Goal: Task Accomplishment & Management: Manage account settings

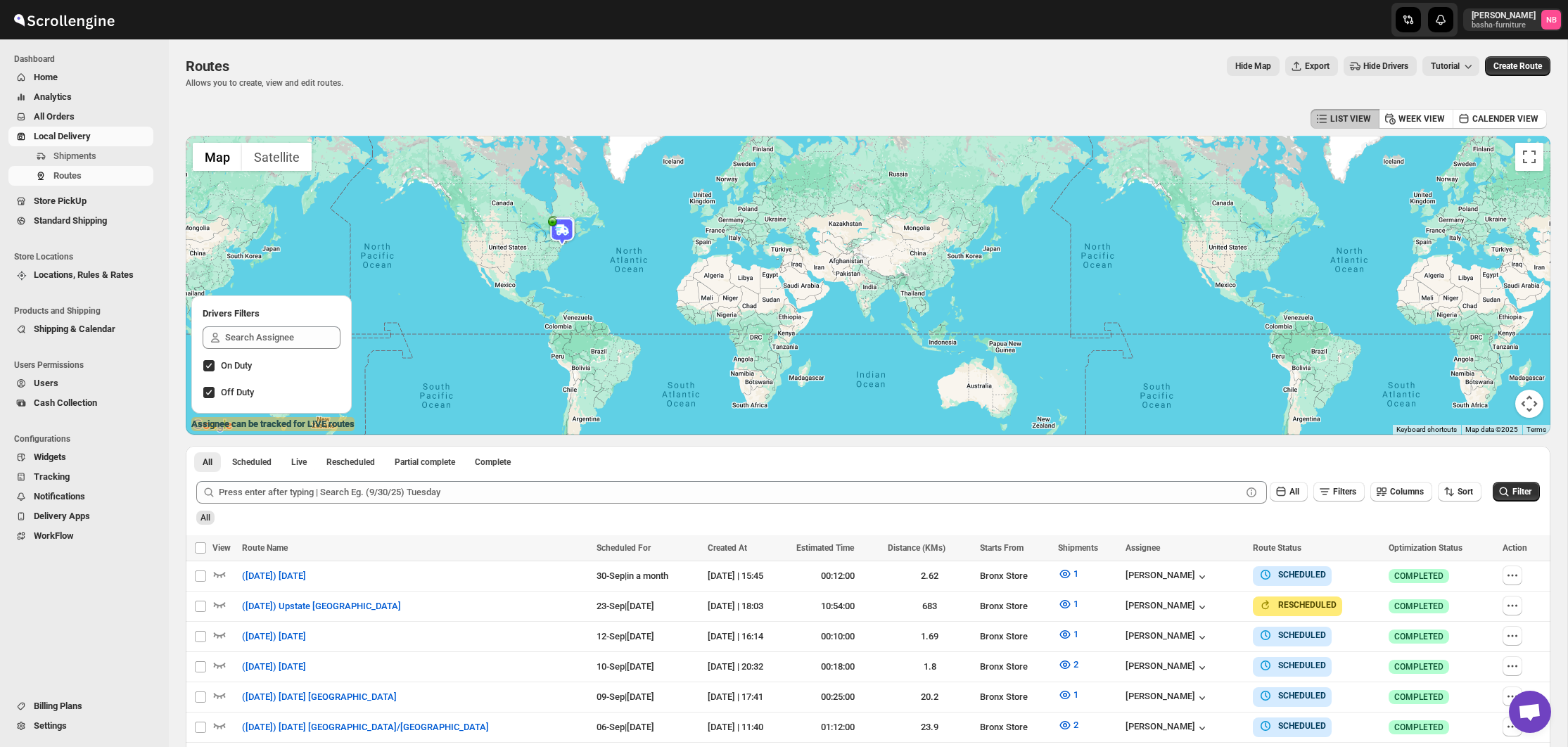
scroll to position [216, 0]
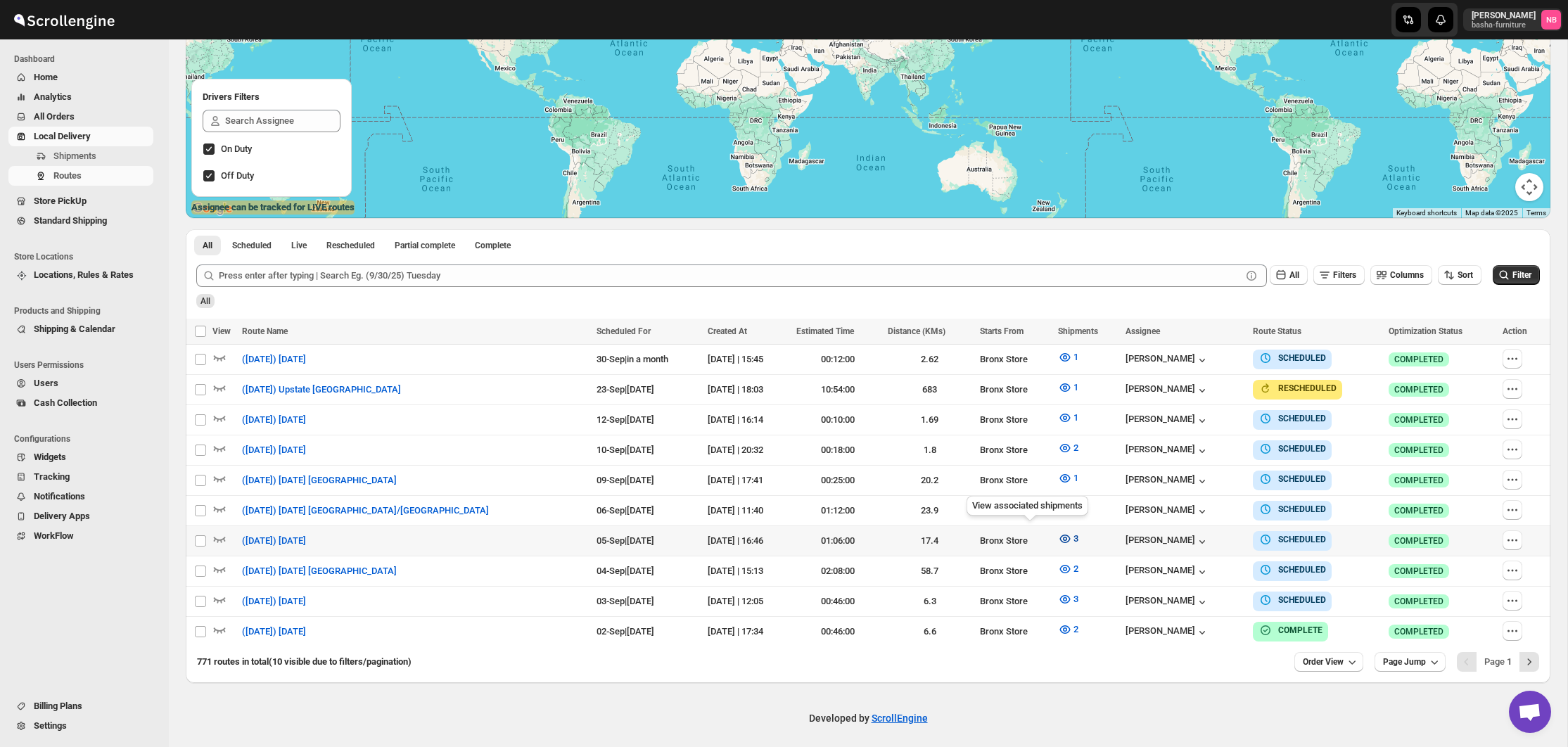
click at [1058, 532] on icon "button" at bounding box center [1064, 539] width 14 height 14
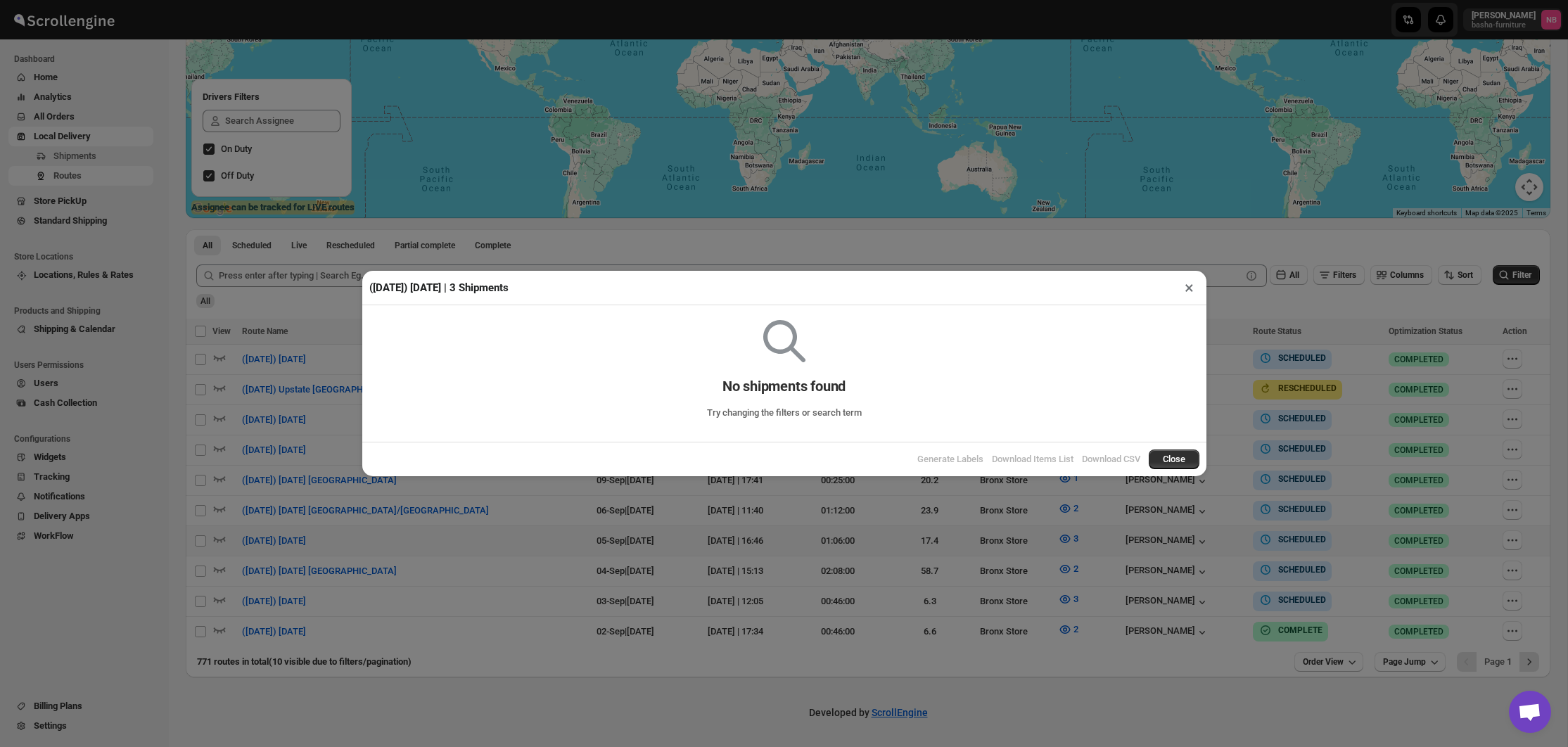
scroll to position [211, 0]
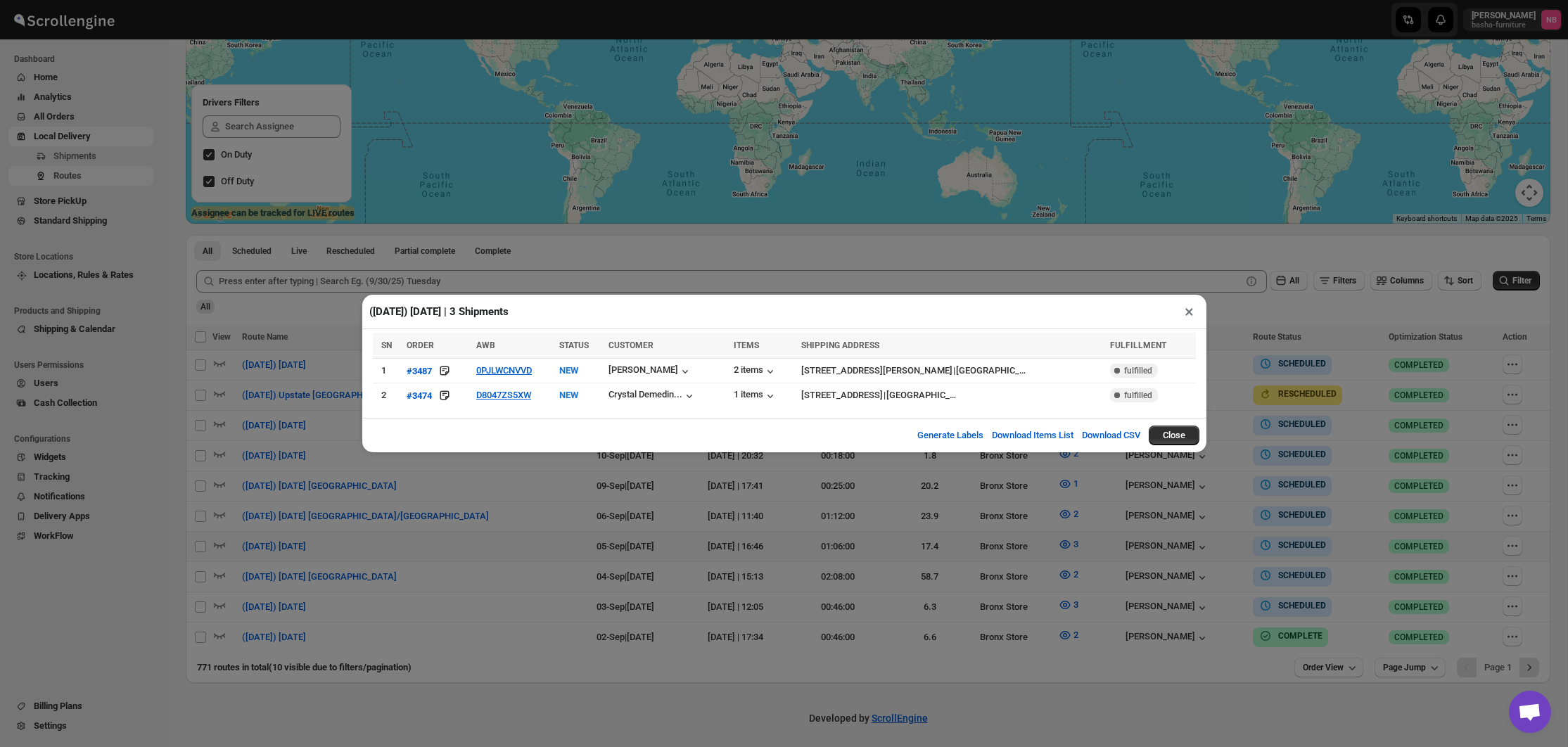
click at [688, 558] on div "([DATE]) [DATE] | 3 Shipments × SN ORDER AWB STATUS CUSTOMER ITEMS SHIPPING ADD…" at bounding box center [784, 374] width 1568 height 747
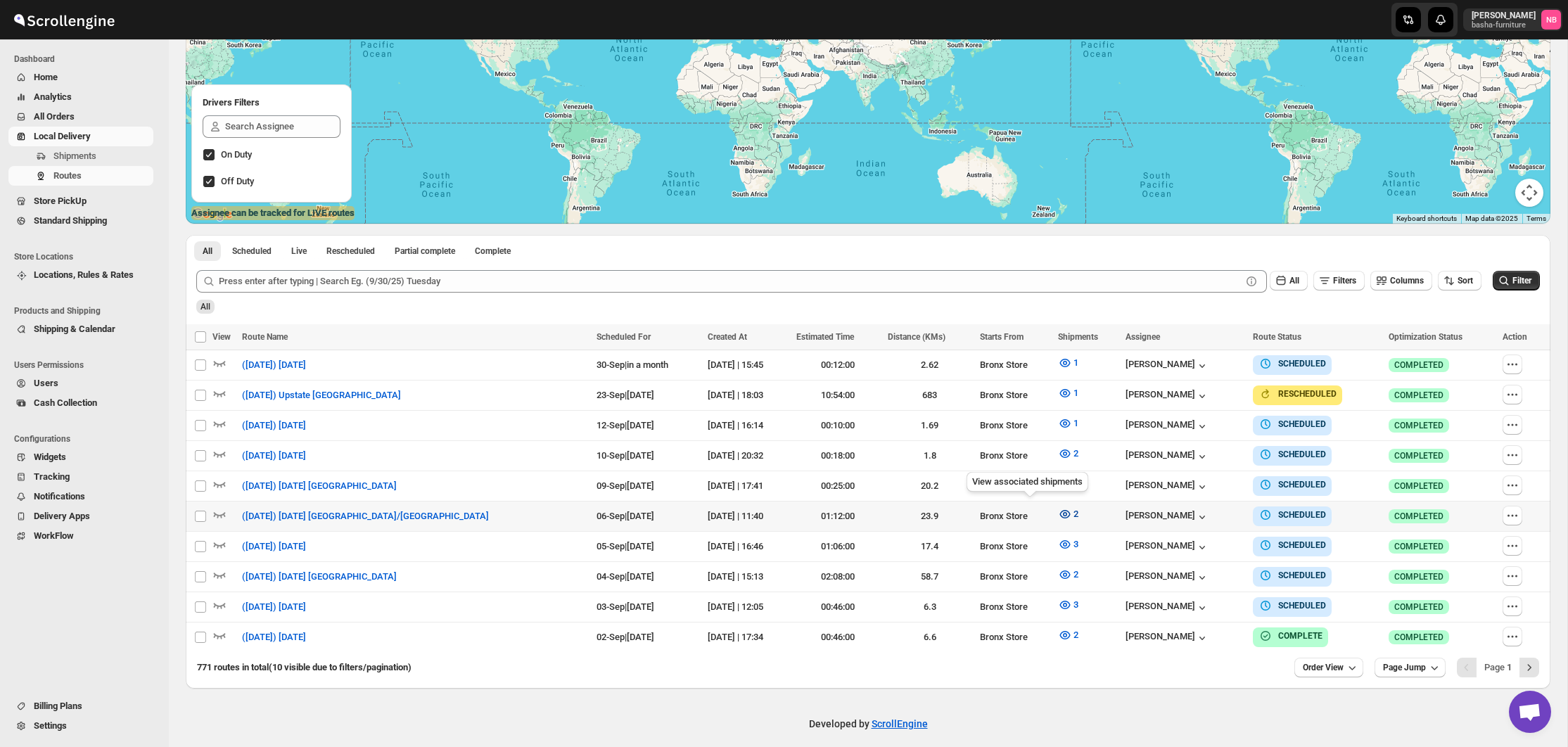
click at [1058, 512] on icon "button" at bounding box center [1064, 514] width 14 height 14
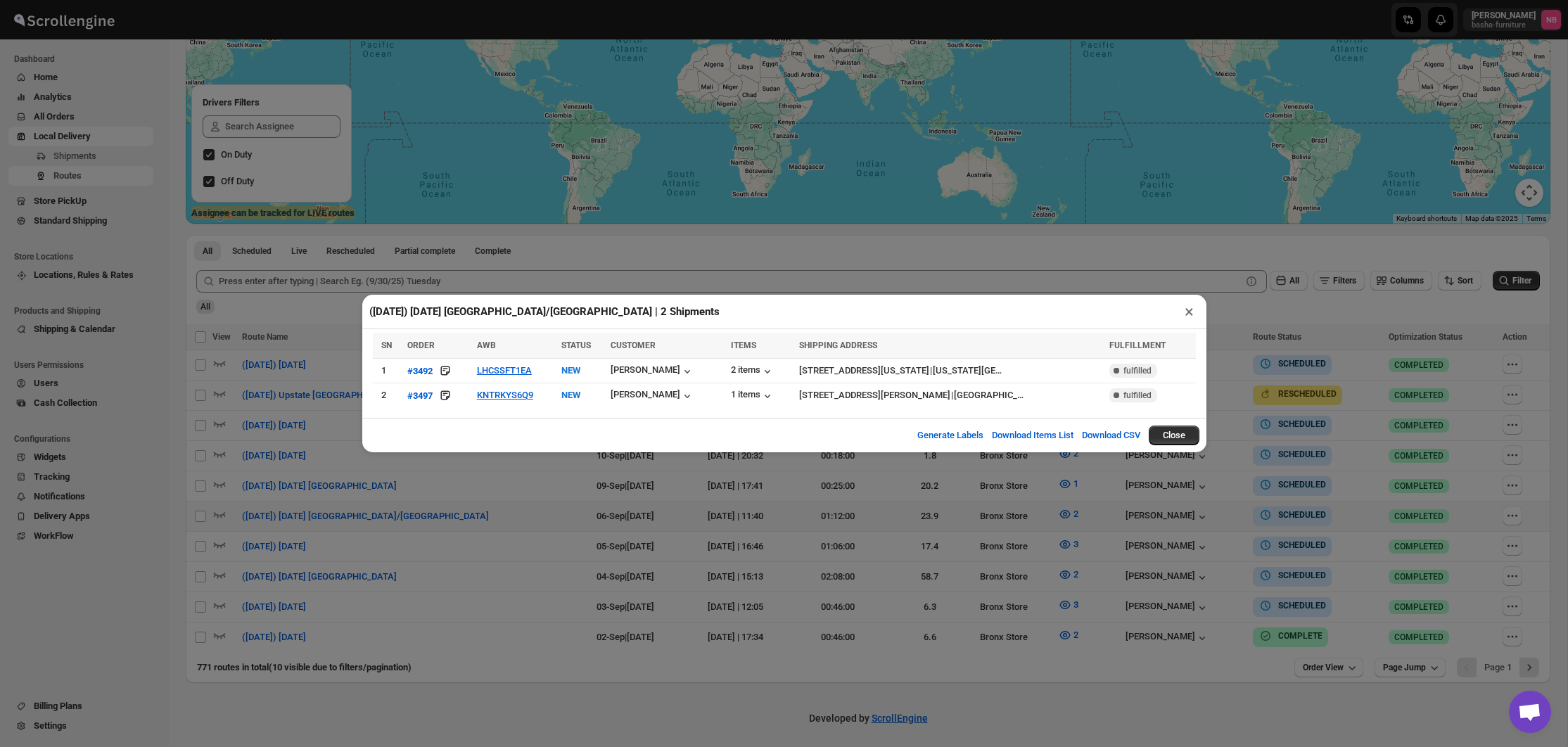
click at [684, 552] on div "([DATE]) [DATE] [GEOGRAPHIC_DATA]/[GEOGRAPHIC_DATA] | 2 Shipments × SN ORDER AW…" at bounding box center [784, 374] width 1568 height 747
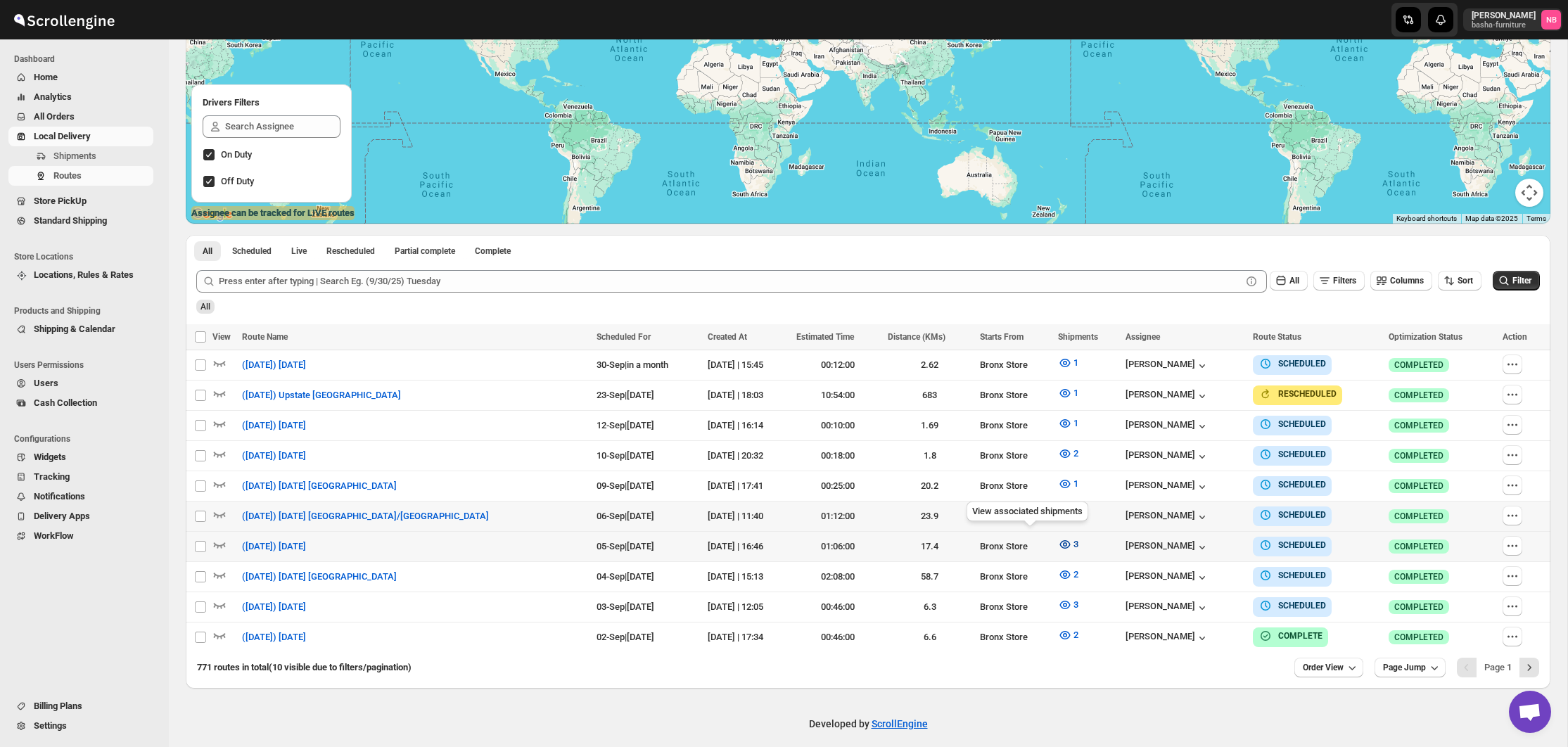
click at [1063, 543] on icon "button" at bounding box center [1064, 545] width 4 height 4
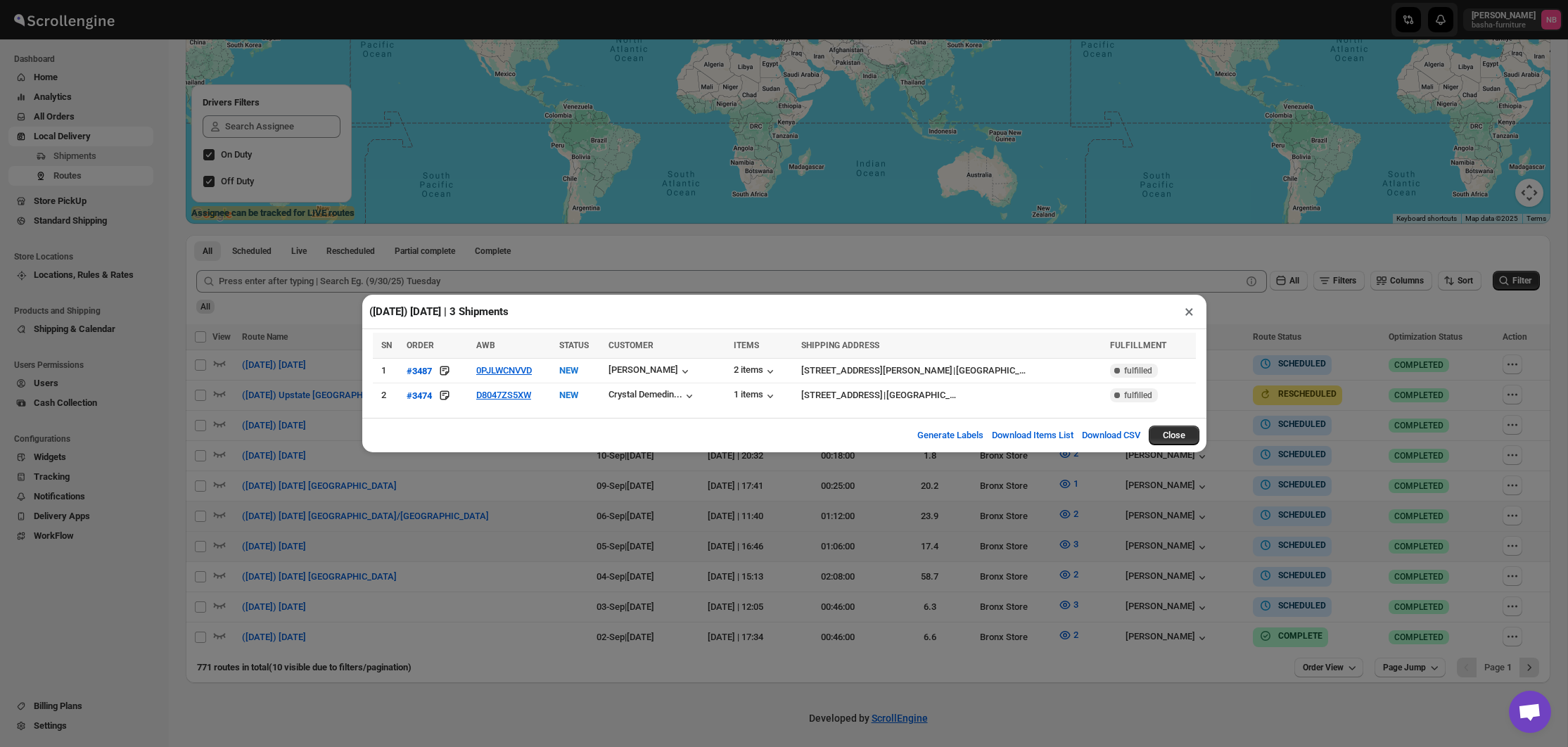
drag, startPoint x: 338, startPoint y: 252, endPoint x: 296, endPoint y: 110, distance: 148.1
click at [338, 252] on div "([DATE]) [DATE] | 3 Shipments × SN ORDER AWB STATUS CUSTOMER ITEMS SHIPPING ADD…" at bounding box center [784, 374] width 1568 height 747
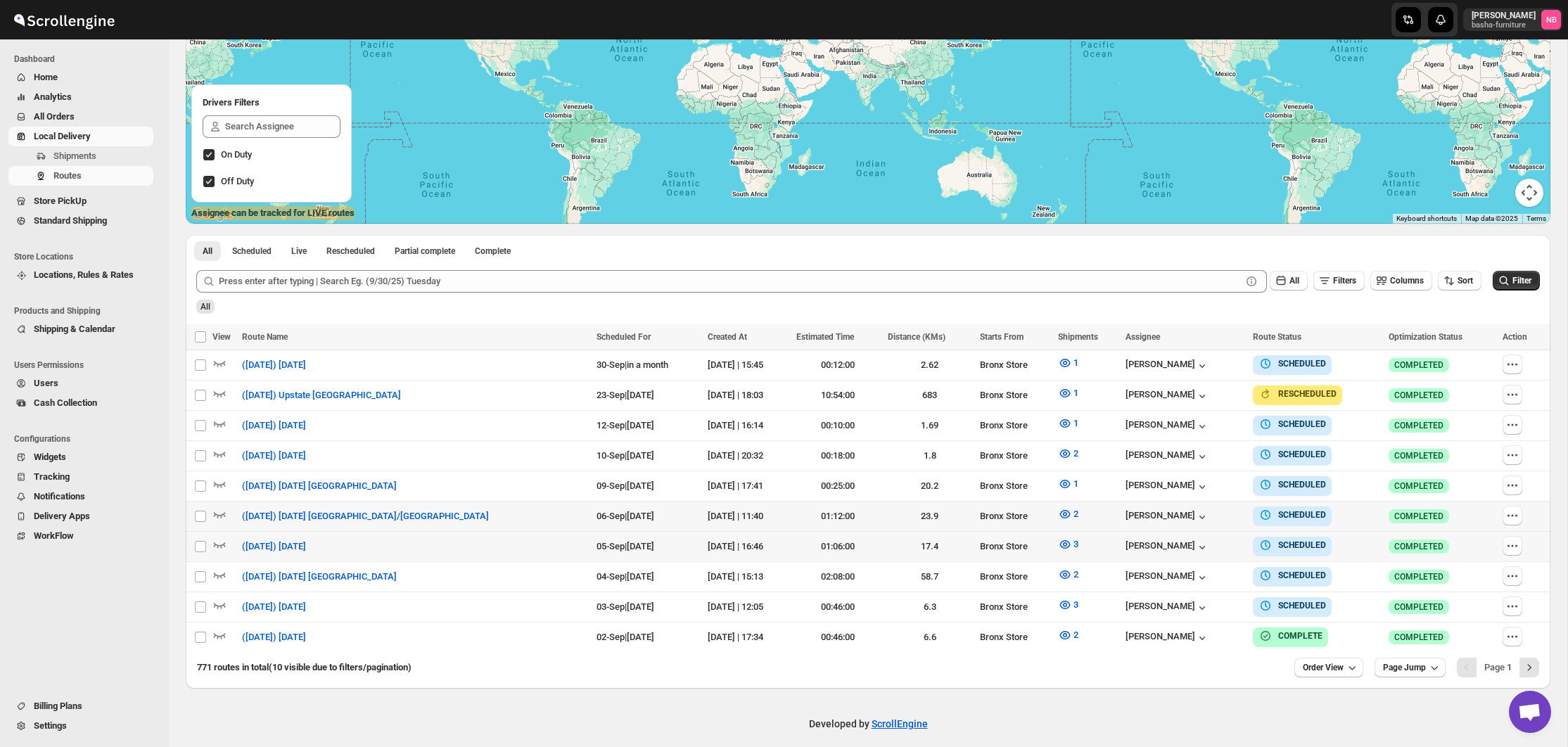
click at [96, 113] on span "All Orders" at bounding box center [92, 117] width 117 height 14
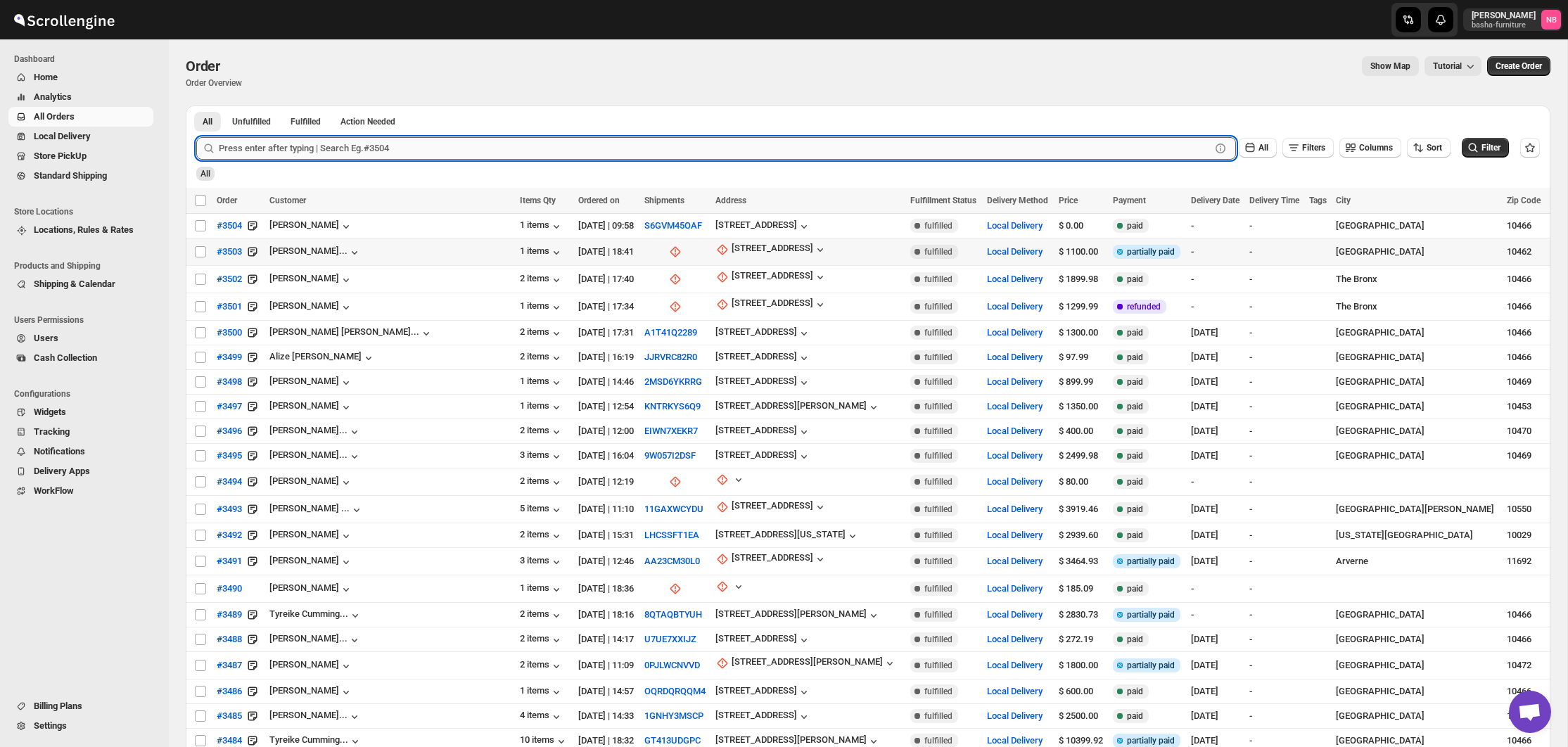
click at [429, 150] on input "text" at bounding box center [715, 148] width 992 height 23
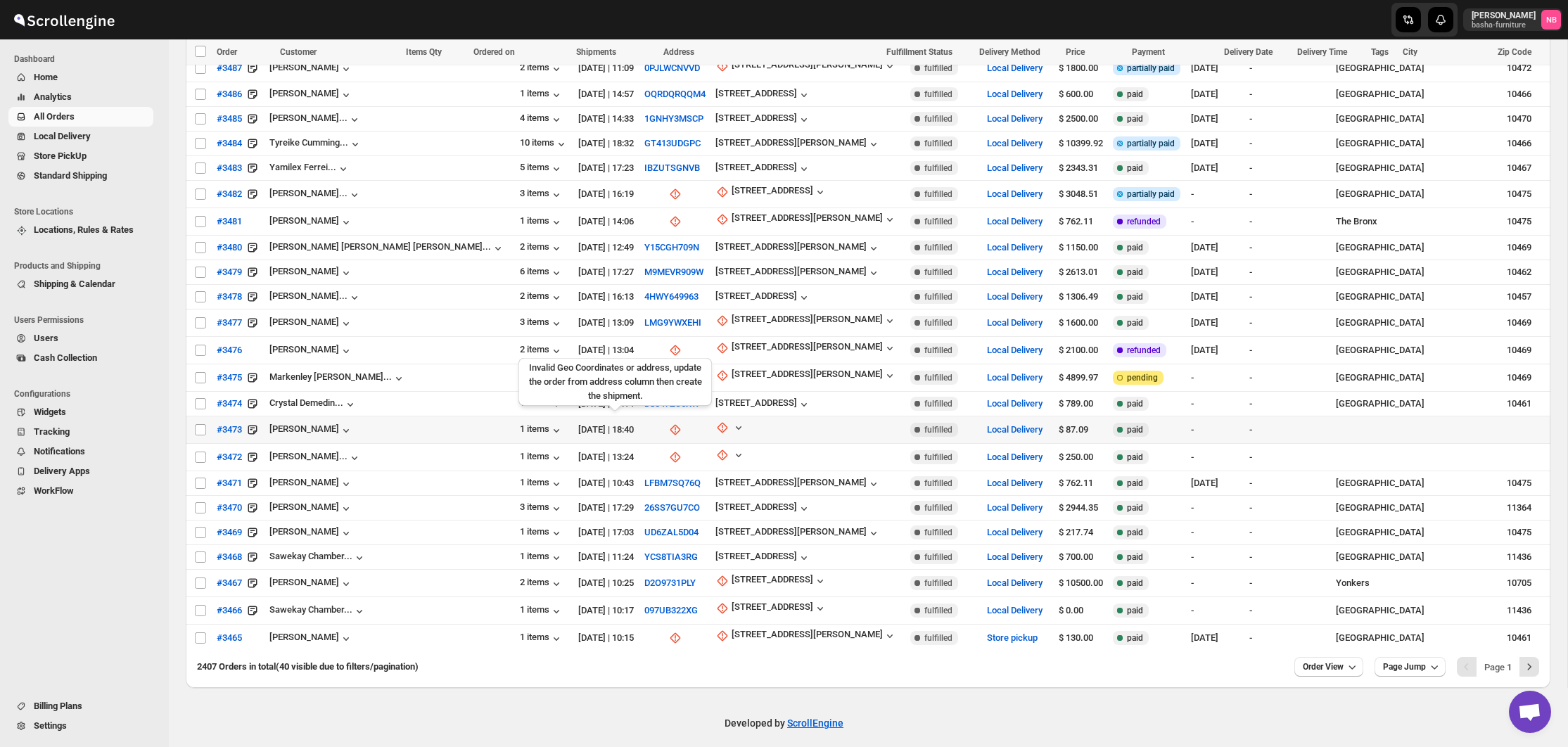
scroll to position [597, 0]
type input "3429"
click at [1522, 661] on icon "Next" at bounding box center [1529, 668] width 14 height 14
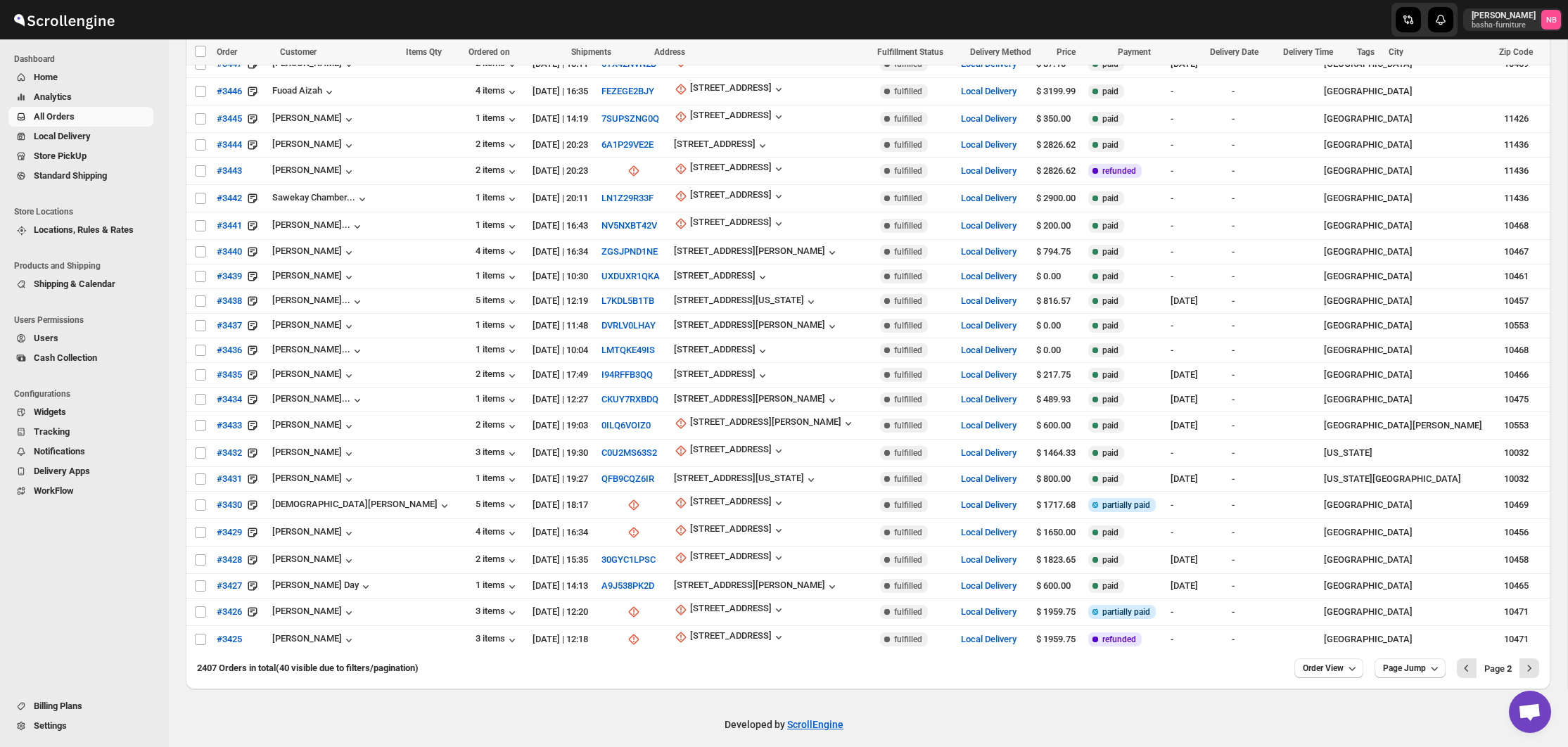
scroll to position [603, 0]
click at [741, 525] on div "[STREET_ADDRESS]" at bounding box center [730, 532] width 81 height 14
click at [721, 595] on span "Update manually" at bounding box center [719, 596] width 67 height 11
select select "US"
select select "[US_STATE]"
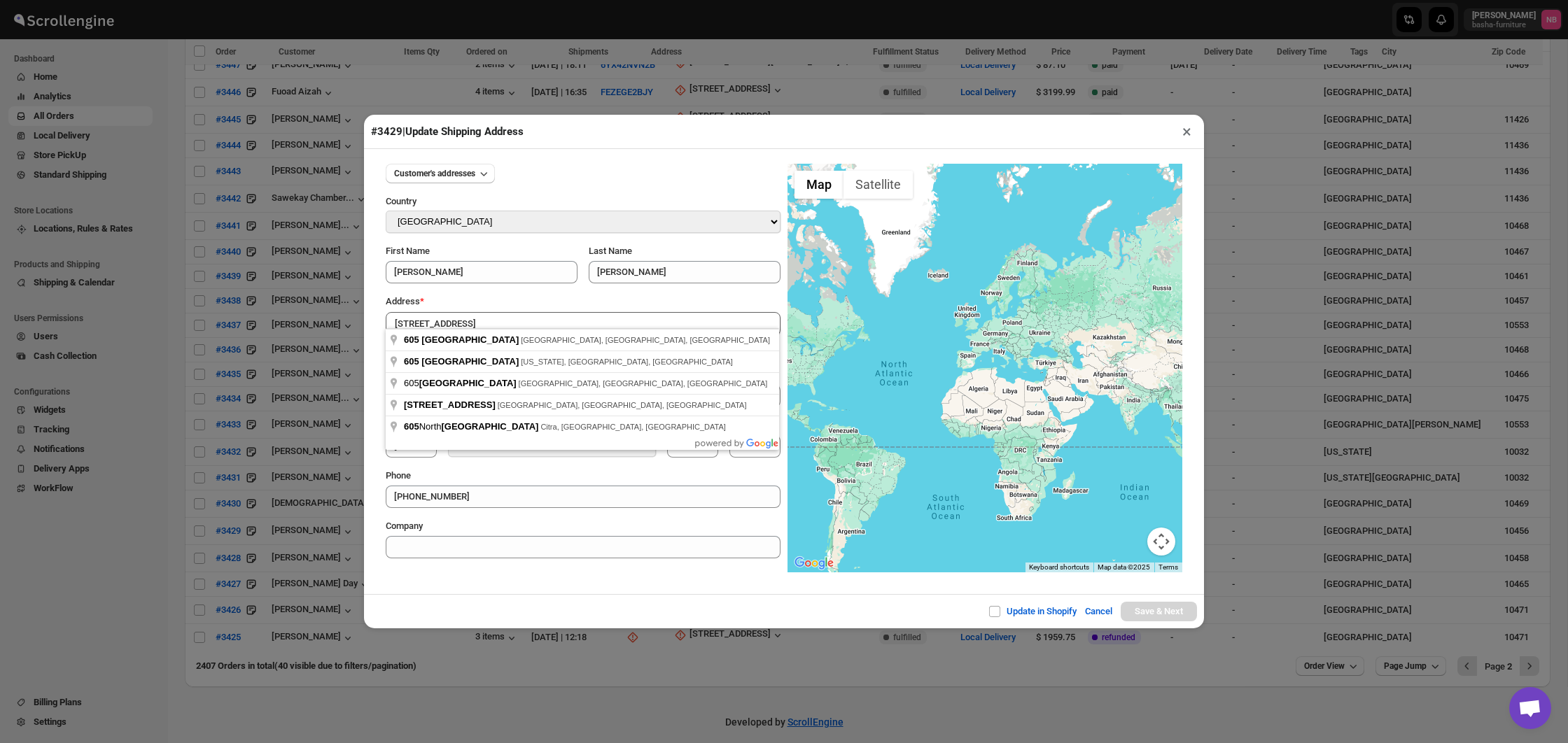
type input "[STREET_ADDRESS]"
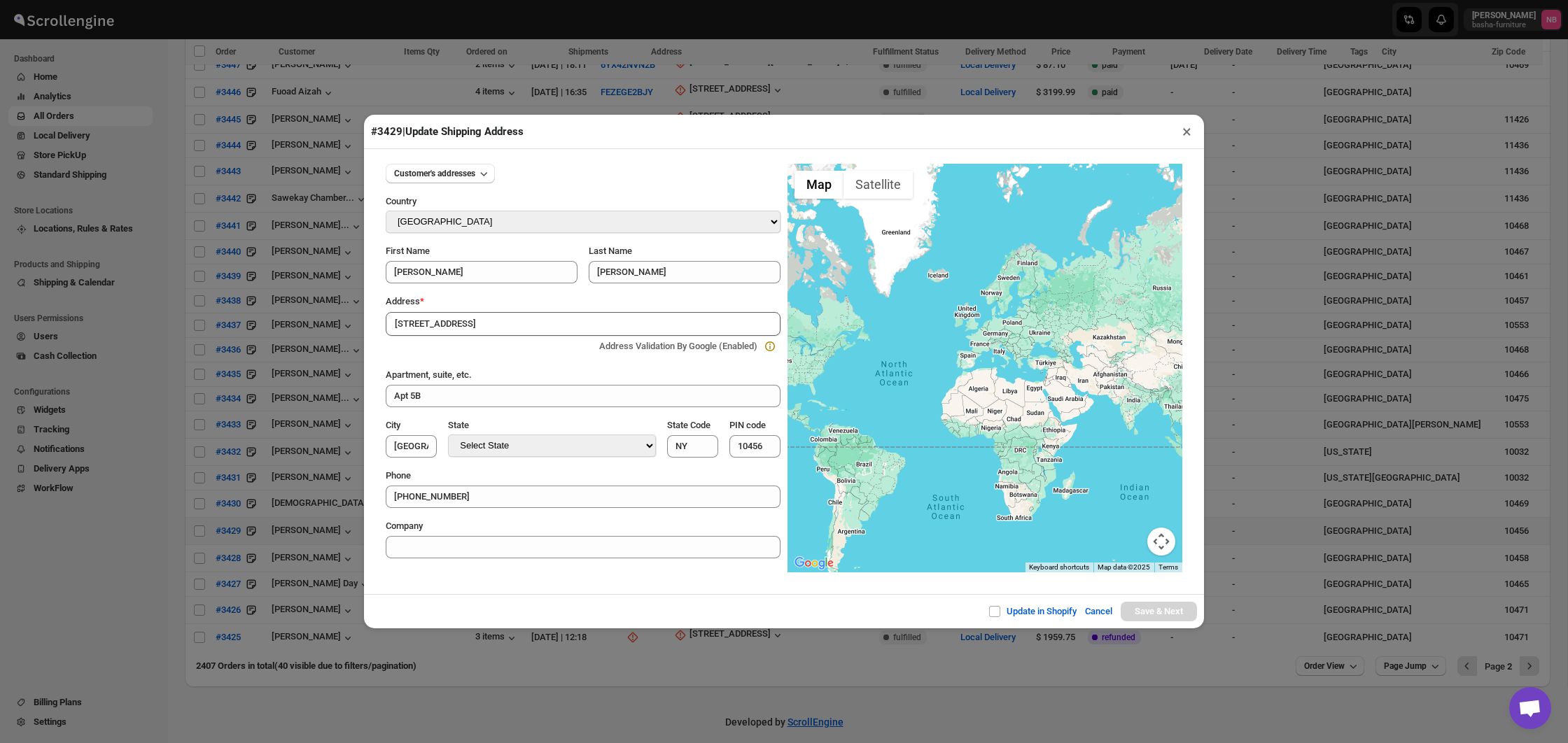
type input "[GEOGRAPHIC_DATA]"
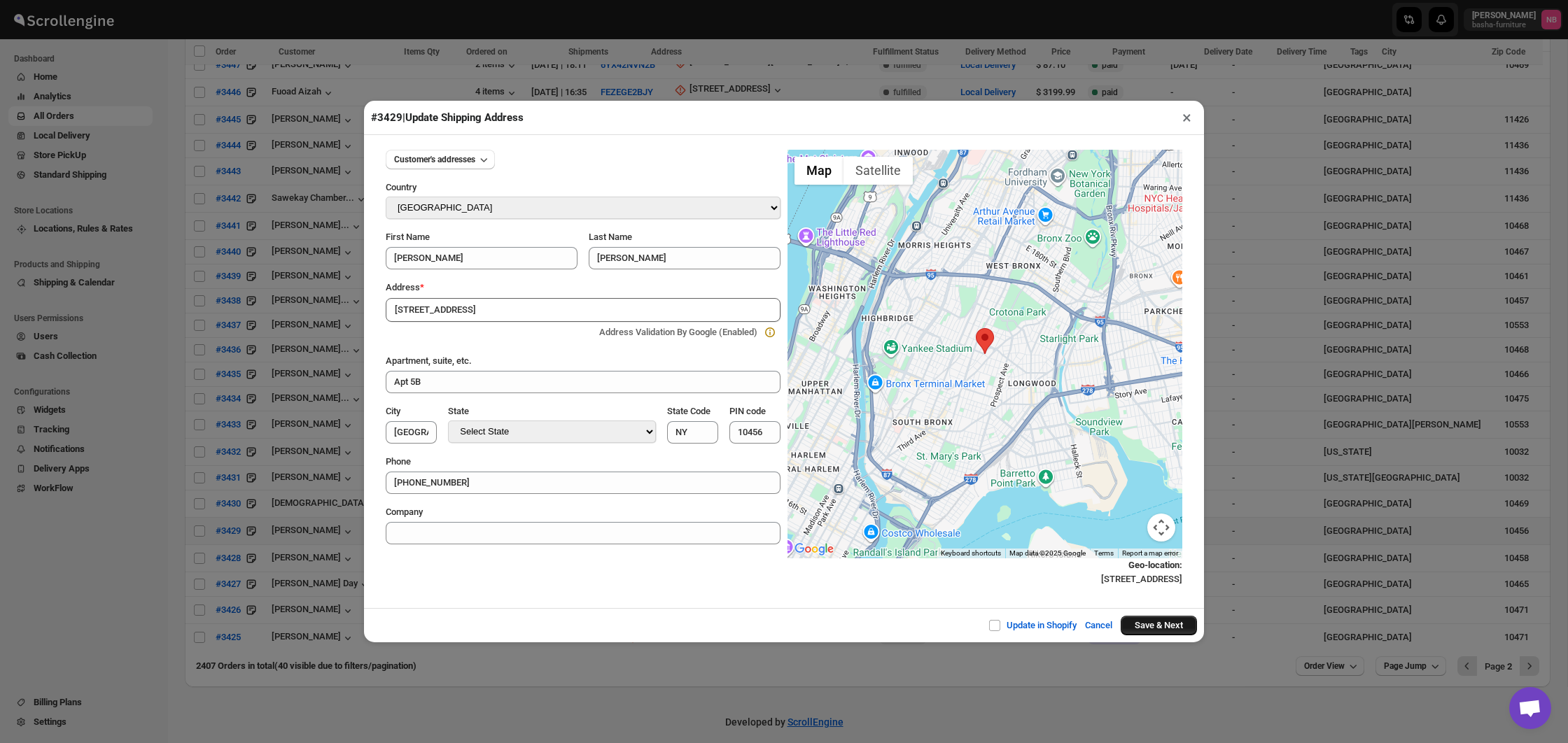
click at [1147, 627] on button "Save & Next" at bounding box center [1158, 626] width 76 height 20
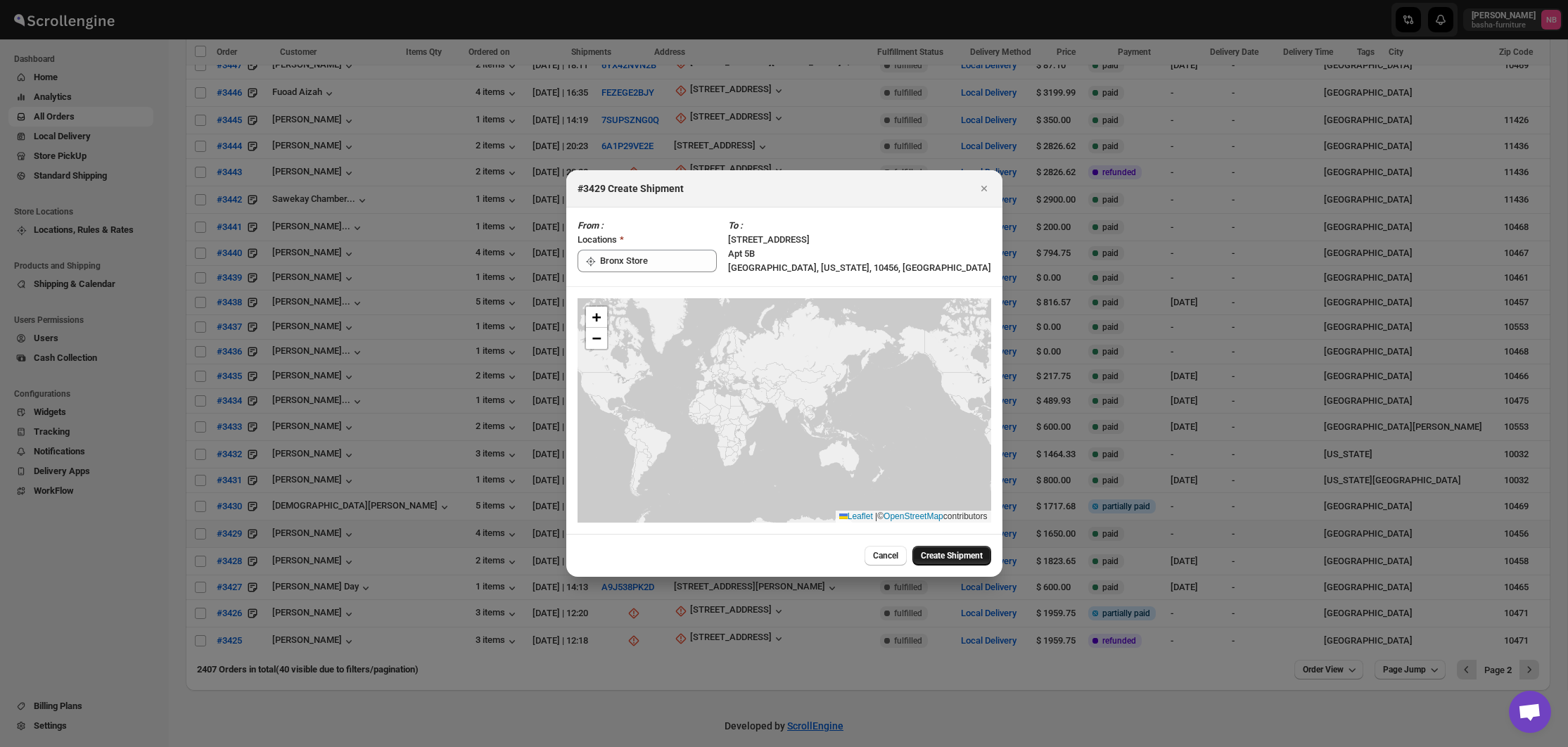
click at [946, 552] on span "Create Shipment" at bounding box center [952, 556] width 62 height 11
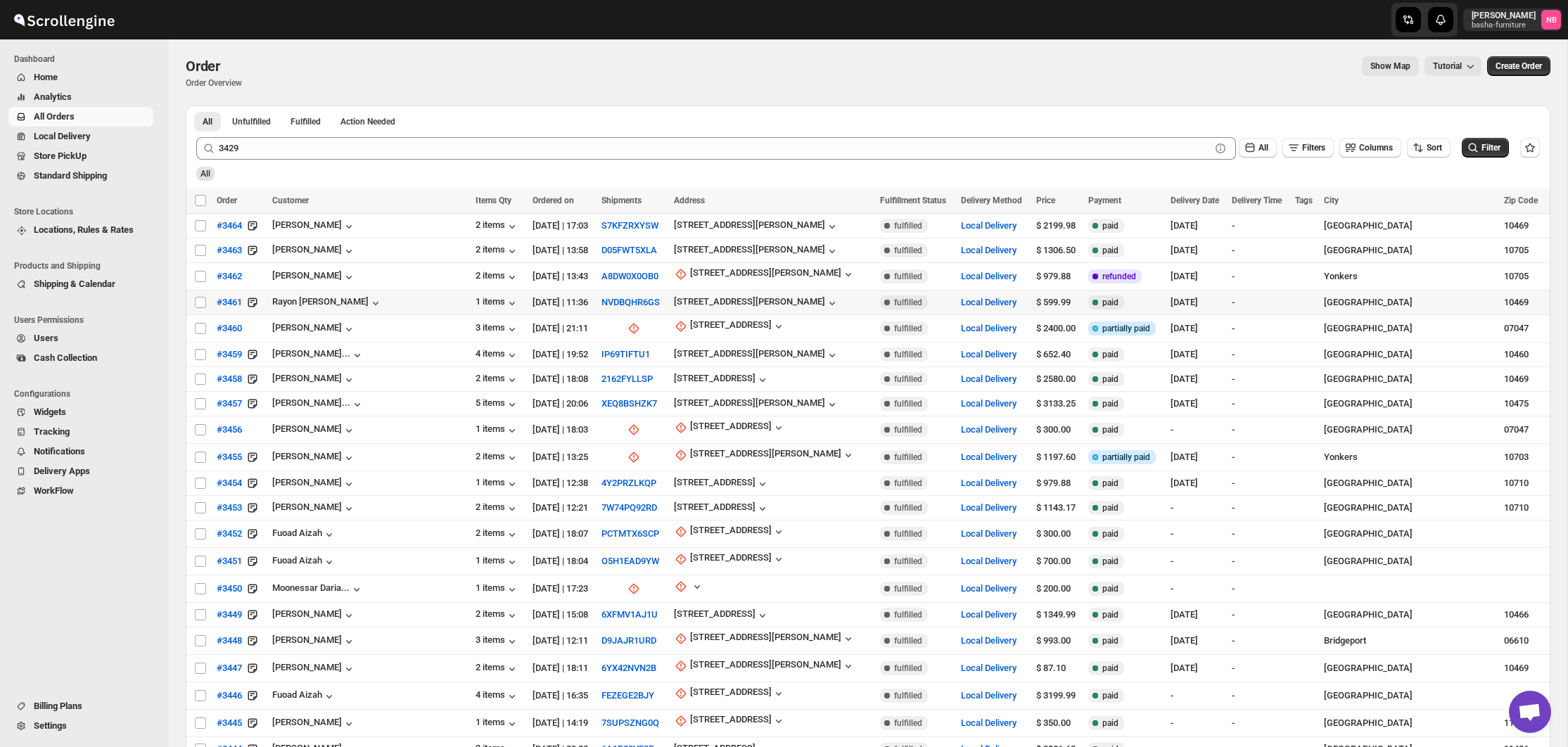
scroll to position [0, 0]
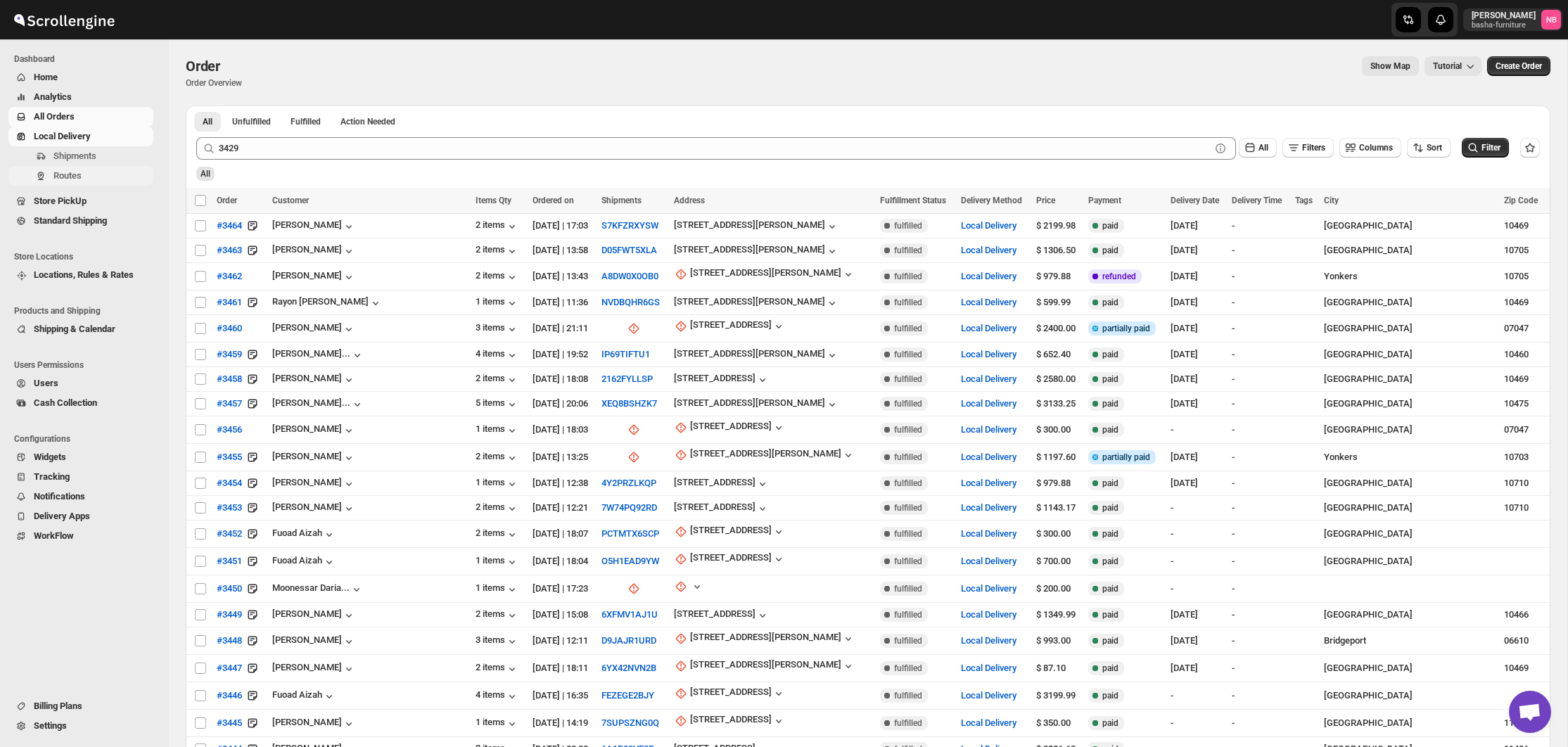
click at [67, 178] on span "Routes" at bounding box center [67, 175] width 28 height 11
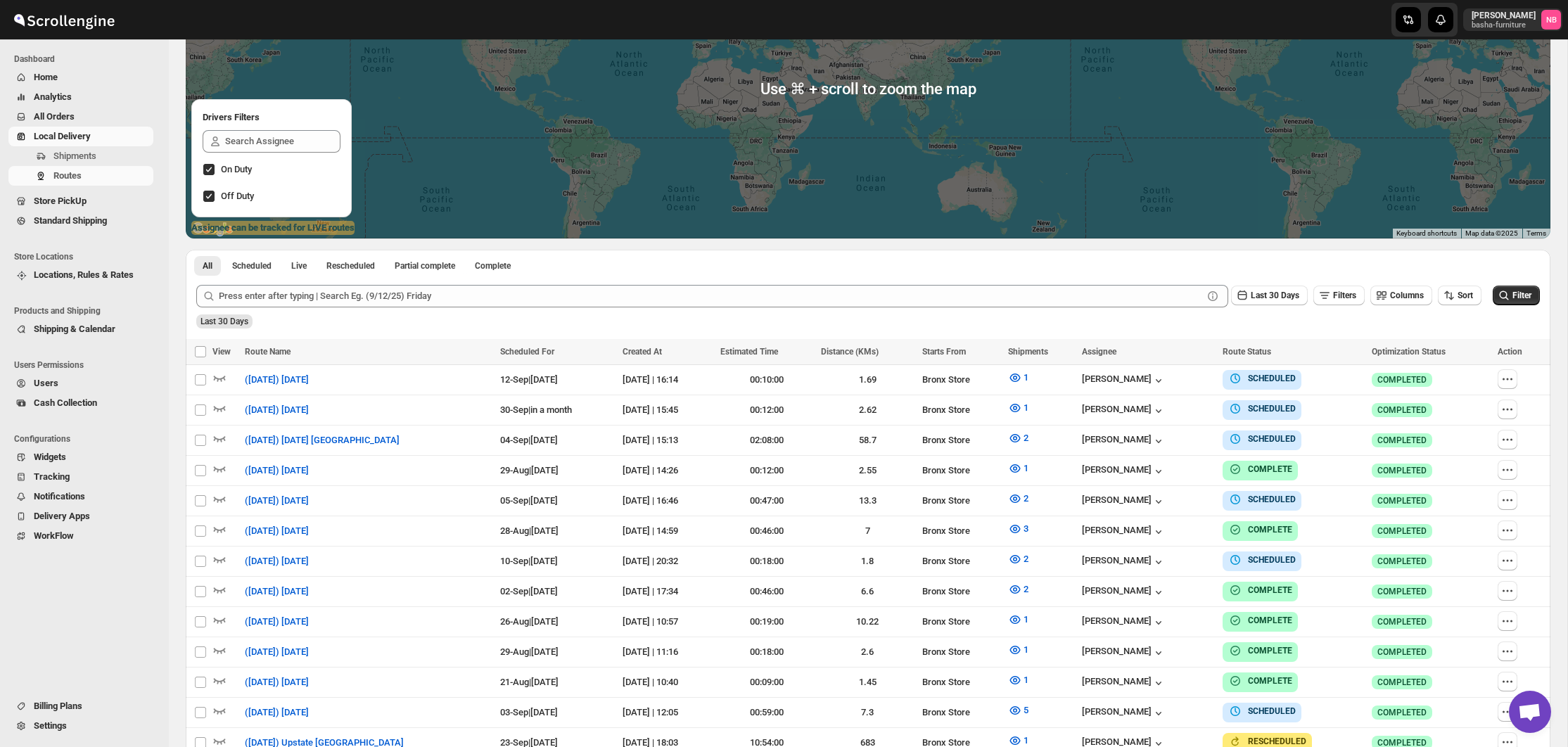
scroll to position [396, 0]
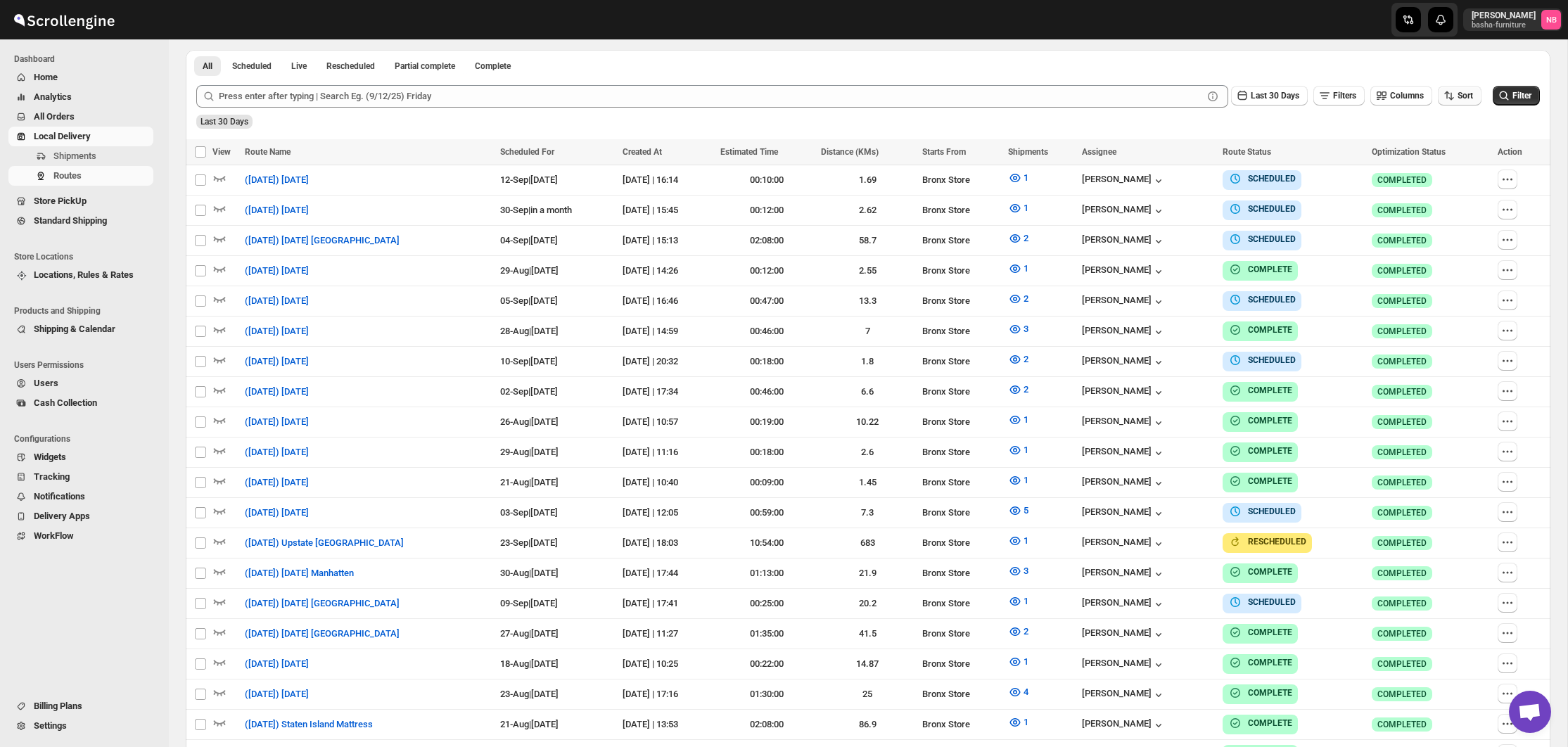
click at [1448, 101] on icon "button" at bounding box center [1448, 96] width 14 height 14
click at [1450, 175] on div "Due Date" at bounding box center [1434, 170] width 37 height 14
click at [1259, 100] on span "Last 30 Days" at bounding box center [1274, 96] width 49 height 10
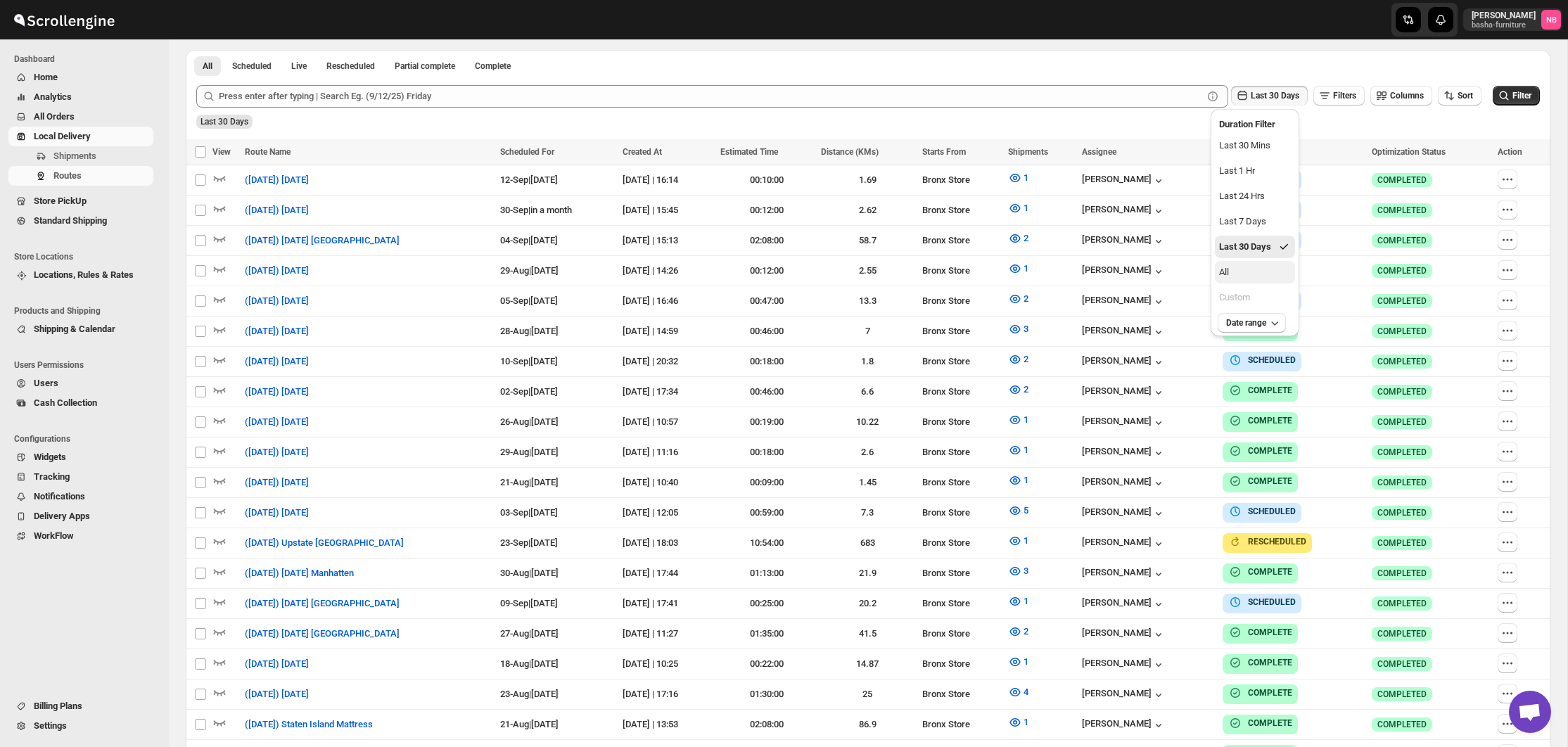
click at [1262, 275] on button "All" at bounding box center [1255, 273] width 80 height 23
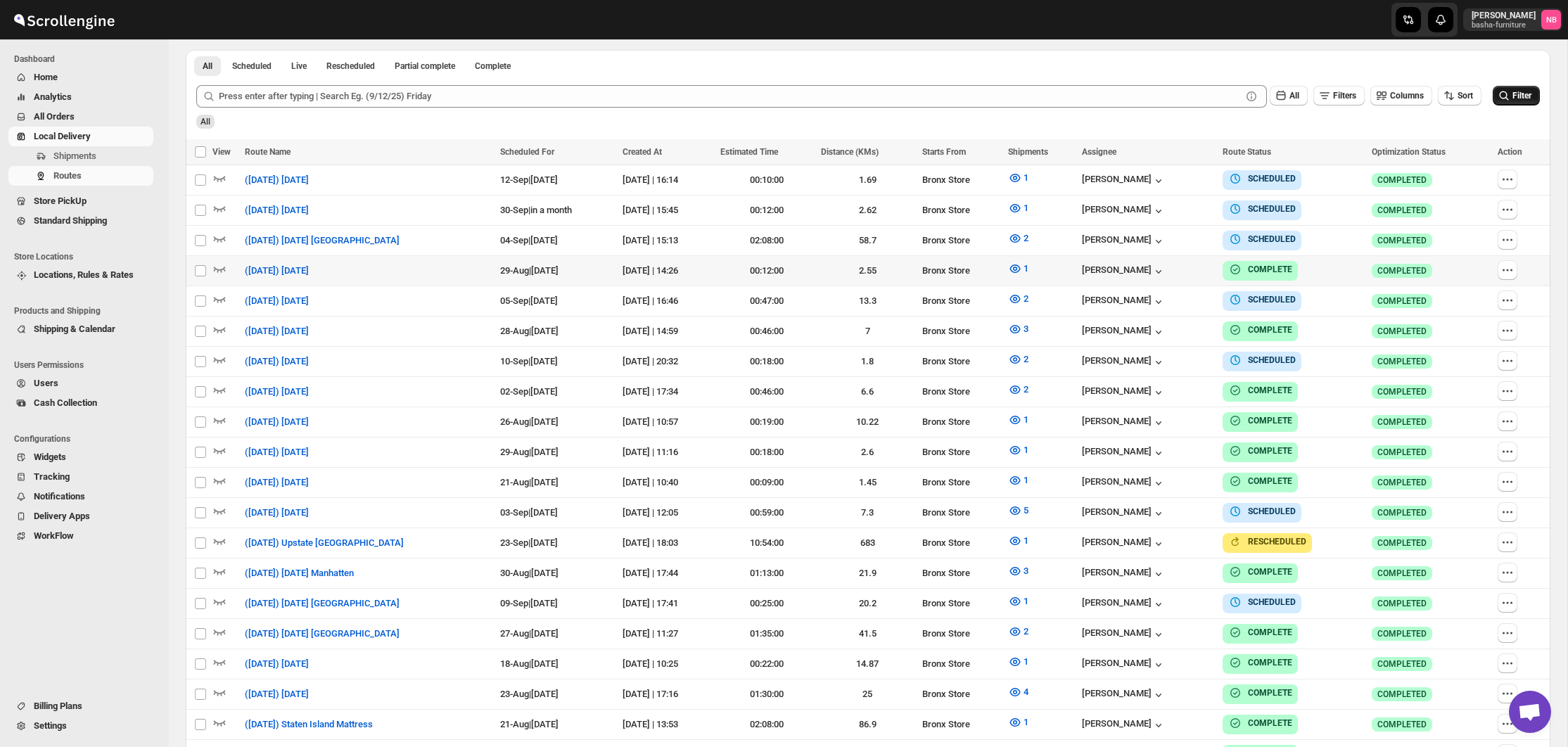
click at [1507, 102] on icon "submit" at bounding box center [1504, 96] width 14 height 14
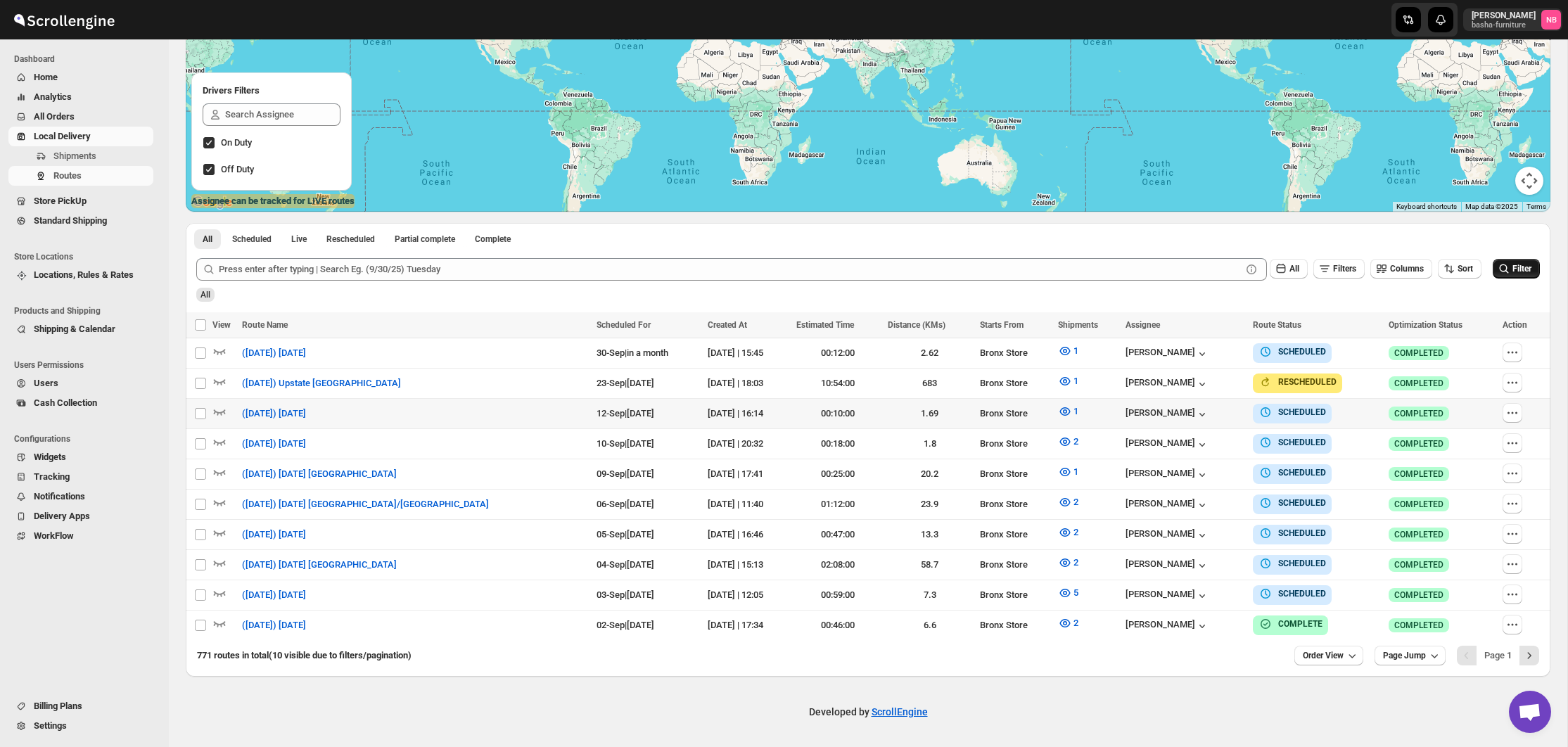
scroll to position [216, 0]
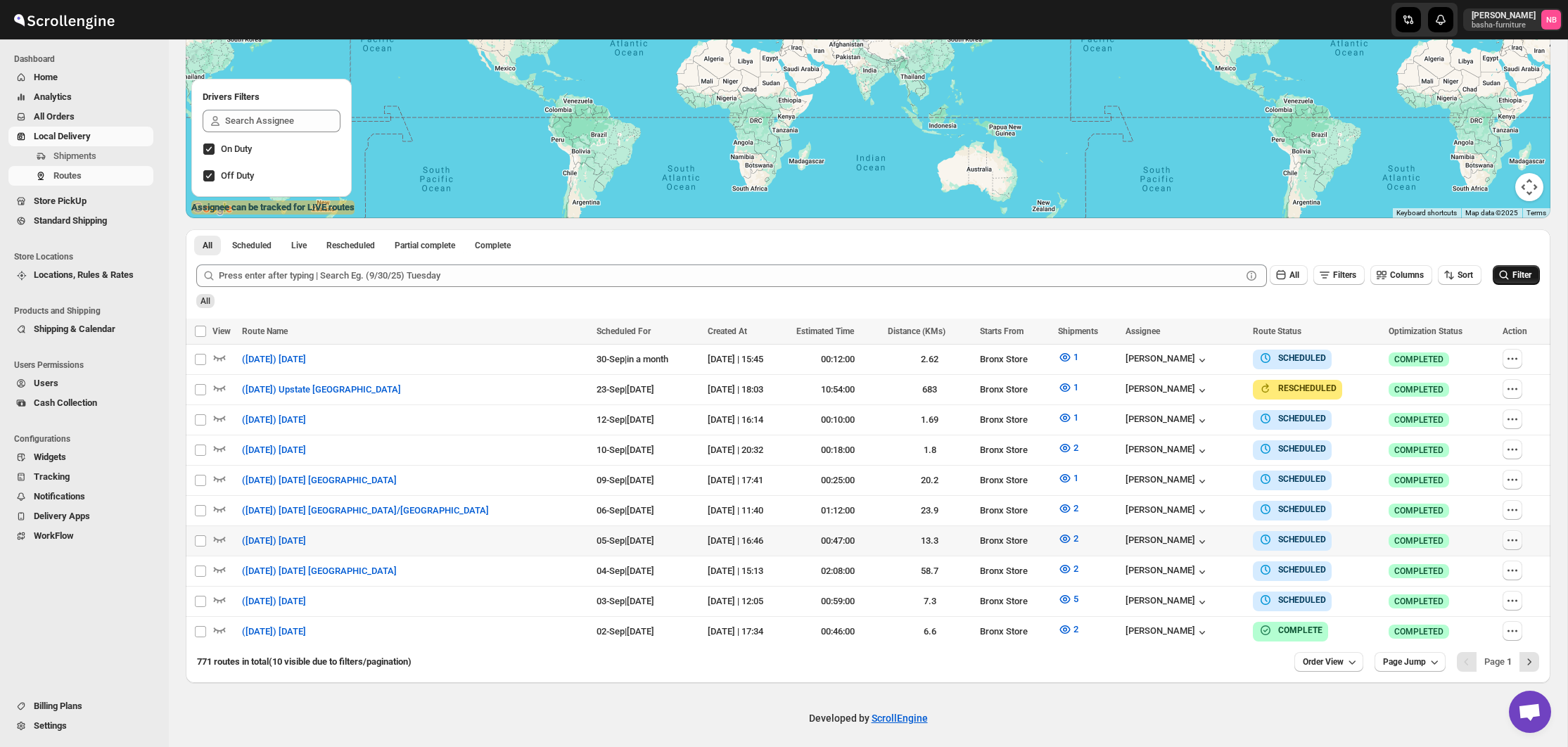
click at [1508, 537] on icon "button" at bounding box center [1512, 540] width 14 height 14
checkbox input "true"
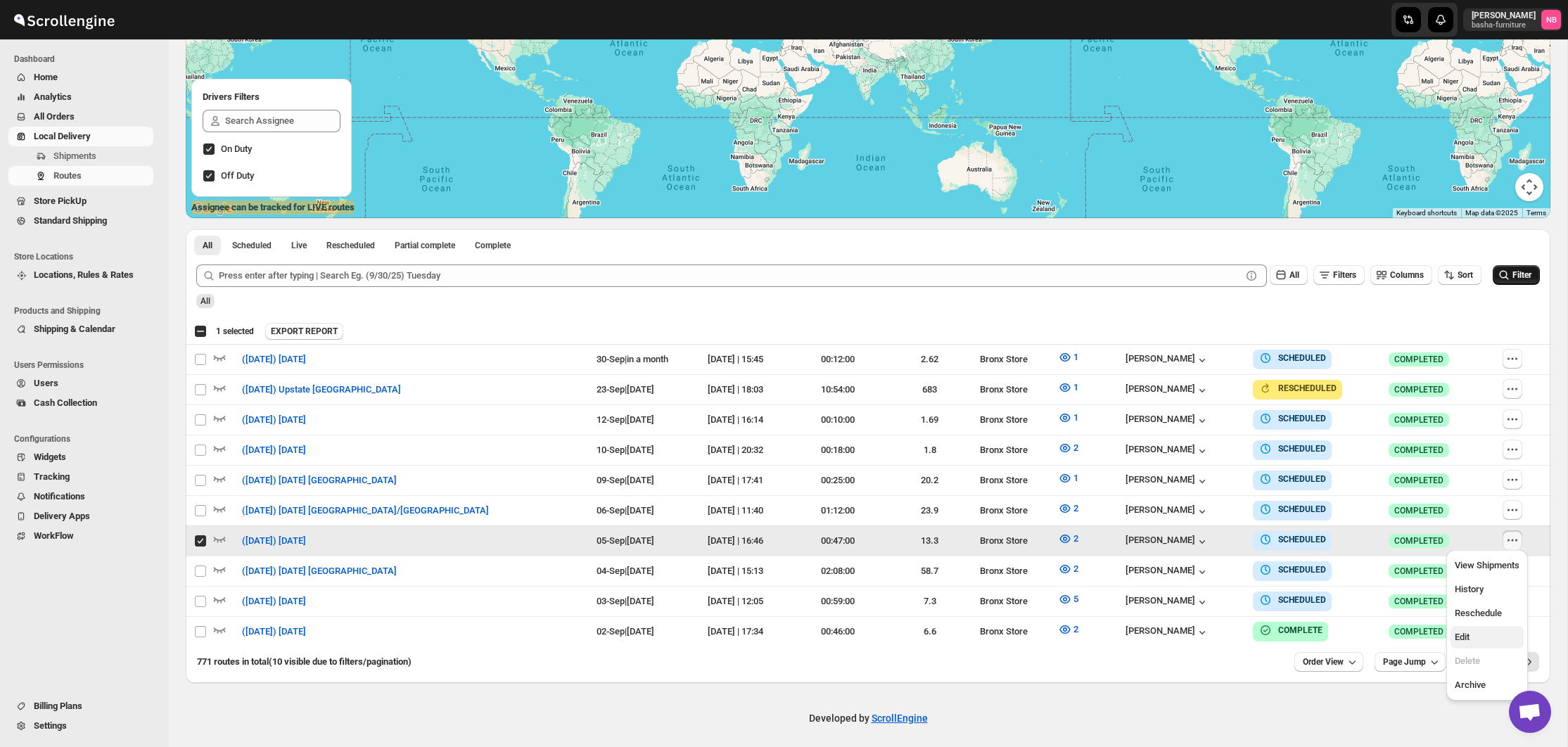
click at [1476, 638] on span "Edit" at bounding box center [1488, 637] width 65 height 14
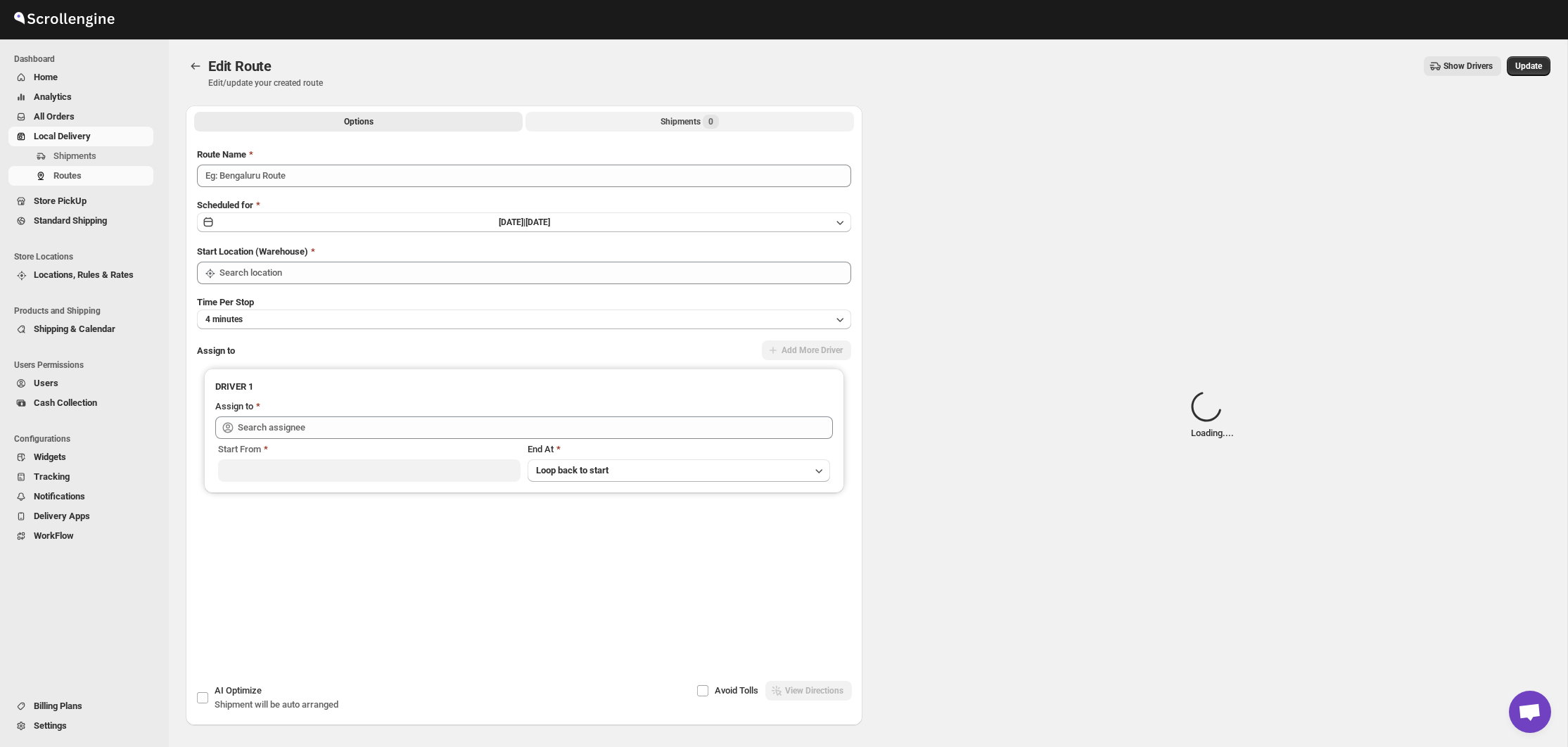
type input "([DATE]) [DATE]"
type input "Bronx Store"
type input "[PERSON_NAME] ([EMAIL_ADDRESS][DOMAIN_NAME])"
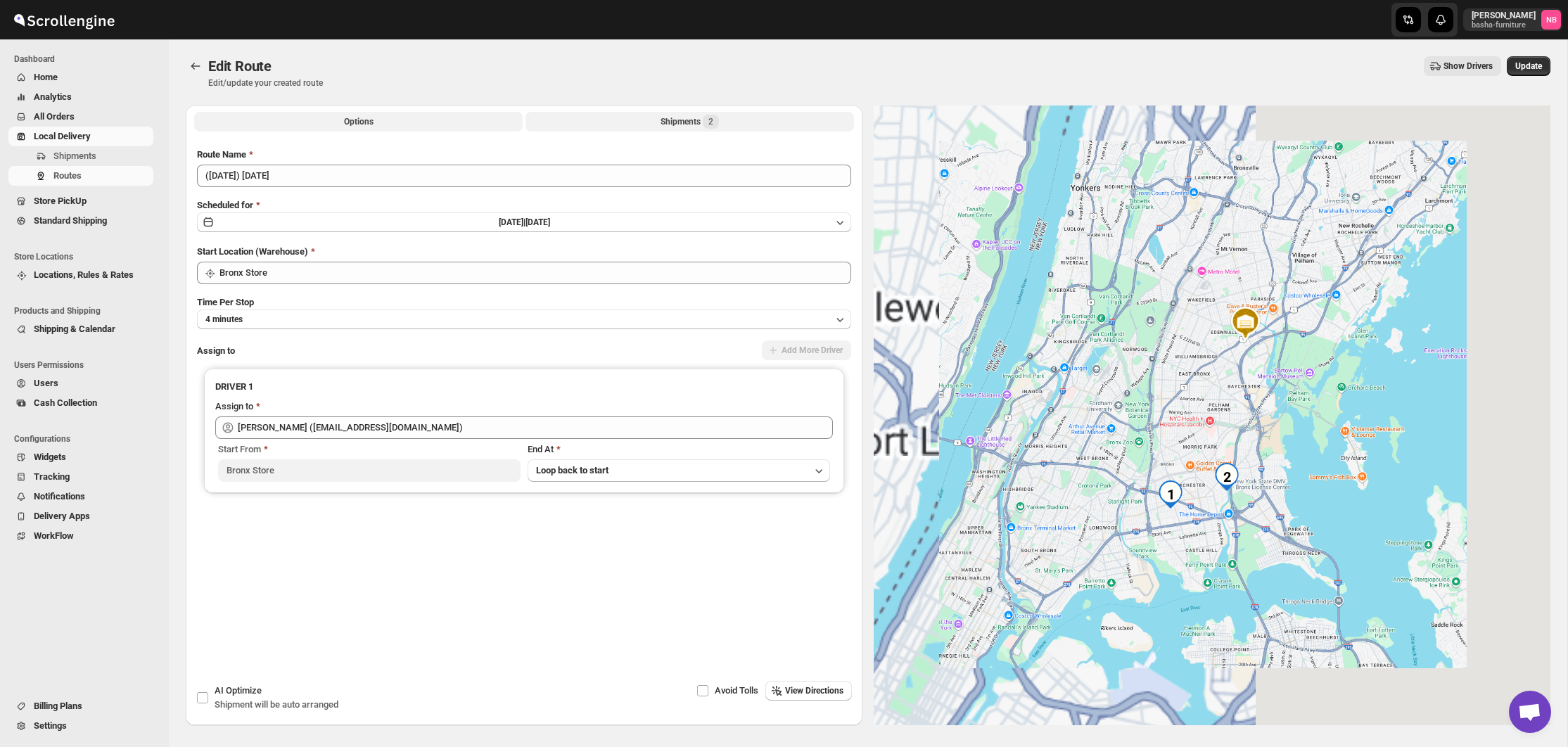
click at [619, 121] on button "Shipments 2" at bounding box center [689, 122] width 328 height 20
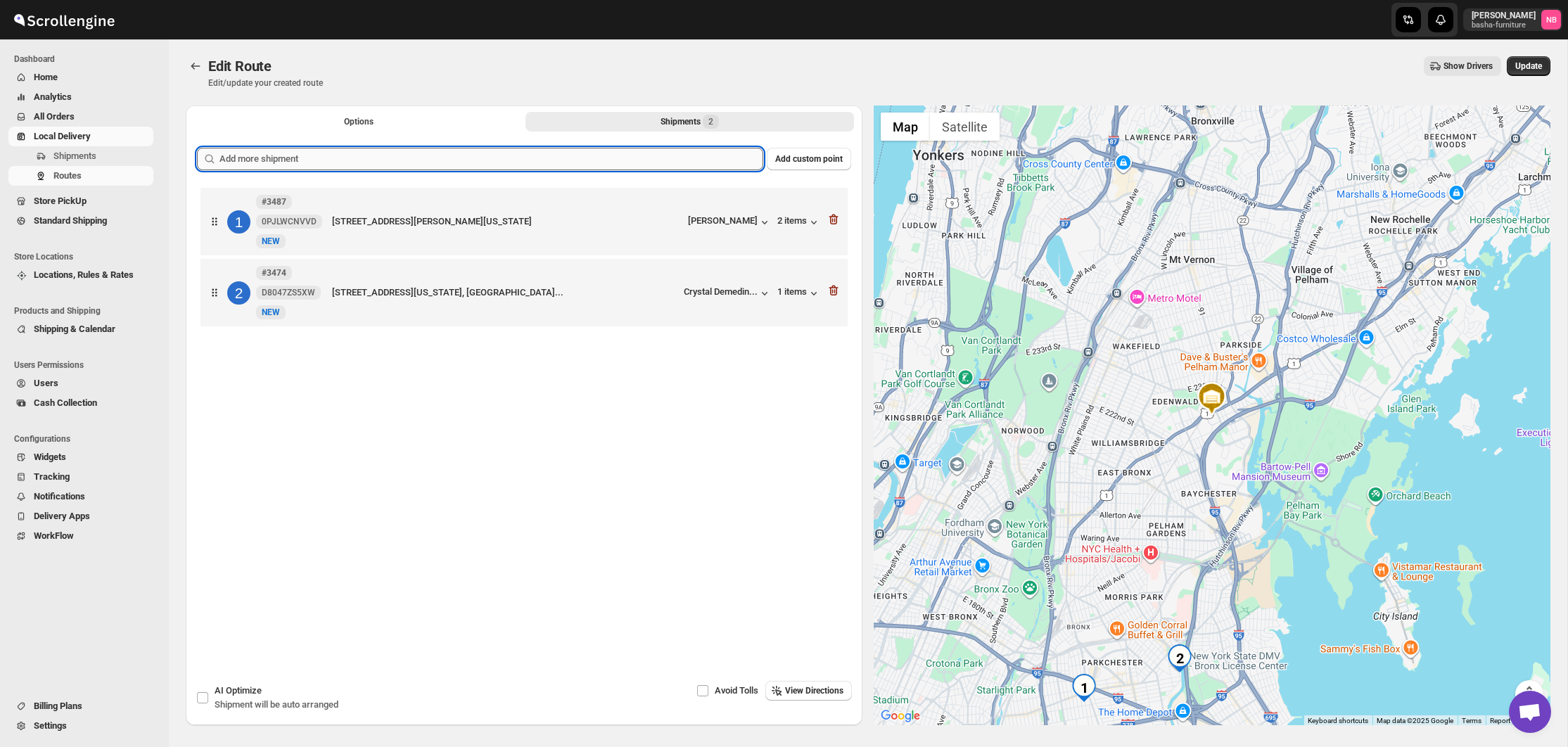
click at [575, 148] on input "text" at bounding box center [491, 159] width 544 height 23
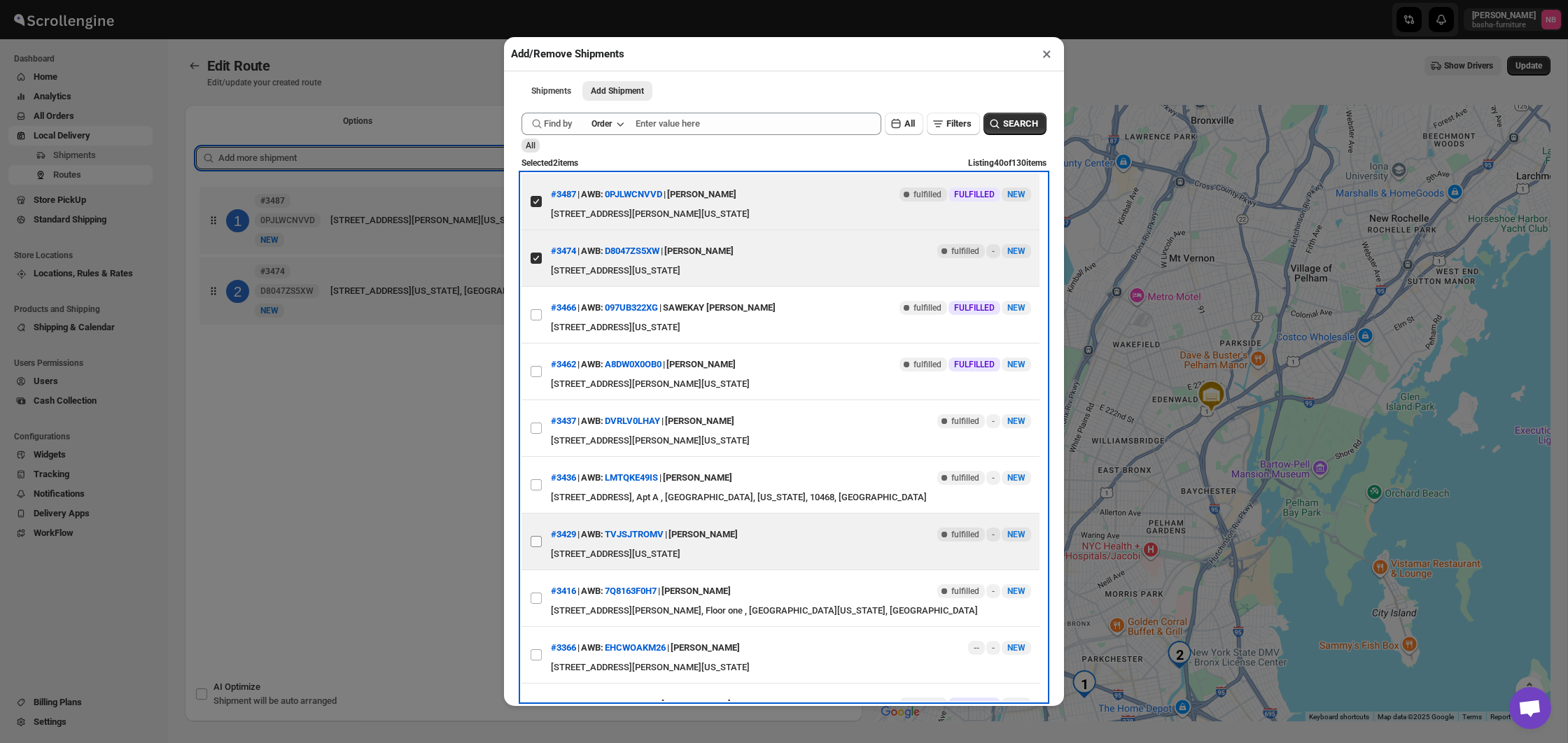
click at [534, 542] on input "View details for 68b84cae4b40345dfe58451c" at bounding box center [536, 542] width 11 height 11
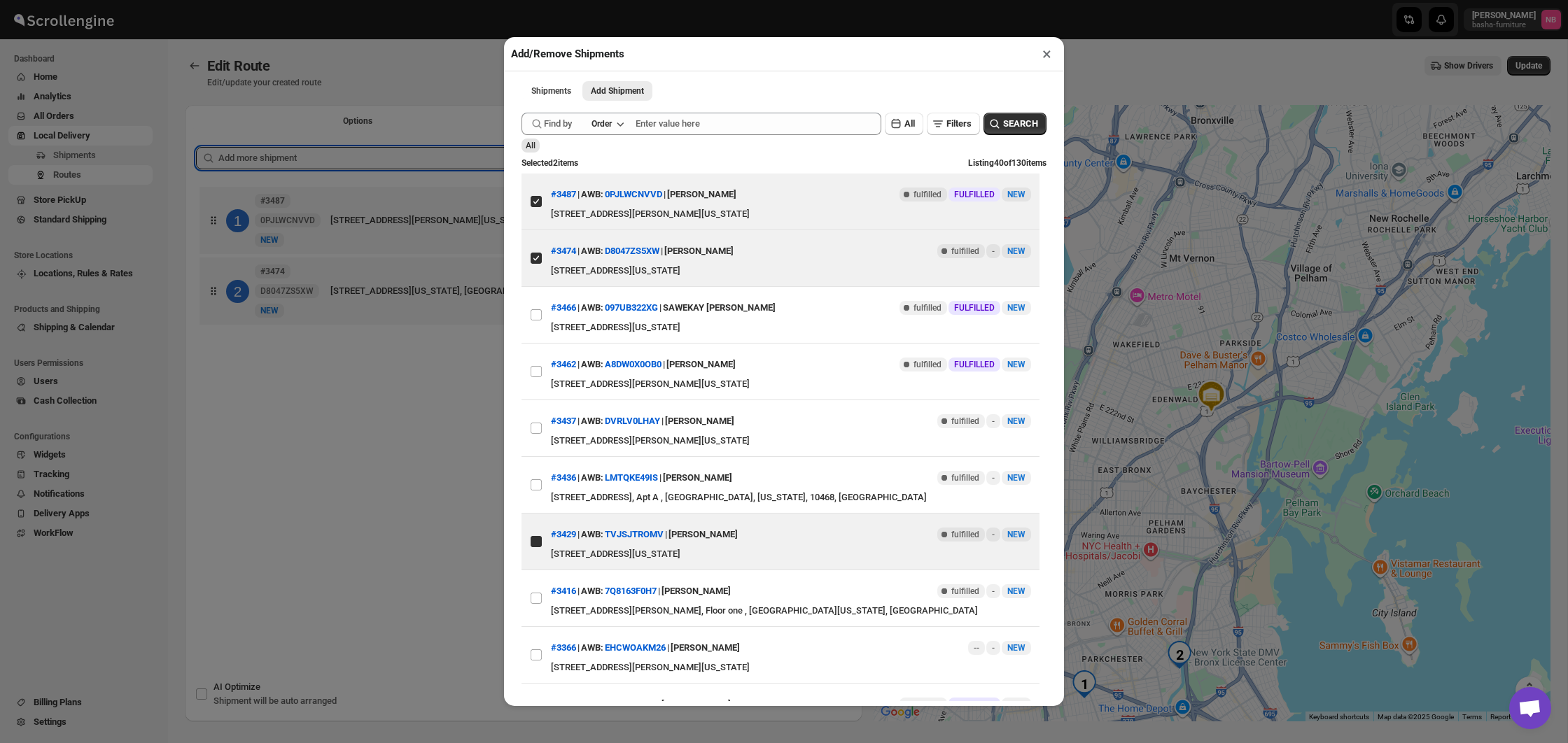
checkbox input "true"
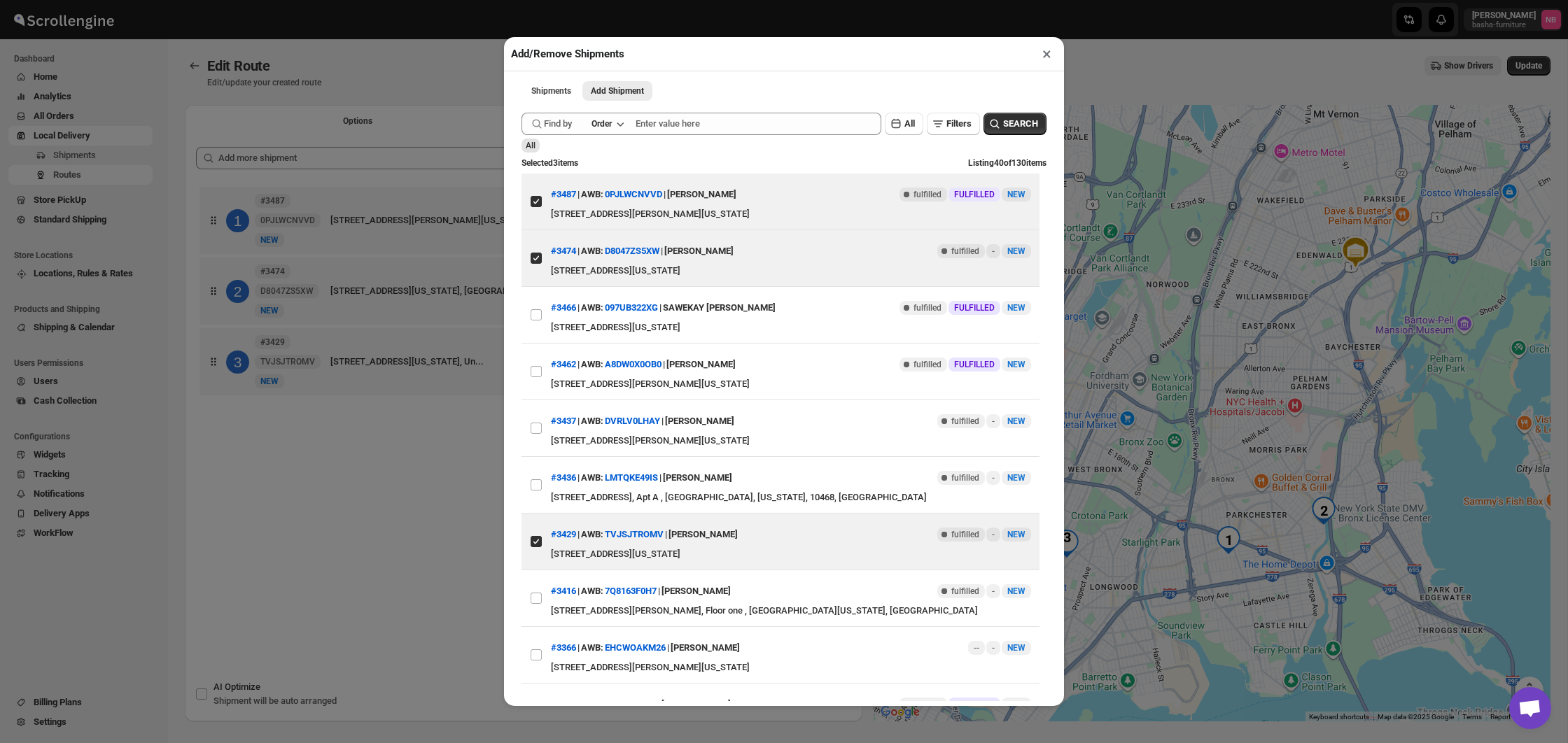
click at [385, 506] on div "Add/Remove Shipments × Shipments Add Shipment More views Shipments Add Shipment…" at bounding box center [784, 372] width 1568 height 743
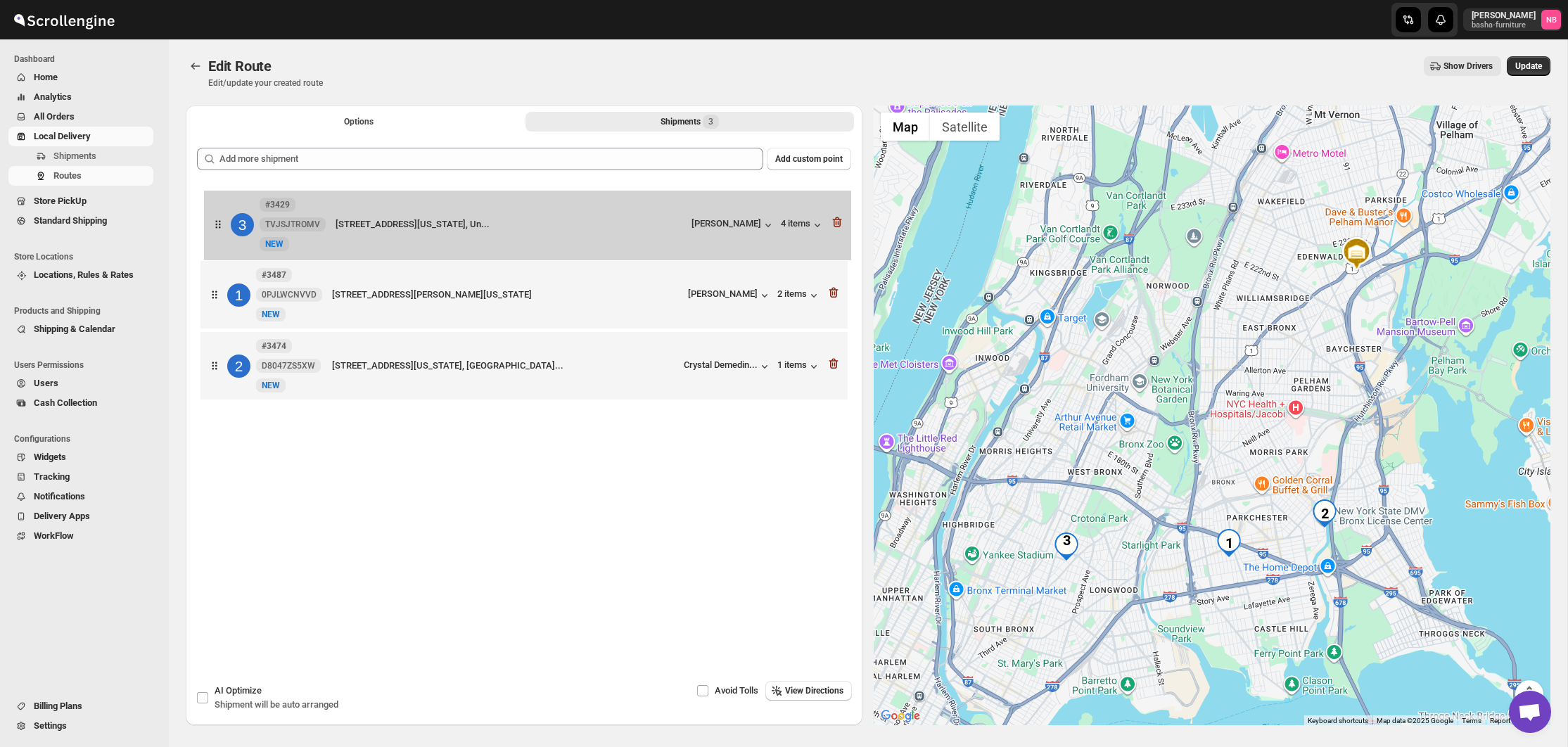
drag, startPoint x: 569, startPoint y: 374, endPoint x: 571, endPoint y: 220, distance: 154.0
click at [571, 220] on div "1 #3487 0PJLWCNVVD [GEOGRAPHIC_DATA][STREET_ADDRESS][PERSON_NAME][US_STATE] [PE…" at bounding box center [524, 296] width 654 height 222
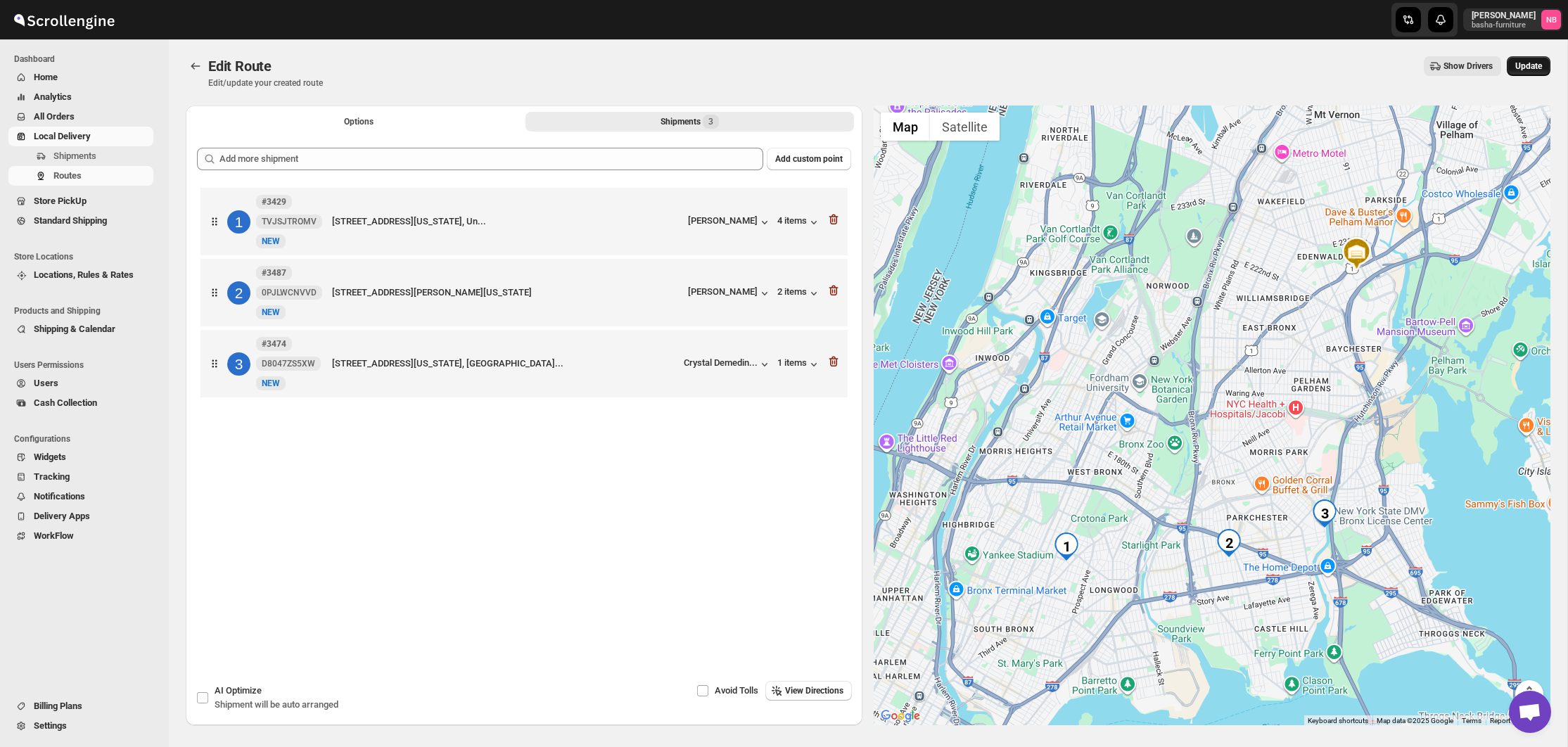
click at [1542, 65] on button "Update" at bounding box center [1529, 66] width 44 height 20
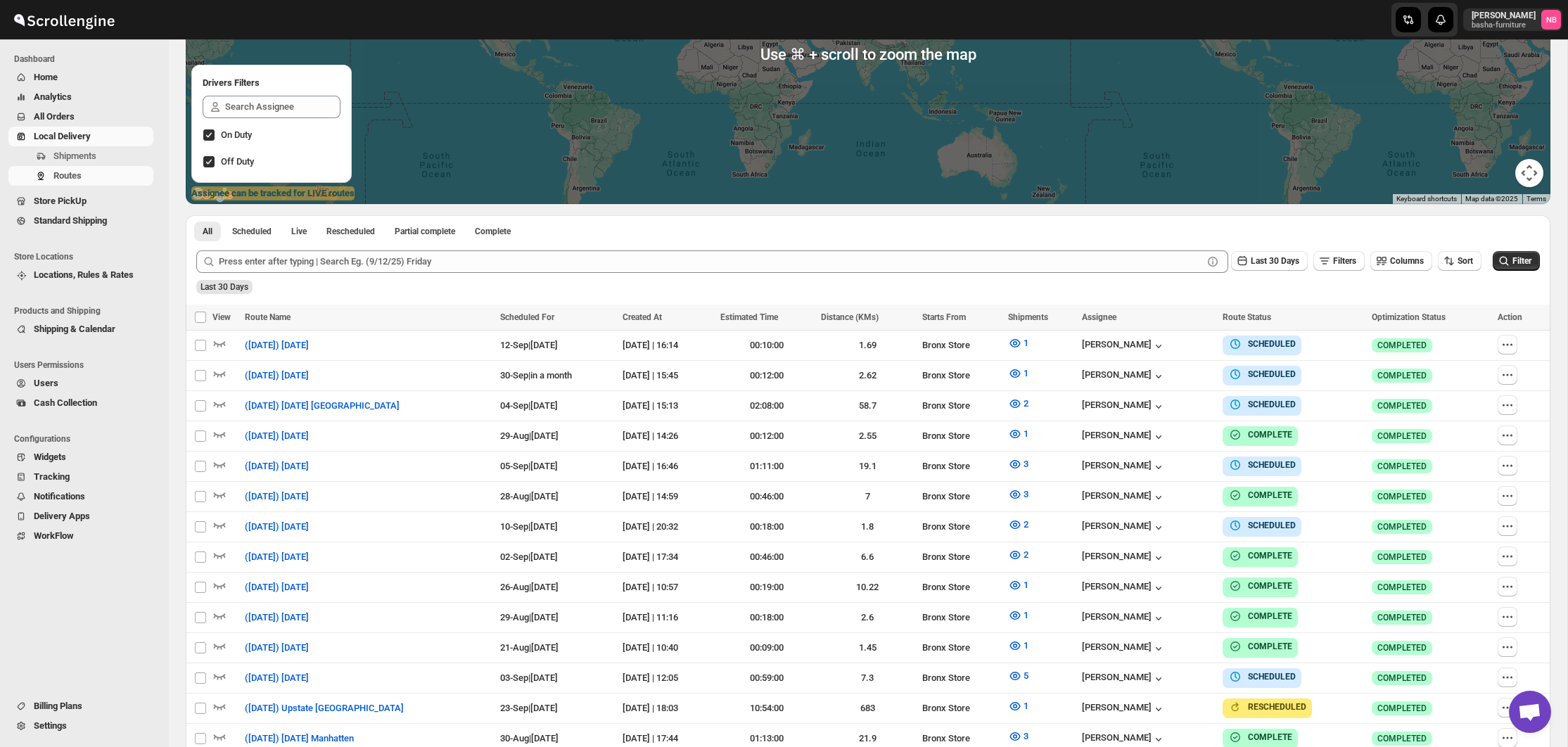
scroll to position [243, 0]
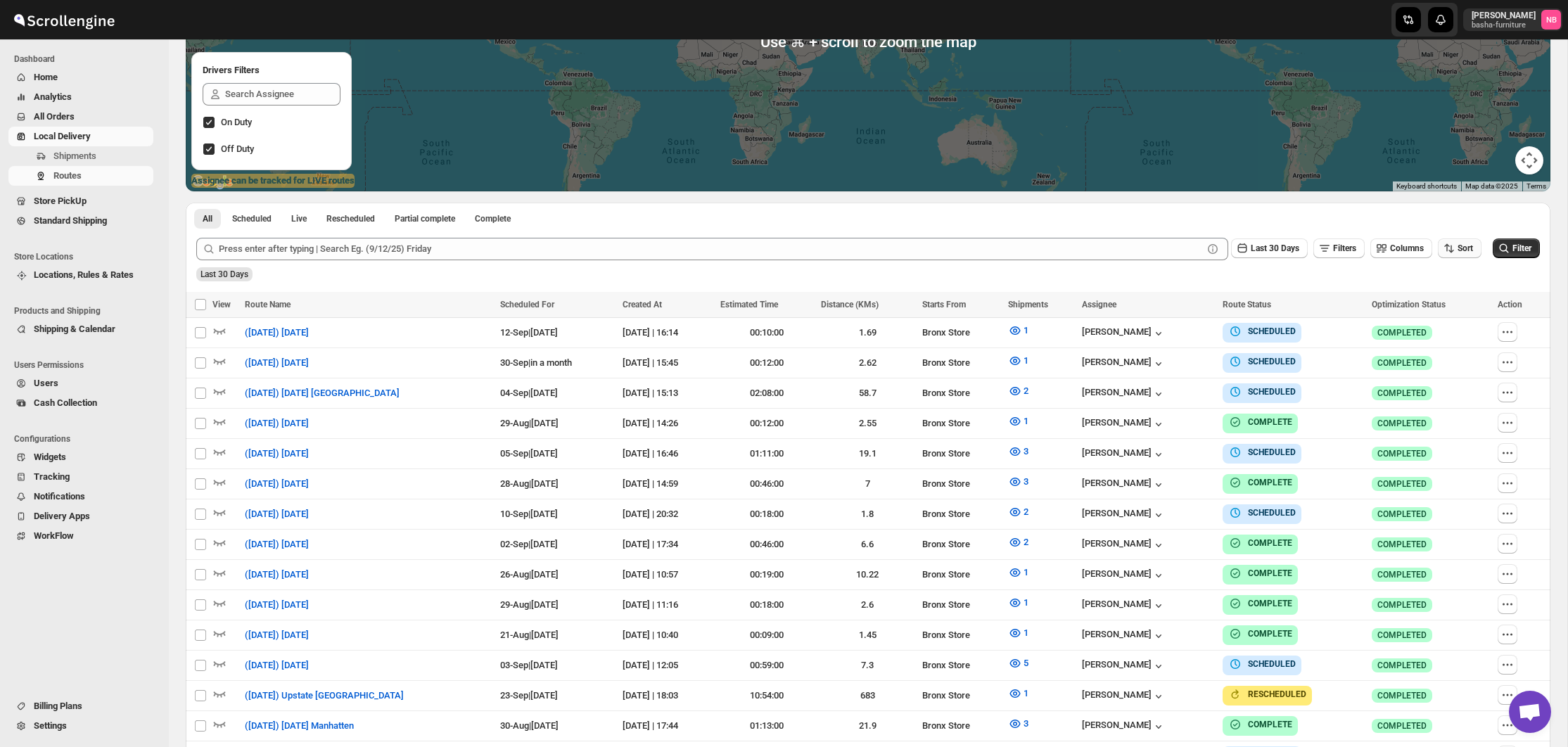
click at [1458, 249] on span "Sort" at bounding box center [1466, 248] width 15 height 10
drag, startPoint x: 1451, startPoint y: 325, endPoint x: 1382, endPoint y: 294, distance: 75.6
click at [1451, 325] on div "Due Date" at bounding box center [1434, 324] width 37 height 14
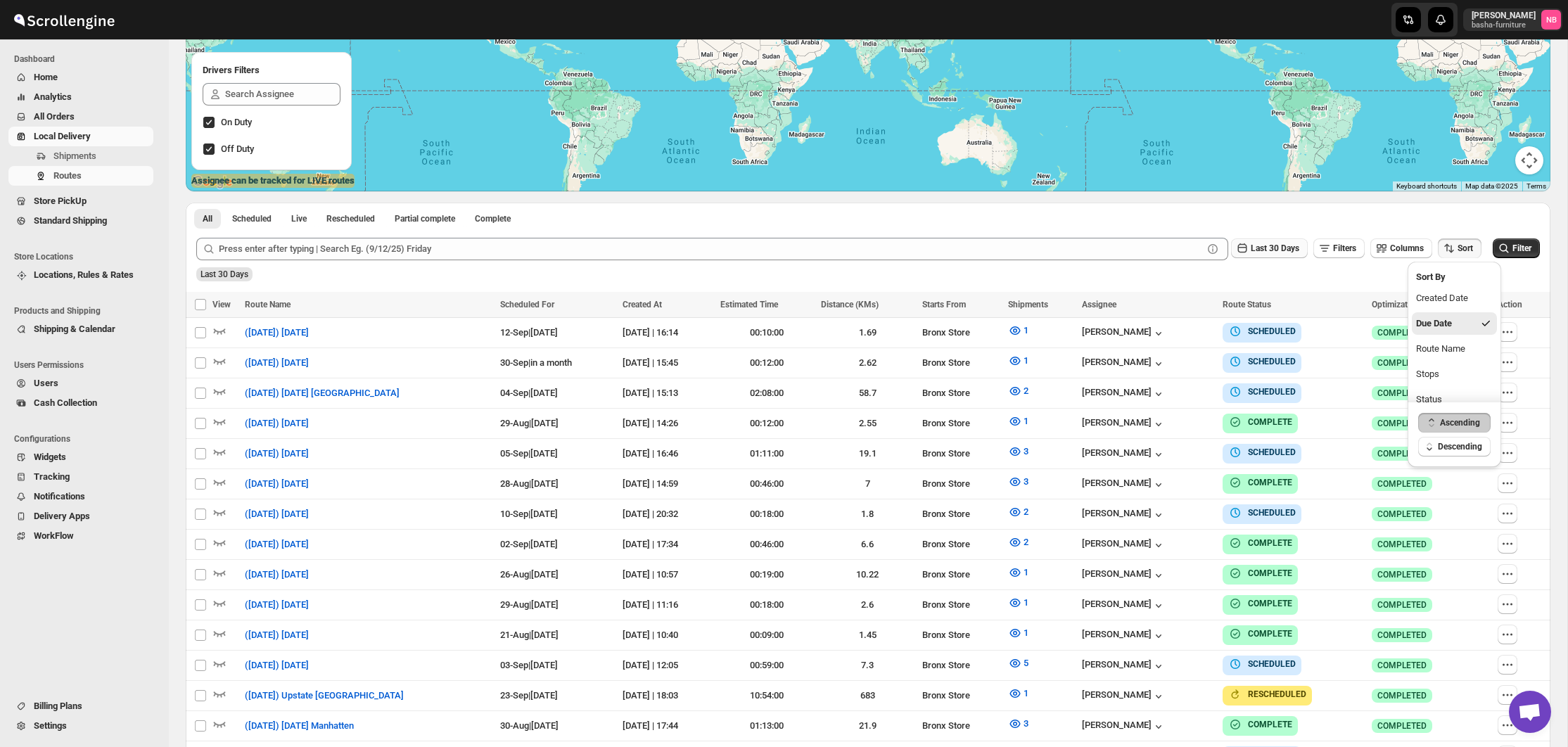
click at [1274, 249] on span "Last 30 Days" at bounding box center [1274, 248] width 49 height 10
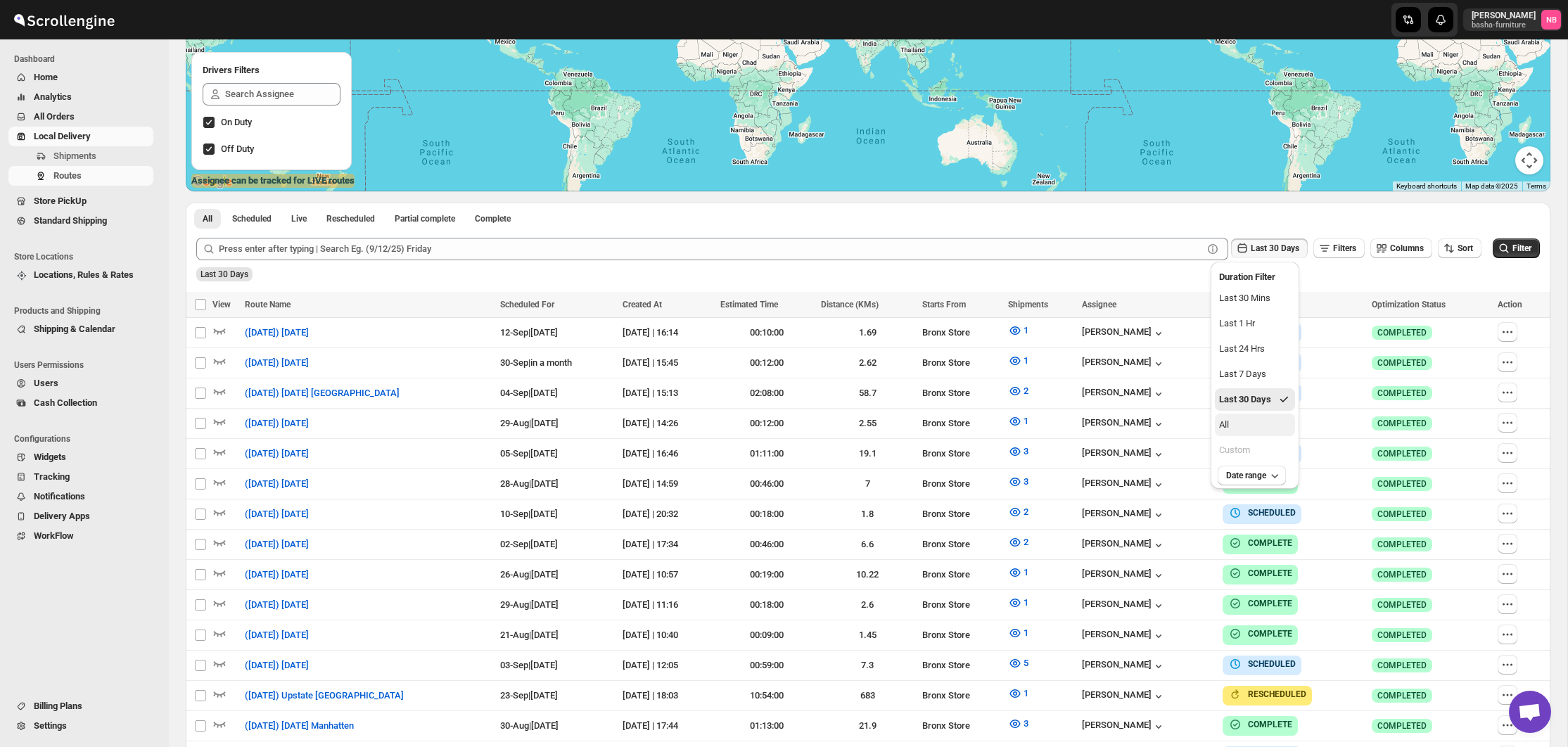
click at [1280, 431] on button "All" at bounding box center [1255, 425] width 80 height 23
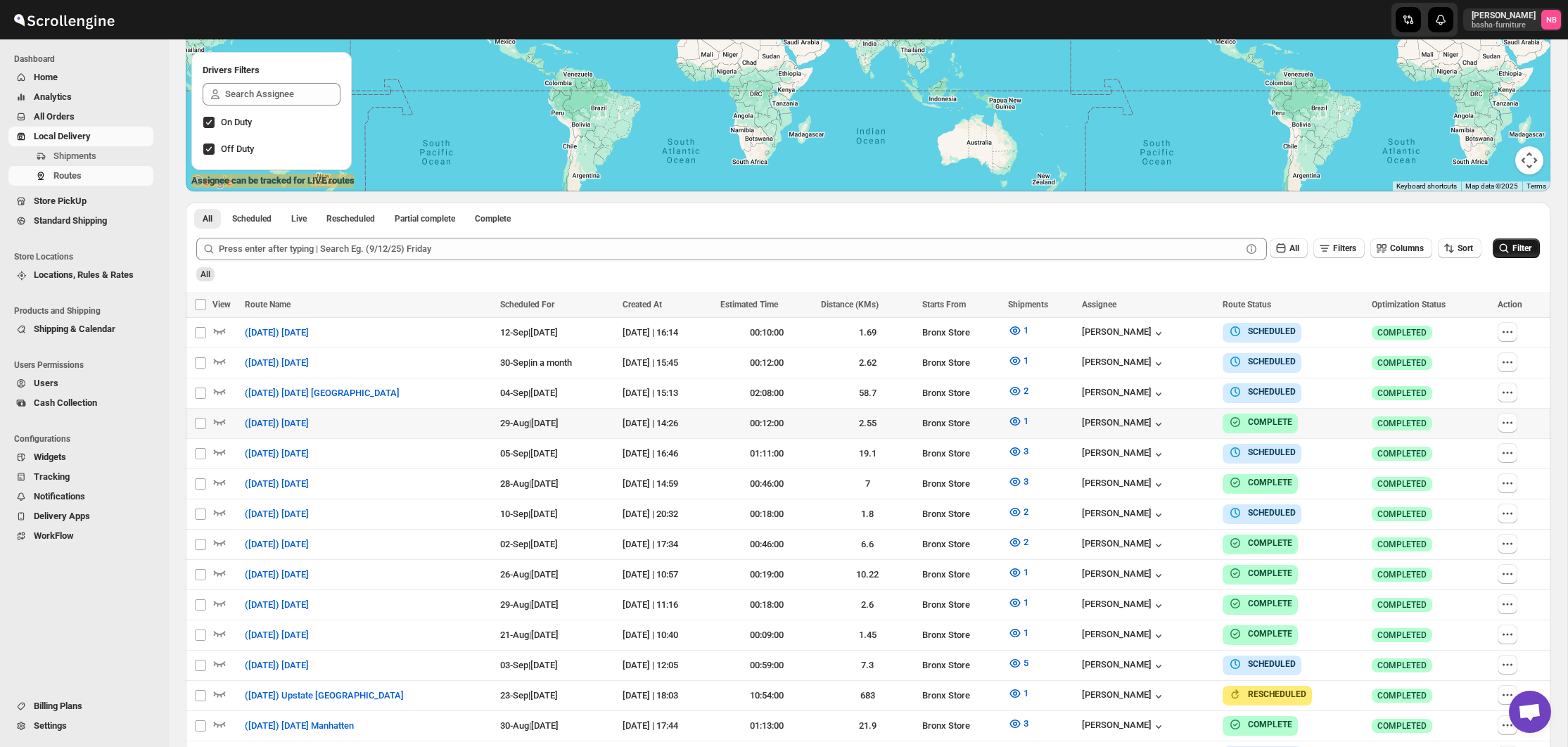
click at [1506, 251] on icon "submit" at bounding box center [1504, 248] width 14 height 14
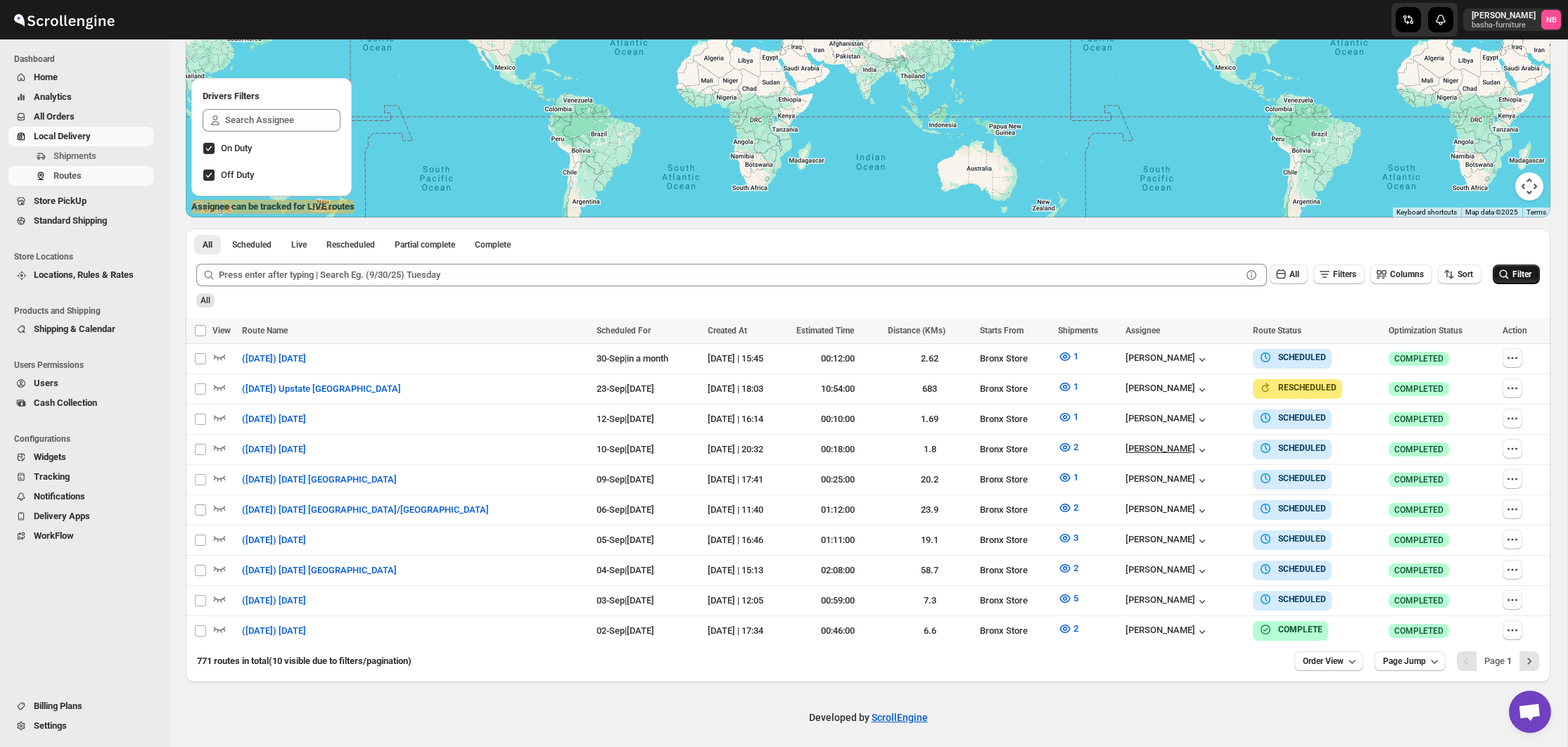
scroll to position [216, 0]
click at [1060, 539] on icon "button" at bounding box center [1064, 538] width 11 height 9
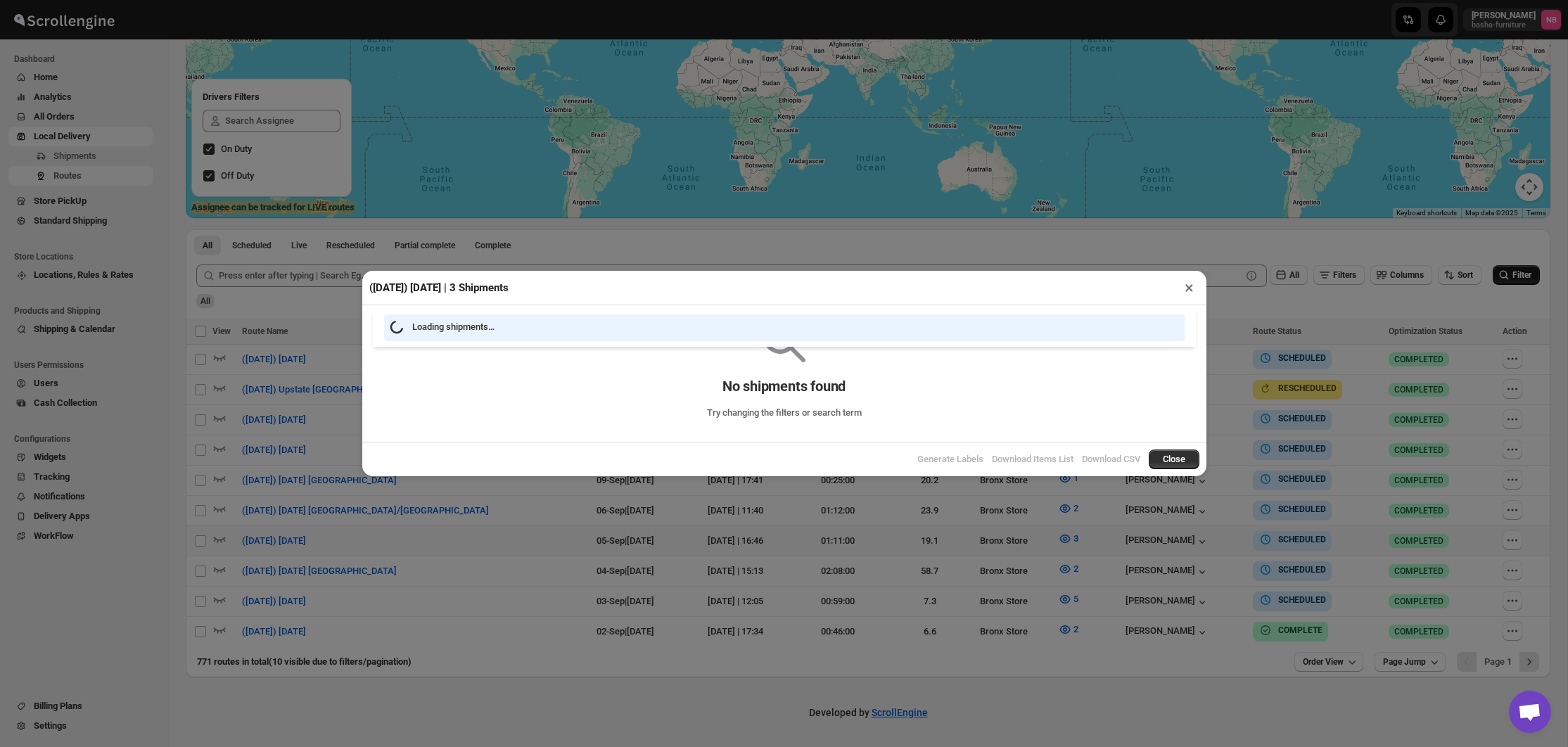
scroll to position [211, 0]
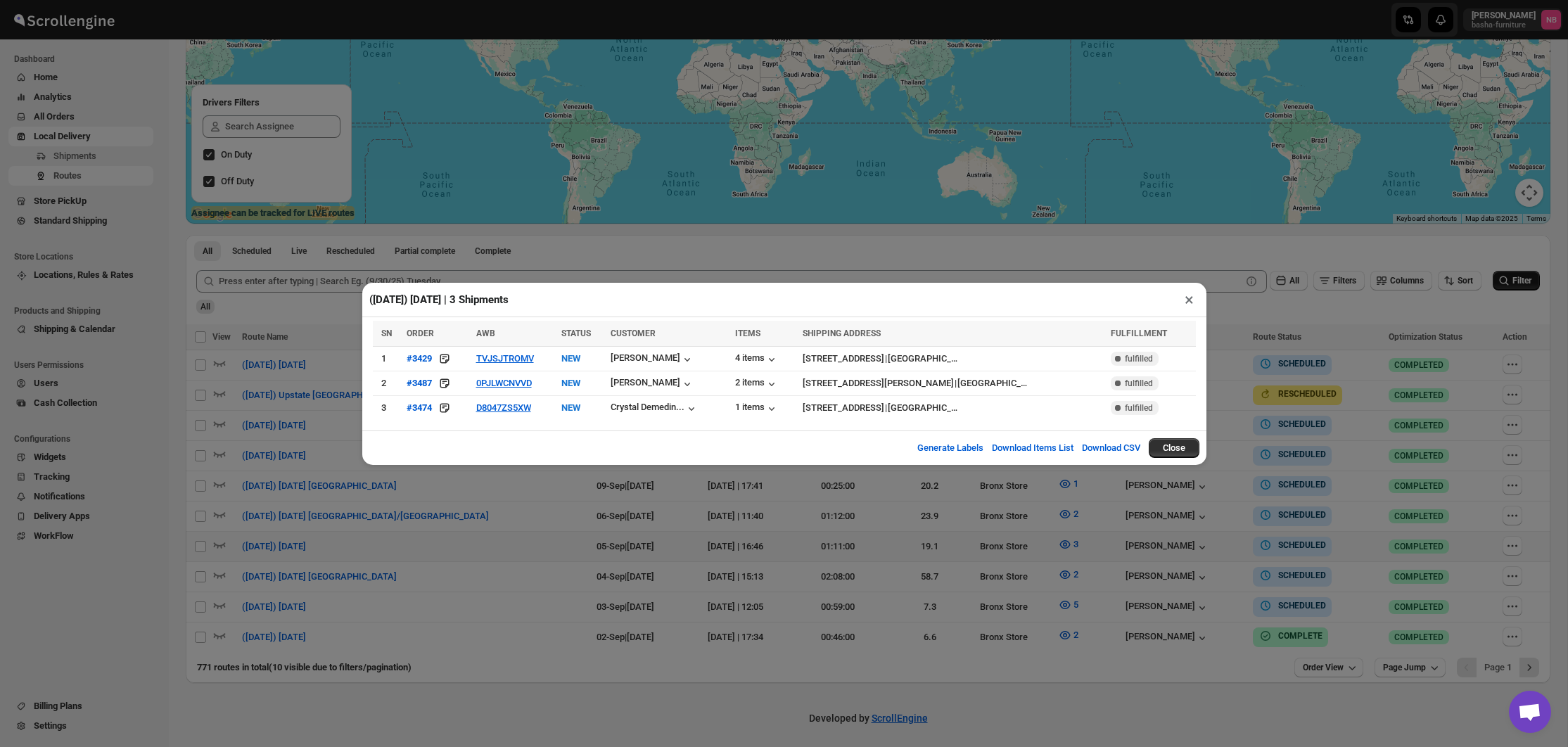
click at [1334, 353] on div "([DATE]) [DATE] | 3 Shipments × SN ORDER AWB STATUS CUSTOMER ITEMS SHIPPING ADD…" at bounding box center [784, 374] width 1568 height 747
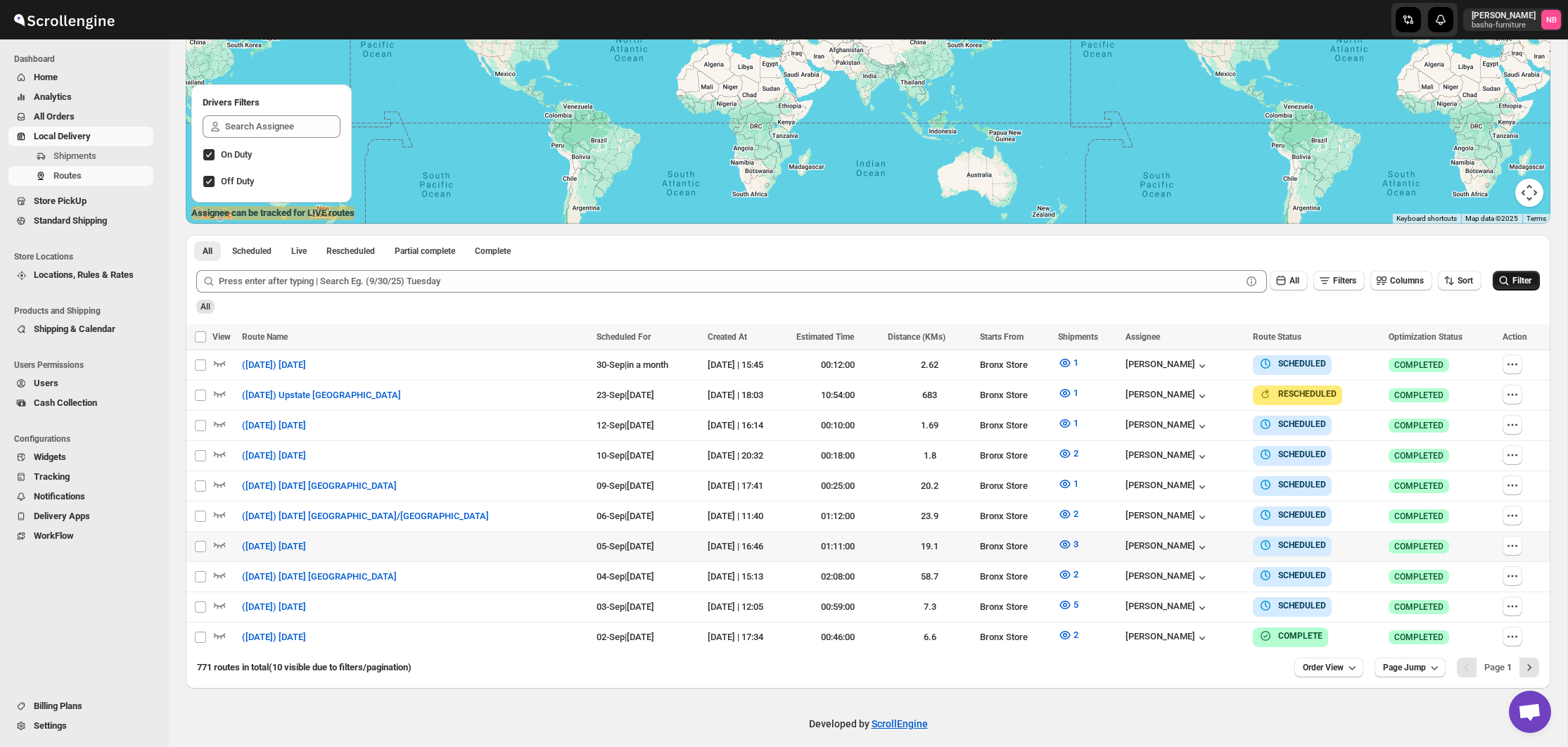
click at [1505, 285] on icon "submit" at bounding box center [1504, 281] width 14 height 14
click at [1049, 545] on button "3" at bounding box center [1067, 545] width 37 height 23
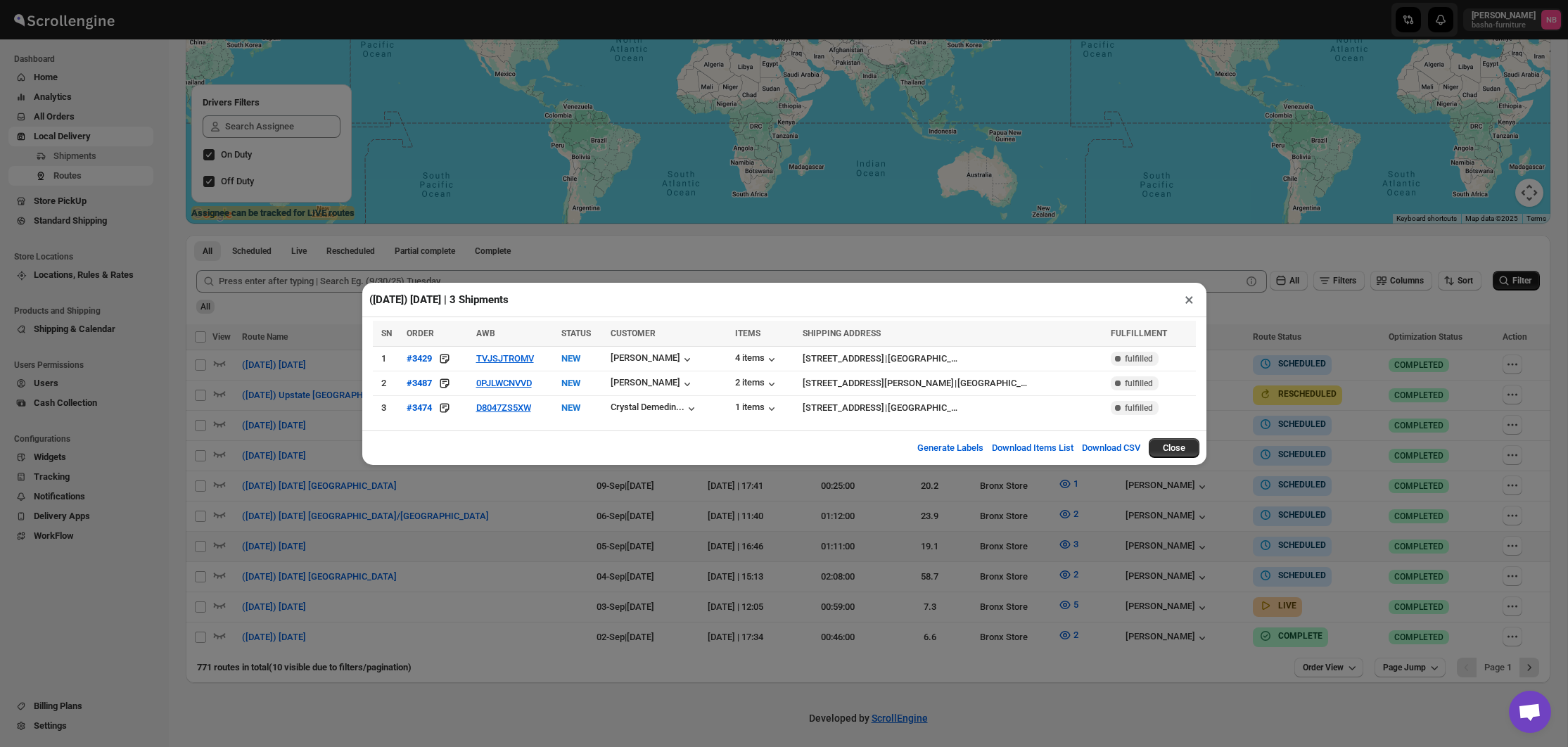
click at [962, 545] on div "([DATE]) [DATE] | 3 Shipments × SN ORDER AWB STATUS CUSTOMER ITEMS SHIPPING ADD…" at bounding box center [784, 374] width 1568 height 747
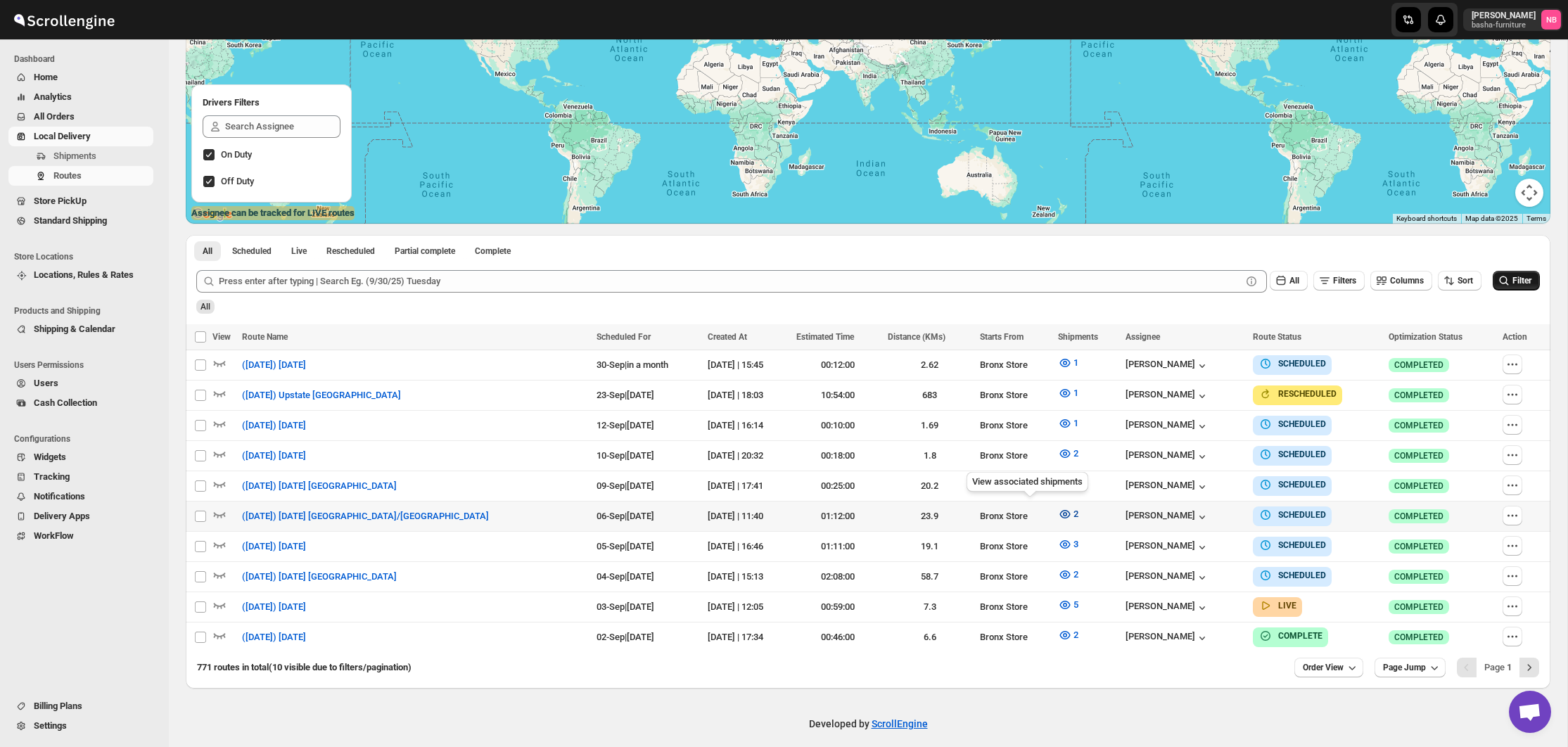
click at [1058, 508] on icon "button" at bounding box center [1064, 514] width 14 height 14
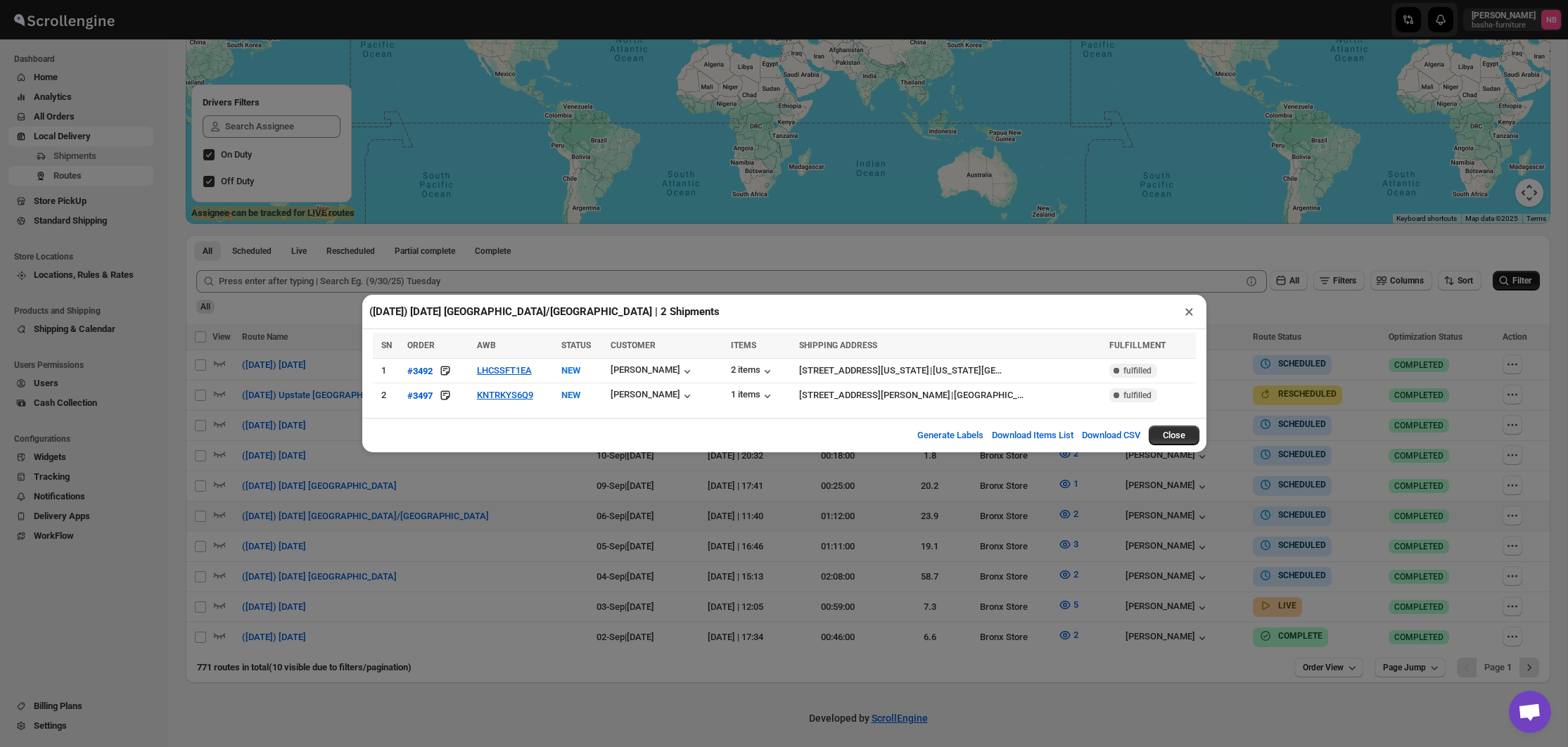
drag, startPoint x: 966, startPoint y: 504, endPoint x: 992, endPoint y: 503, distance: 26.0
click at [966, 504] on div "([DATE]) [DATE] [GEOGRAPHIC_DATA]/[GEOGRAPHIC_DATA] | 2 Shipments × SN ORDER AW…" at bounding box center [784, 374] width 1568 height 747
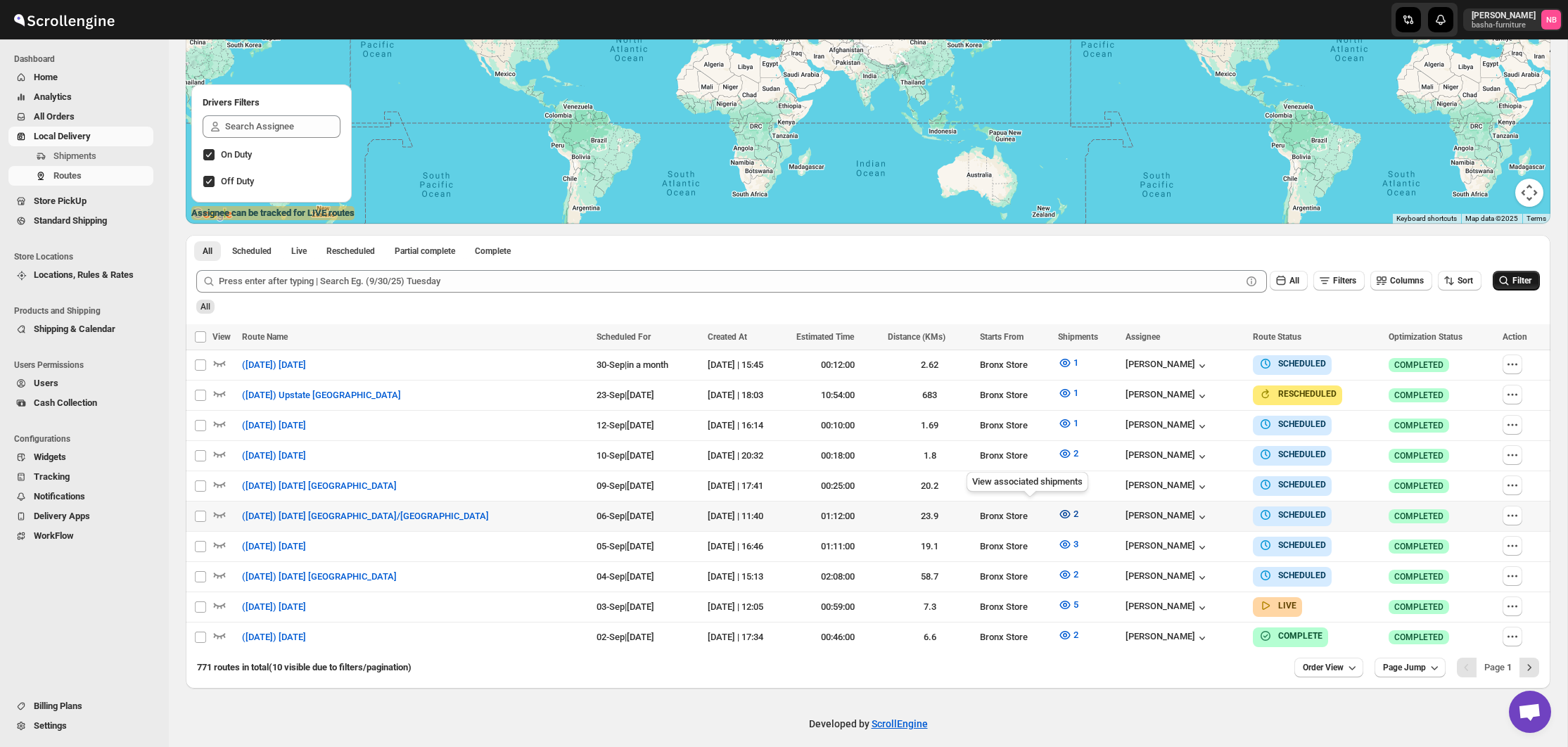
click at [1058, 511] on icon "button" at bounding box center [1064, 514] width 14 height 14
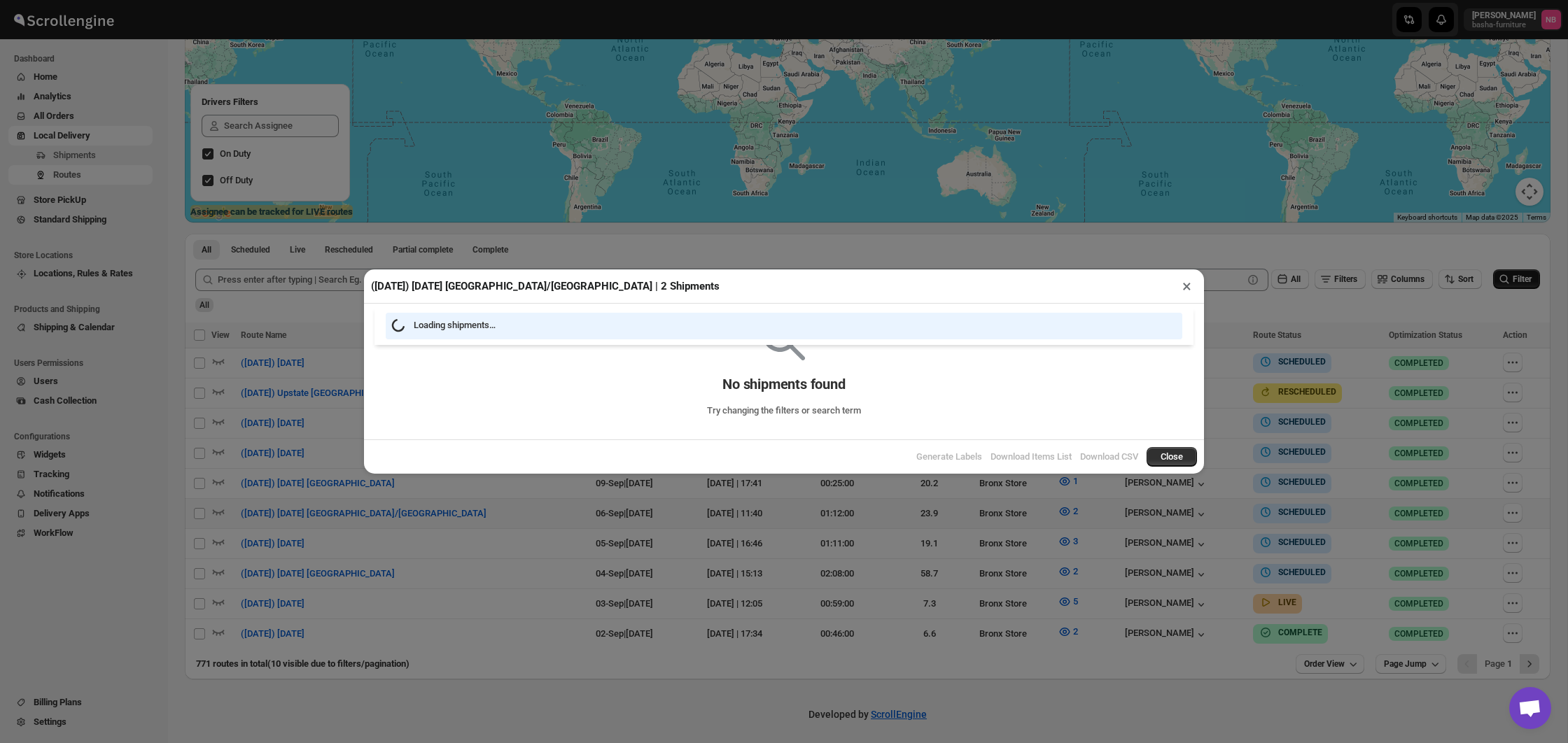
click at [772, 527] on div "([DATE]) [DATE] [GEOGRAPHIC_DATA]/[GEOGRAPHIC_DATA] | 2 Shipments × Loading shi…" at bounding box center [784, 372] width 1568 height 743
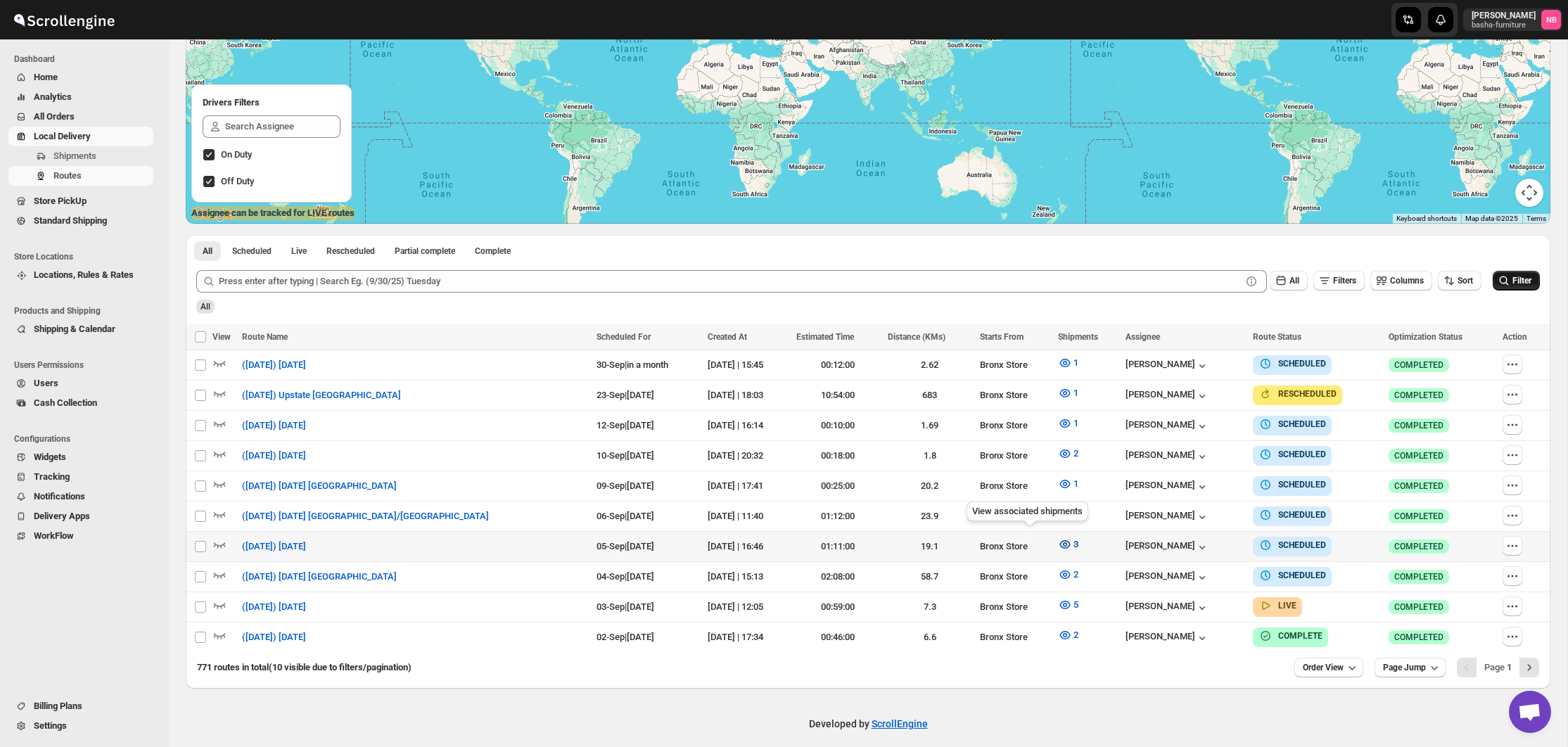
click at [1058, 544] on icon "button" at bounding box center [1064, 544] width 14 height 14
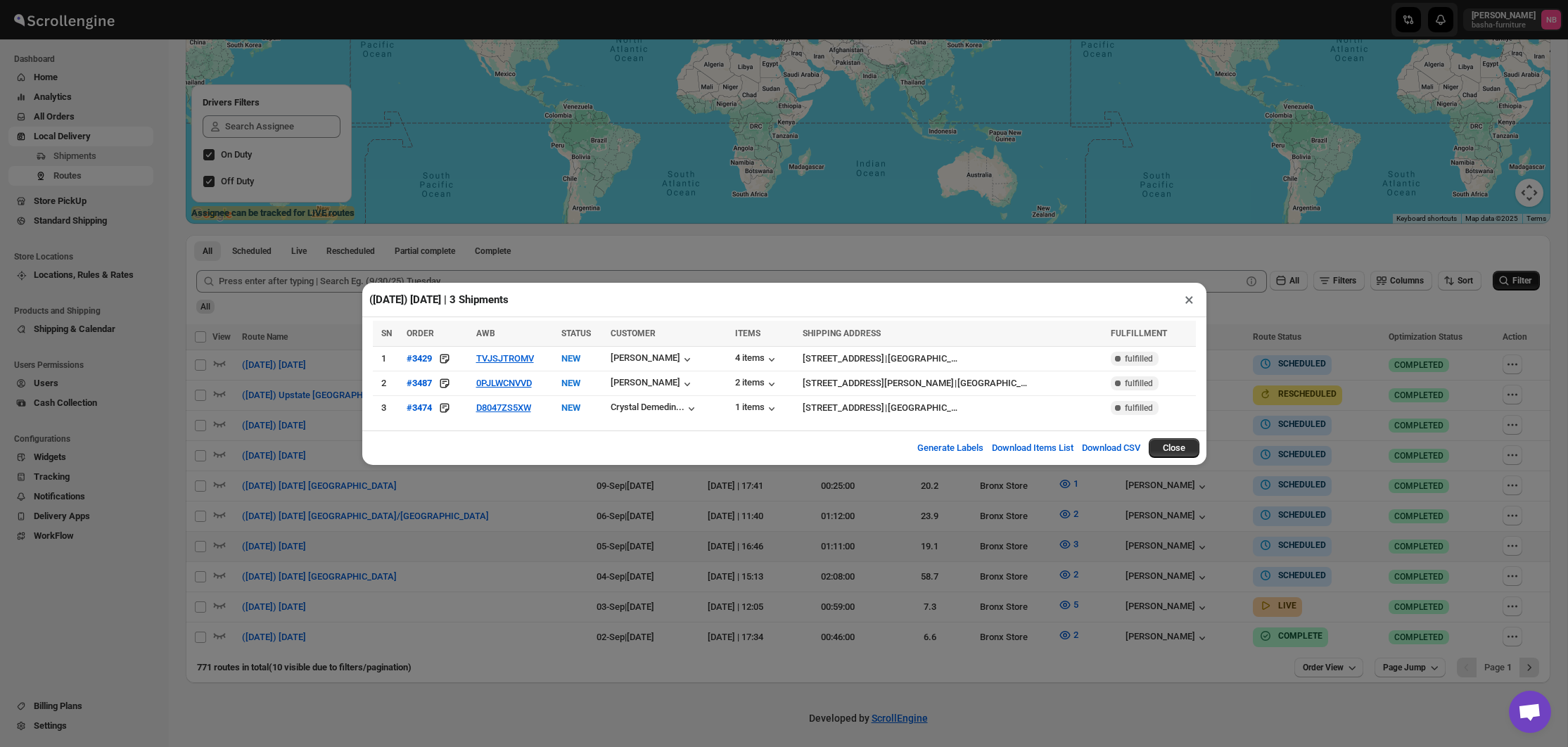
click at [639, 526] on div "([DATE]) [DATE] | 3 Shipments × SN ORDER AWB STATUS CUSTOMER ITEMS SHIPPING ADD…" at bounding box center [784, 374] width 1568 height 747
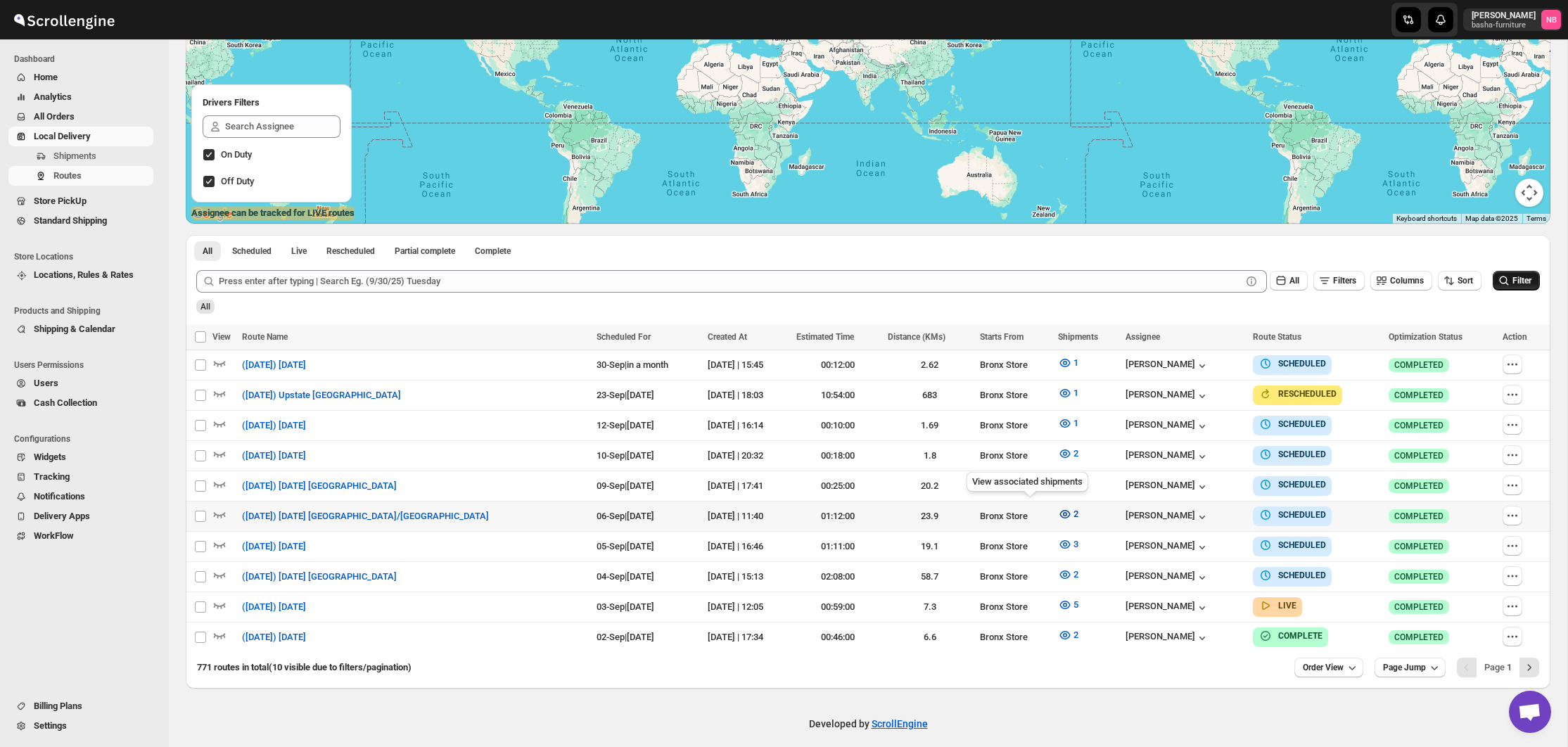
click at [1058, 510] on icon "button" at bounding box center [1064, 514] width 14 height 14
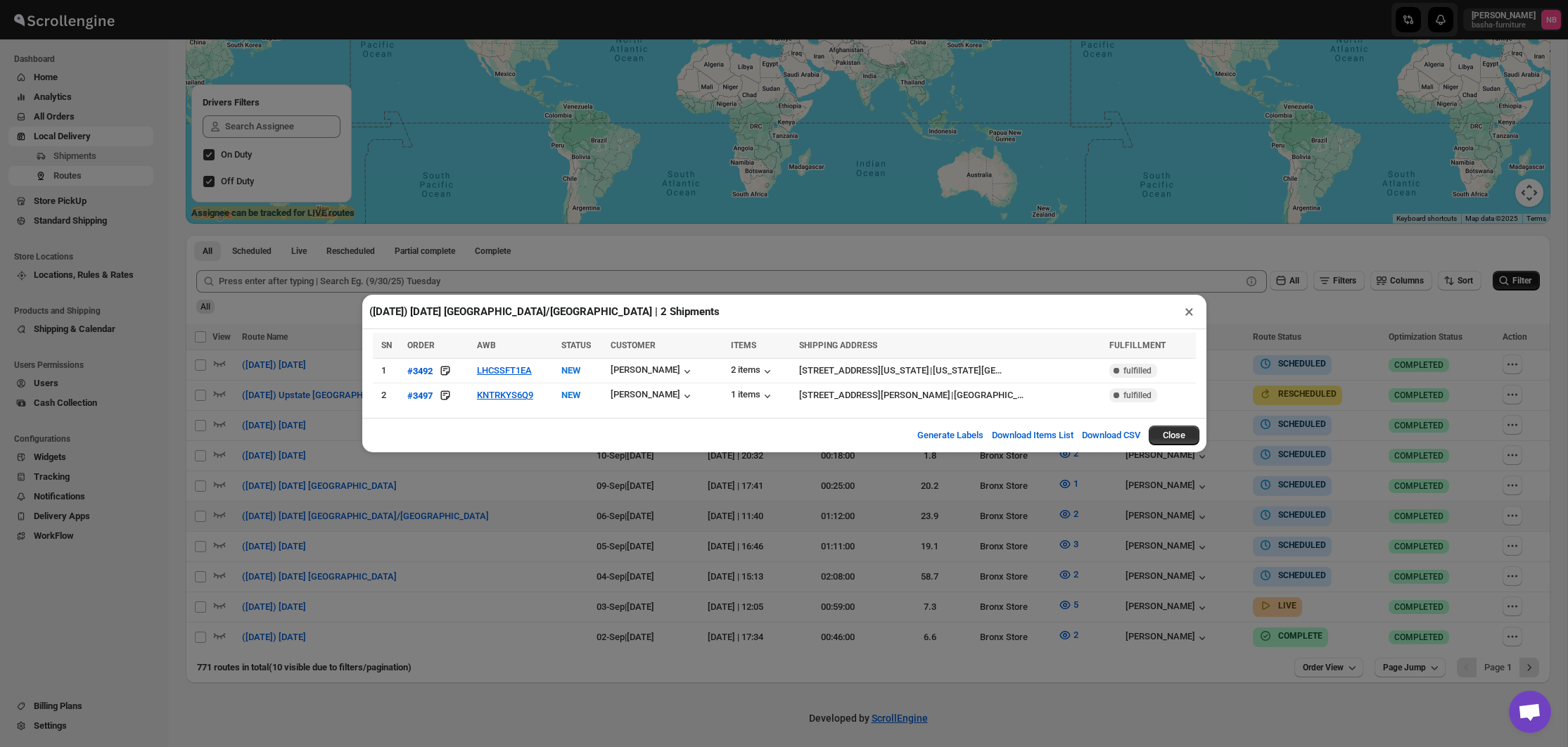
click at [794, 574] on div "([DATE]) [DATE] [GEOGRAPHIC_DATA]/[GEOGRAPHIC_DATA] | 2 Shipments × SN ORDER AW…" at bounding box center [784, 374] width 1568 height 747
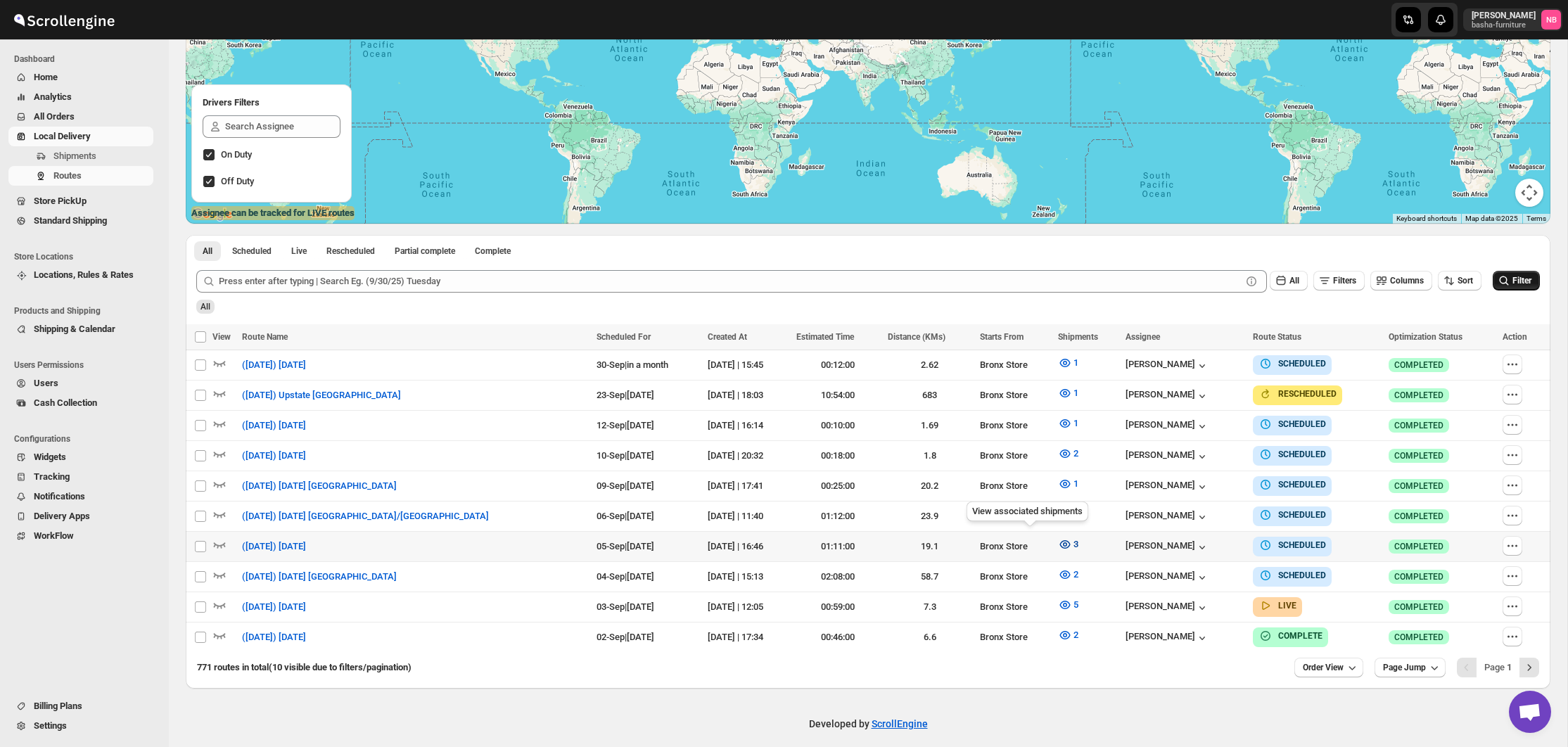
click at [1063, 543] on icon "button" at bounding box center [1064, 545] width 4 height 4
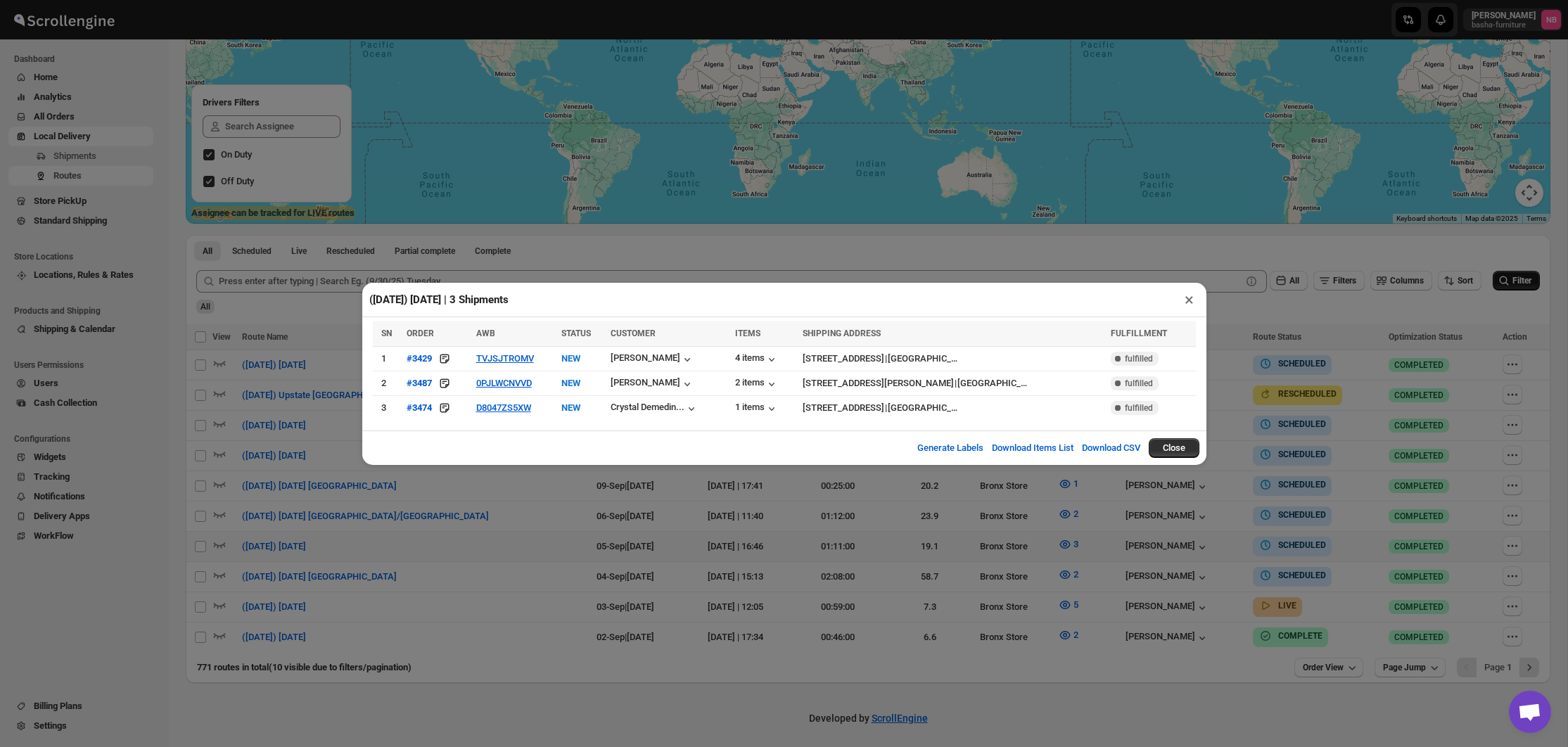
click at [777, 571] on div "([DATE]) [DATE] | 3 Shipments × SN ORDER AWB STATUS CUSTOMER ITEMS SHIPPING ADD…" at bounding box center [784, 374] width 1568 height 747
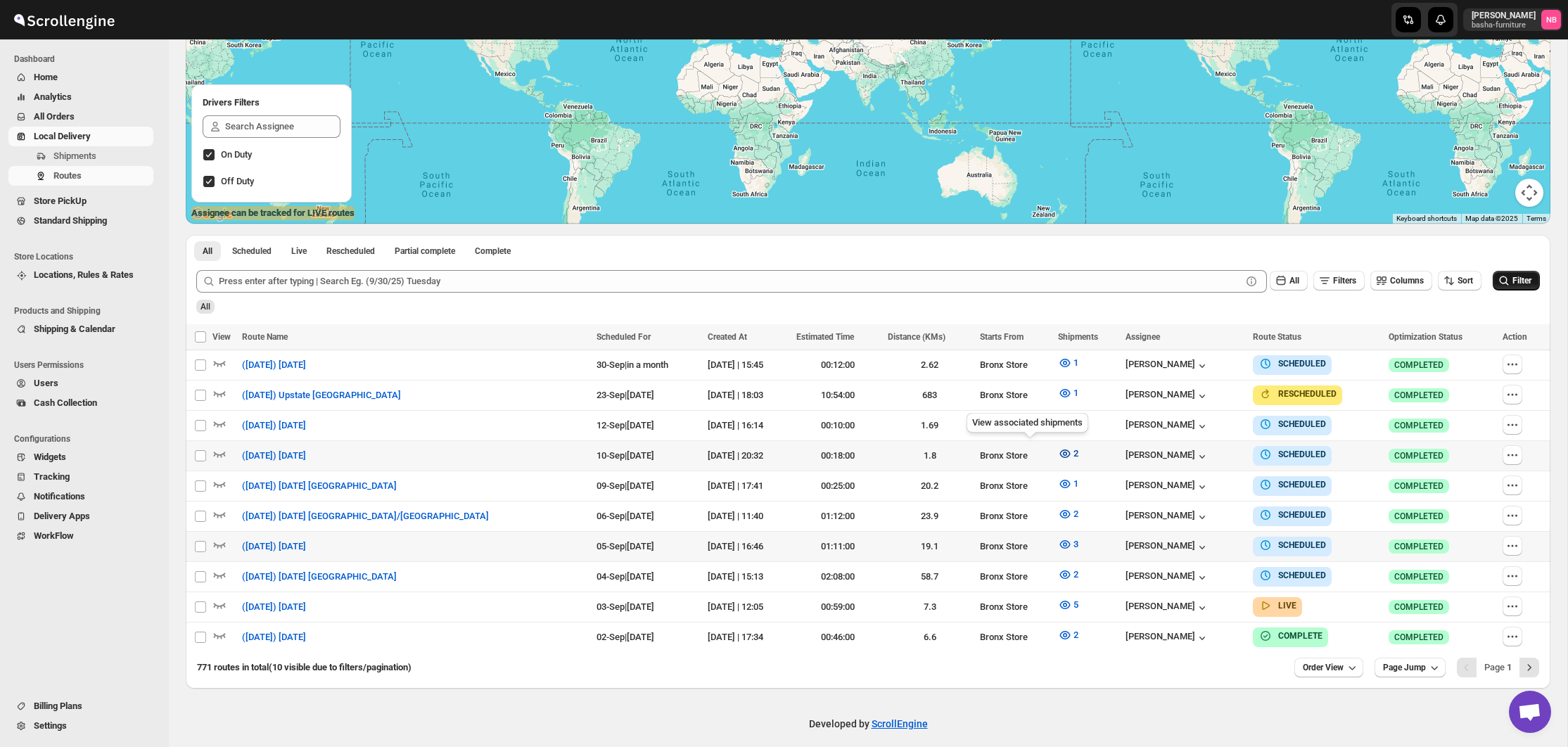
click at [1049, 453] on button "2" at bounding box center [1067, 454] width 37 height 23
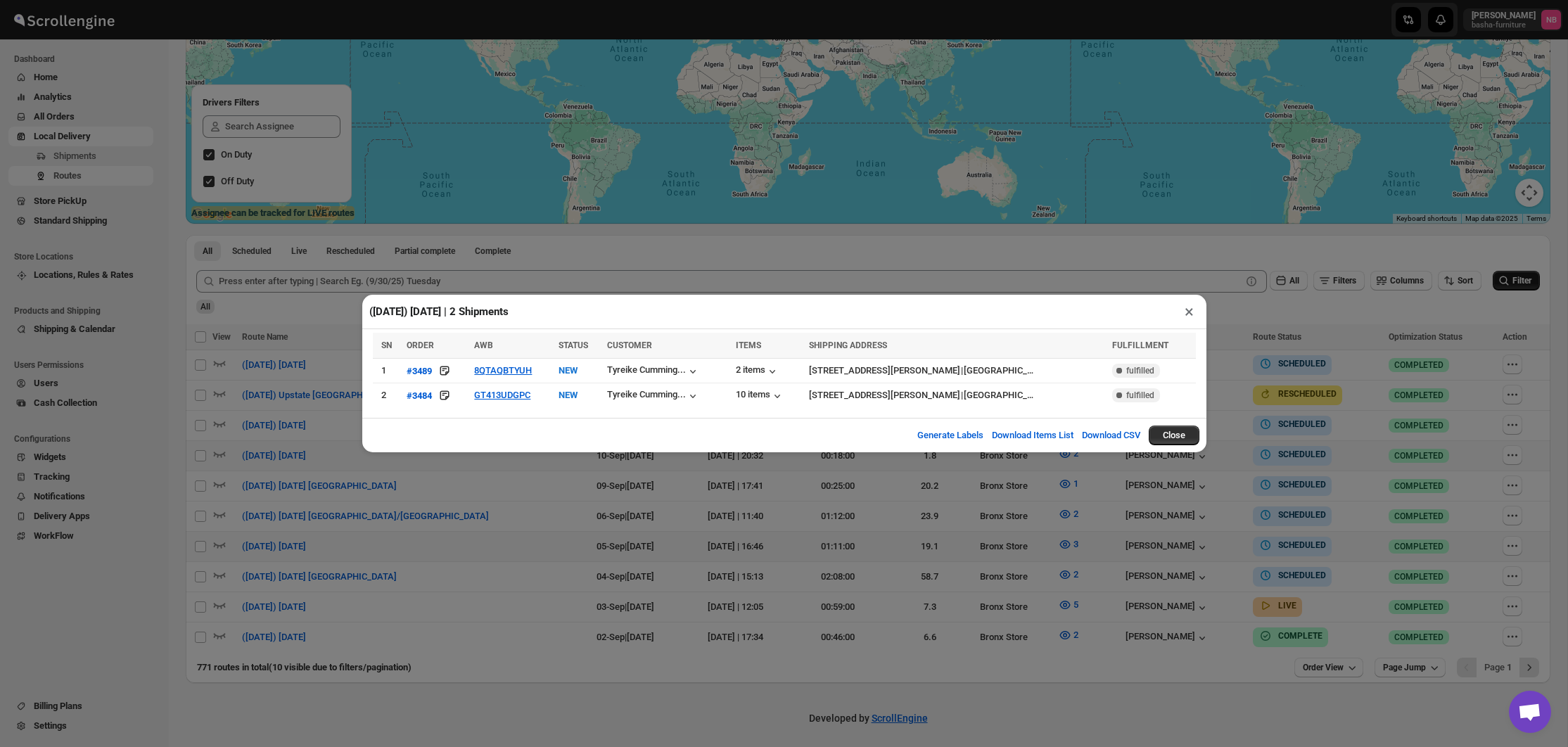
drag, startPoint x: 528, startPoint y: 497, endPoint x: 537, endPoint y: 495, distance: 9.2
click at [528, 497] on div "([DATE]) [DATE] | 2 Shipments × SN ORDER AWB STATUS CUSTOMER ITEMS SHIPPING ADD…" at bounding box center [784, 374] width 1568 height 747
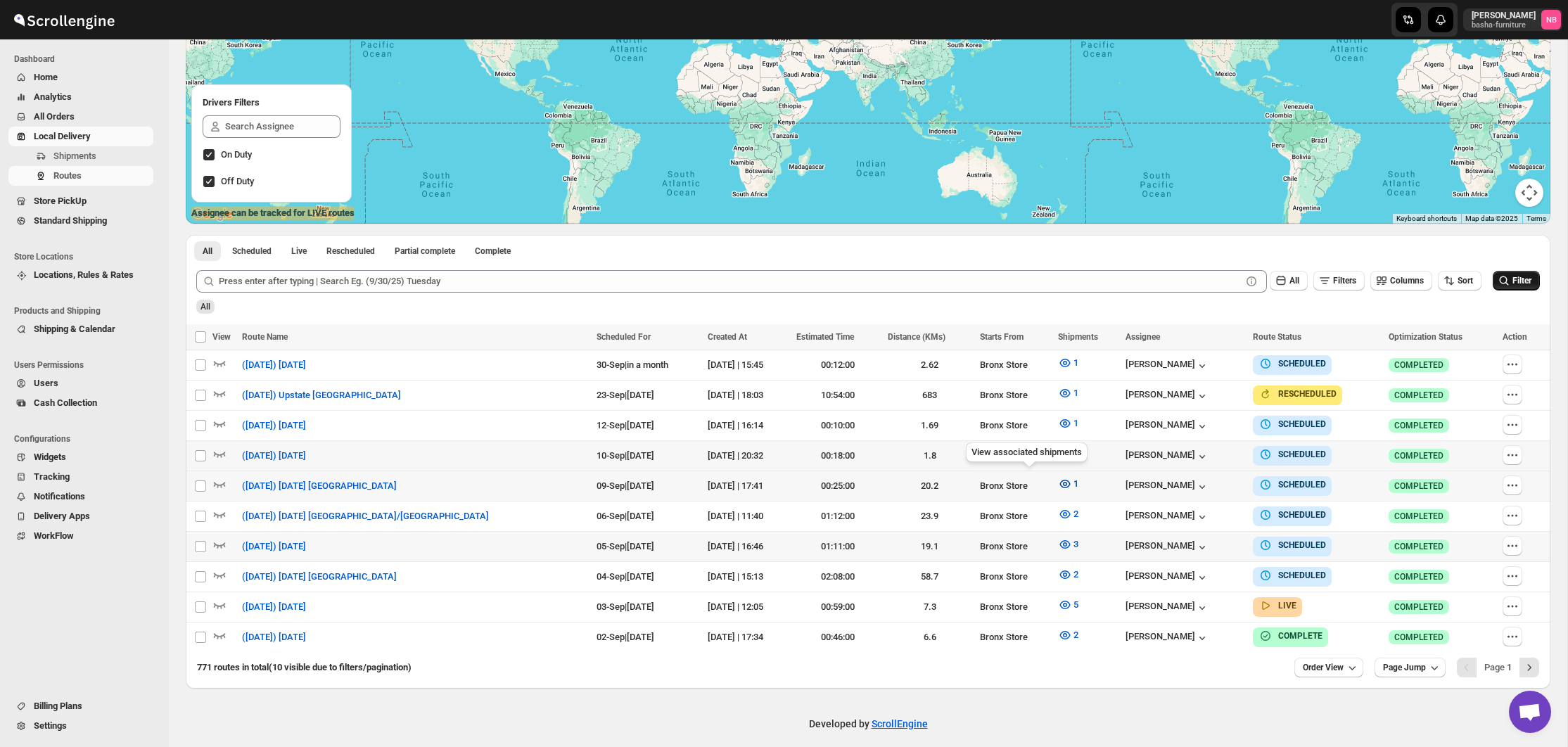
click at [1049, 483] on button "1" at bounding box center [1067, 485] width 37 height 23
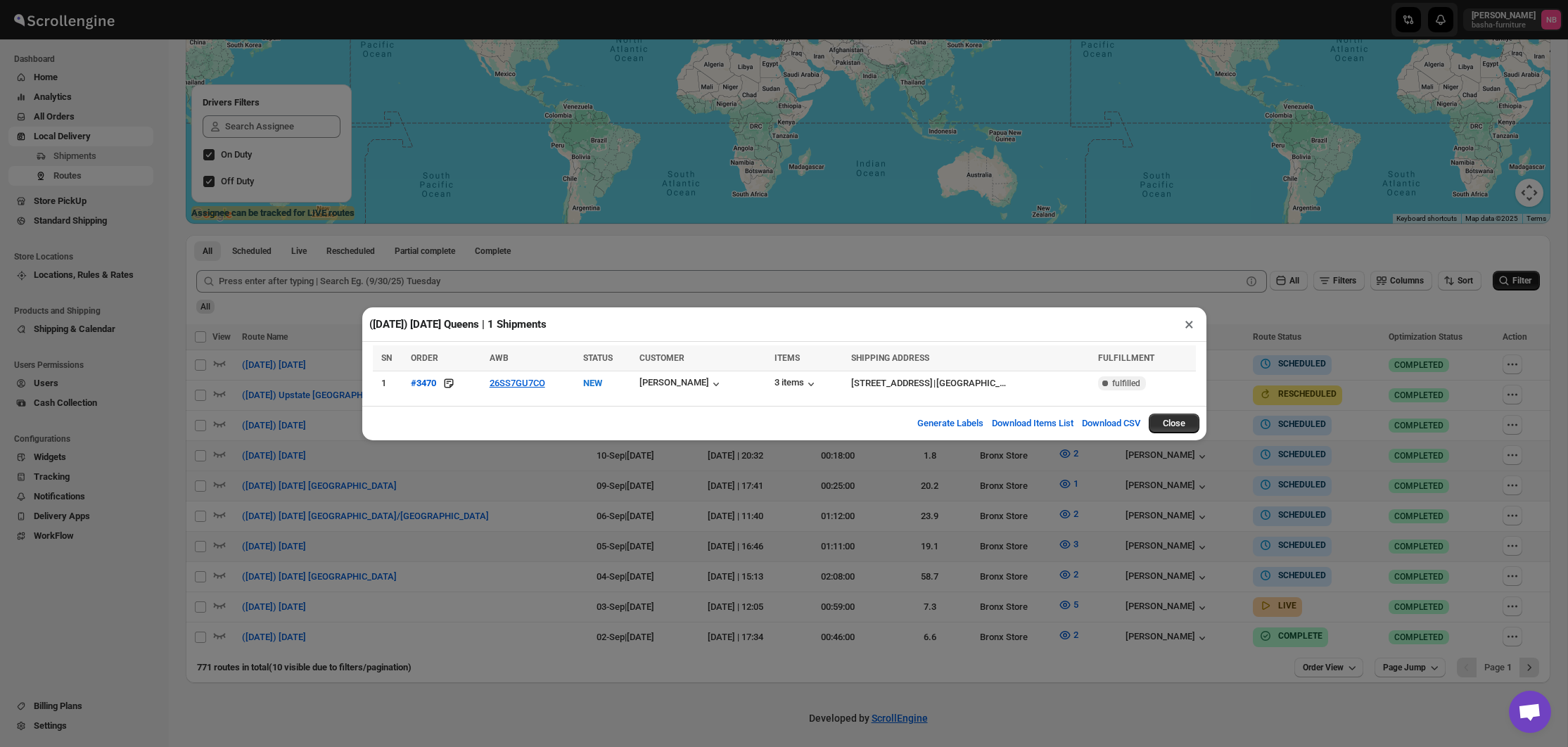
click at [491, 471] on div "([DATE]) [DATE] Queens | 1 Shipments × SN ORDER AWB STATUS CUSTOMER ITEMS SHIPP…" at bounding box center [784, 374] width 1568 height 747
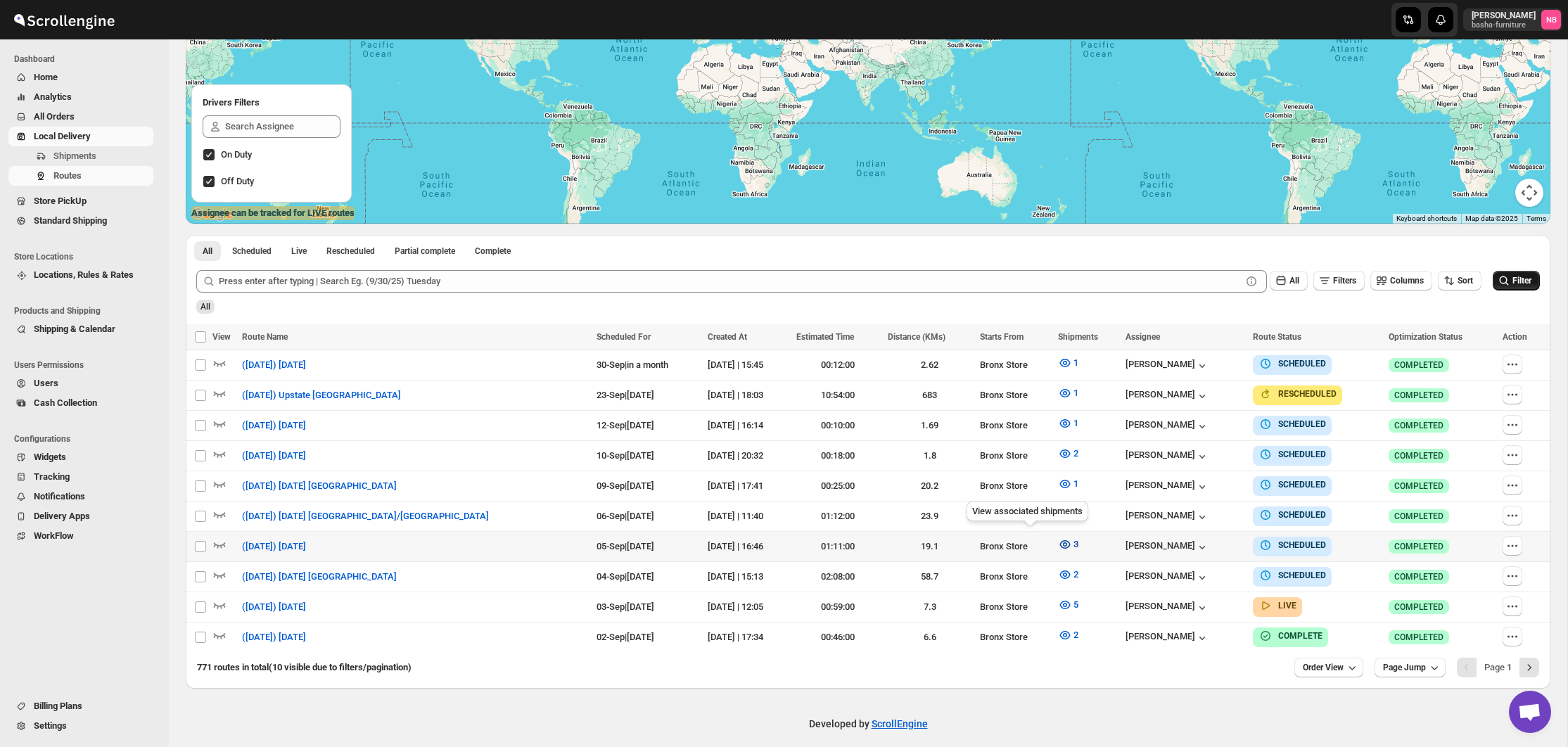
click at [1058, 540] on icon "button" at bounding box center [1064, 544] width 14 height 14
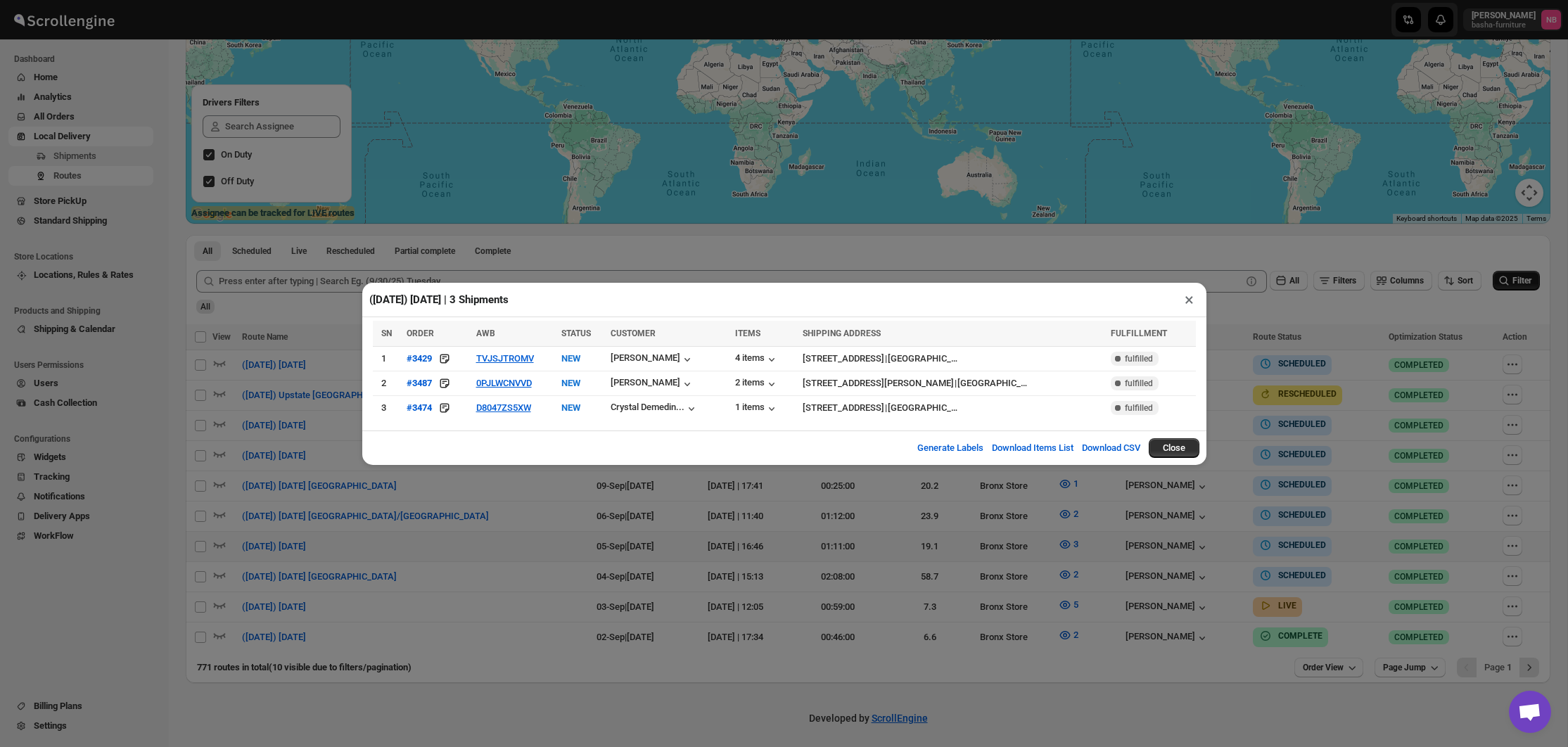
click at [187, 3] on div "([DATE]) [DATE] | 3 Shipments × SN ORDER AWB STATUS CUSTOMER ITEMS SHIPPING ADD…" at bounding box center [784, 374] width 1568 height 747
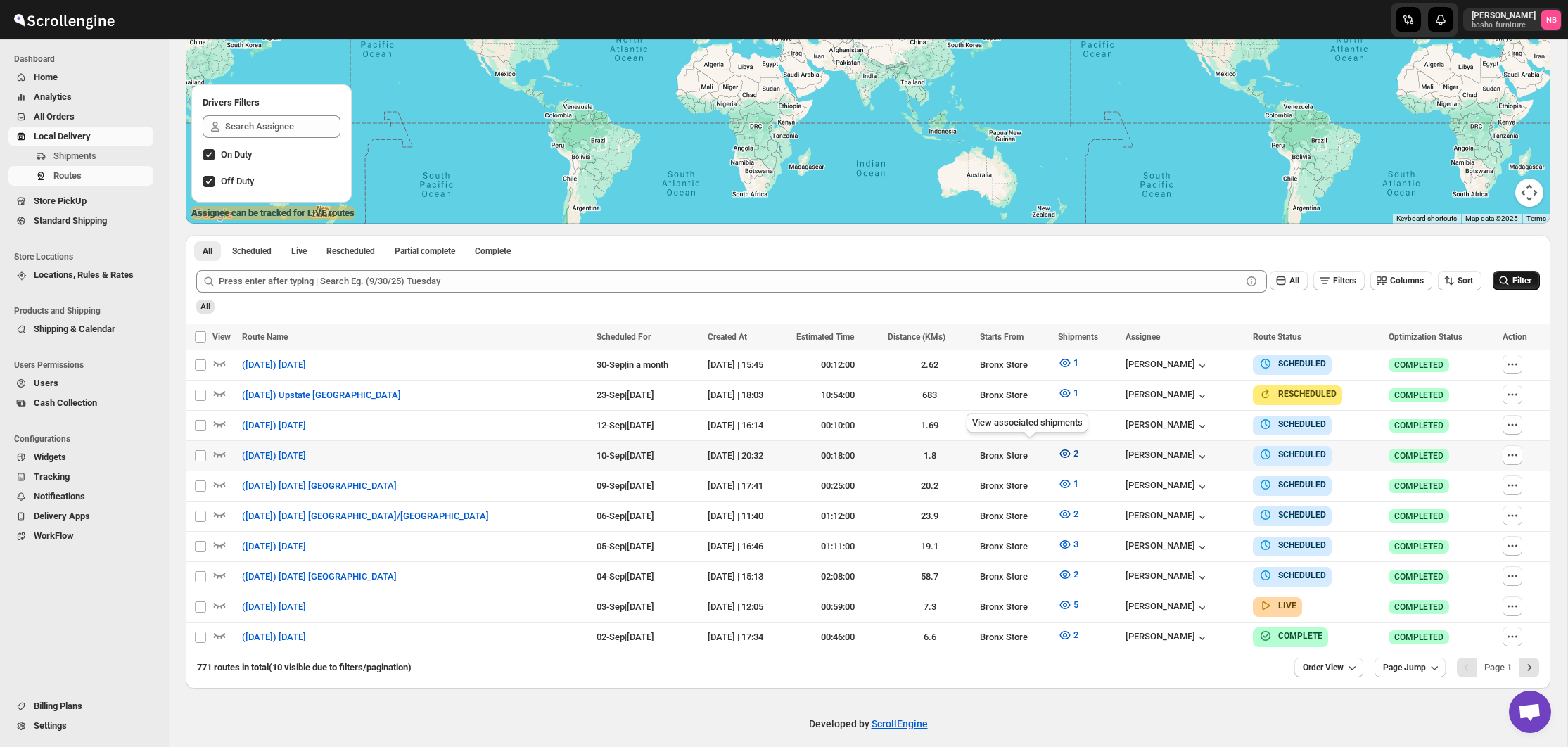
click at [1058, 447] on icon "button" at bounding box center [1064, 454] width 14 height 14
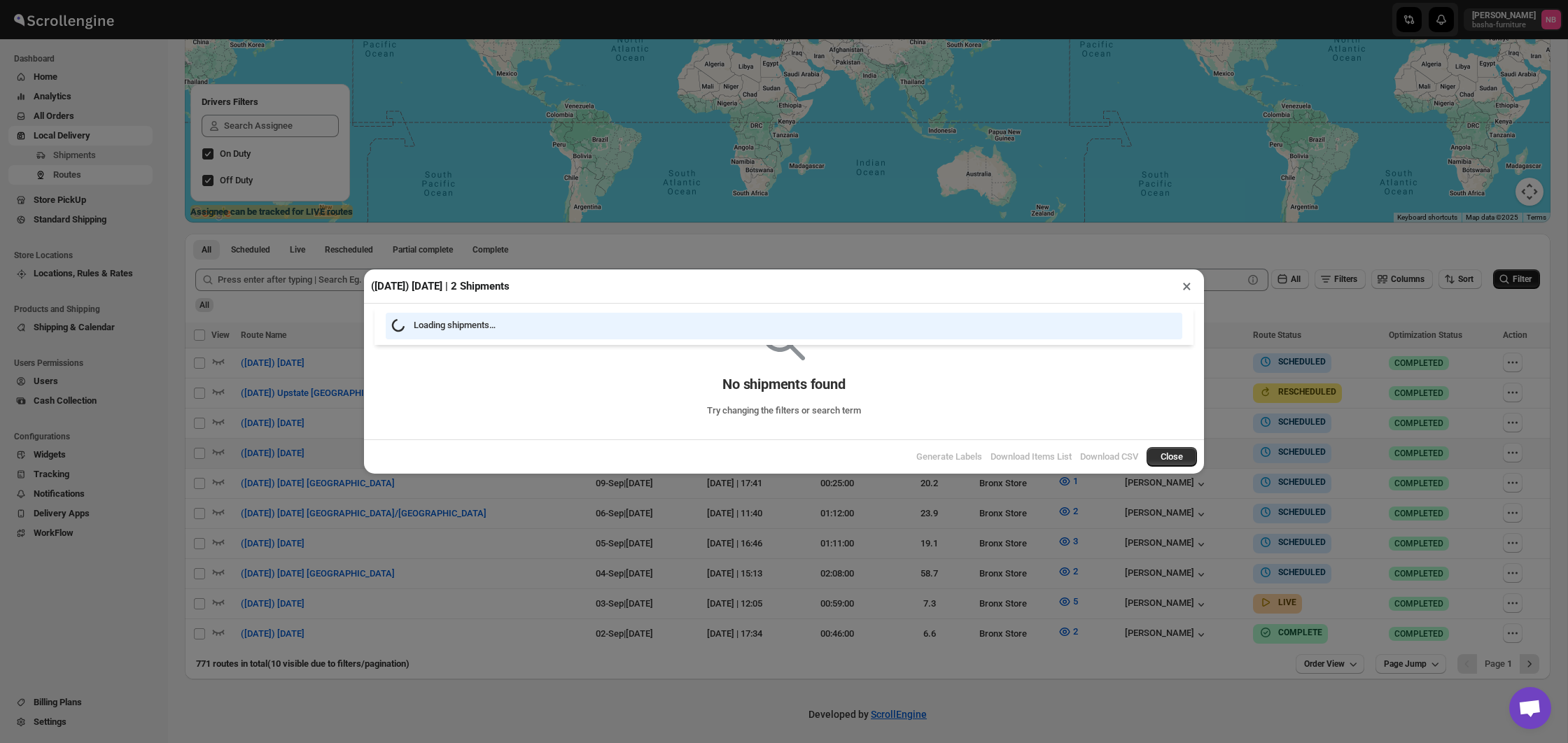
click at [576, 524] on div "([DATE]) [DATE] | 2 Shipments × Loading shipments… No shipments found Try chang…" at bounding box center [784, 372] width 1568 height 743
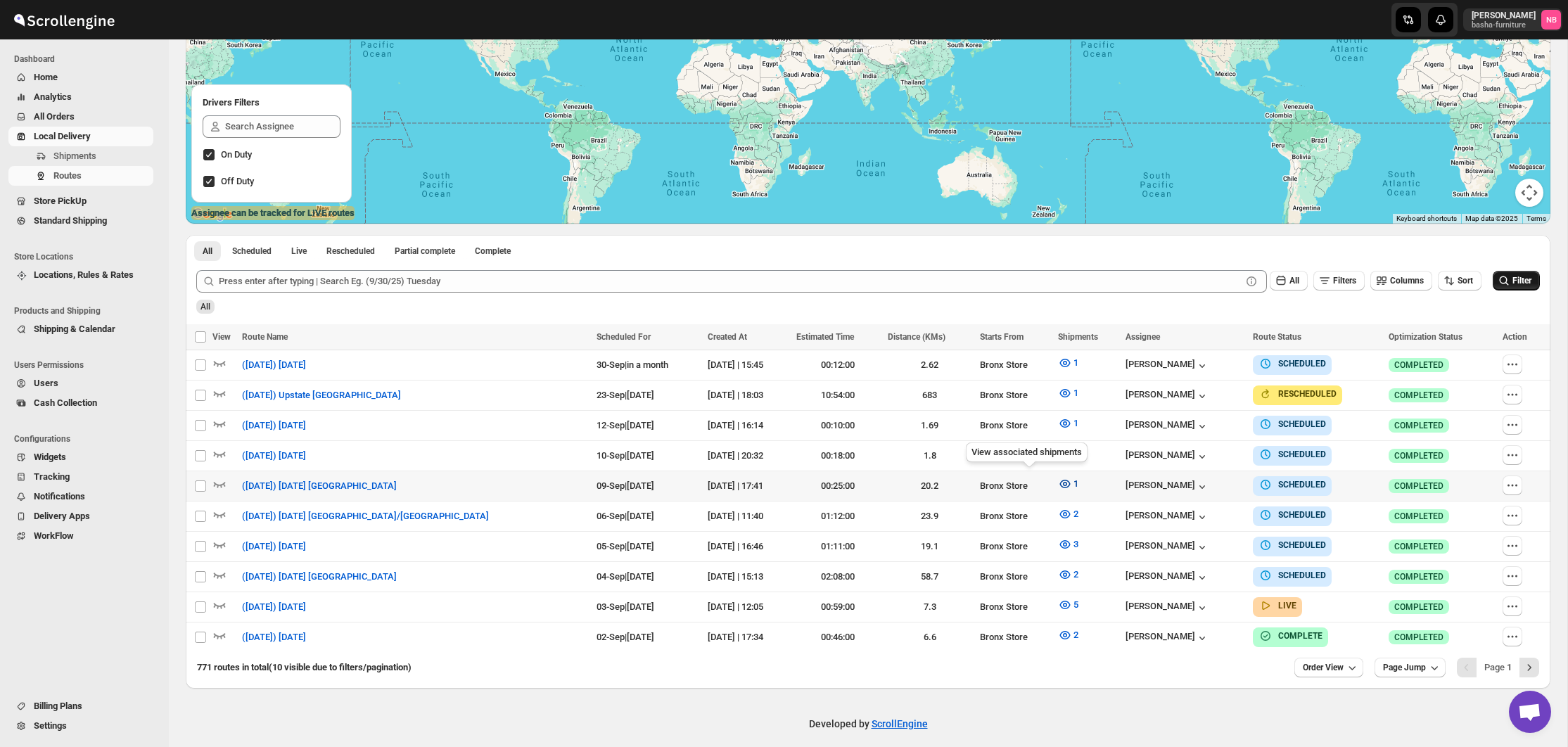
click at [1049, 483] on button "1" at bounding box center [1067, 485] width 37 height 23
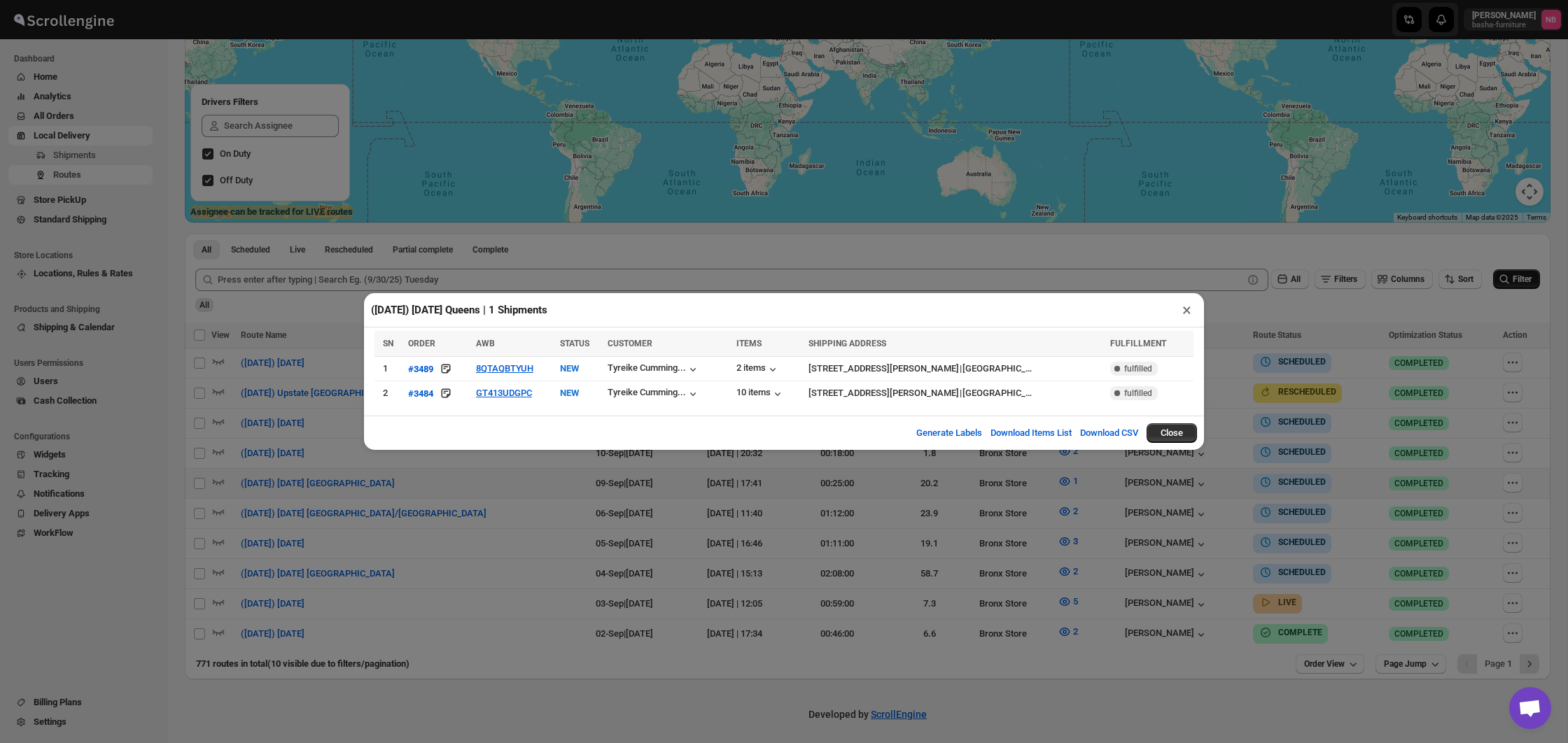
click at [541, 554] on div "([DATE]) [DATE] [GEOGRAPHIC_DATA] | 1 Shipments × Loading shipments… Loading sh…" at bounding box center [784, 372] width 1568 height 743
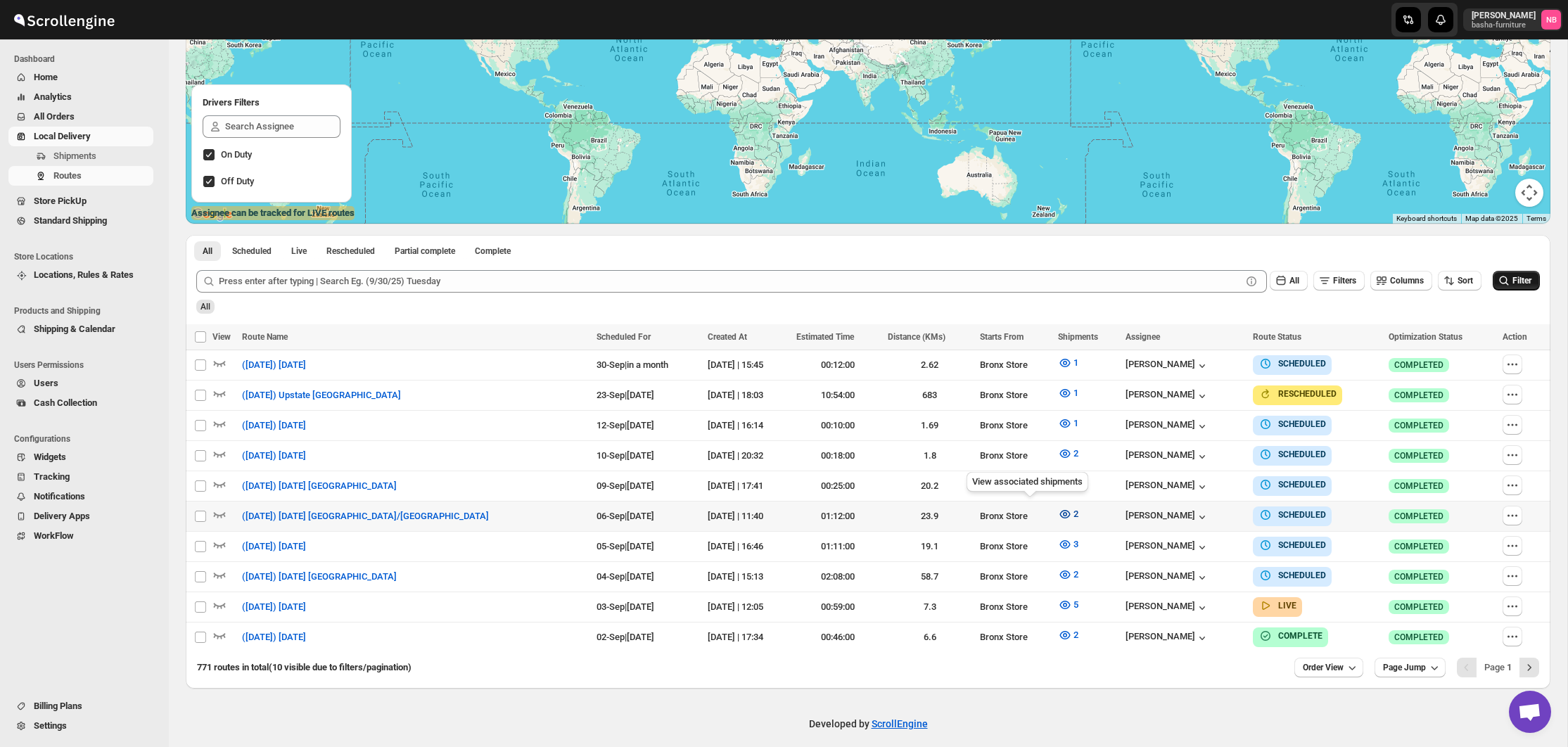
click at [1058, 508] on icon "button" at bounding box center [1064, 514] width 14 height 14
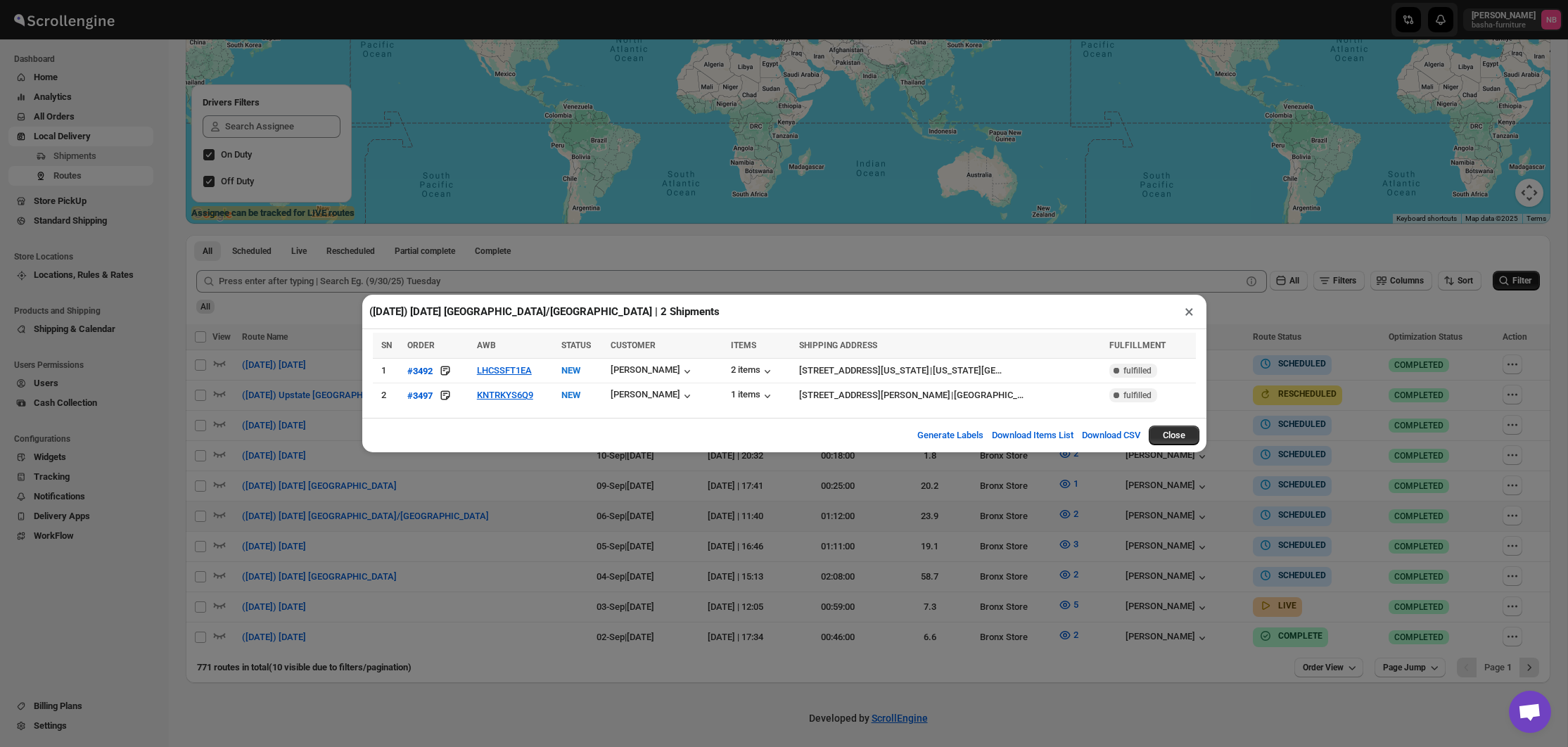
click at [845, 543] on div "([DATE]) [DATE] [GEOGRAPHIC_DATA]/[GEOGRAPHIC_DATA] | 2 Shipments × SN ORDER AW…" at bounding box center [784, 374] width 1568 height 747
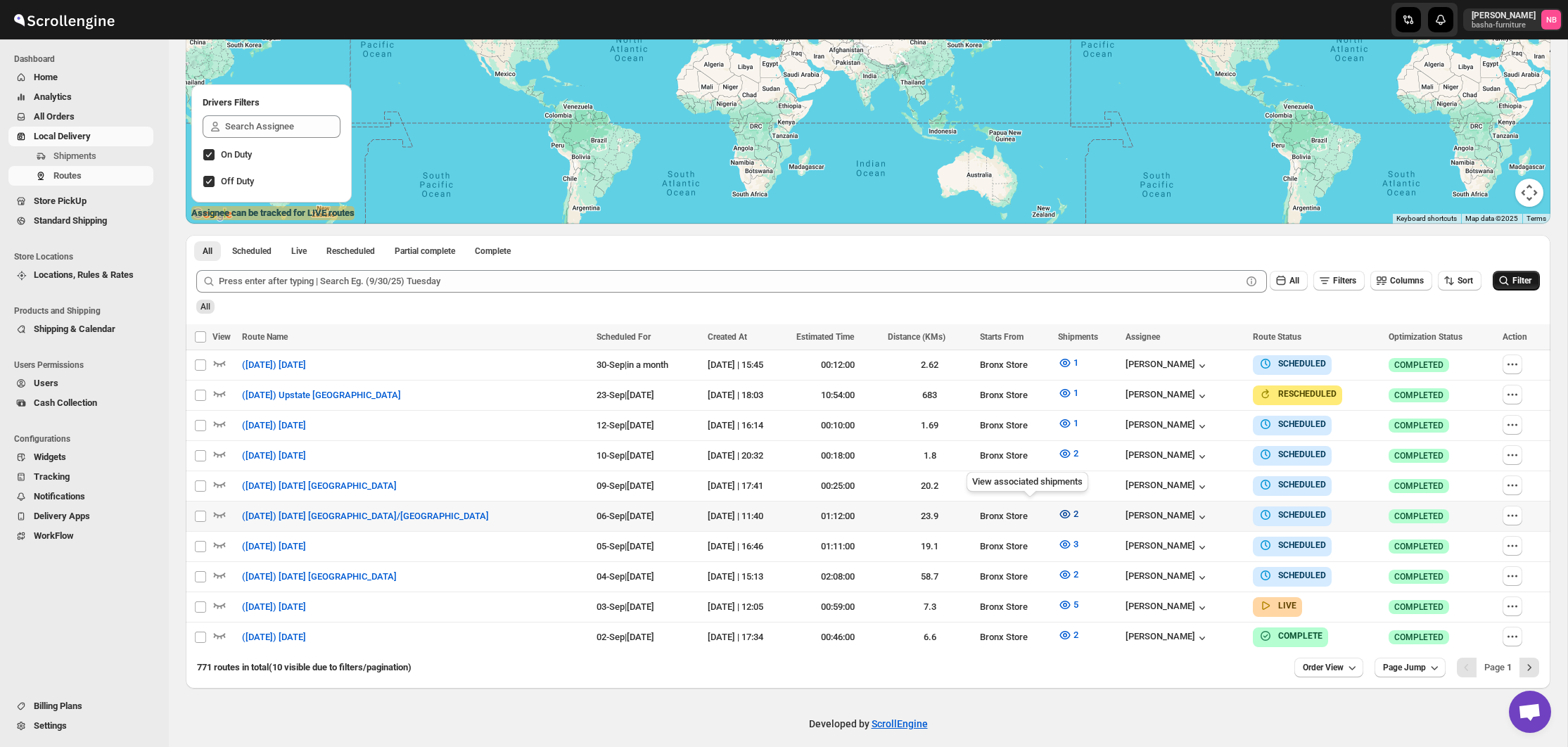
click at [1058, 510] on icon "button" at bounding box center [1064, 514] width 14 height 14
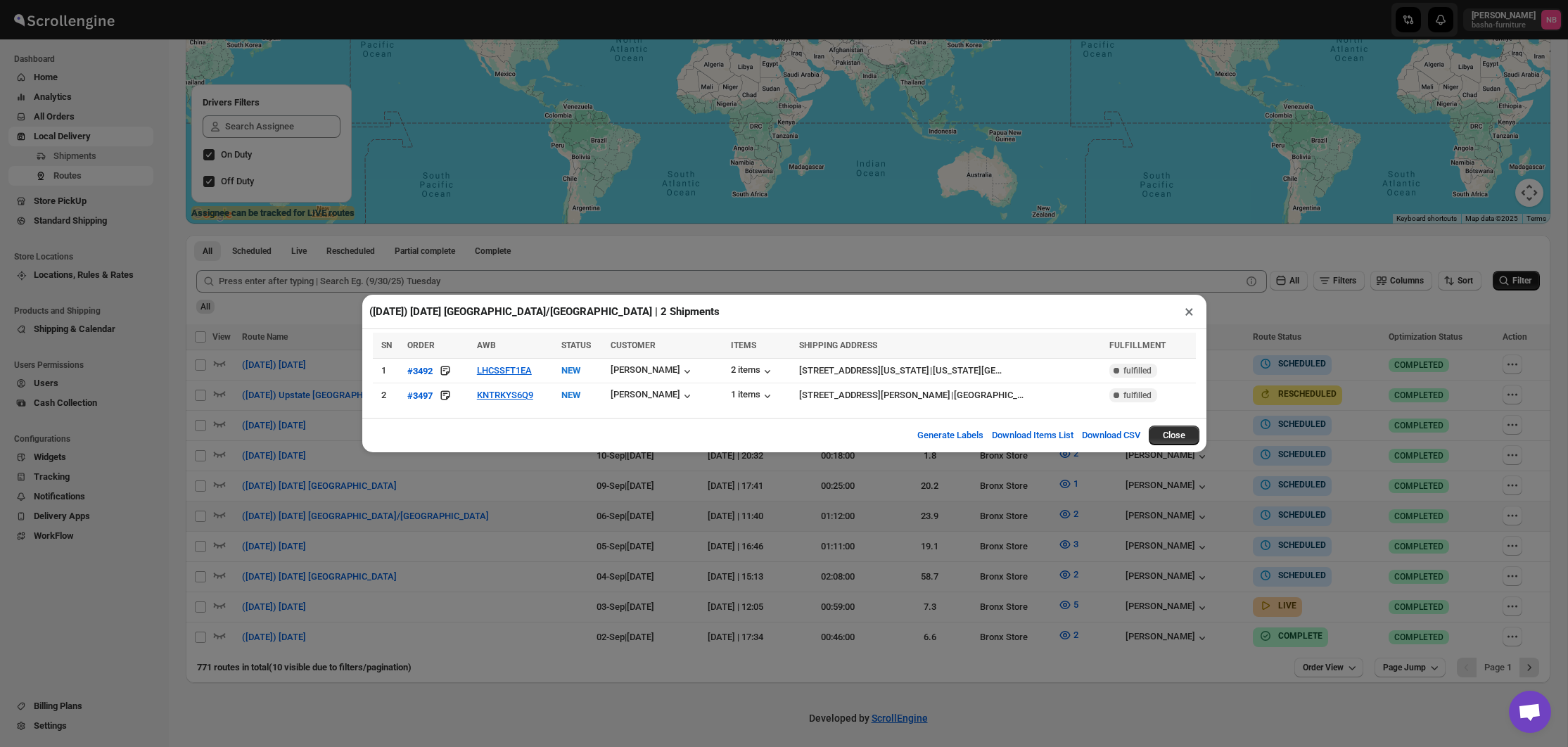
click at [541, 504] on div "([DATE]) [DATE] [GEOGRAPHIC_DATA]/[GEOGRAPHIC_DATA] | 2 Shipments × SN ORDER AW…" at bounding box center [784, 374] width 1568 height 747
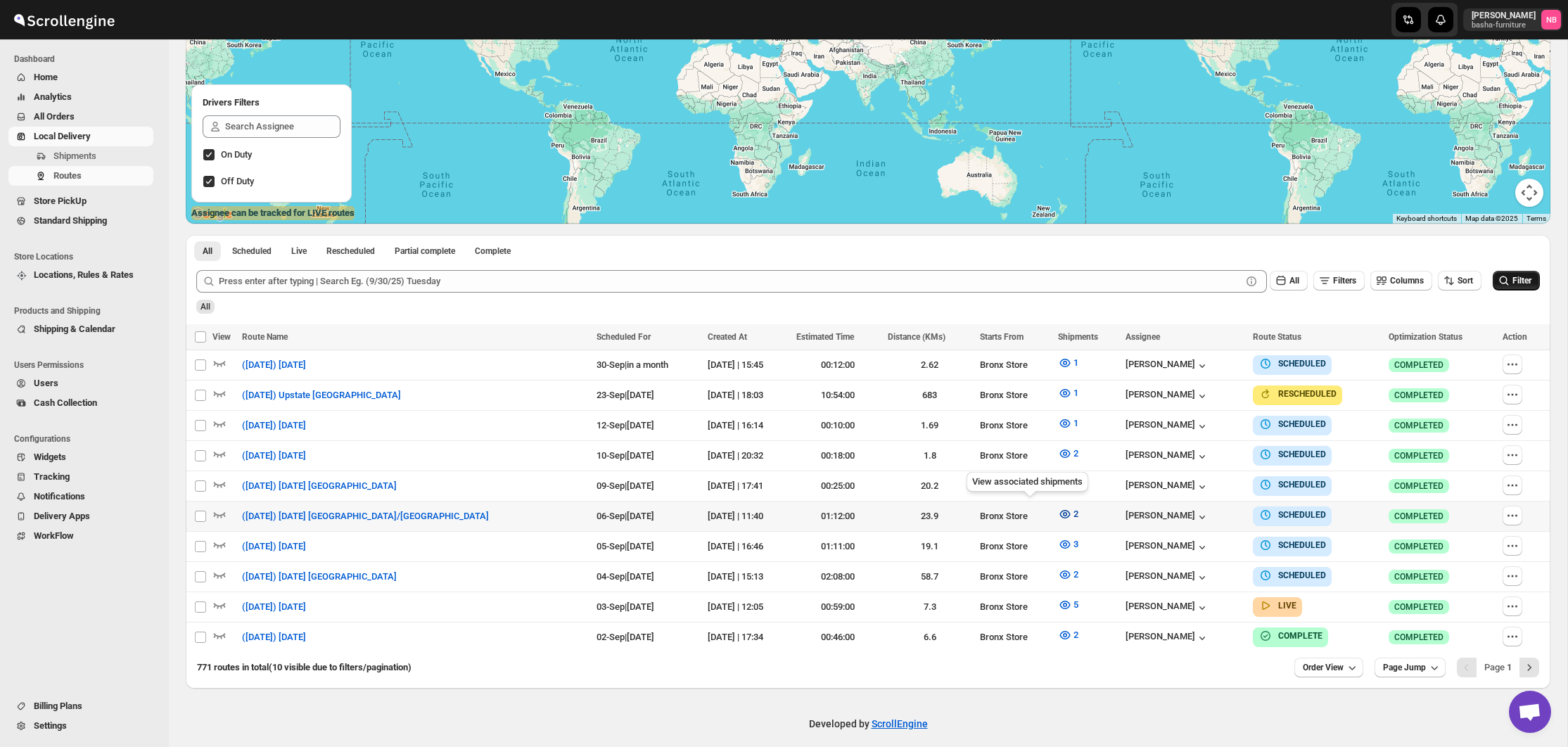
click at [1058, 510] on icon "button" at bounding box center [1064, 514] width 14 height 14
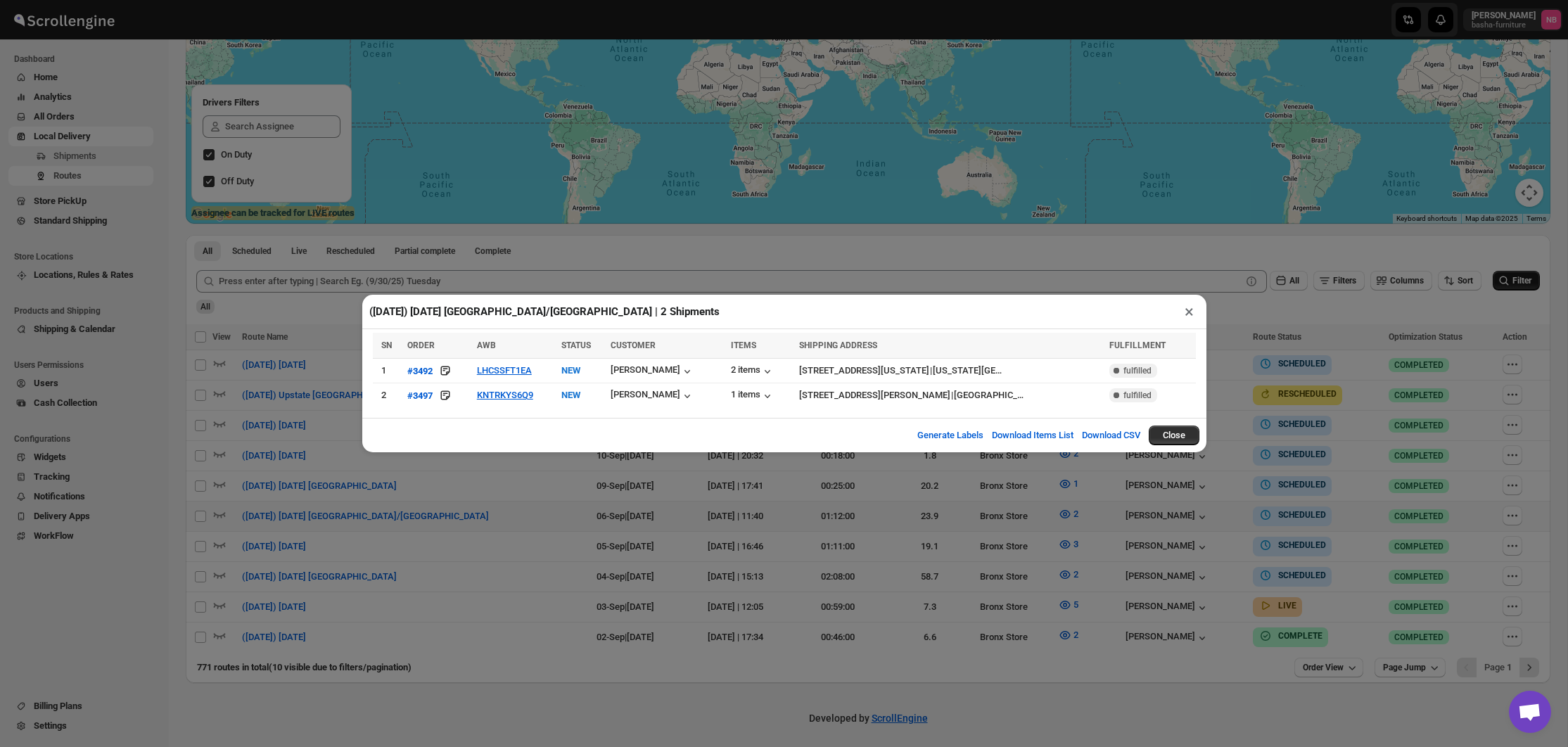
drag, startPoint x: 818, startPoint y: 578, endPoint x: 746, endPoint y: 551, distance: 76.9
click at [818, 578] on div "([DATE]) [DATE] [GEOGRAPHIC_DATA]/[GEOGRAPHIC_DATA] | 2 Shipments × SN ORDER AW…" at bounding box center [784, 374] width 1568 height 747
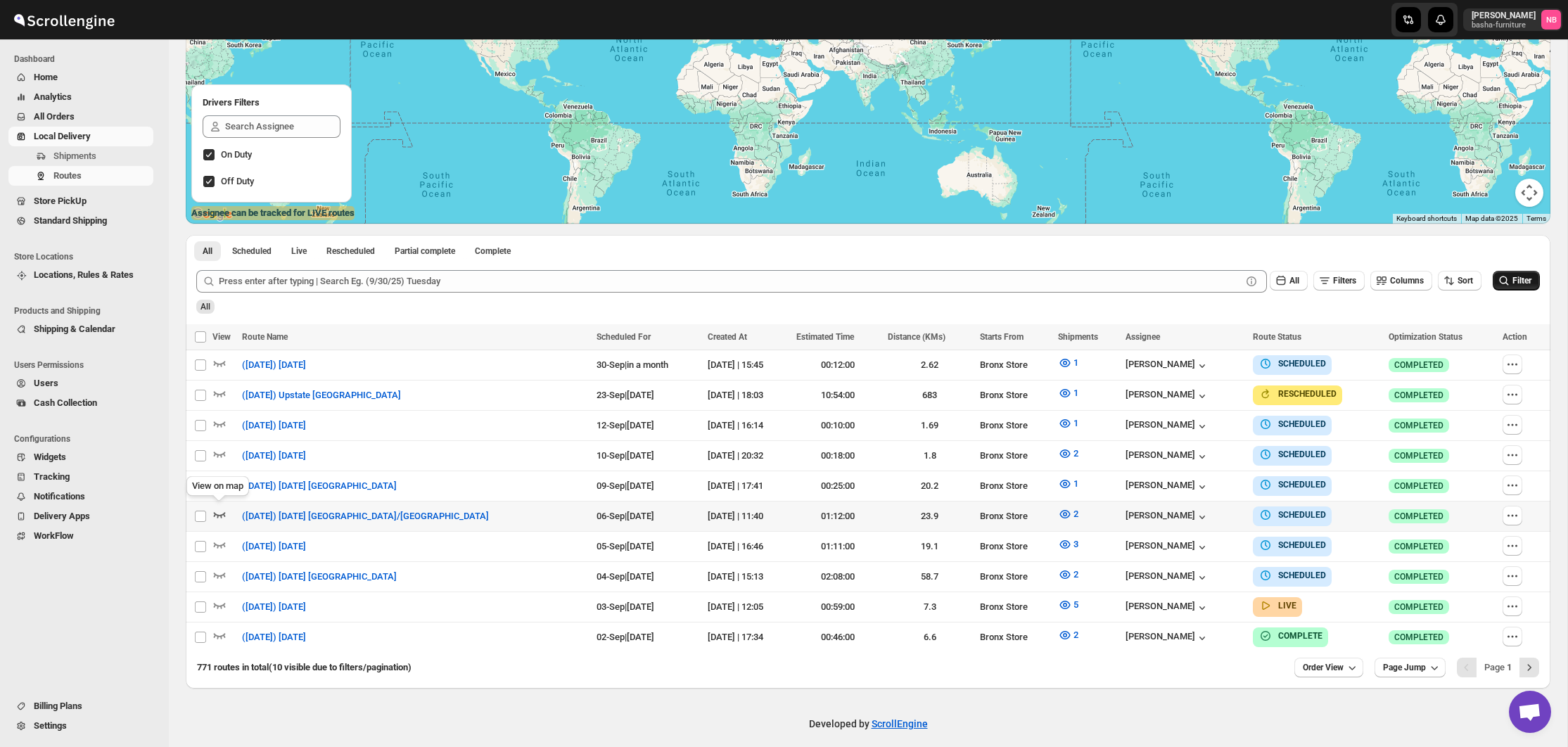
click at [223, 510] on icon "button" at bounding box center [219, 514] width 14 height 14
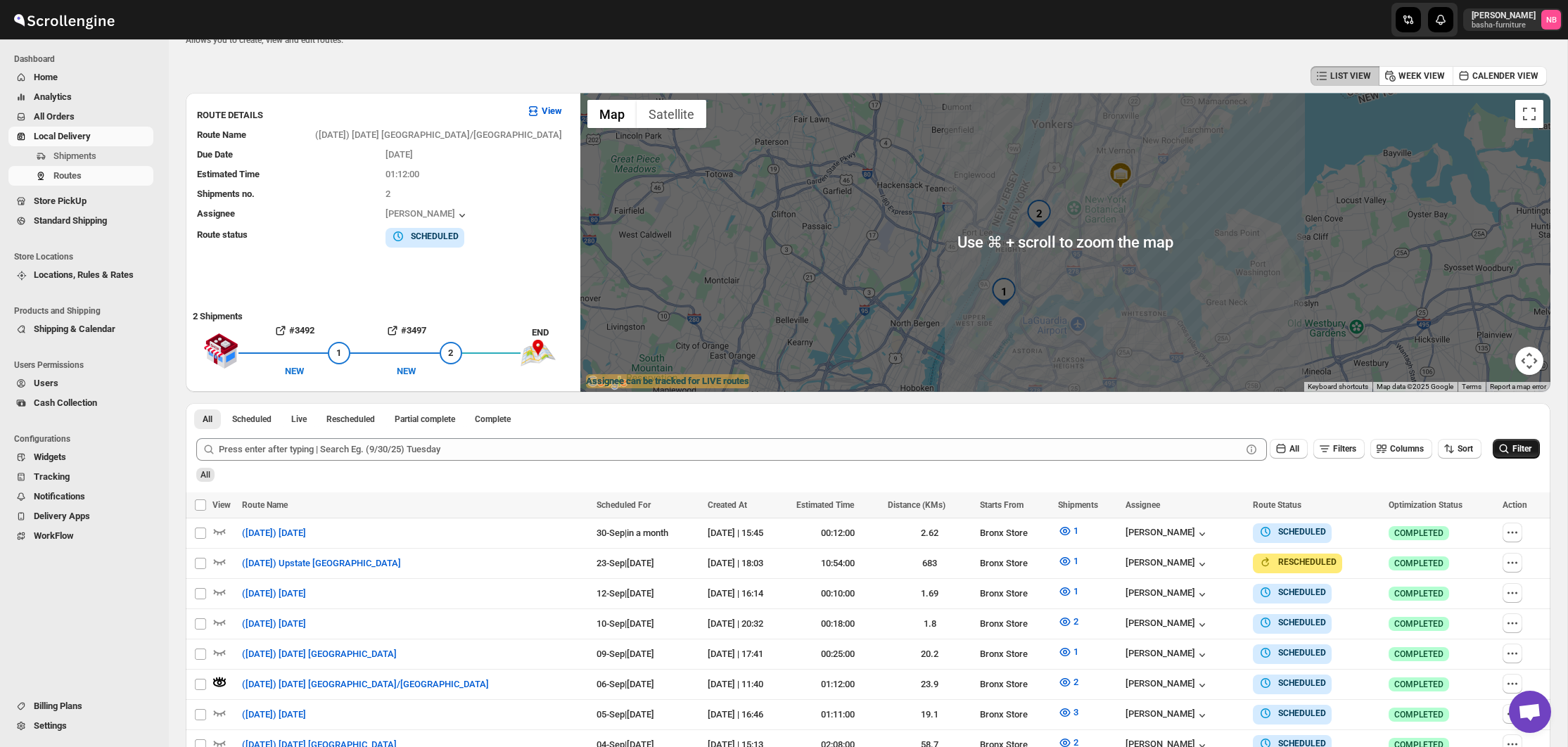
scroll to position [39, 0]
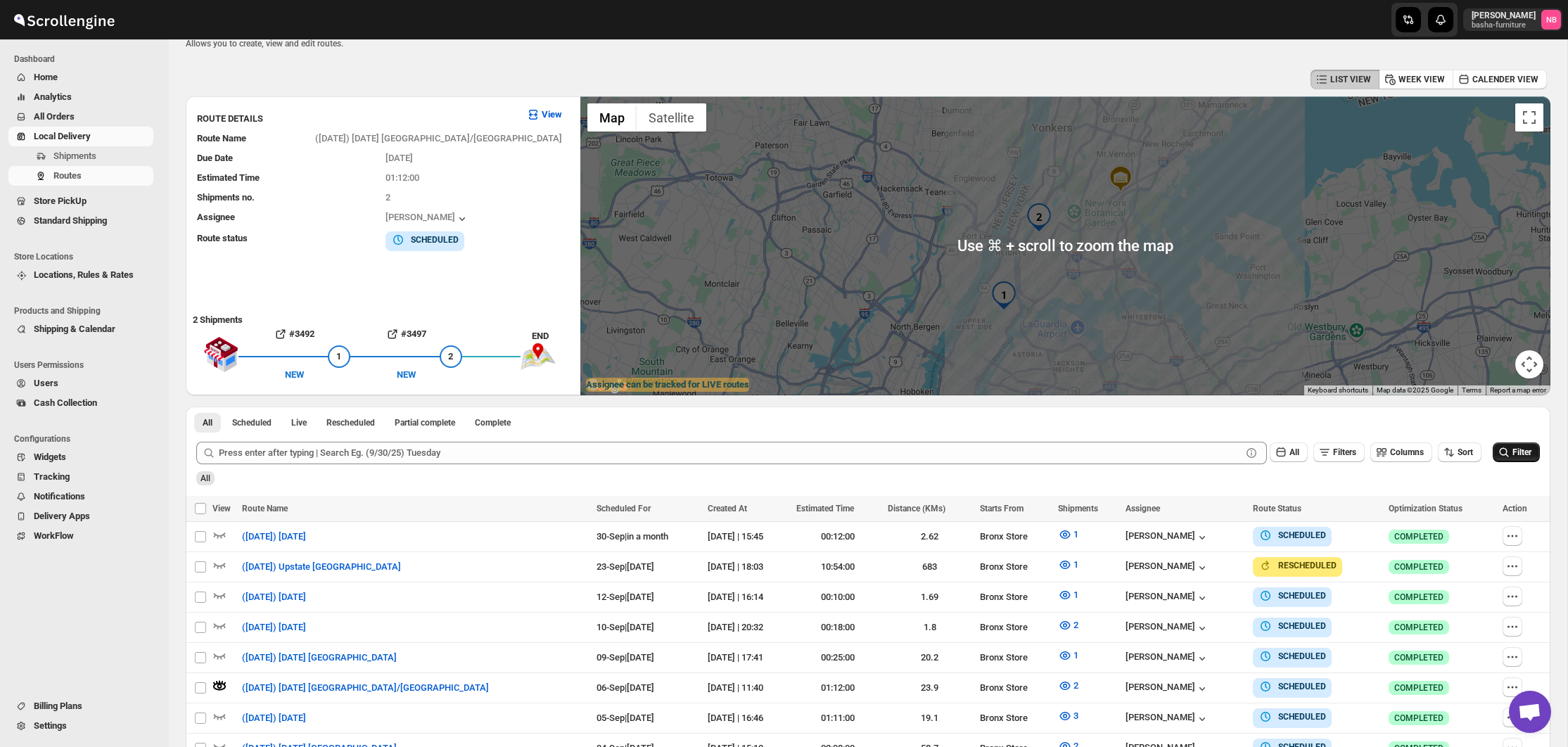
click at [1102, 419] on div "All Scheduled Live Rescheduled Partial complete Complete More views All Schedul…" at bounding box center [868, 419] width 1365 height 25
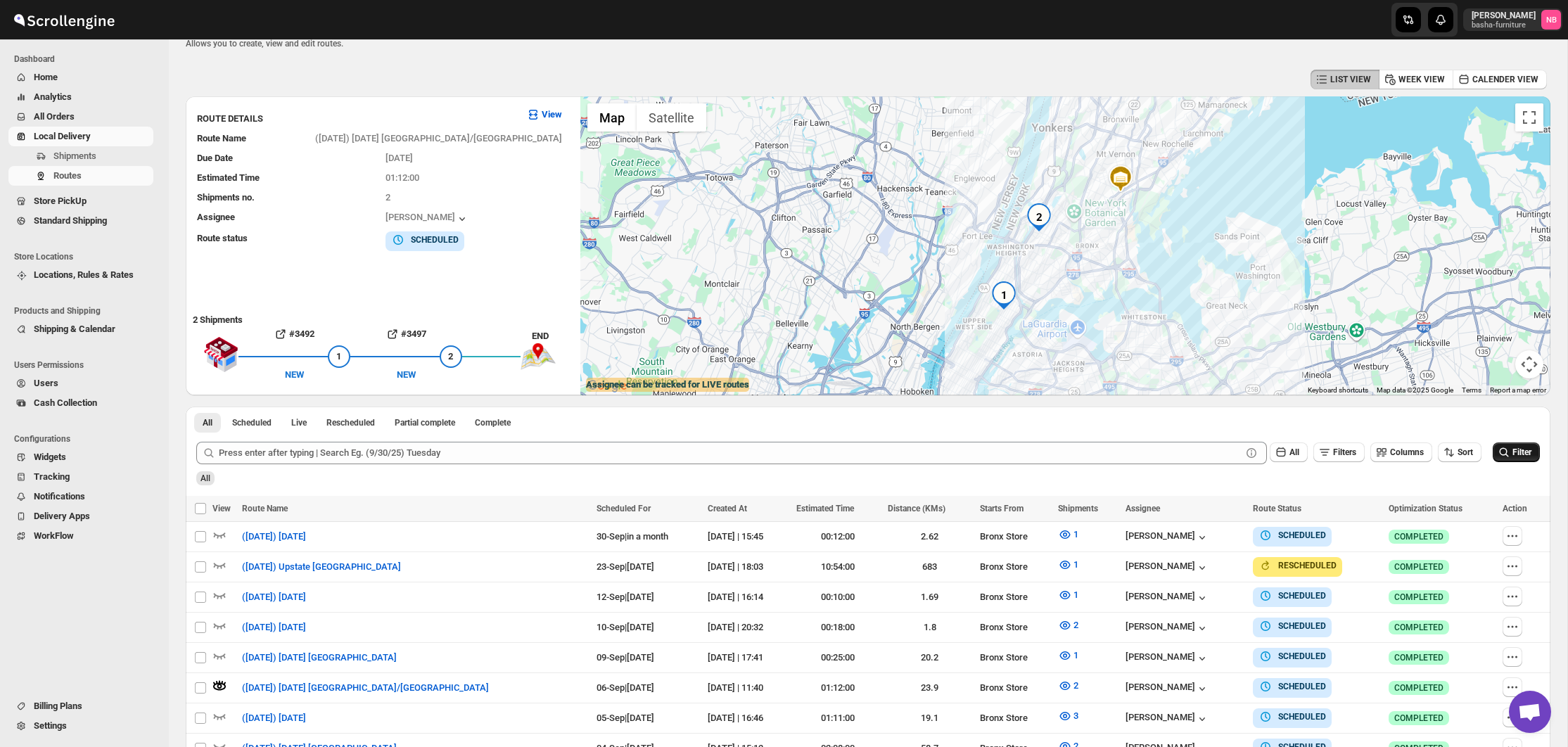
click at [1184, 431] on div "All Filters Columns Sort Filter" at bounding box center [862, 447] width 1355 height 34
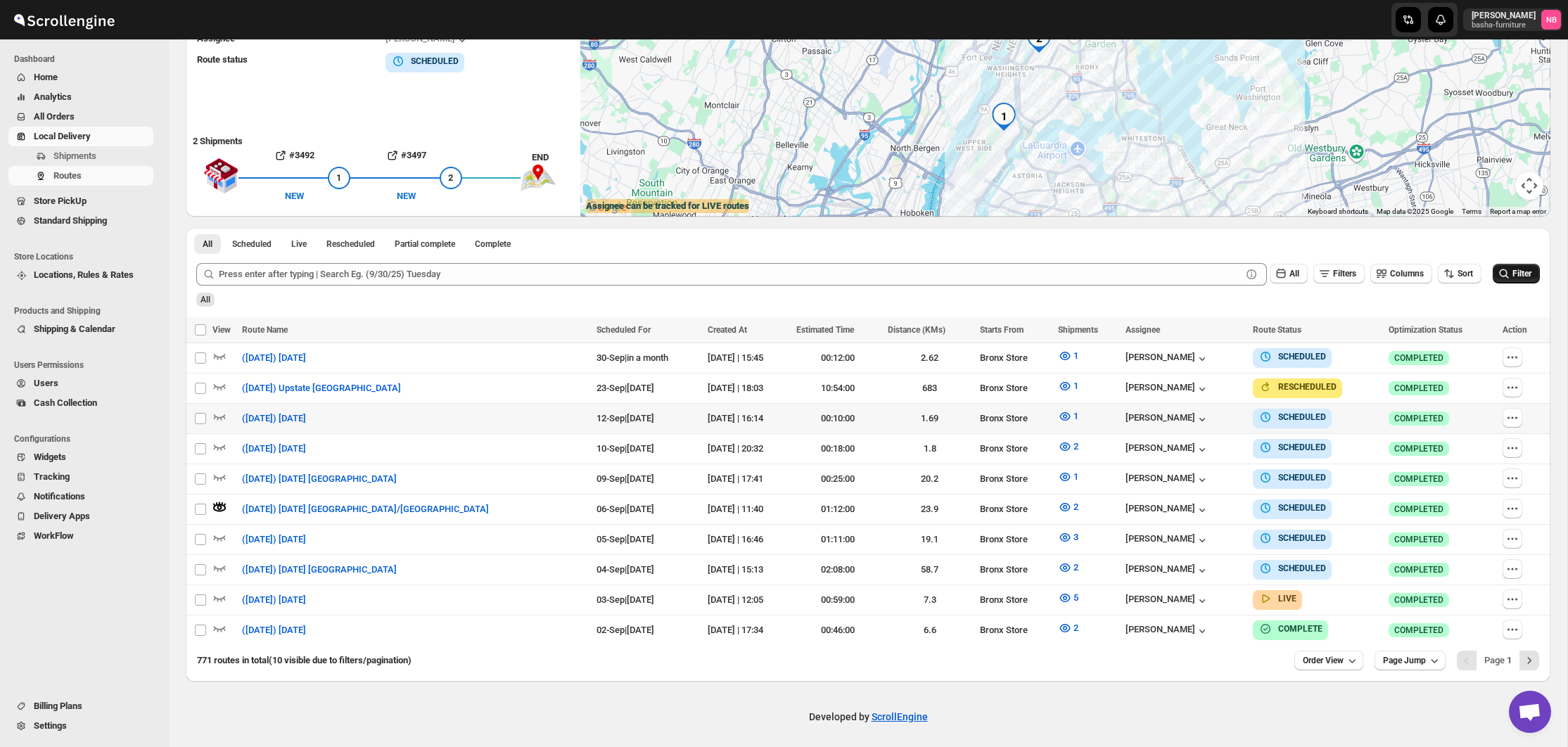
scroll to position [216, 0]
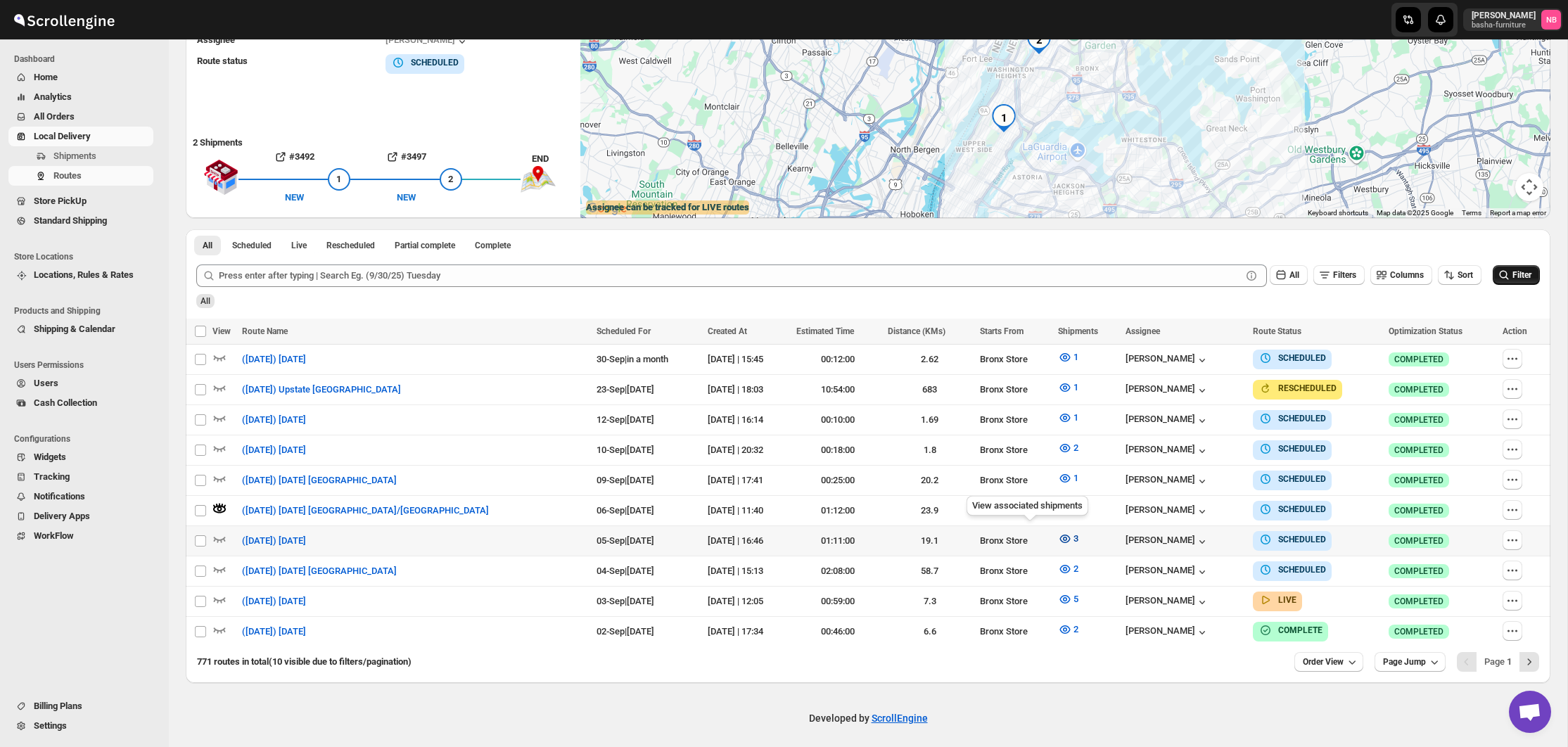
click at [1058, 535] on icon "button" at bounding box center [1064, 539] width 14 height 14
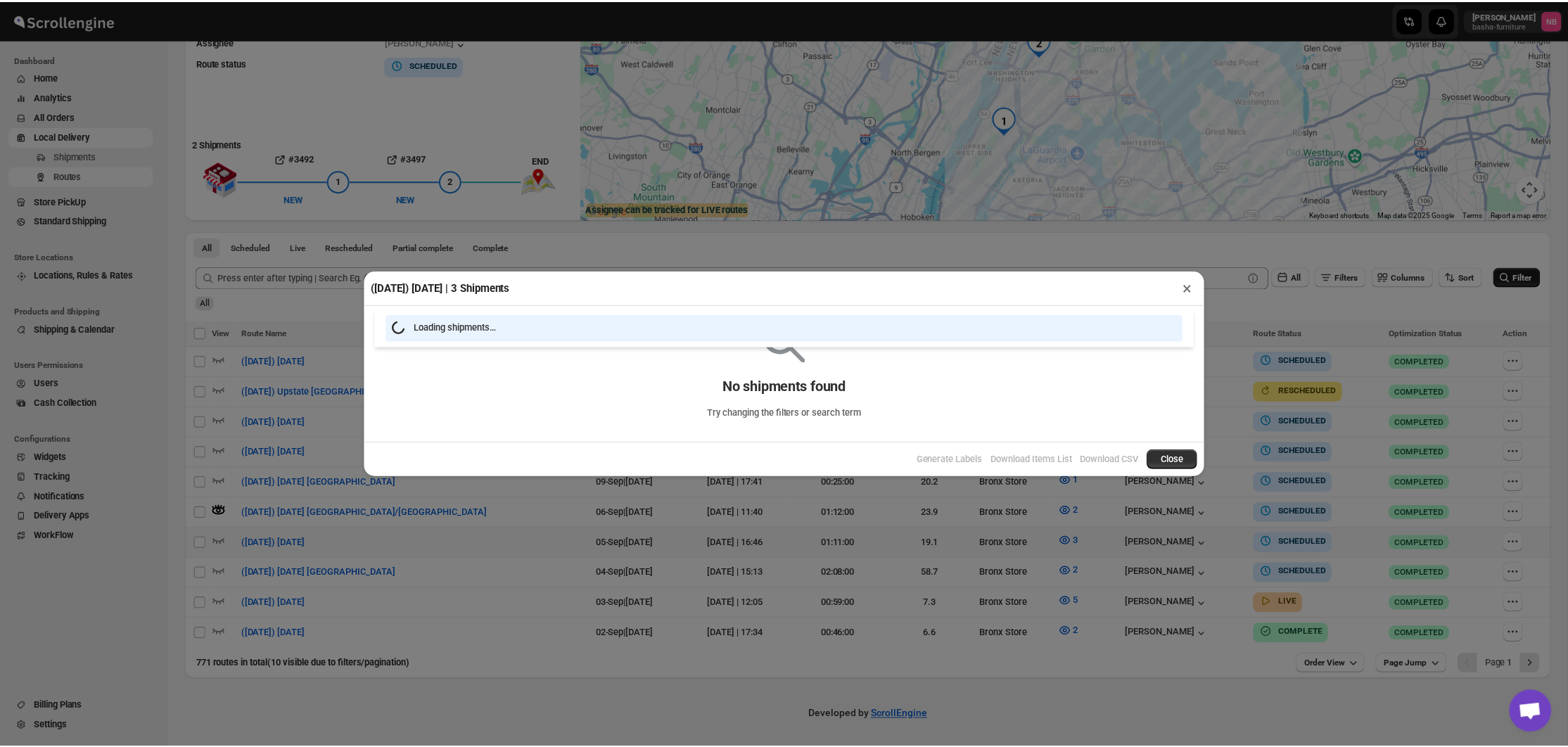
scroll to position [211, 0]
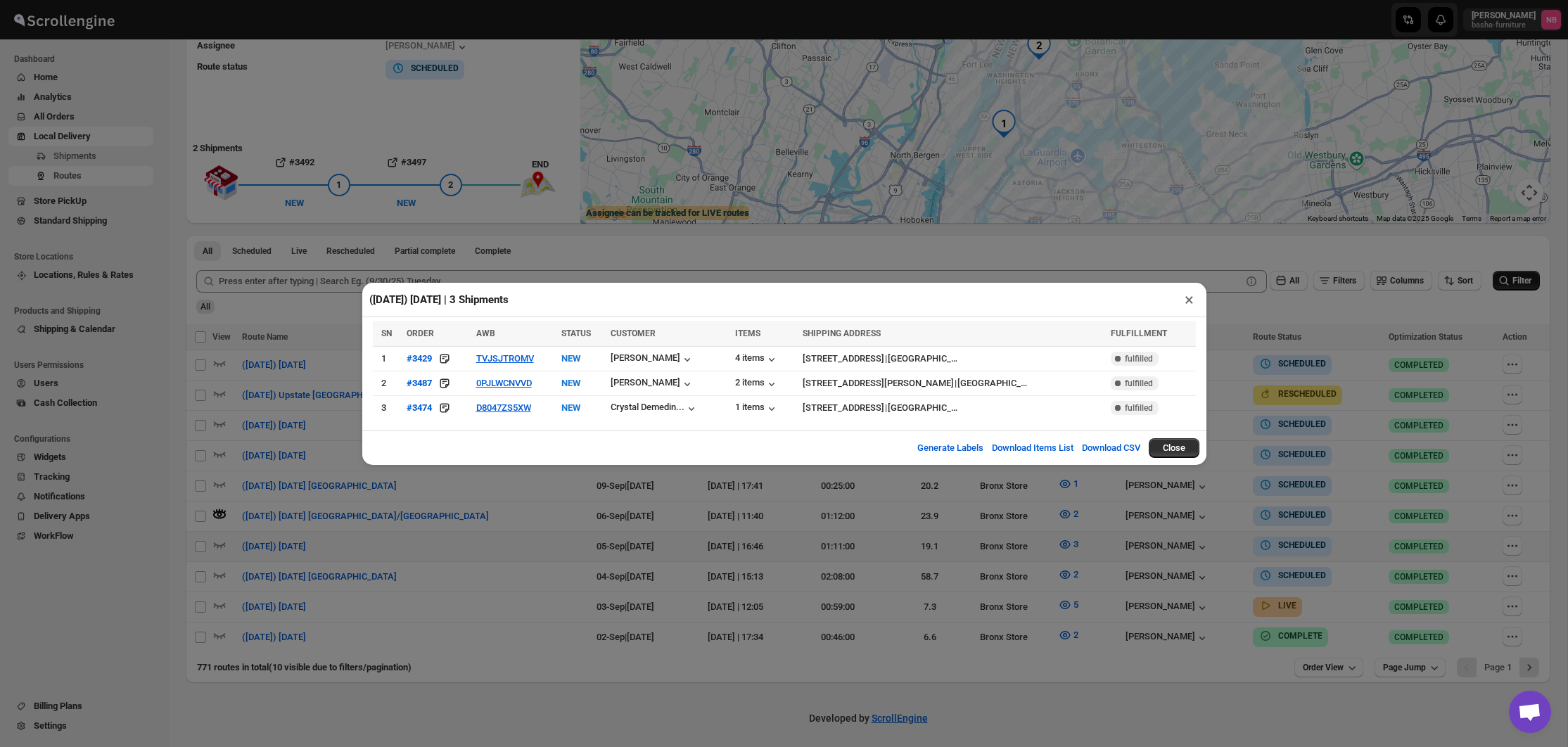
click at [425, 564] on div "([DATE]) [DATE] | 3 Shipments × SN ORDER AWB STATUS CUSTOMER ITEMS SHIPPING ADD…" at bounding box center [784, 374] width 1568 height 747
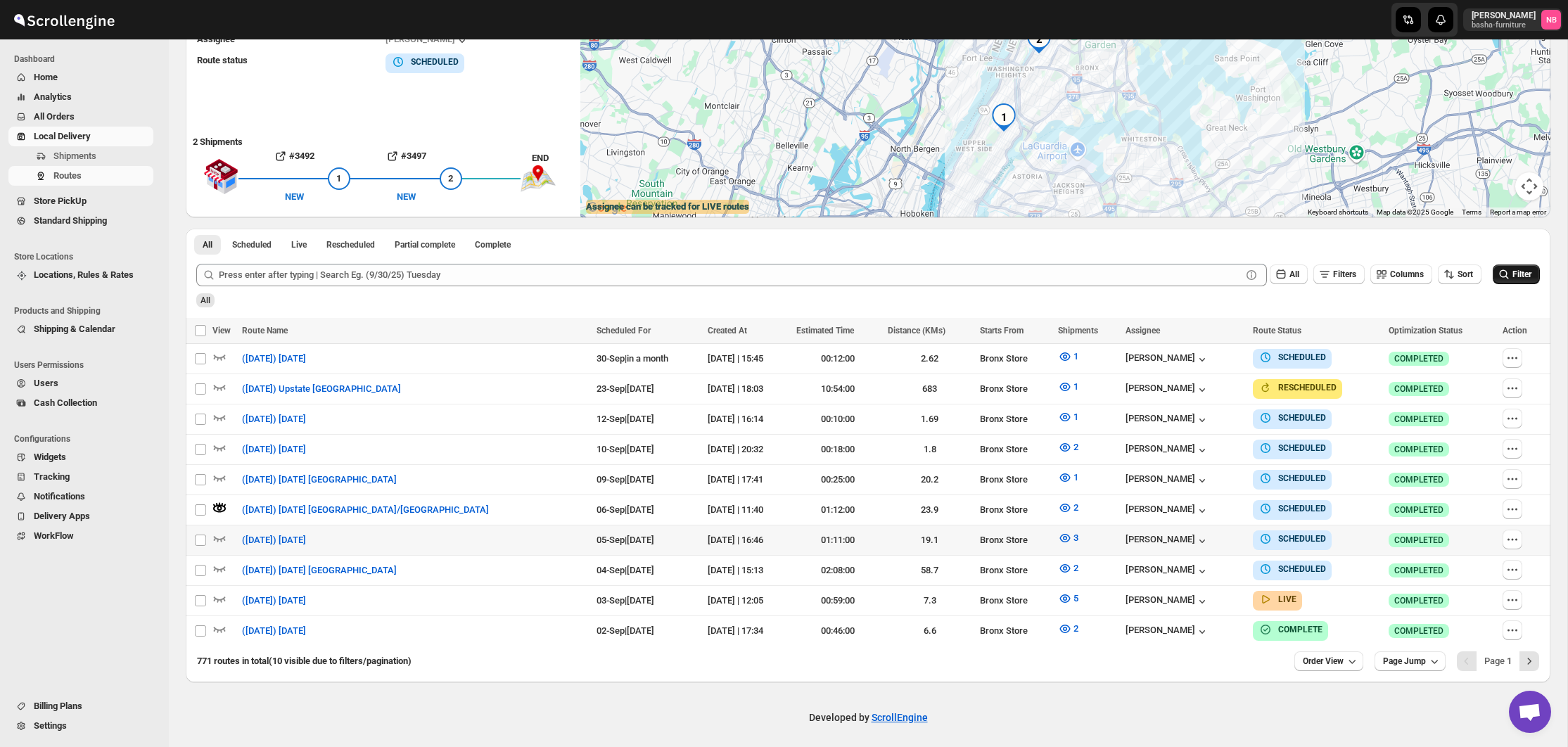
scroll to position [216, 0]
click at [223, 540] on icon "button" at bounding box center [219, 539] width 14 height 14
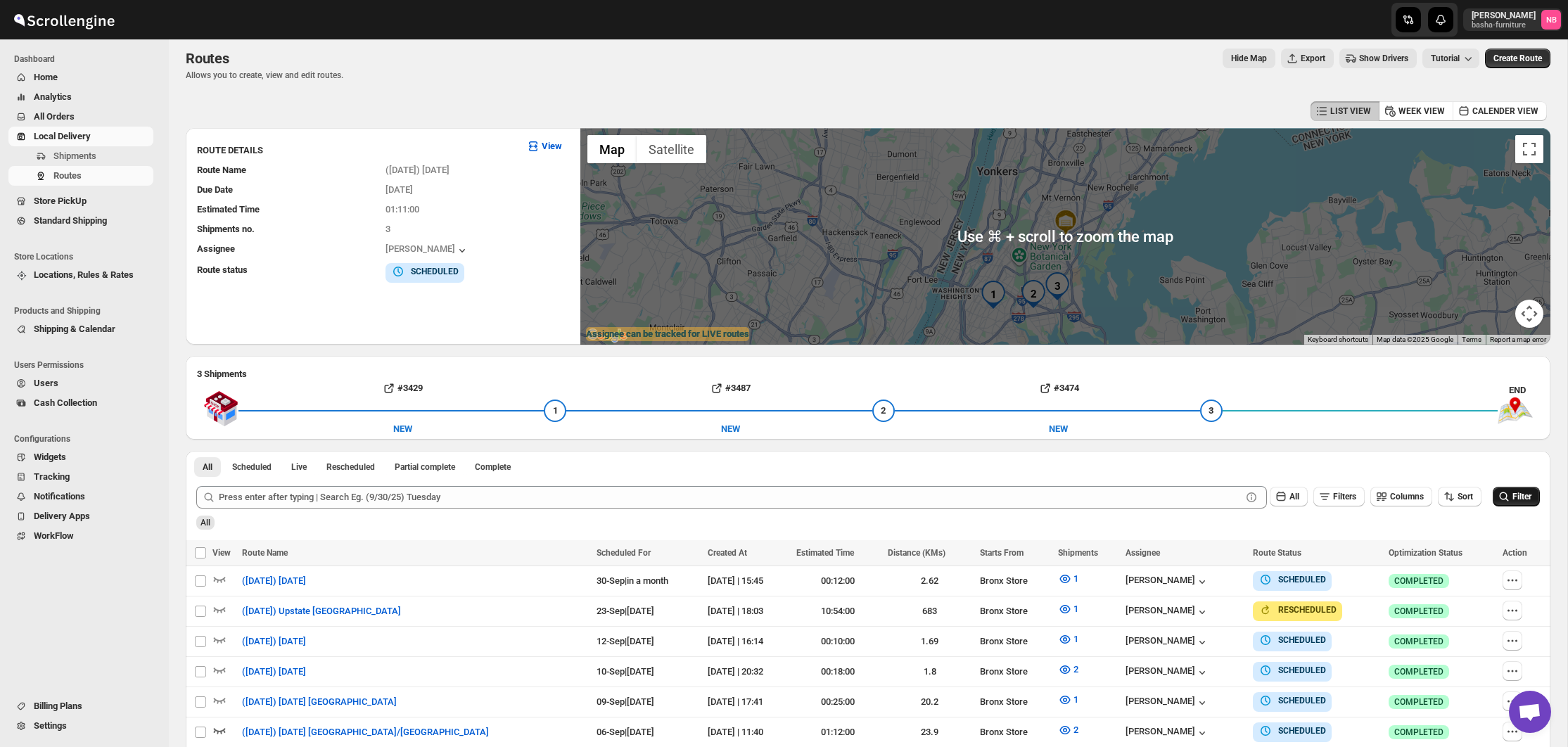
scroll to position [10, 0]
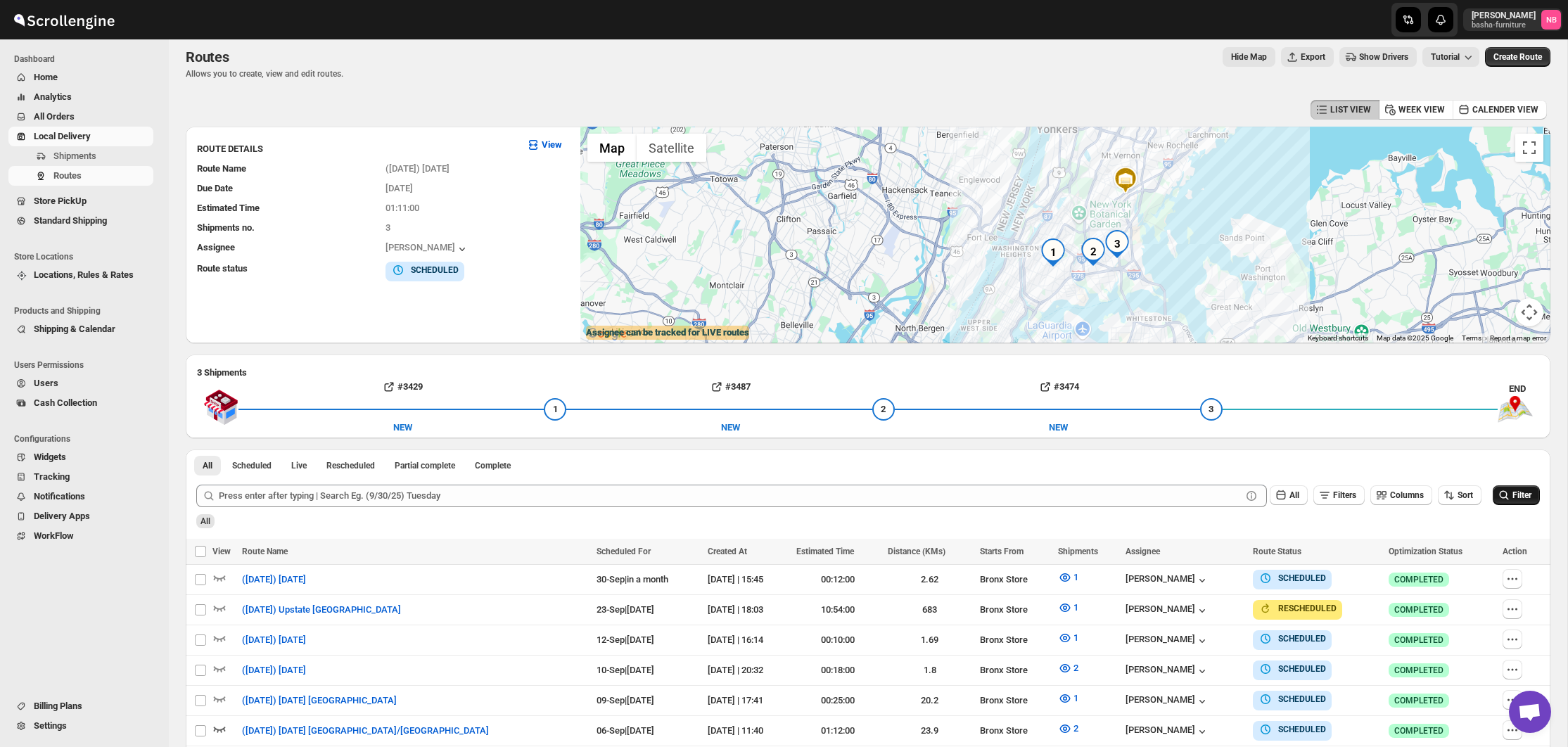
drag, startPoint x: 1066, startPoint y: 267, endPoint x: 1086, endPoint y: 266, distance: 20.0
click at [1086, 266] on div at bounding box center [1064, 235] width 970 height 216
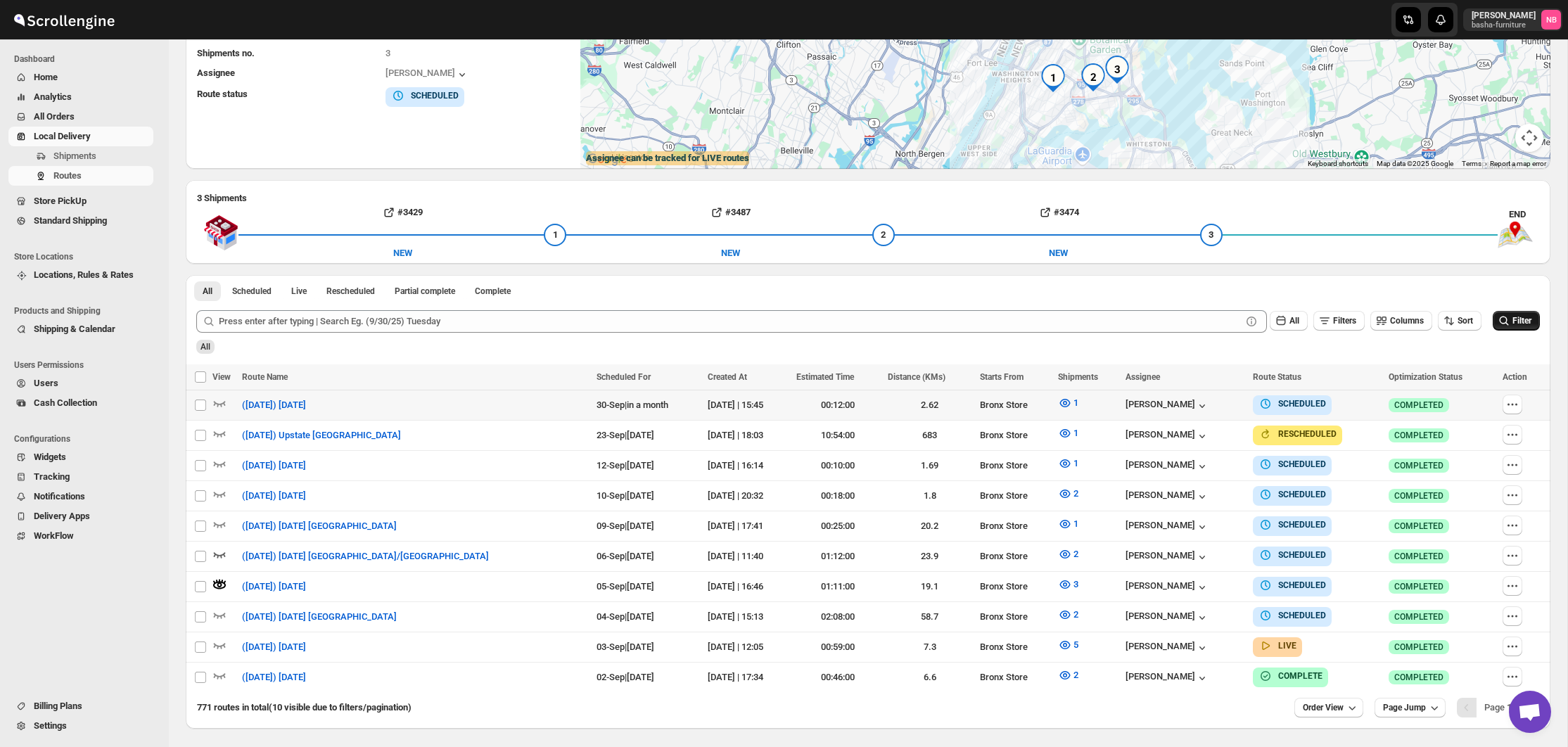
scroll to position [197, 0]
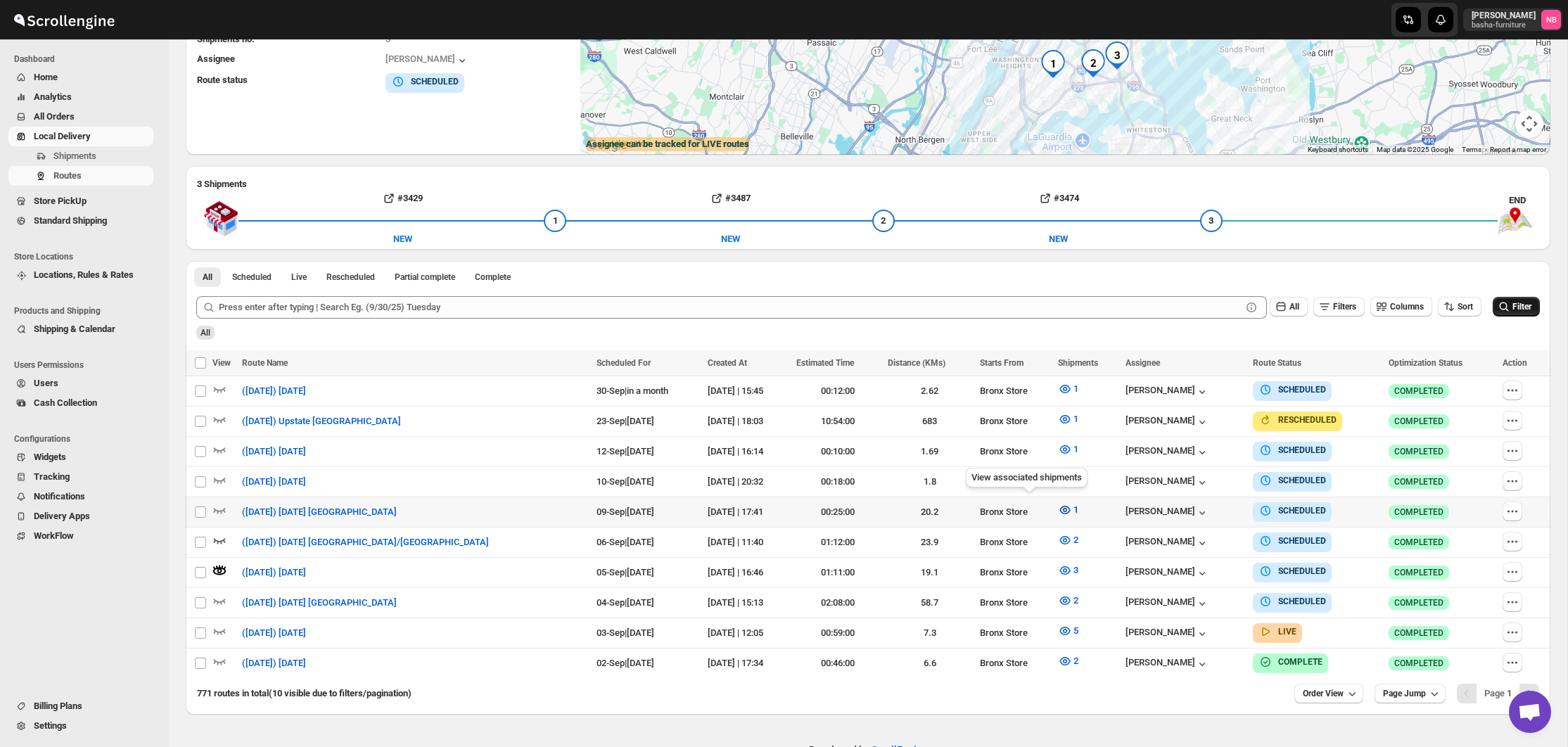
click at [1063, 509] on icon "button" at bounding box center [1064, 510] width 4 height 4
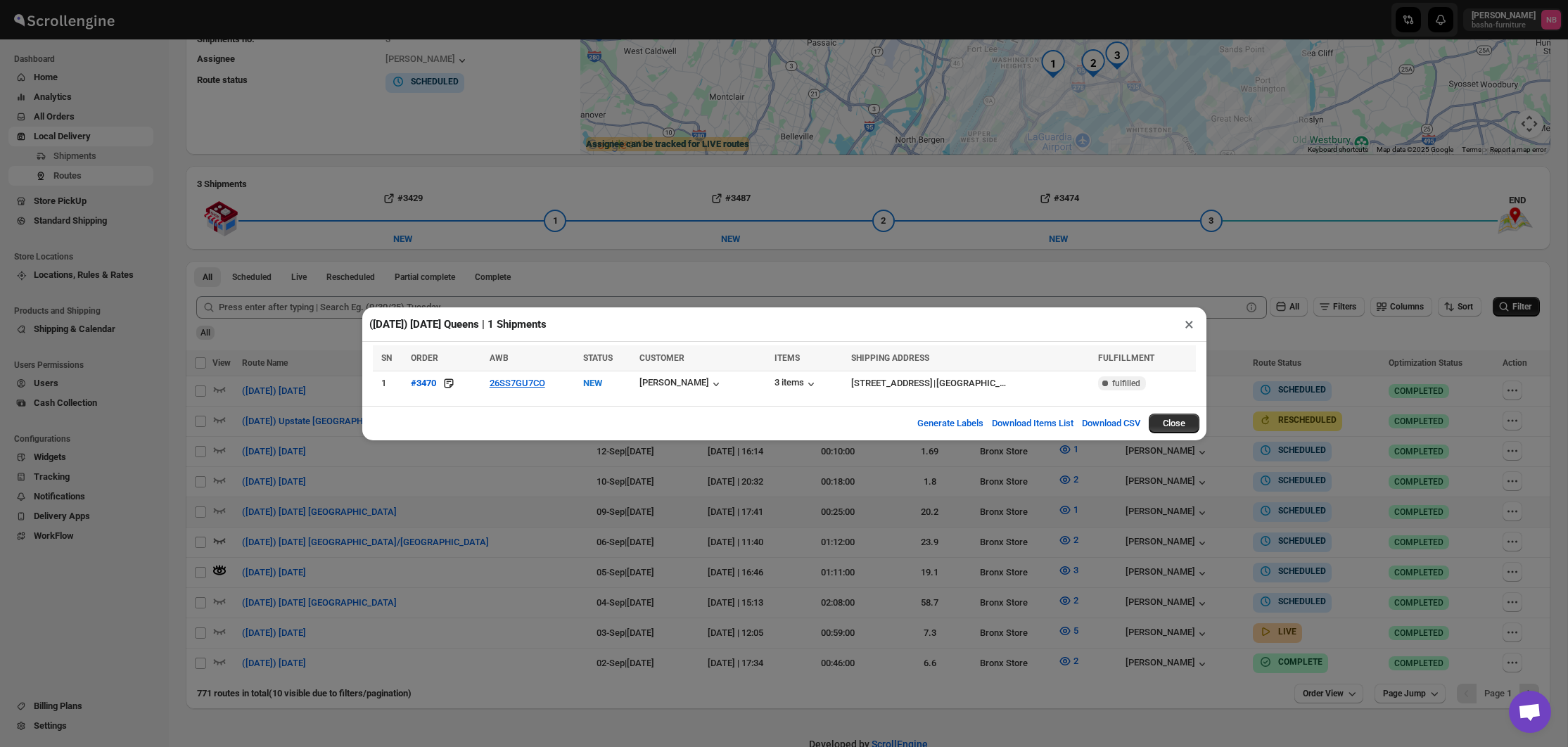
drag, startPoint x: 479, startPoint y: 495, endPoint x: 416, endPoint y: 511, distance: 65.0
click at [479, 495] on div "([DATE]) [DATE] Queens | 1 Shipments × SN ORDER AWB STATUS CUSTOMER ITEMS SHIPP…" at bounding box center [784, 374] width 1568 height 747
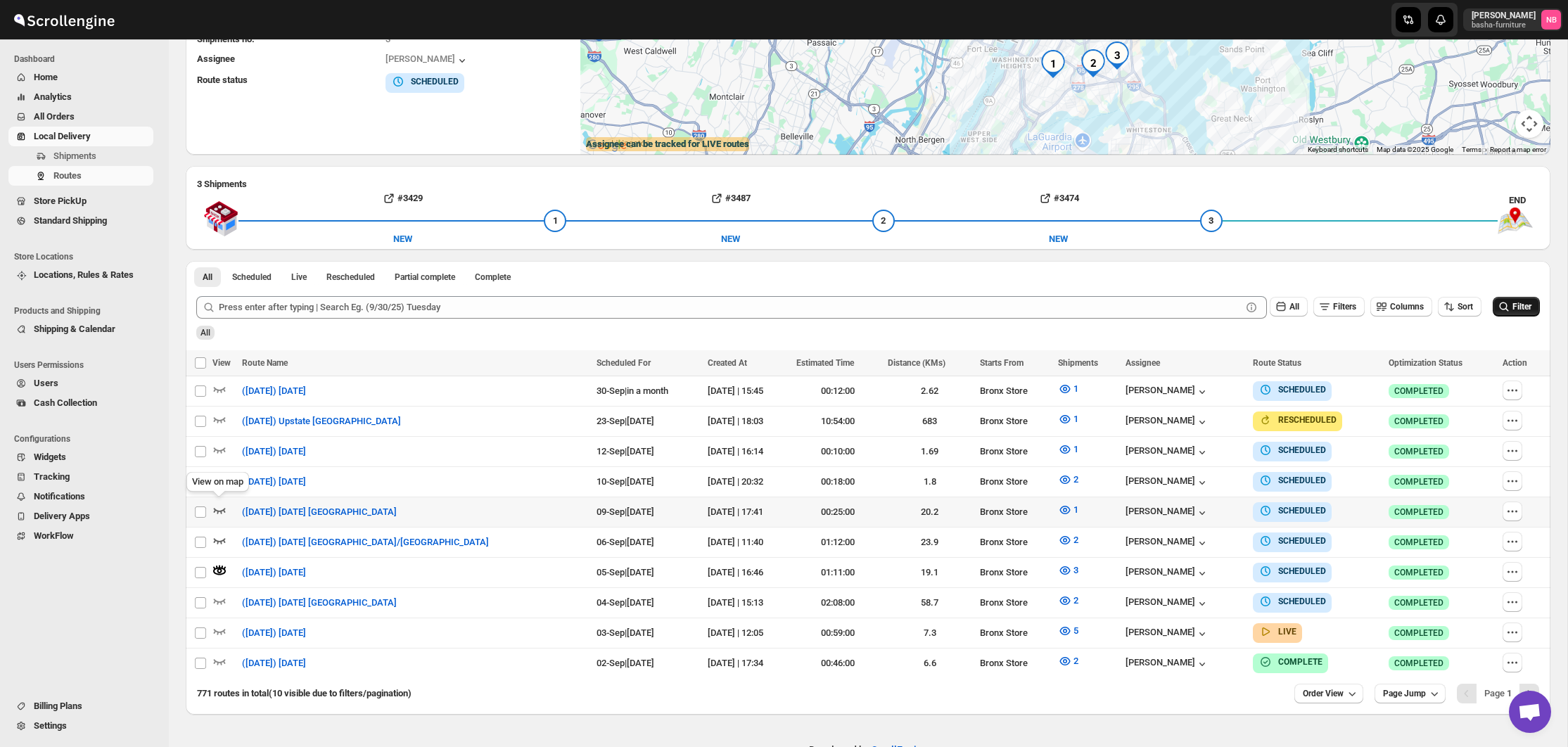
click at [217, 506] on icon "button" at bounding box center [219, 509] width 14 height 14
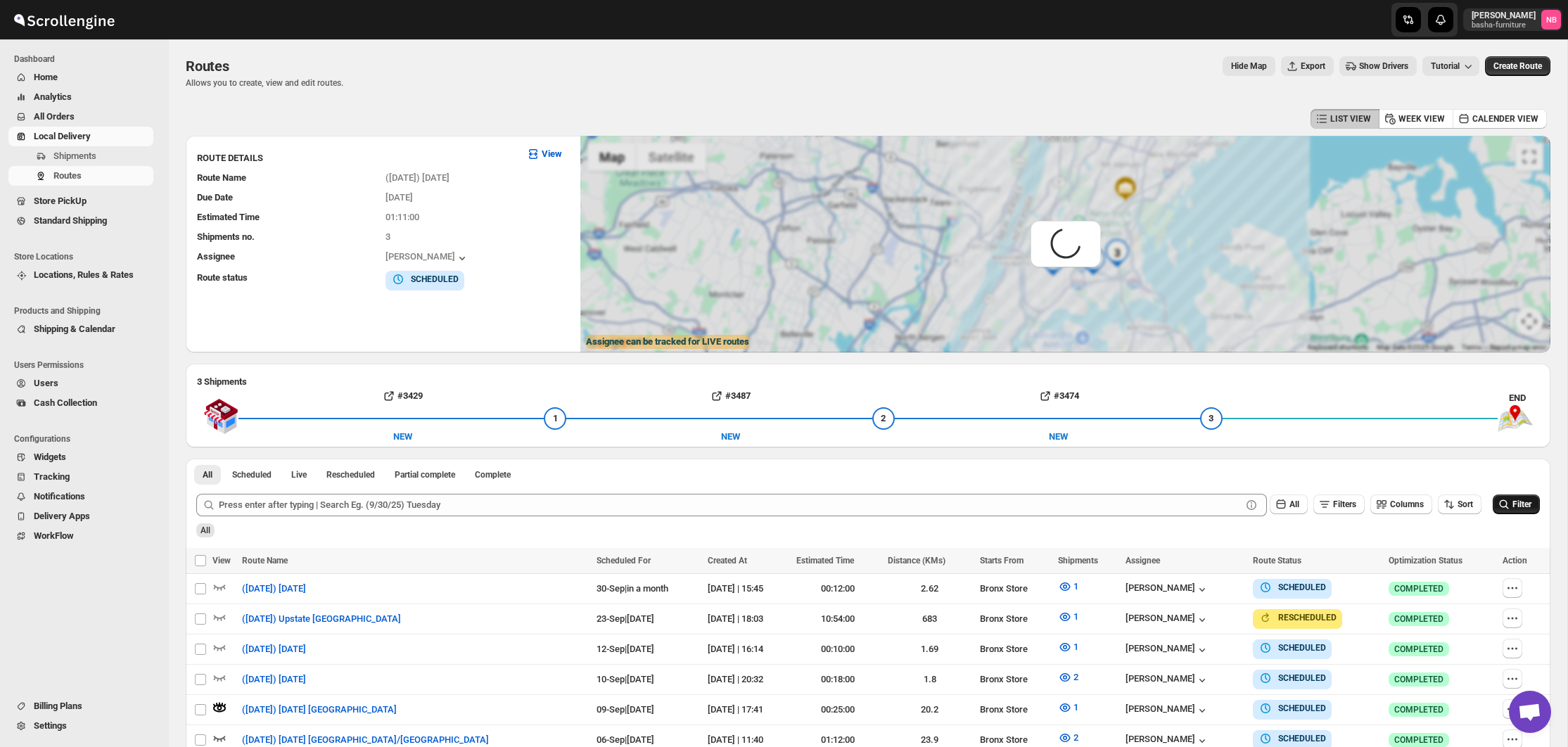
scroll to position [0, 0]
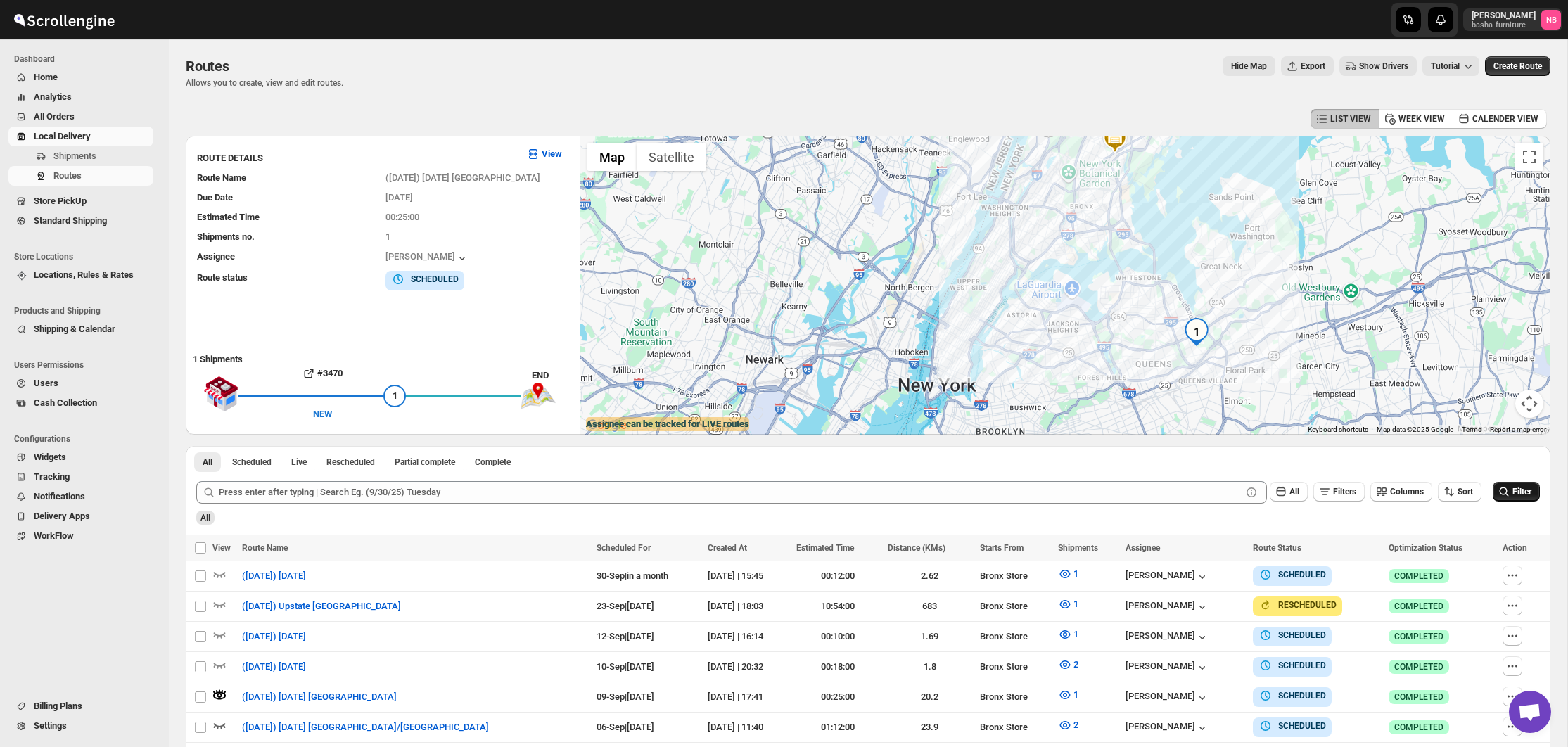
drag, startPoint x: 1304, startPoint y: 248, endPoint x: 1304, endPoint y: 195, distance: 53.0
click at [1304, 195] on div at bounding box center [1064, 285] width 970 height 299
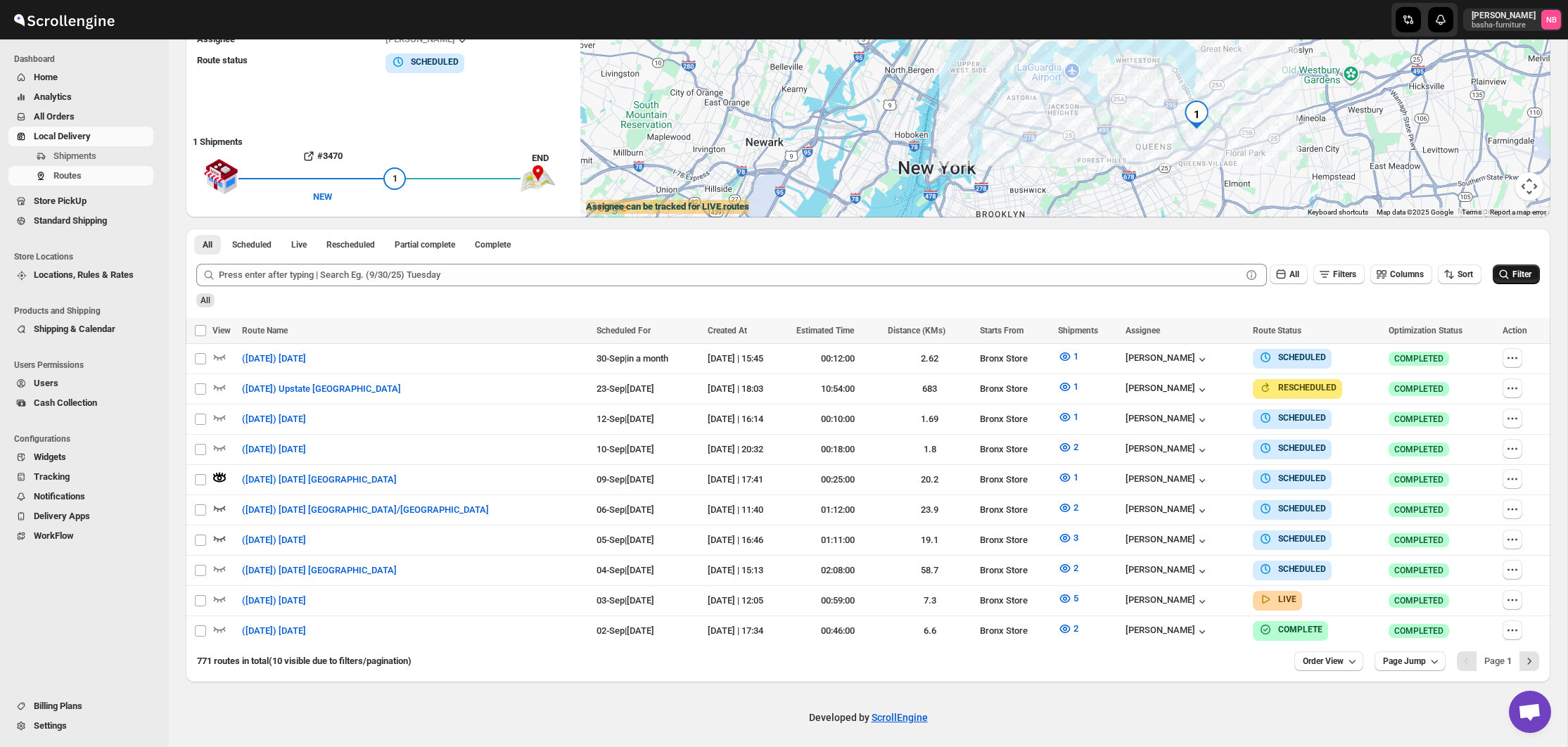
scroll to position [216, 0]
click at [1508, 506] on icon "button" at bounding box center [1512, 509] width 14 height 14
checkbox input "true"
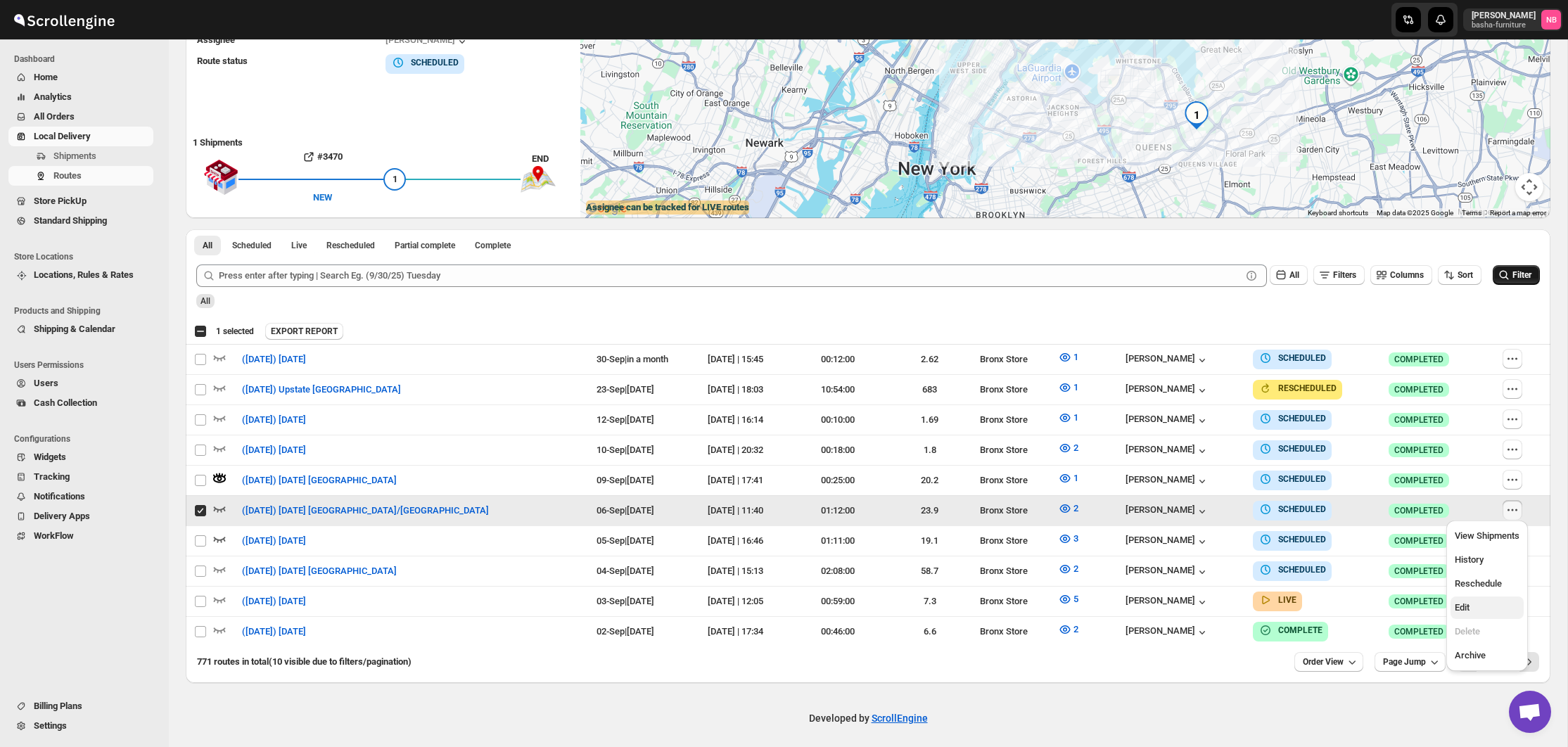
click at [1475, 601] on span "Edit" at bounding box center [1488, 608] width 65 height 14
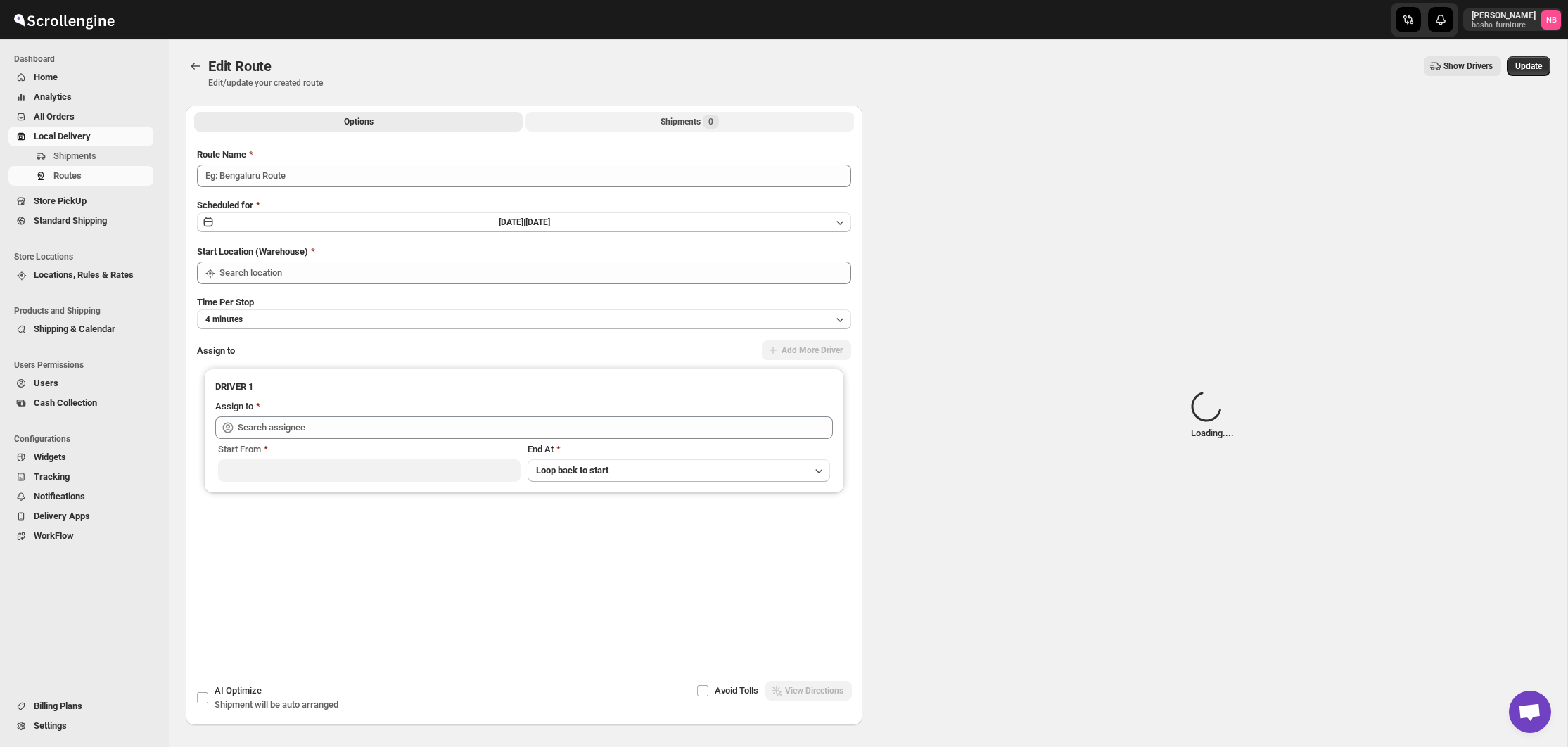
type input "([DATE]) [DATE] [GEOGRAPHIC_DATA]/[GEOGRAPHIC_DATA]"
type input "Bronx Store"
type input "[PERSON_NAME] ([EMAIL_ADDRESS][DOMAIN_NAME])"
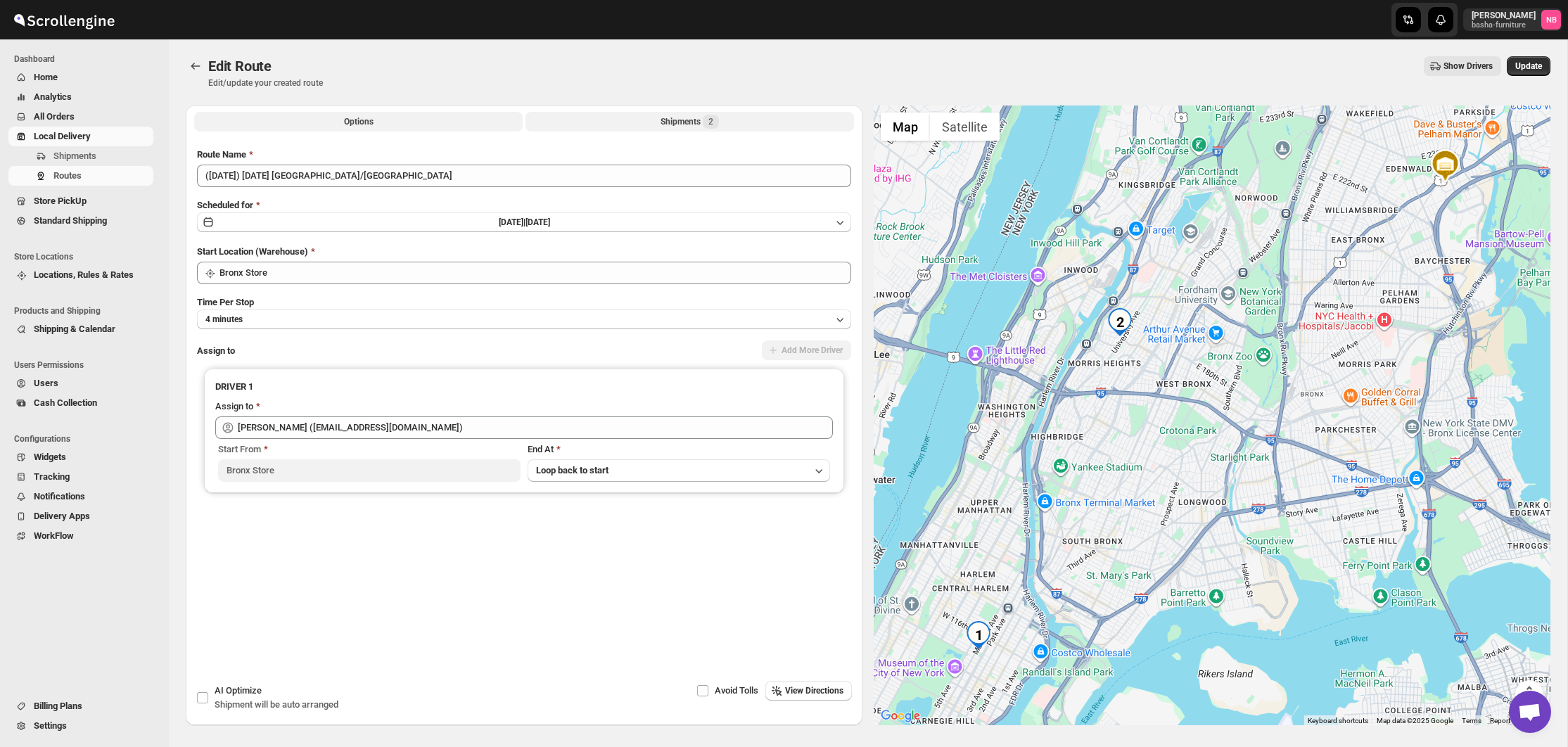
click at [634, 118] on button "Shipments 2" at bounding box center [689, 122] width 328 height 20
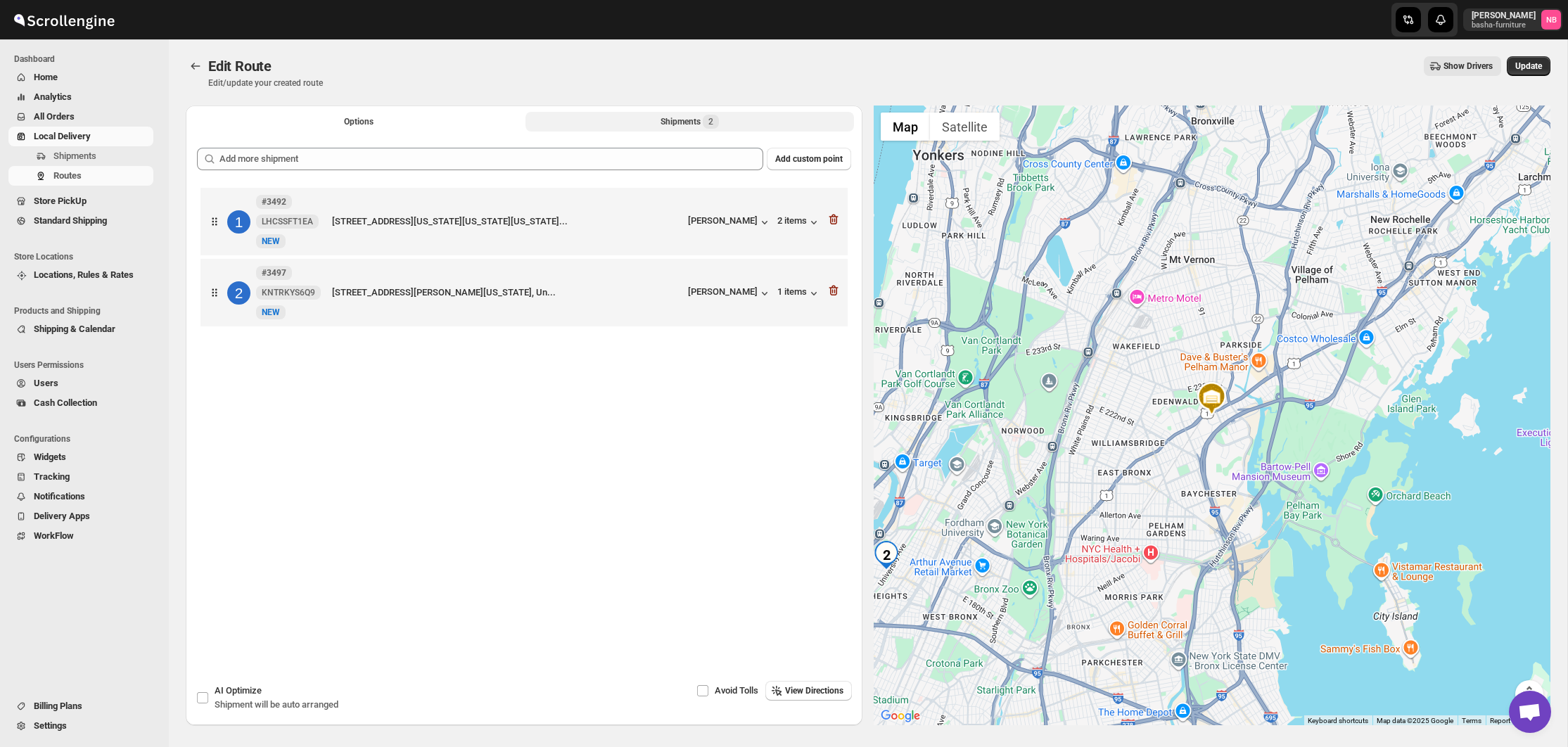
click at [837, 292] on icon "button" at bounding box center [834, 290] width 10 height 11
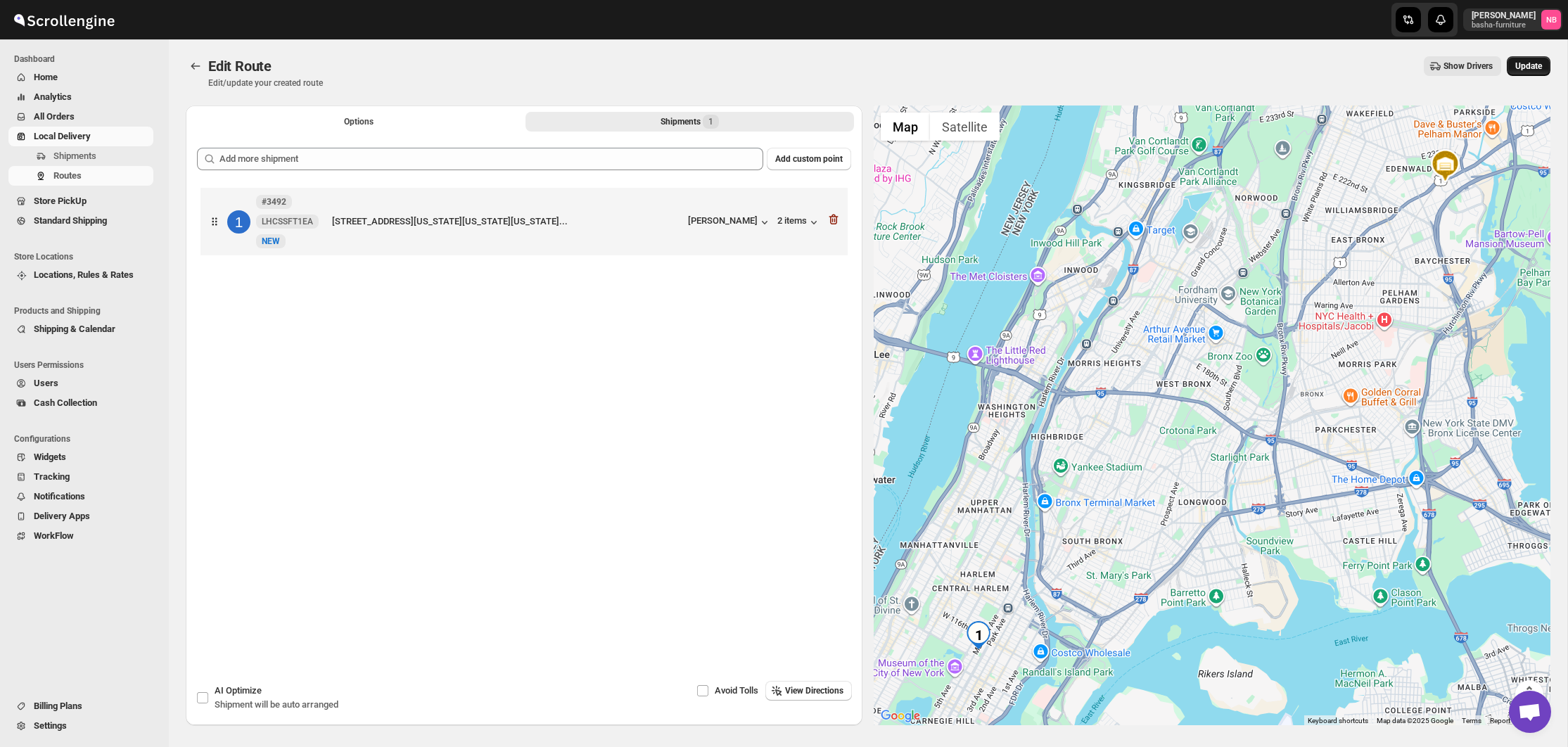
click at [1531, 65] on span "Update" at bounding box center [1529, 66] width 27 height 11
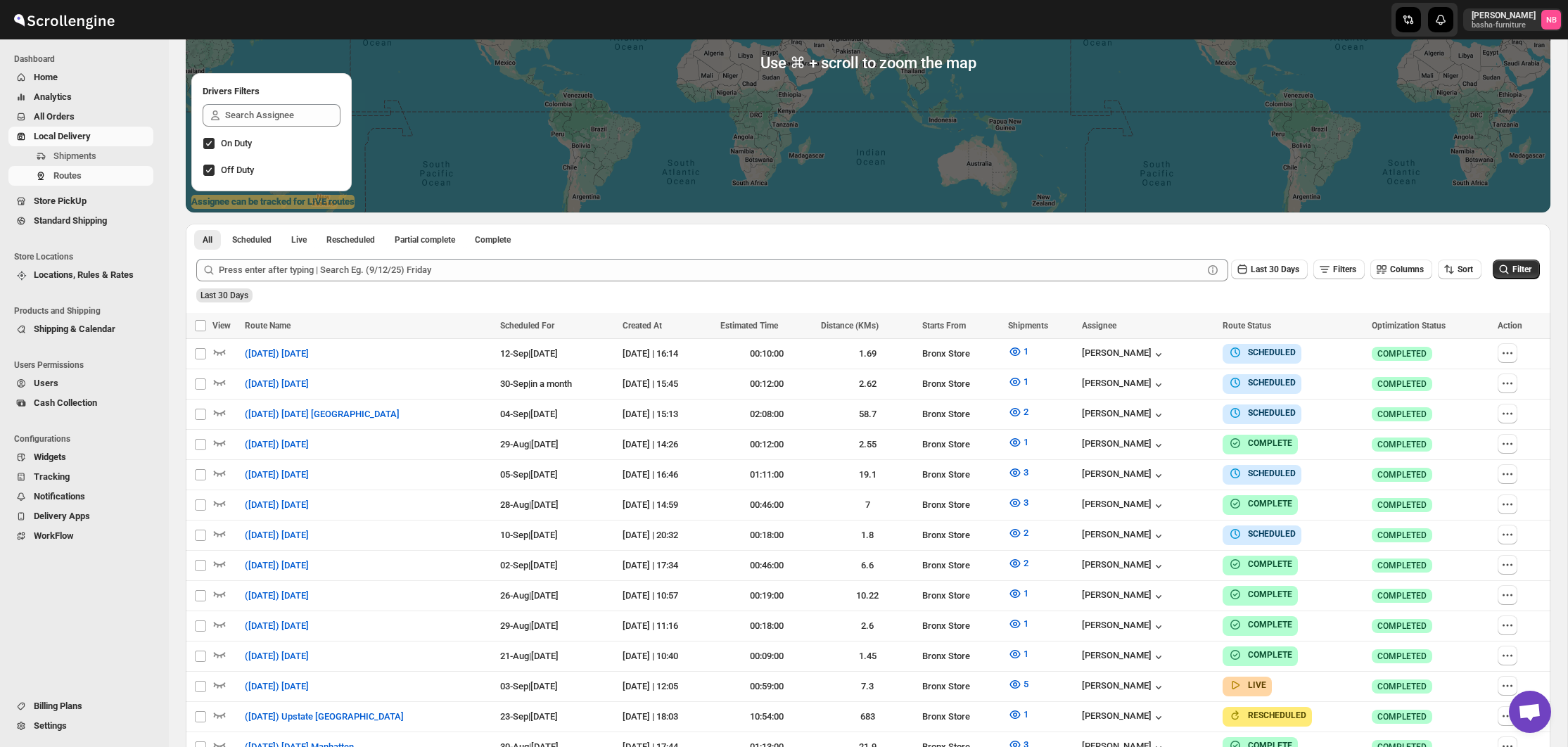
scroll to position [336, 0]
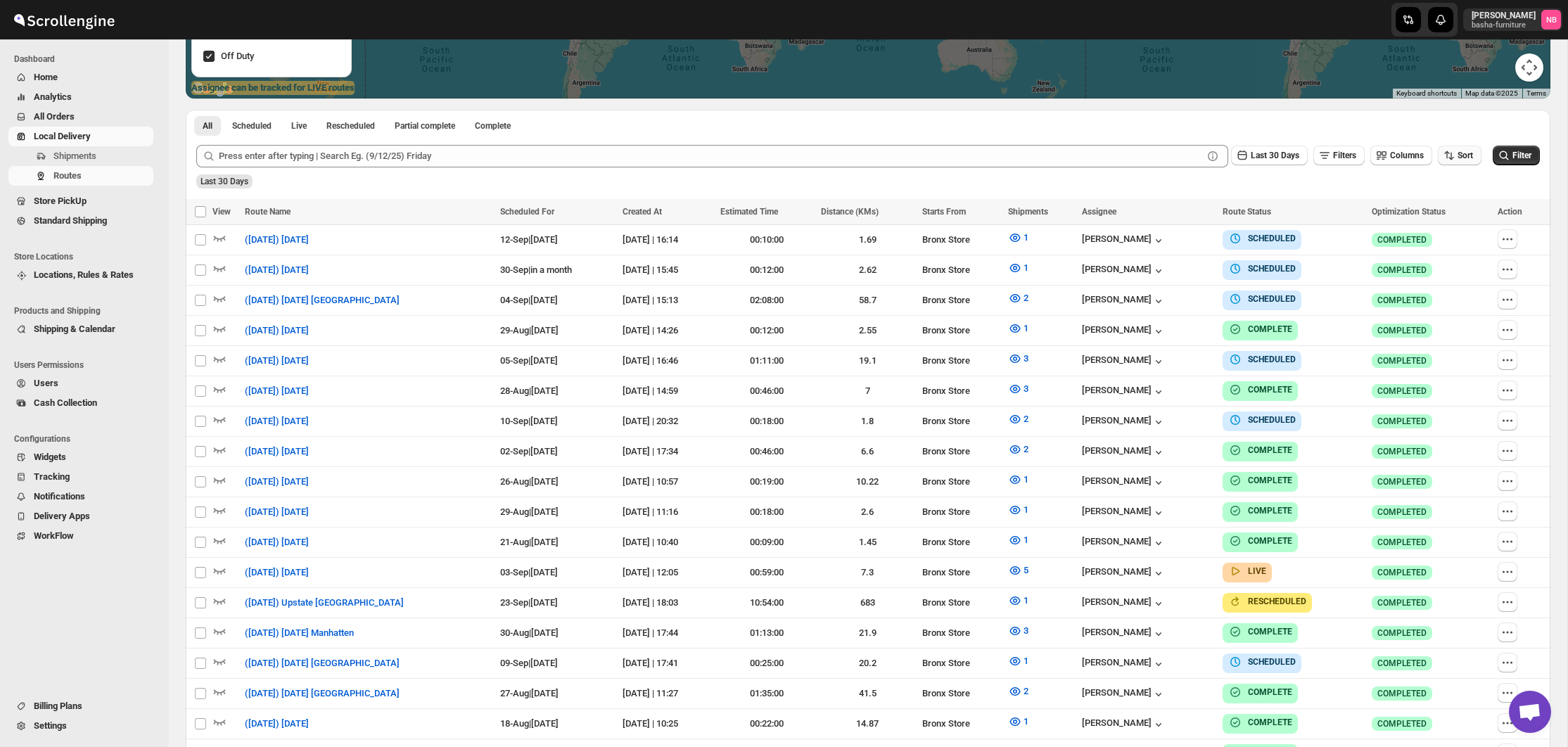
click at [1464, 161] on span "Sort" at bounding box center [1466, 155] width 15 height 10
click at [1452, 237] on div "Due Date" at bounding box center [1434, 231] width 37 height 14
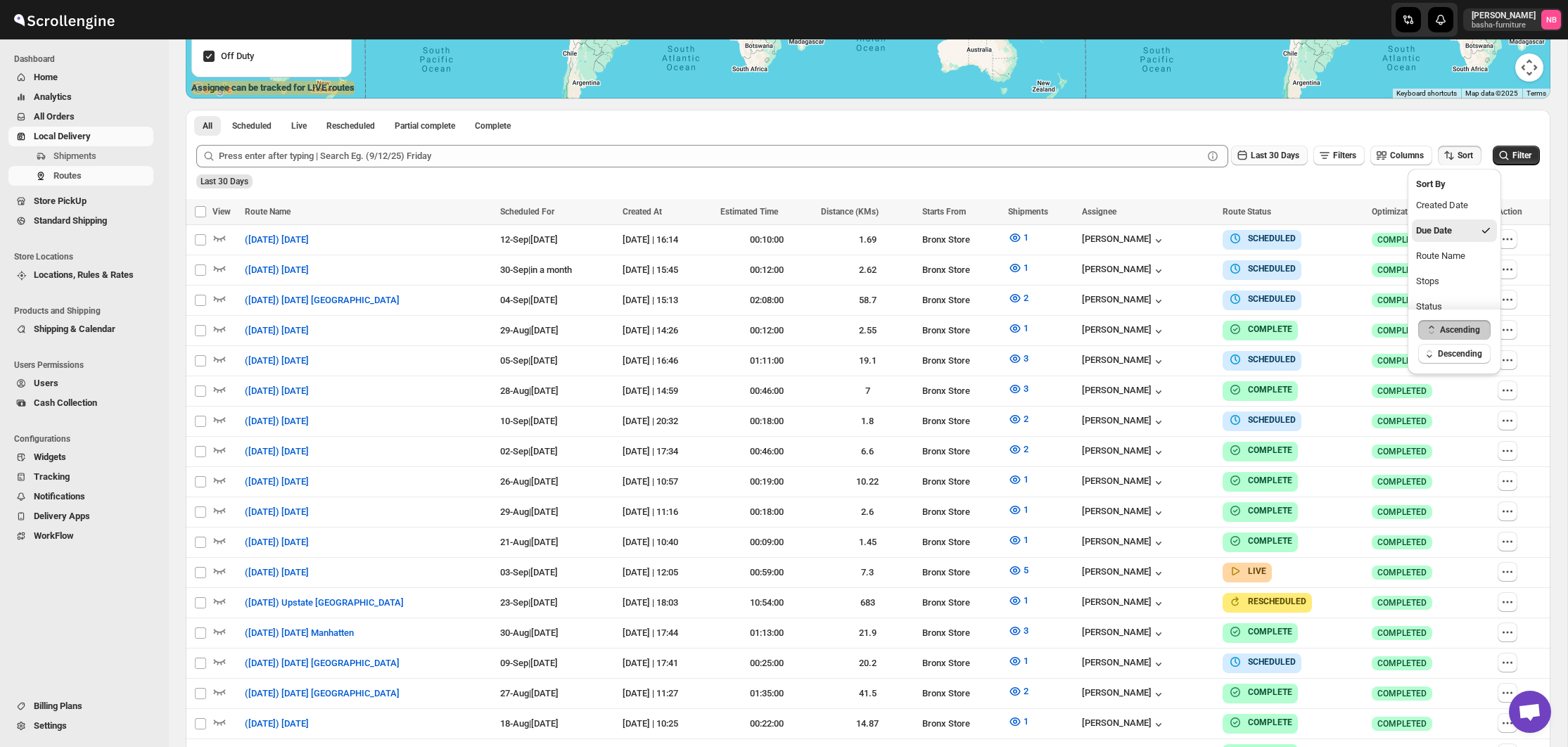
click at [1280, 161] on span "Last 30 Days" at bounding box center [1274, 155] width 49 height 10
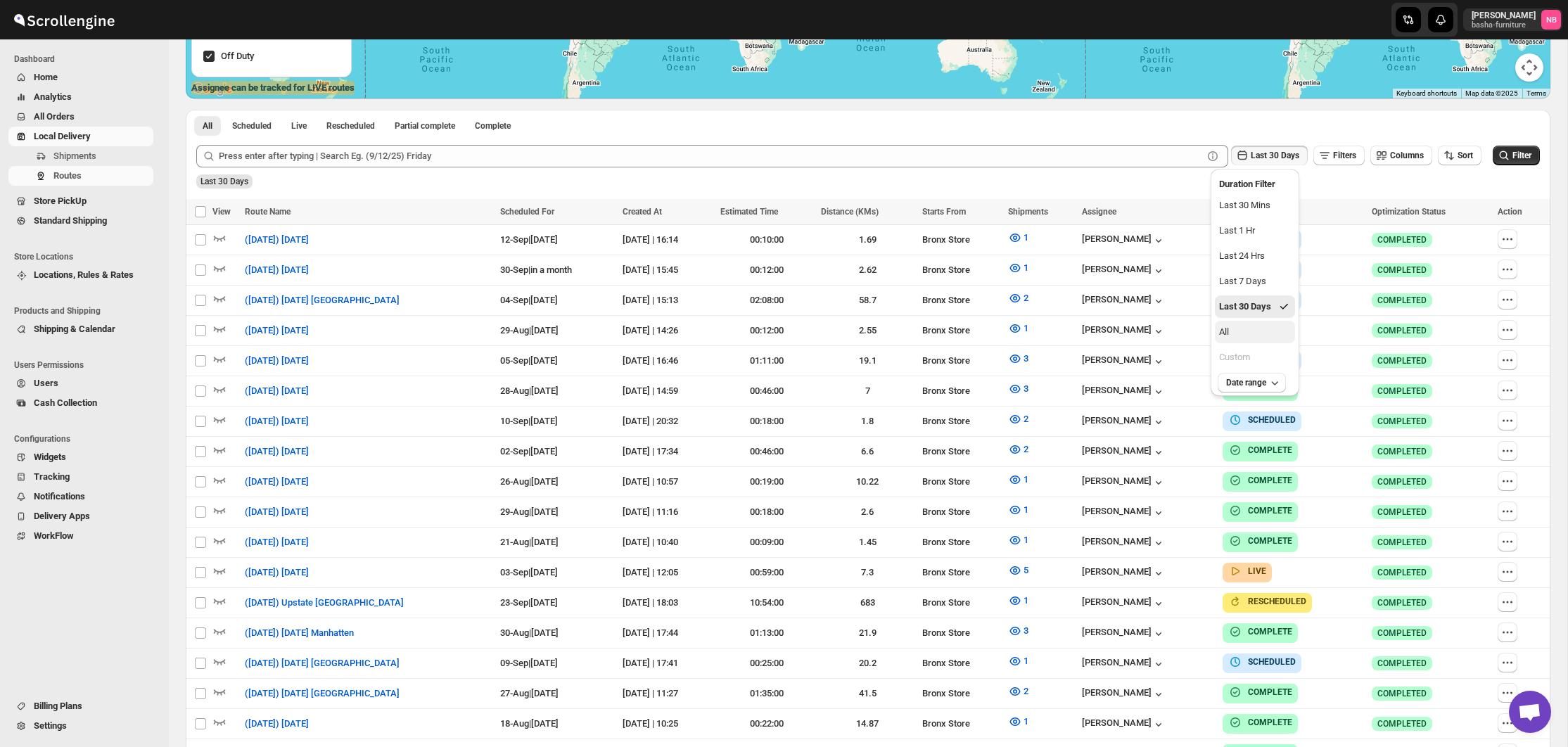
click at [1274, 330] on button "All" at bounding box center [1255, 332] width 80 height 23
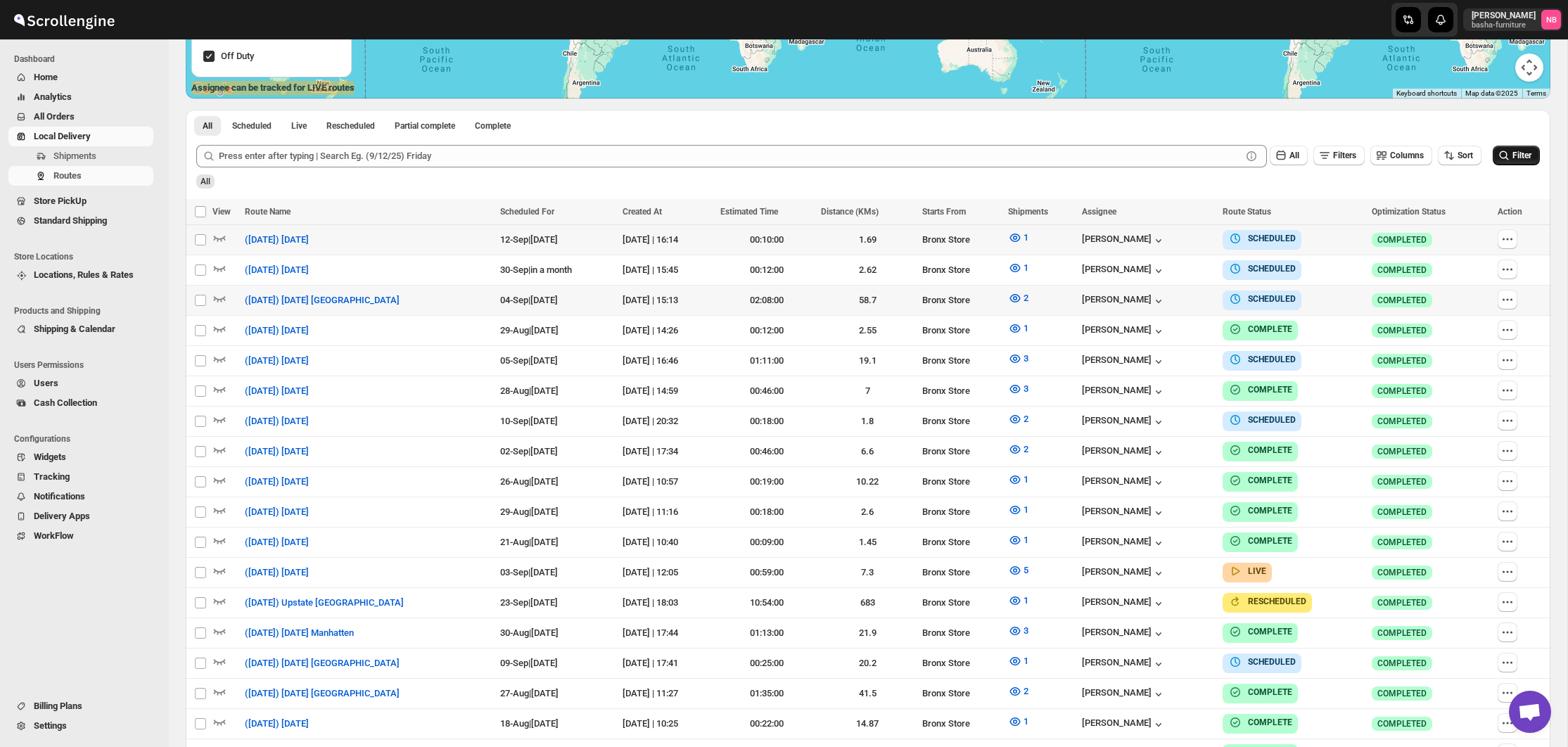
click at [1497, 161] on icon "submit" at bounding box center [1504, 155] width 14 height 14
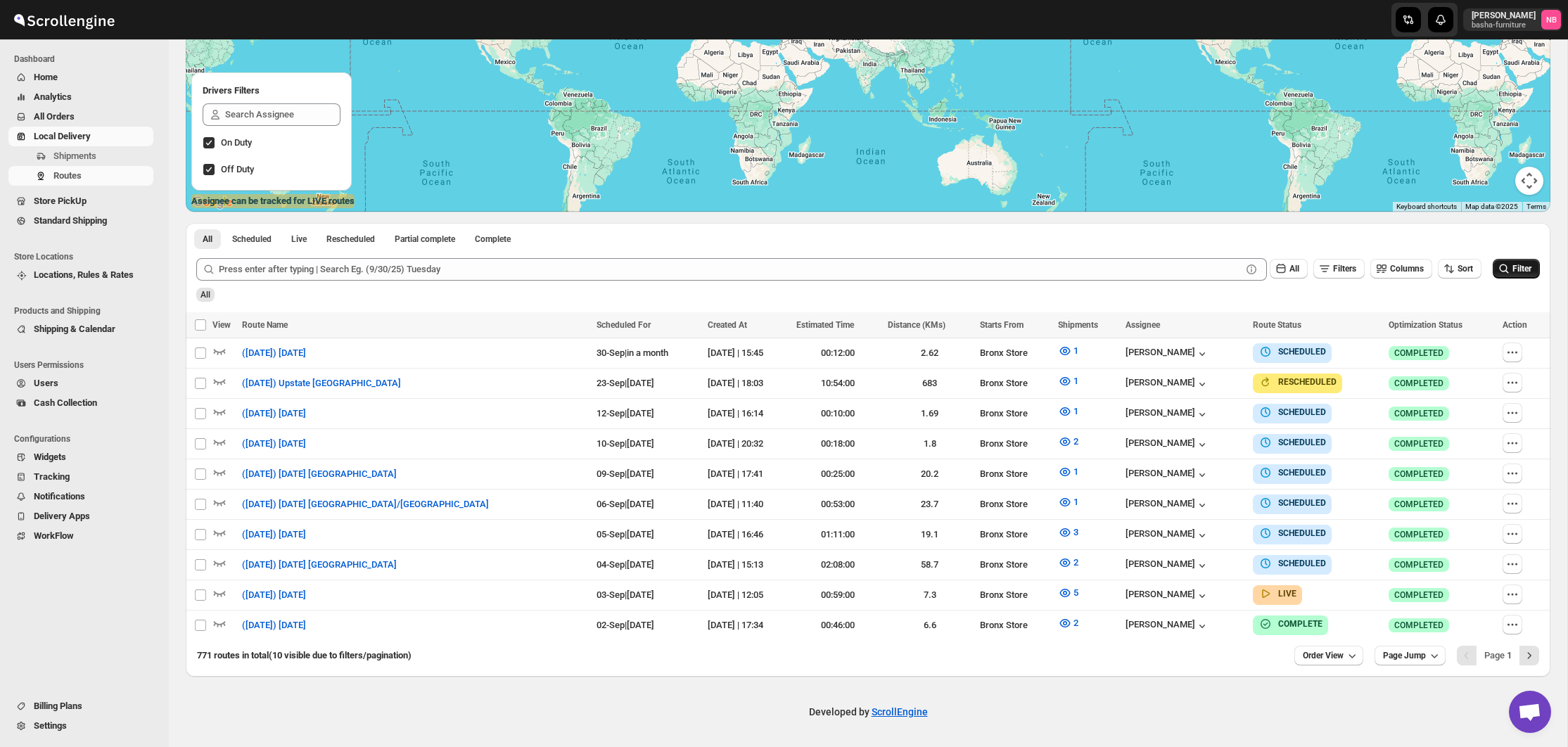
scroll to position [216, 0]
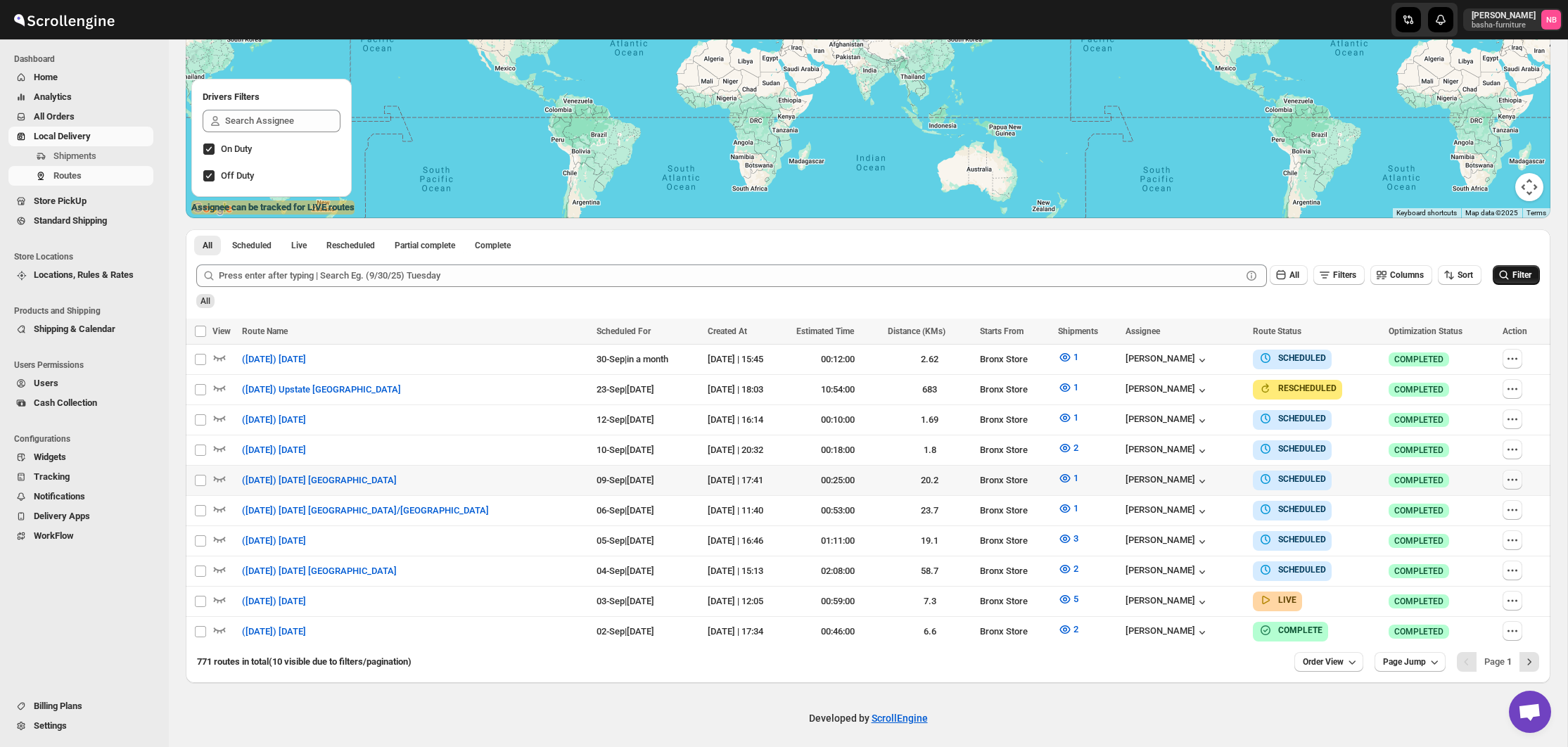
click at [1506, 476] on icon "button" at bounding box center [1512, 480] width 14 height 14
checkbox input "true"
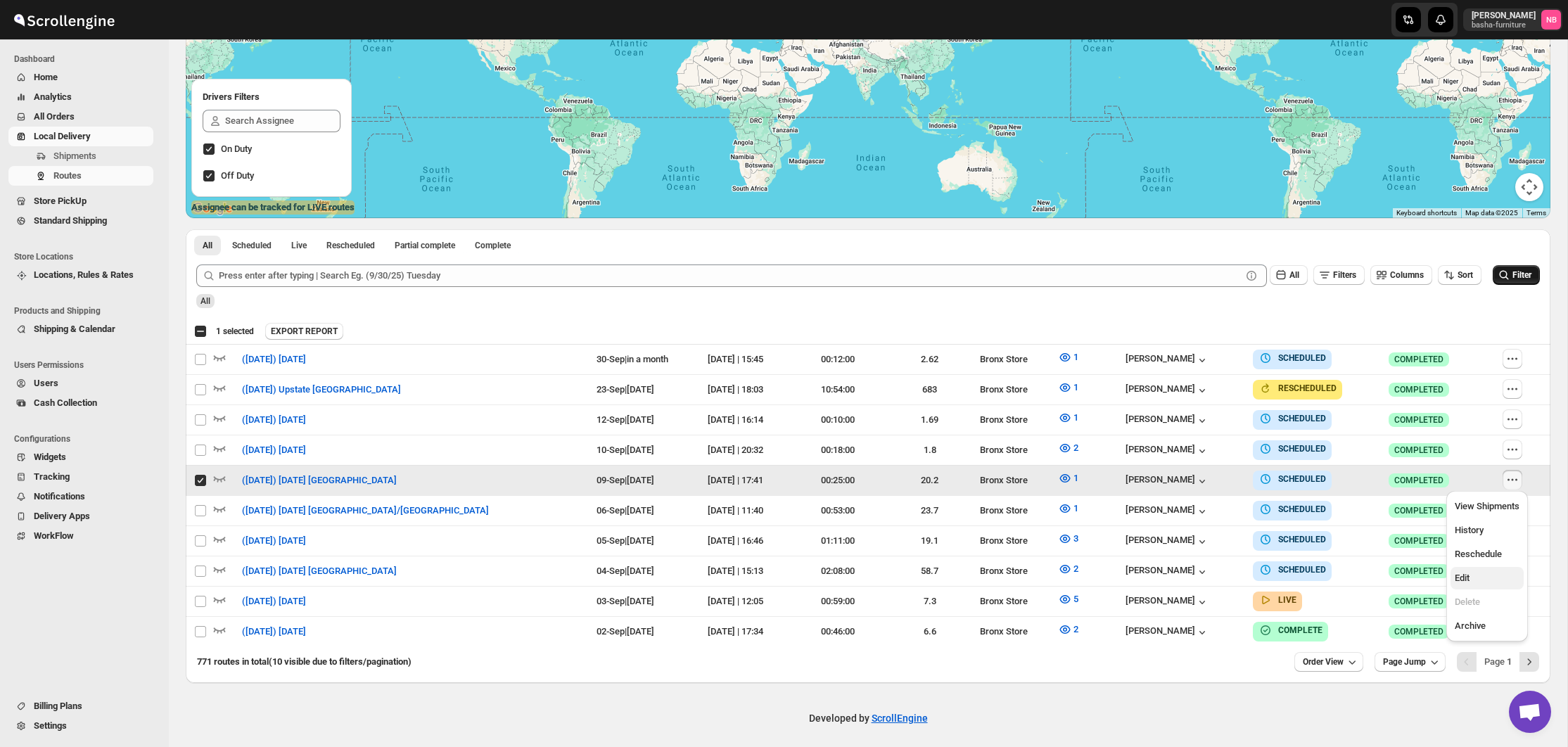
click at [1480, 569] on button "Edit" at bounding box center [1487, 578] width 73 height 23
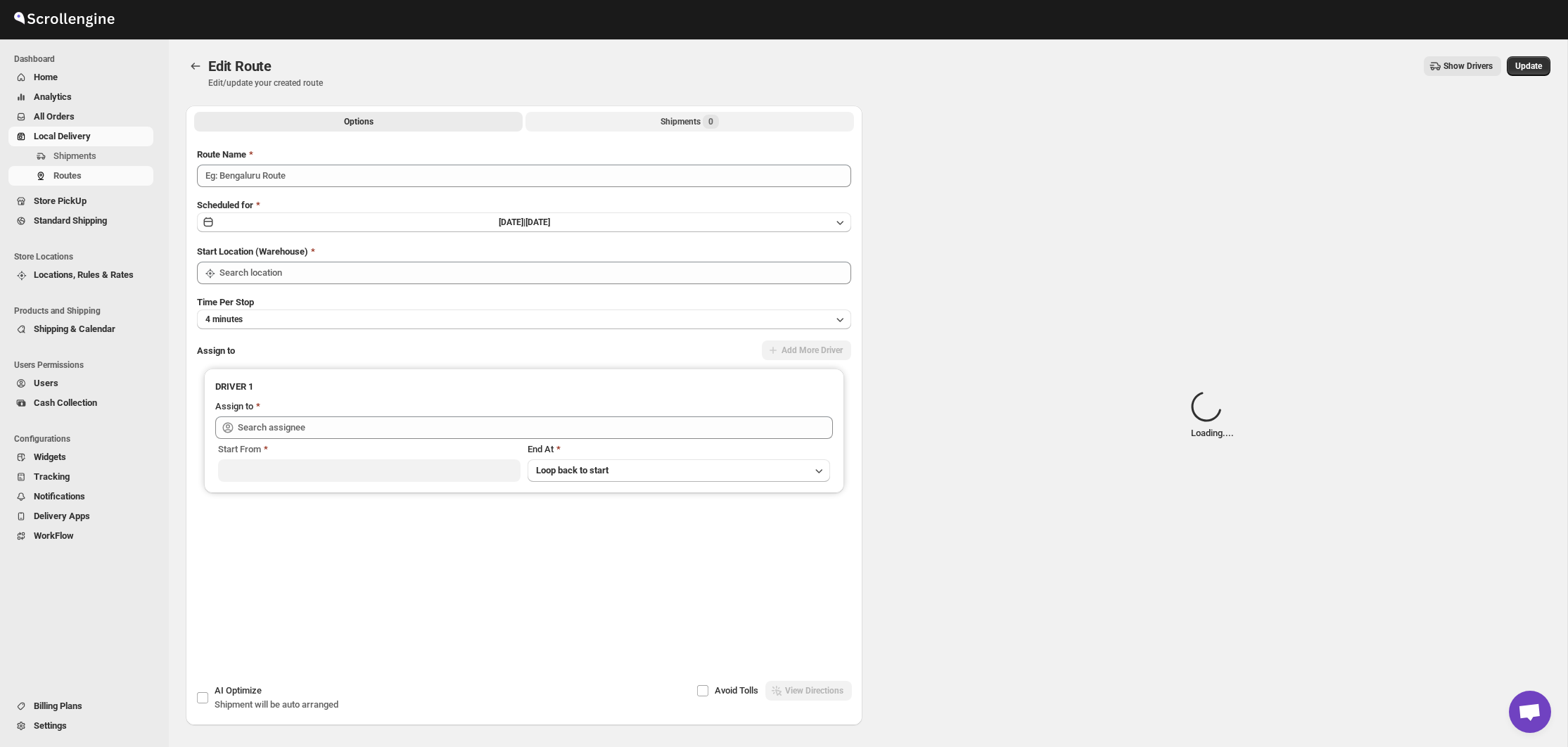
type input "([DATE]) [DATE] [GEOGRAPHIC_DATA]"
type input "Bronx Store"
type input "[PERSON_NAME] ([EMAIL_ADDRESS][DOMAIN_NAME])"
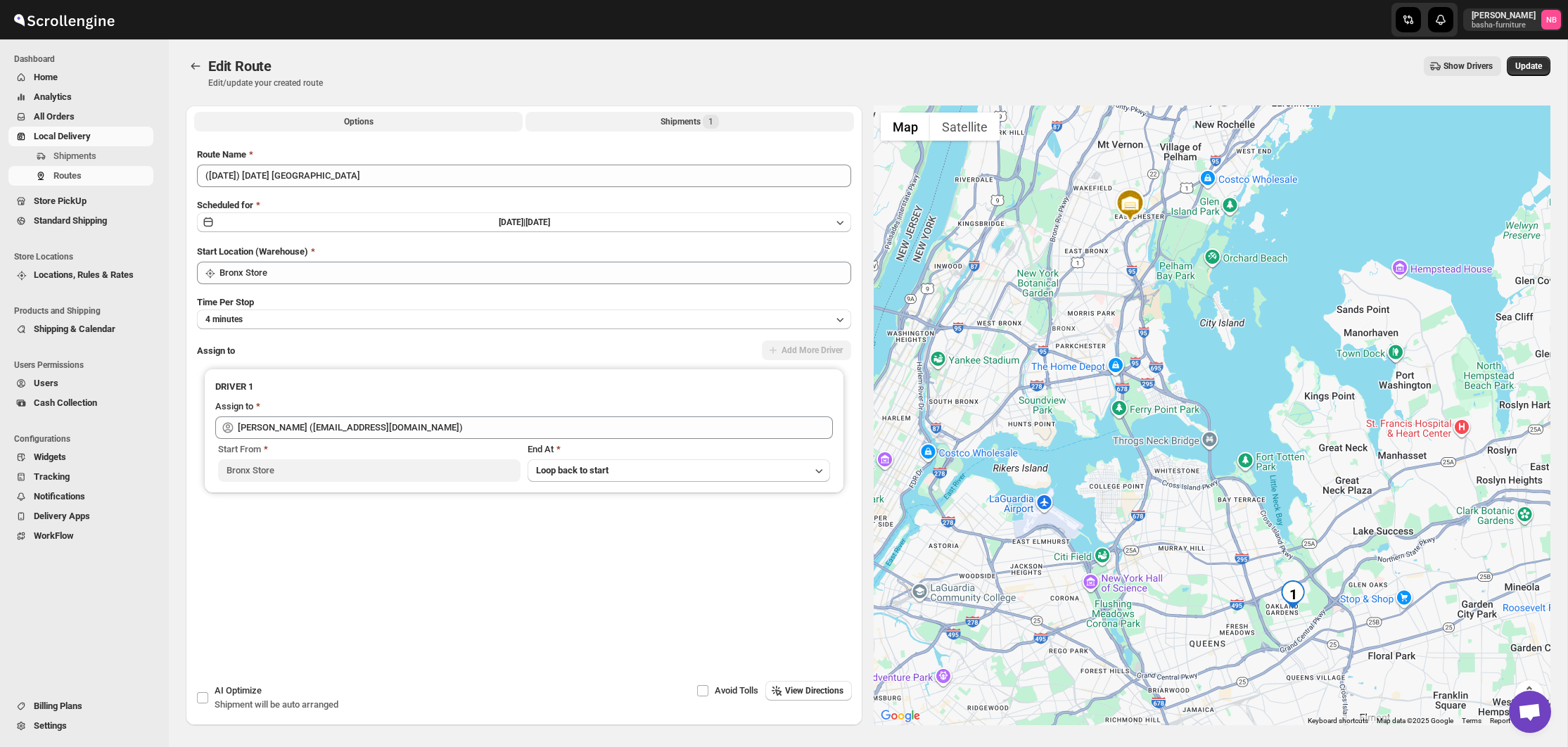
click at [640, 121] on button "Shipments 1" at bounding box center [689, 122] width 328 height 20
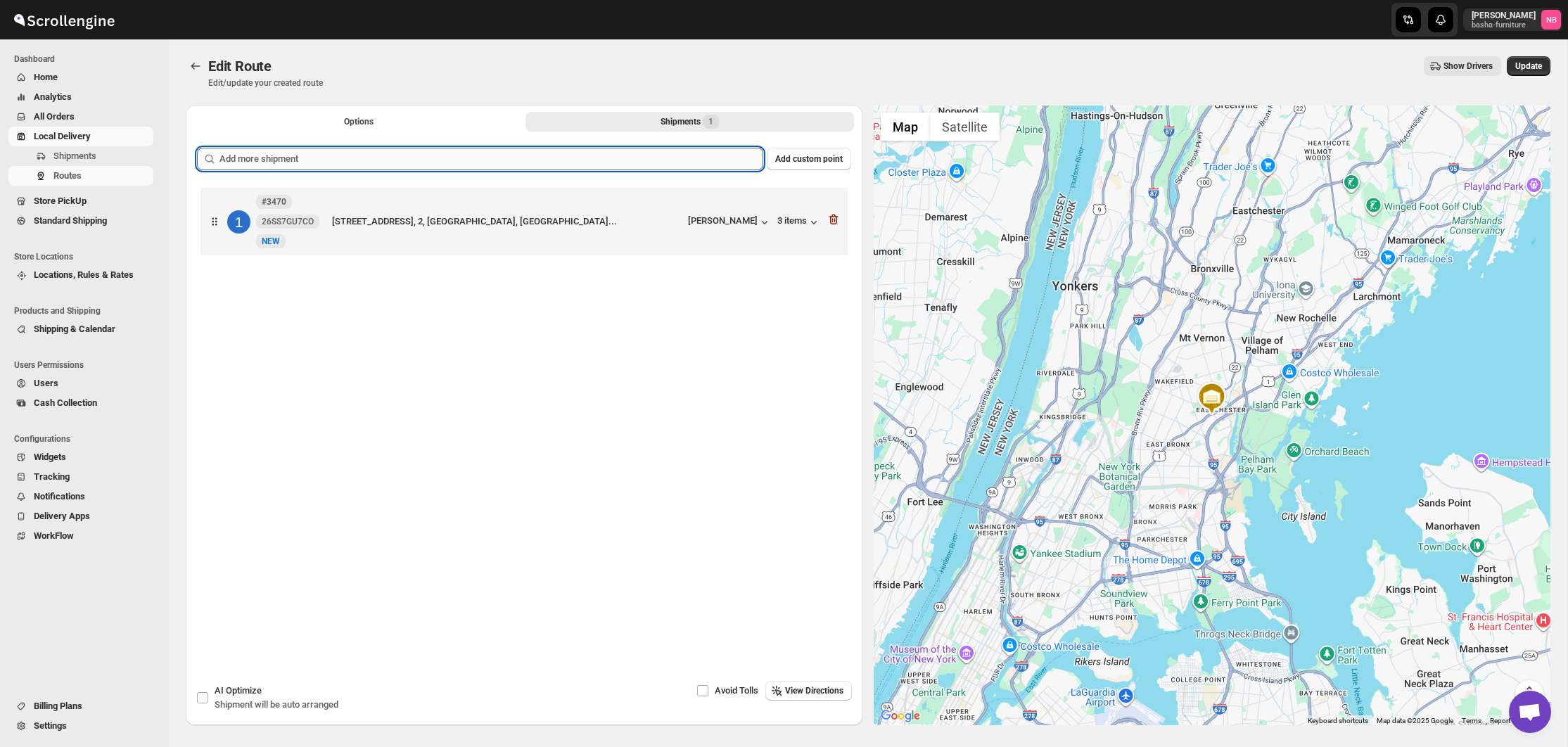
click at [595, 161] on input "text" at bounding box center [491, 159] width 544 height 23
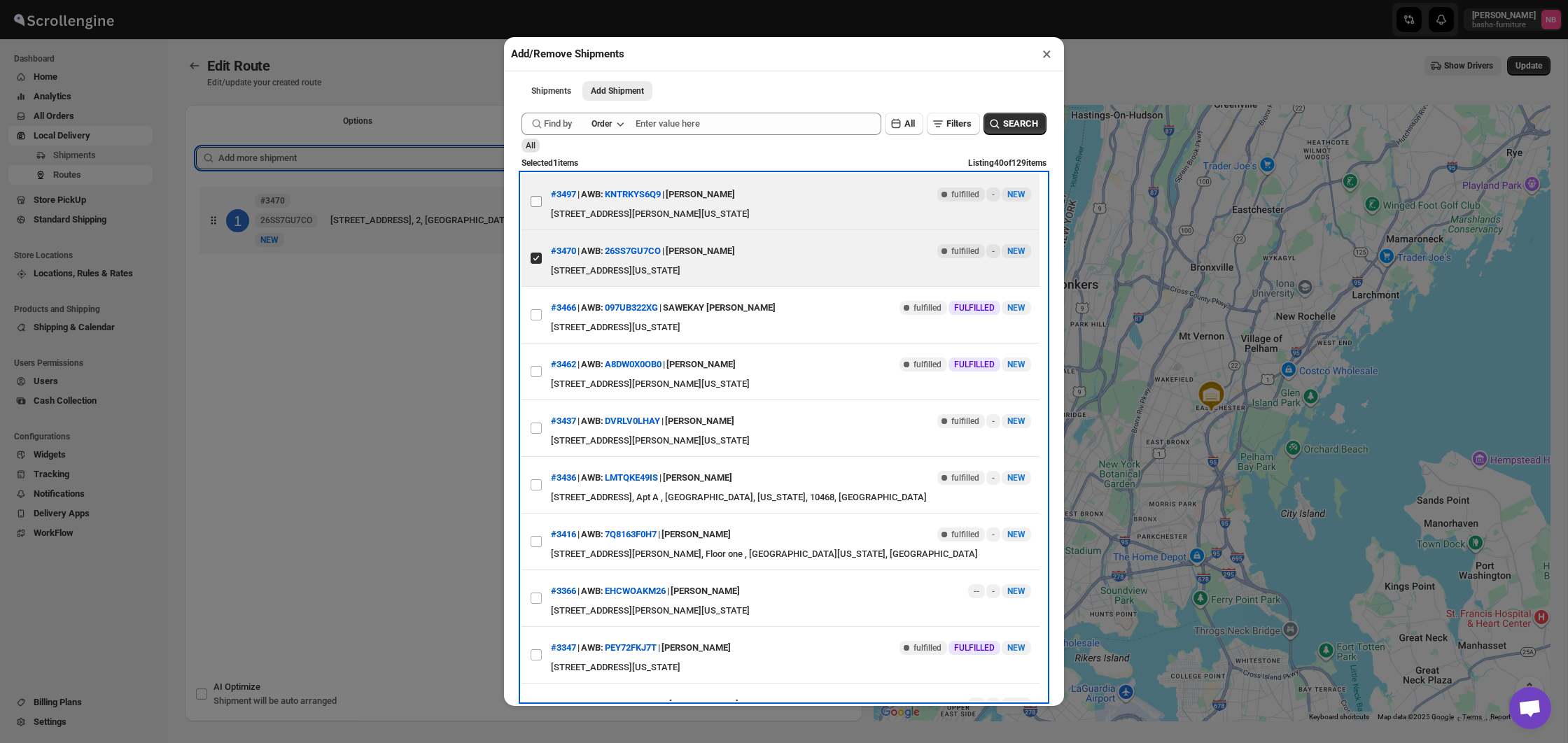
drag, startPoint x: 539, startPoint y: 205, endPoint x: 535, endPoint y: 211, distance: 7.2
click at [539, 205] on input "View details for 68b47ef2c0fa9a00bc710468" at bounding box center [536, 202] width 11 height 11
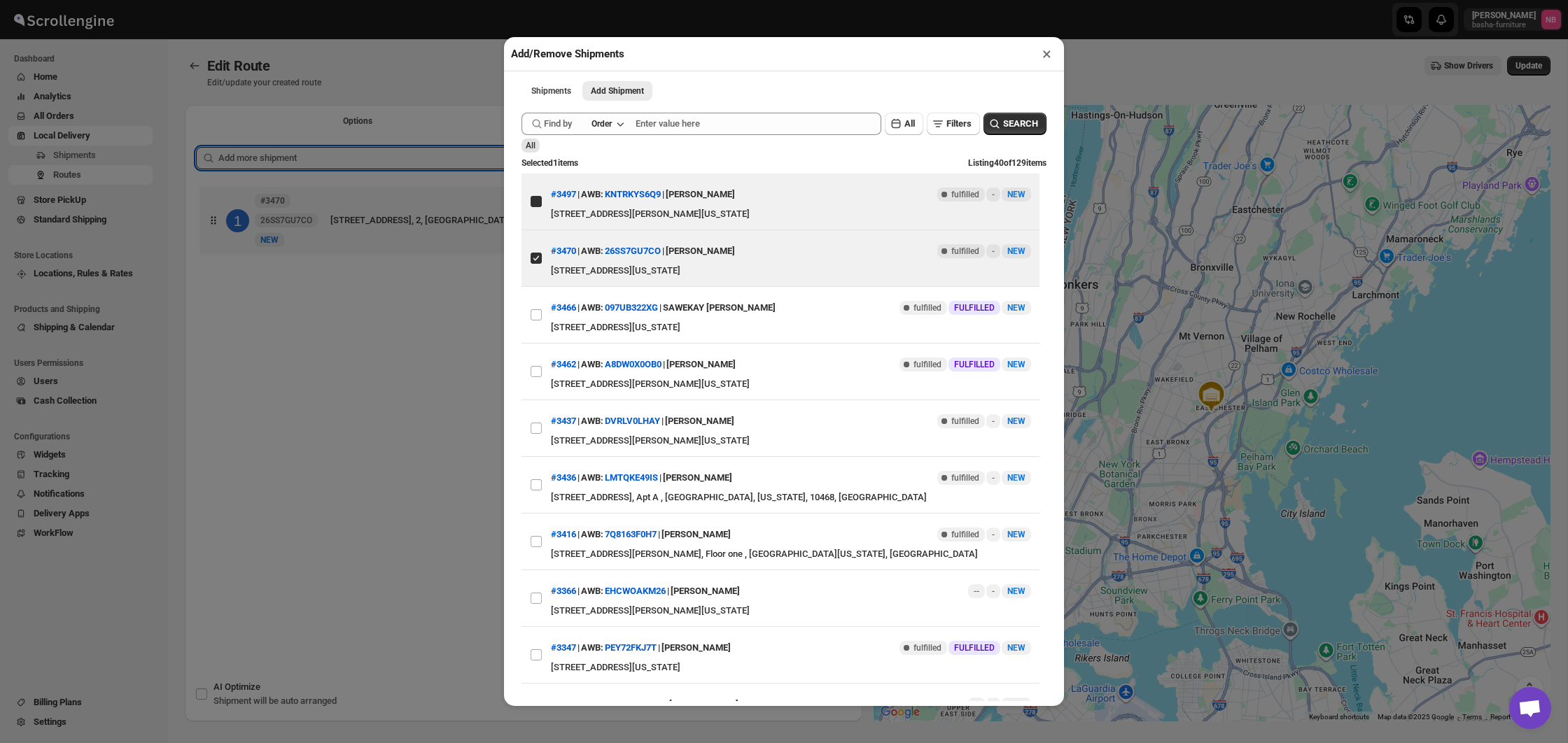
checkbox input "true"
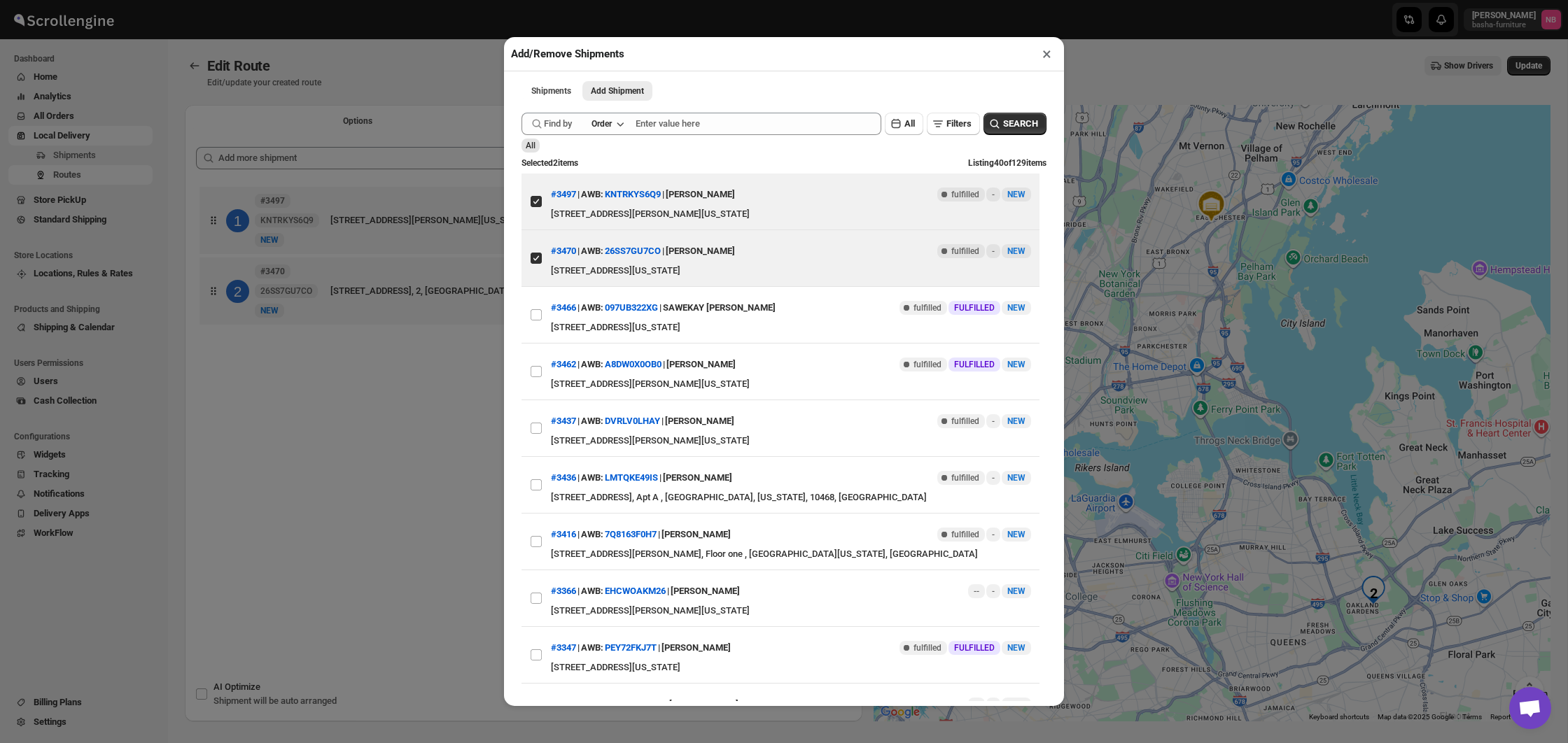
click at [442, 474] on div "Add/Remove Shipments × Shipments Add Shipment More views Shipments Add Shipment…" at bounding box center [784, 372] width 1568 height 743
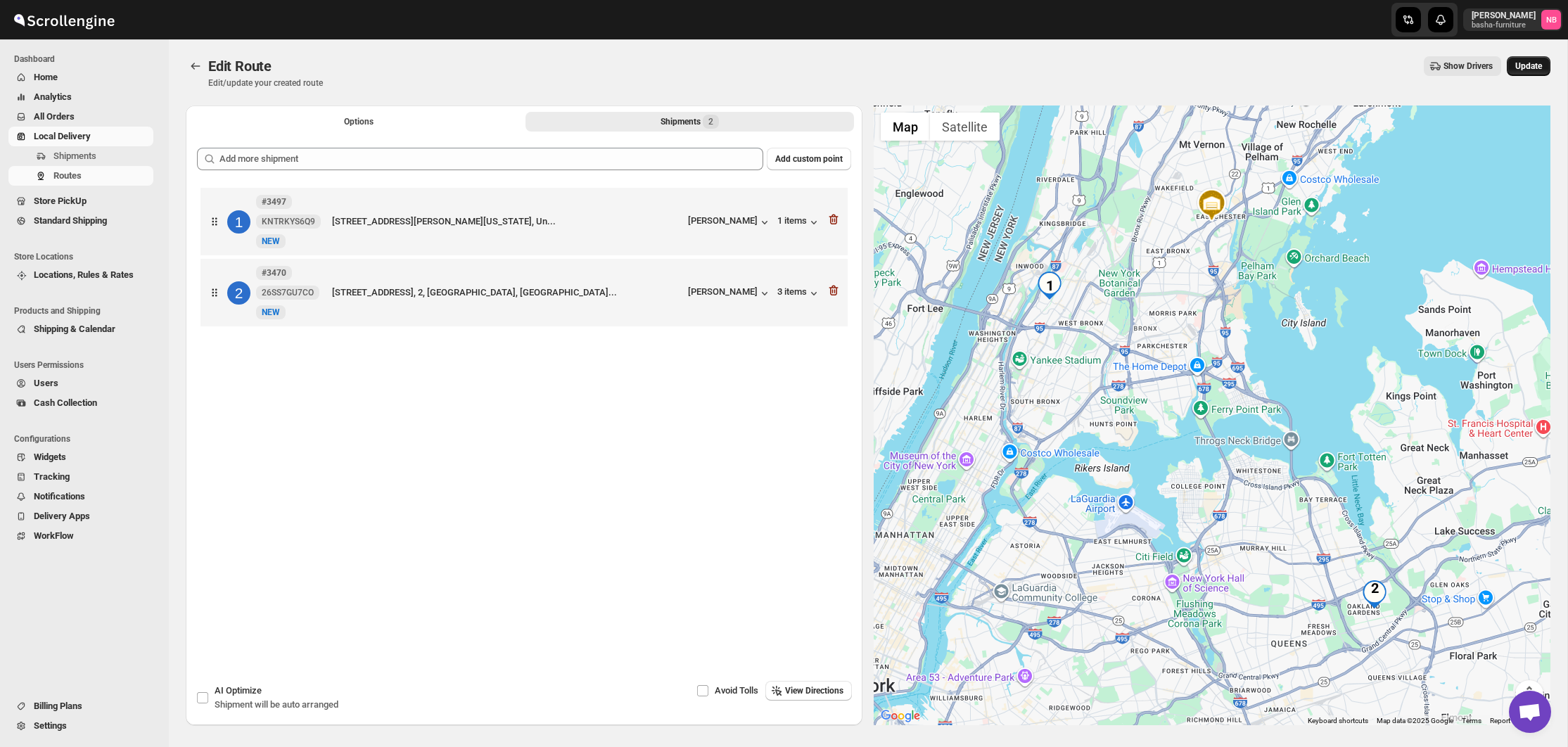
click at [1524, 68] on span "Update" at bounding box center [1529, 66] width 27 height 11
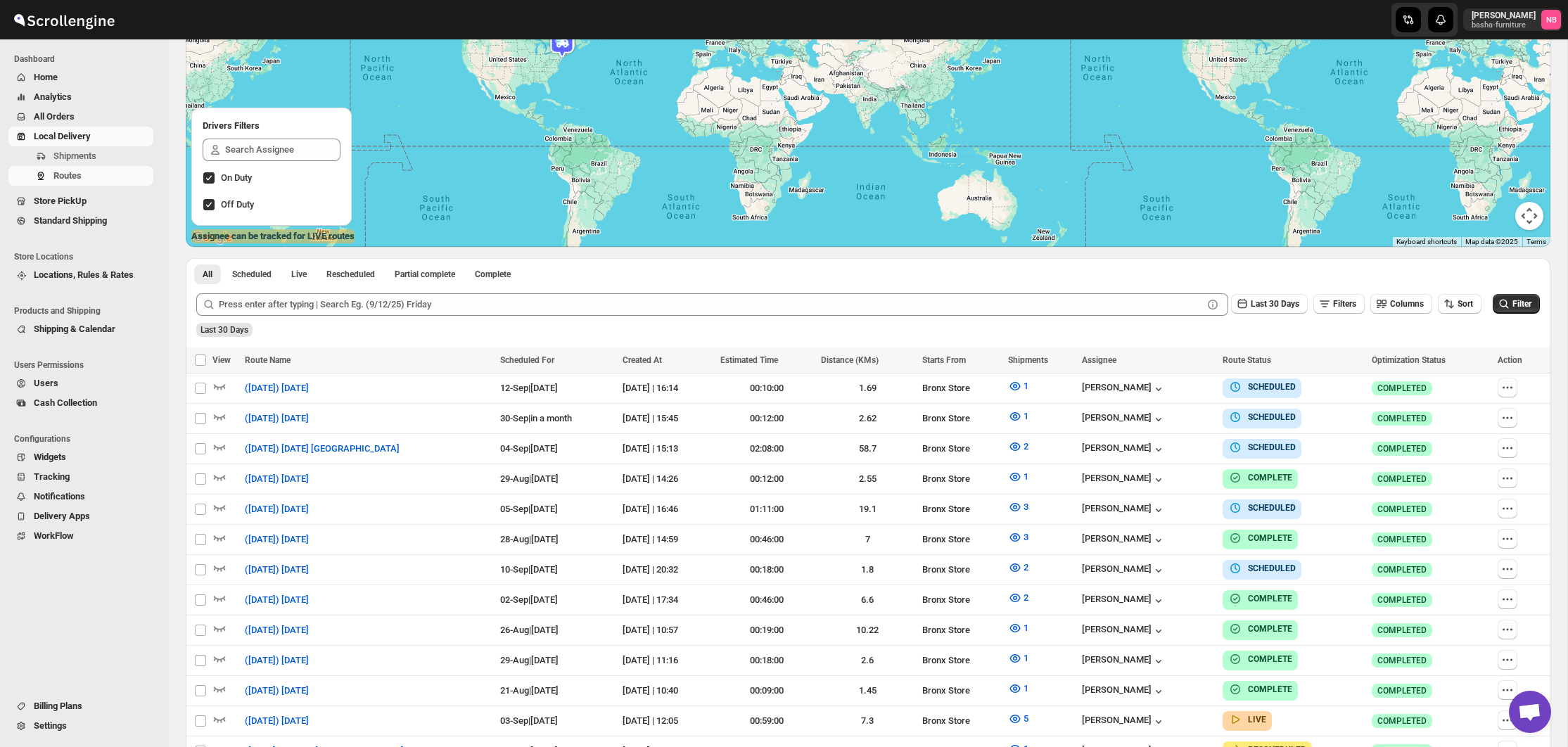
scroll to position [366, 0]
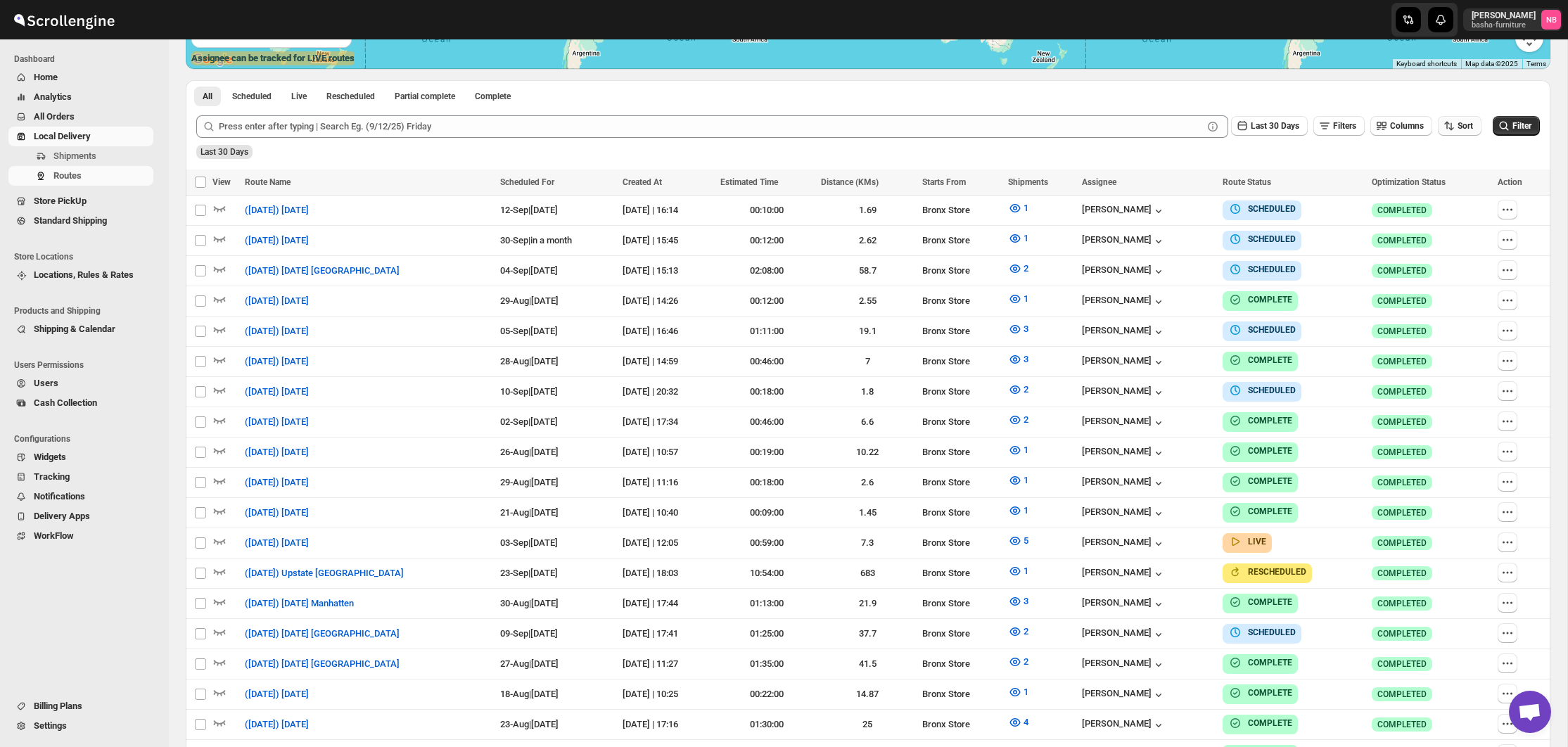
click at [1445, 128] on icon "button" at bounding box center [1448, 125] width 14 height 14
click at [1434, 214] on ul "Created Date Due Date Route Name Stops Status" at bounding box center [1454, 226] width 85 height 124
click at [1434, 201] on div "Due Date" at bounding box center [1434, 201] width 37 height 14
click at [1291, 134] on button "Last 30 Days" at bounding box center [1269, 125] width 77 height 20
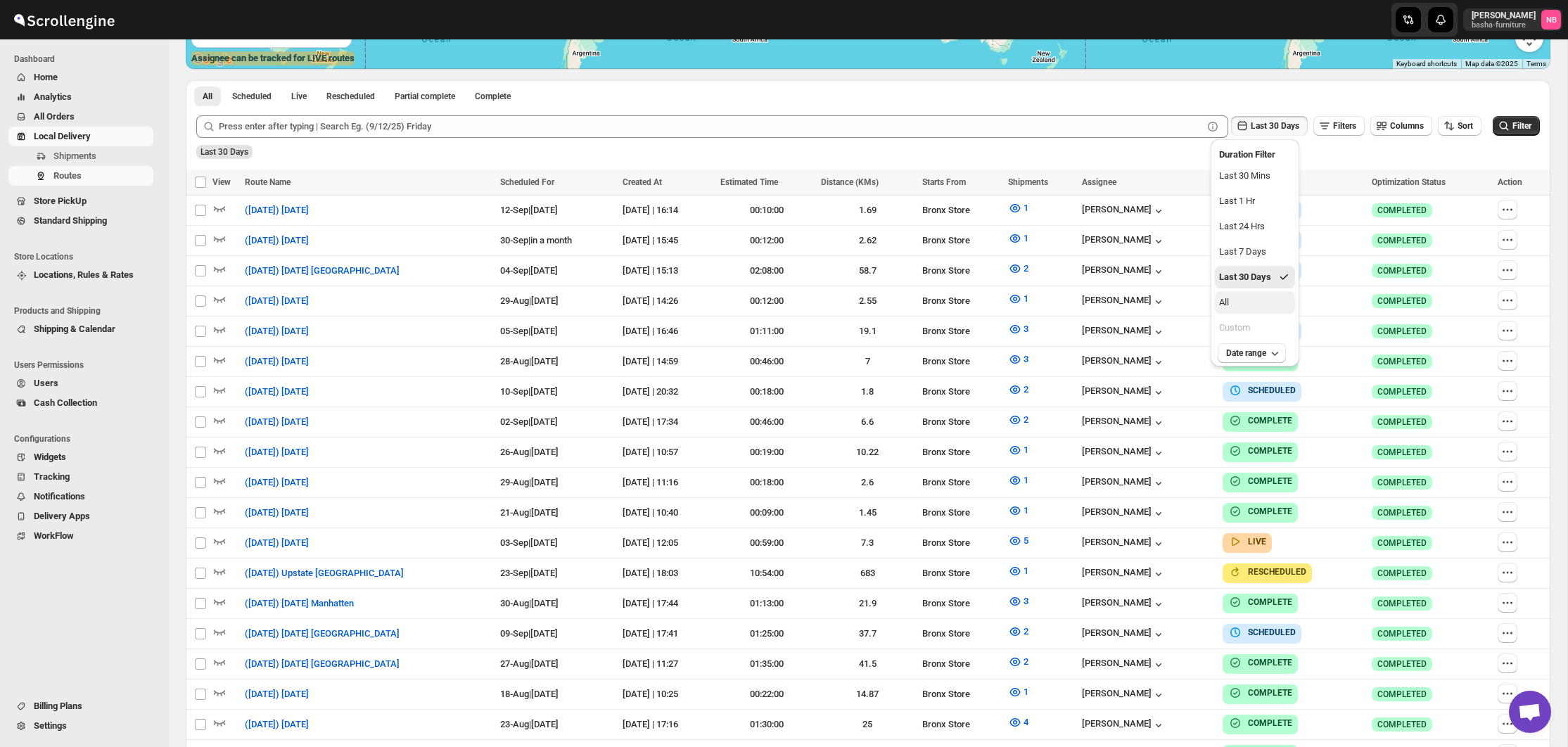
click at [1237, 299] on button "All" at bounding box center [1255, 303] width 80 height 23
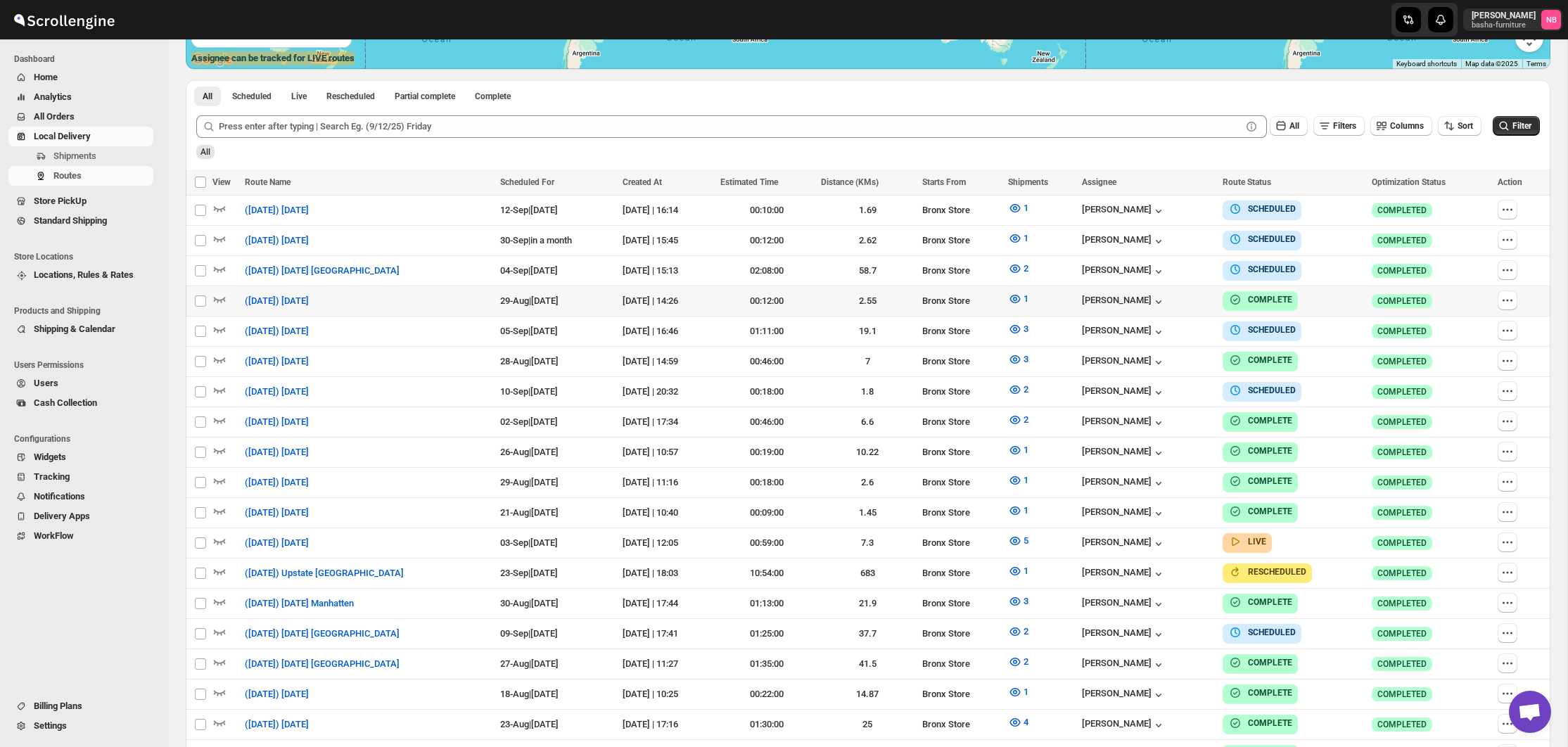
click at [1527, 126] on span "Filter" at bounding box center [1522, 125] width 19 height 10
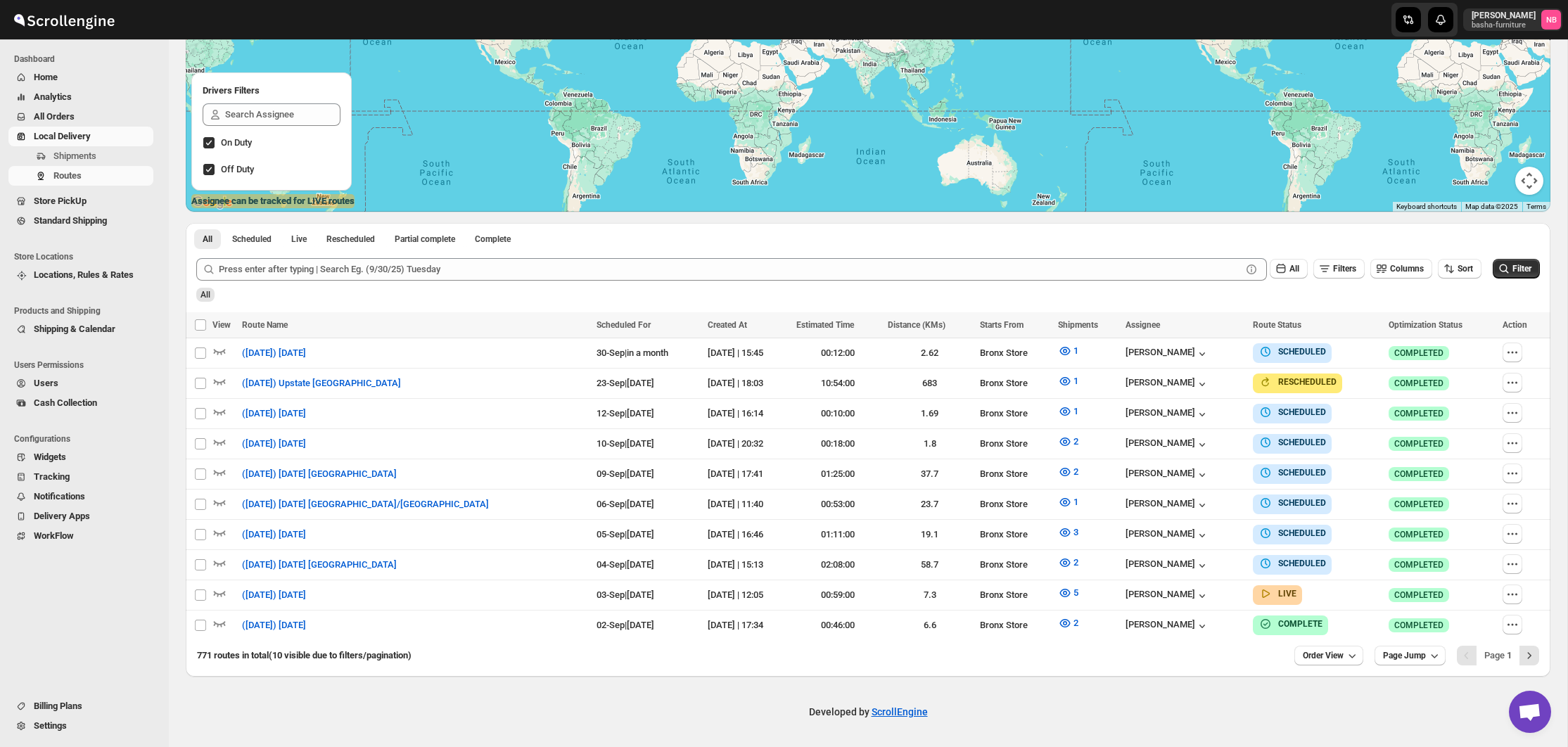
scroll to position [216, 0]
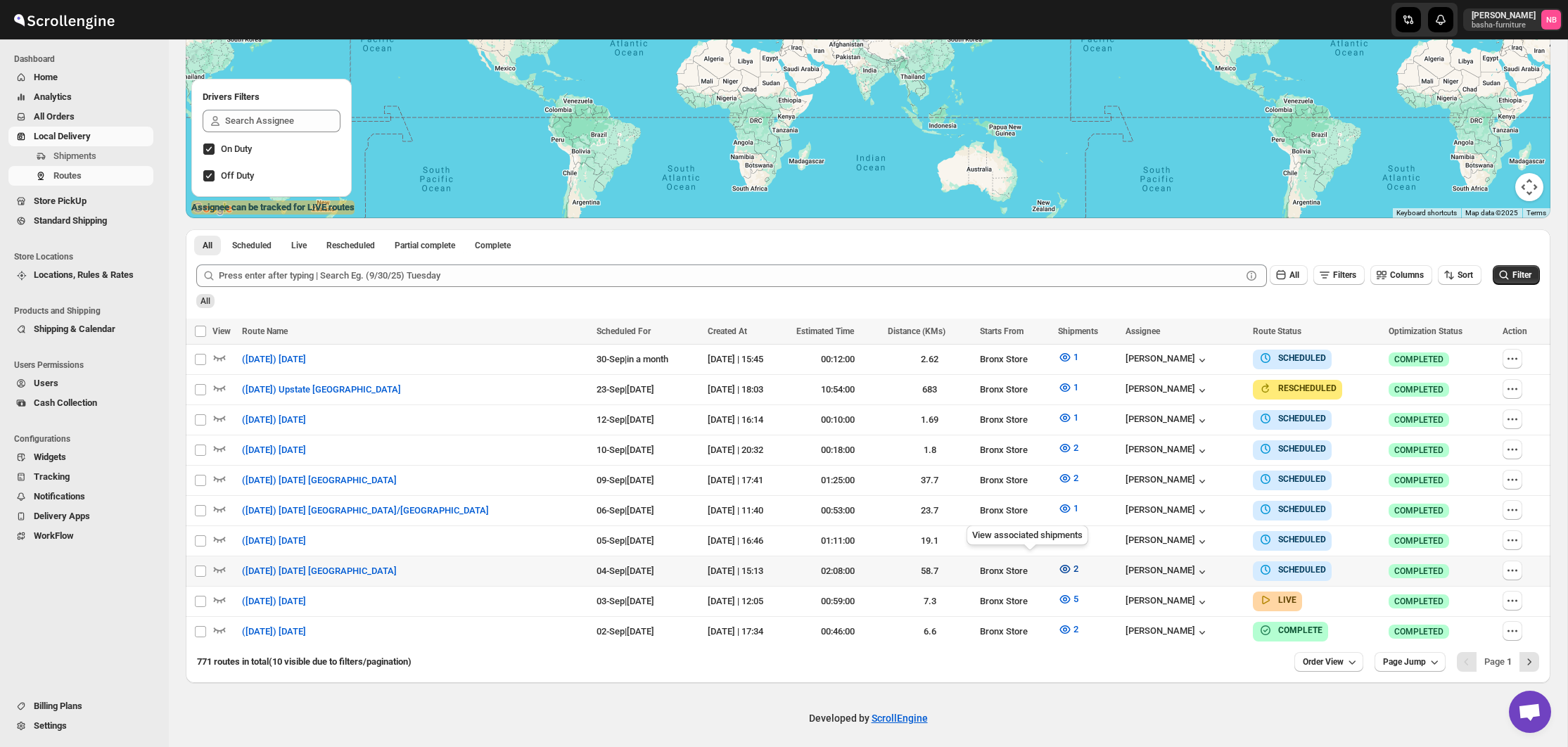
click at [1060, 567] on icon "button" at bounding box center [1064, 569] width 11 height 9
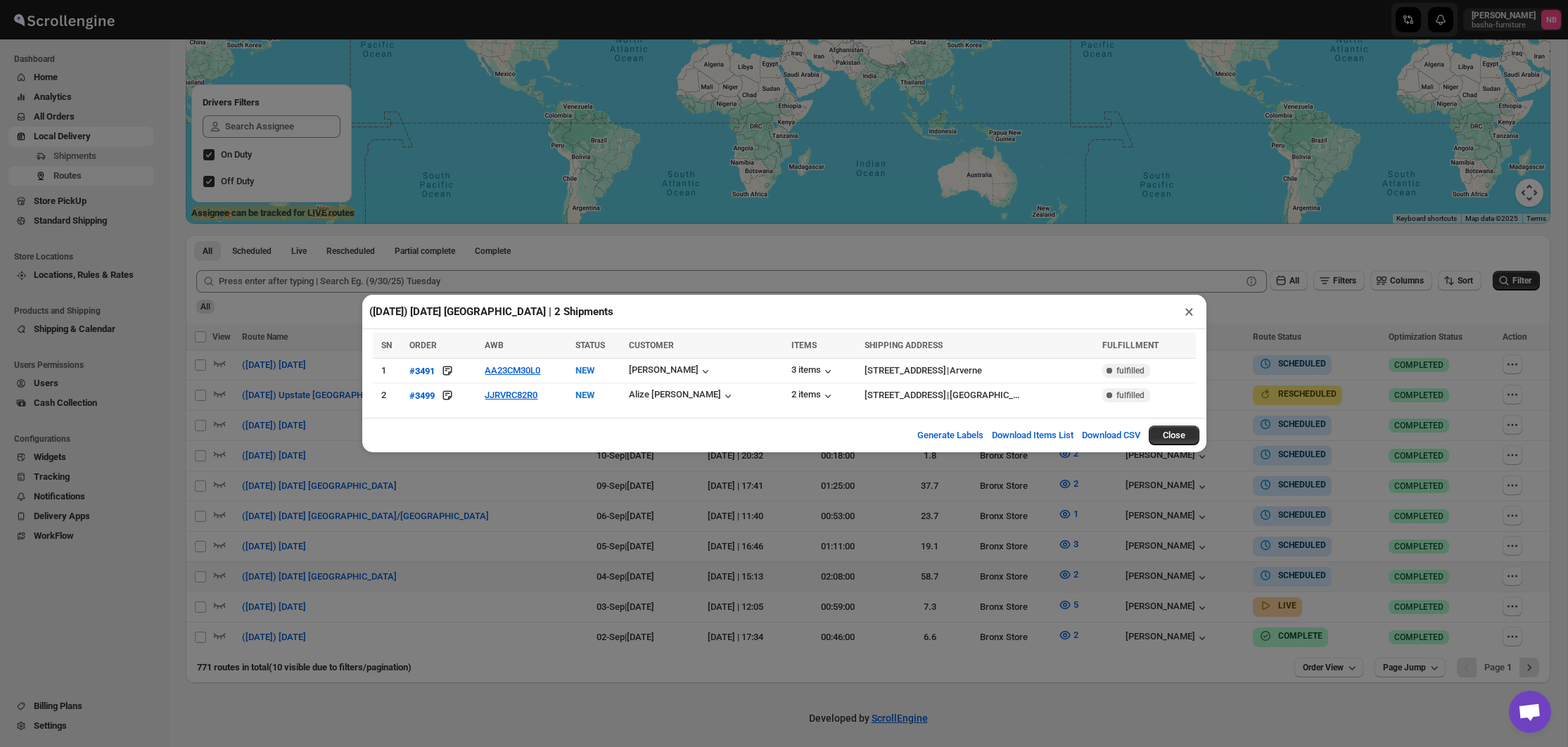
click at [564, 497] on div "([DATE]) [DATE] [GEOGRAPHIC_DATA] | 2 Shipments × SN ORDER AWB STATUS CUSTOMER …" at bounding box center [784, 374] width 1568 height 747
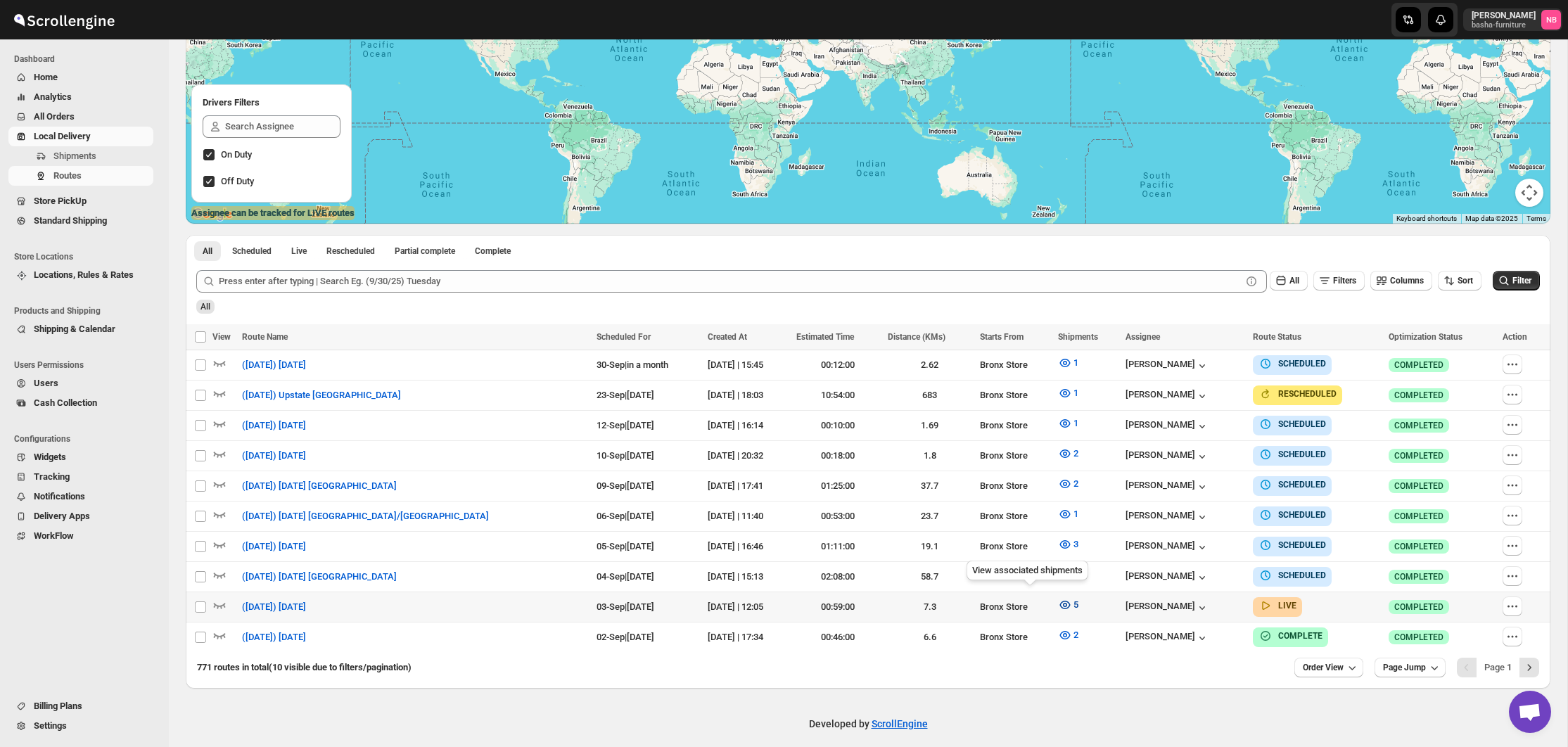
click at [1049, 596] on button "5" at bounding box center [1067, 605] width 37 height 23
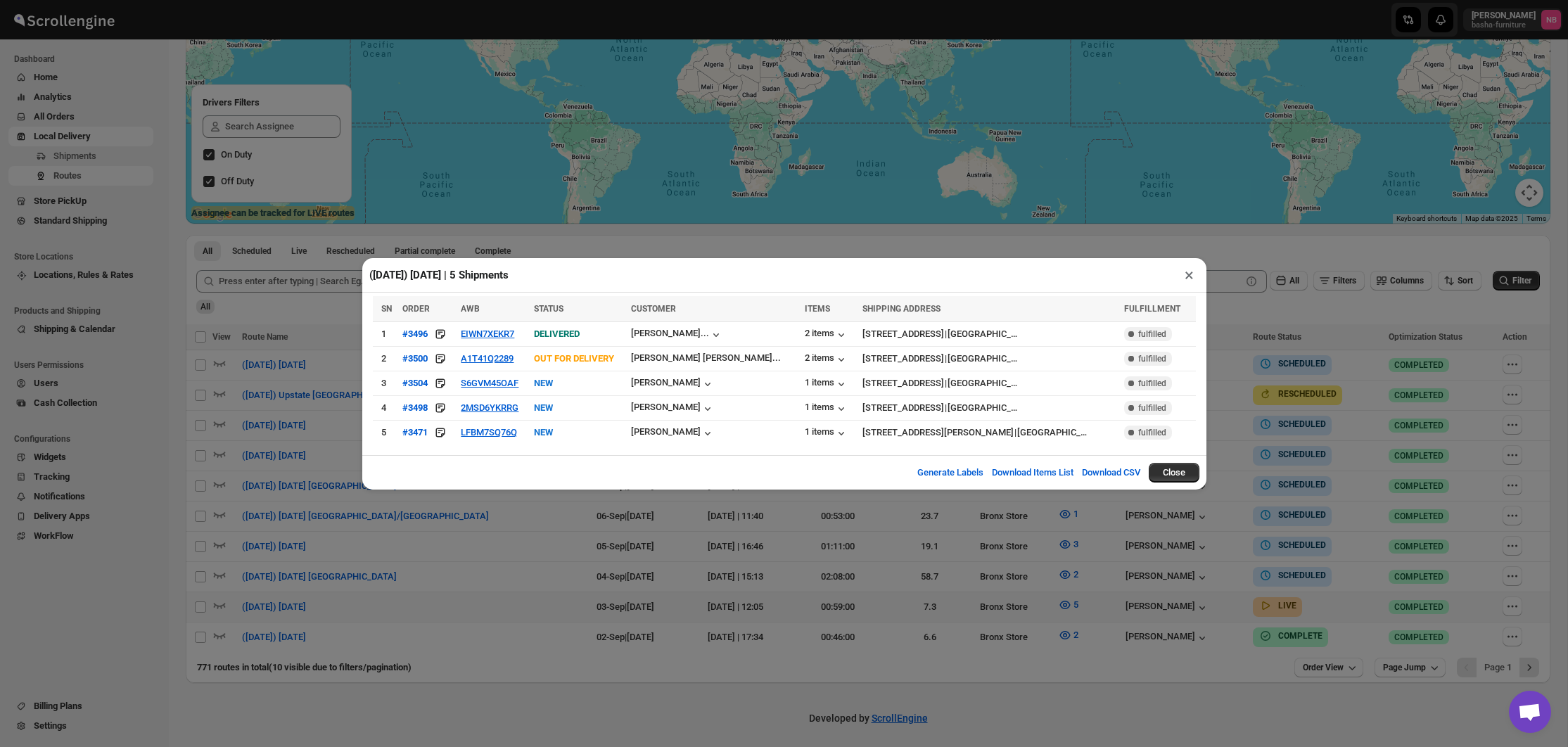
click at [511, 524] on div "([DATE]) [DATE] | 5 Shipments × SN ORDER AWB STATUS CUSTOMER ITEMS SHIPPING ADD…" at bounding box center [784, 374] width 1568 height 747
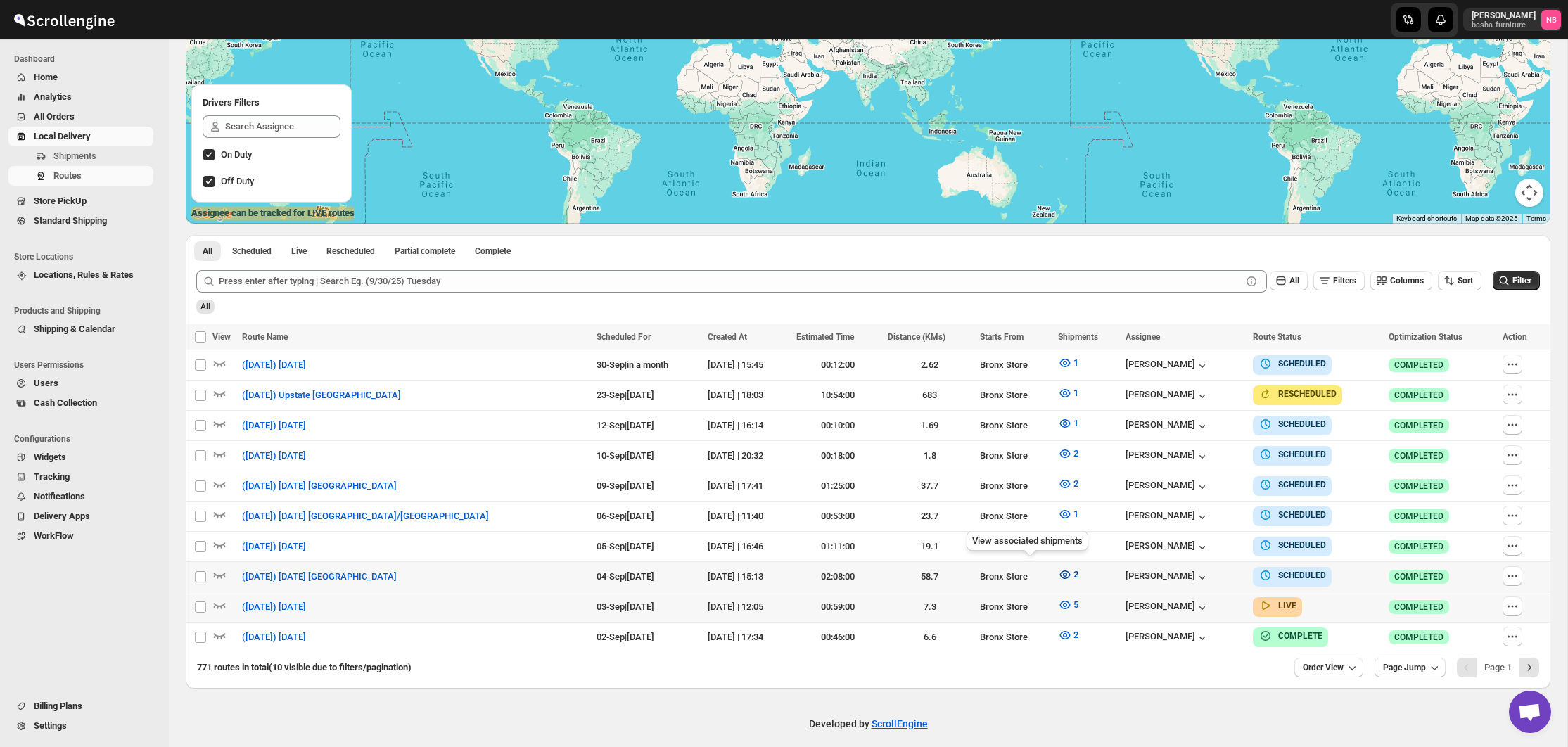
click at [1058, 570] on icon "button" at bounding box center [1064, 575] width 14 height 14
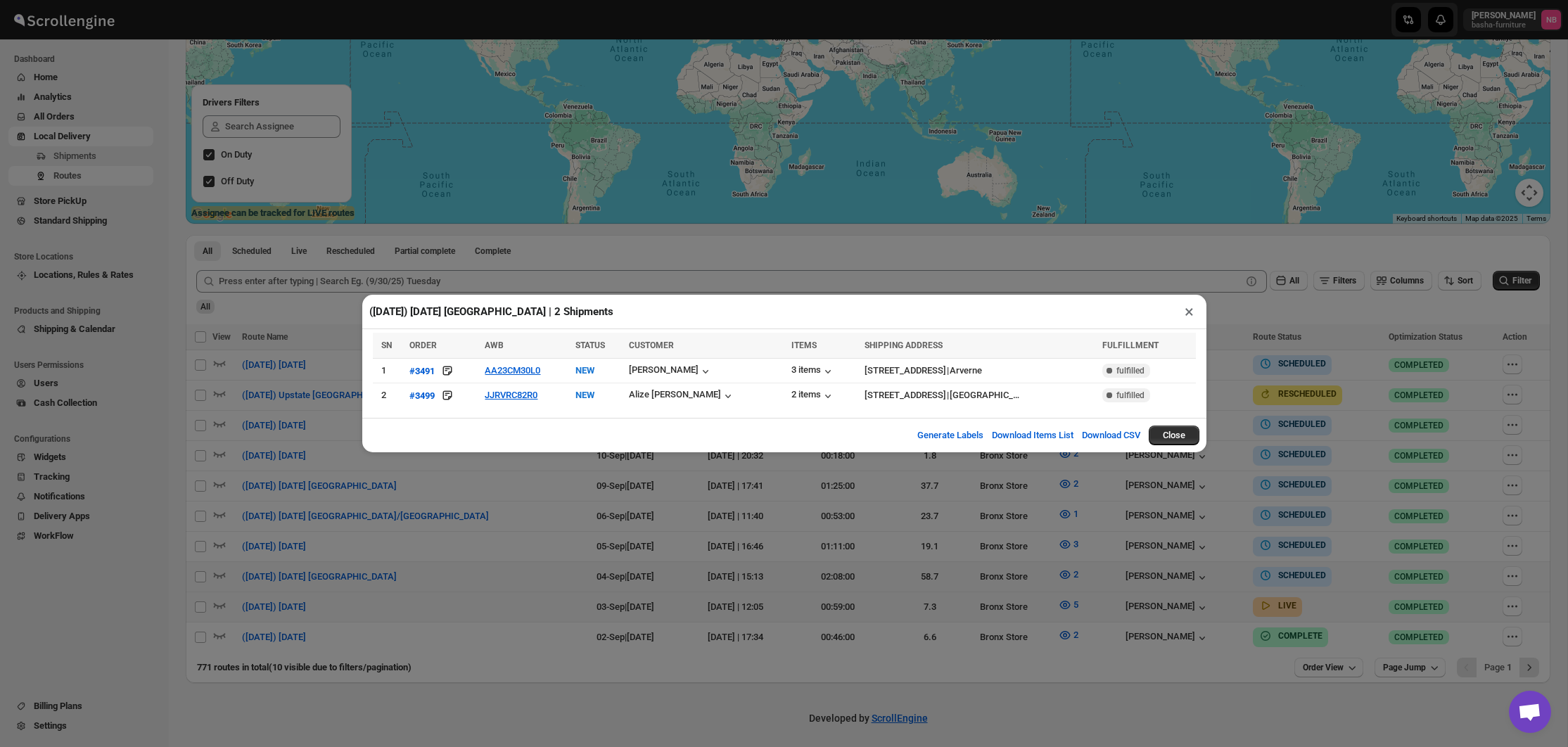
click at [544, 476] on div "([DATE]) [DATE] [GEOGRAPHIC_DATA] | 2 Shipments × SN ORDER AWB STATUS CUSTOMER …" at bounding box center [784, 374] width 1568 height 747
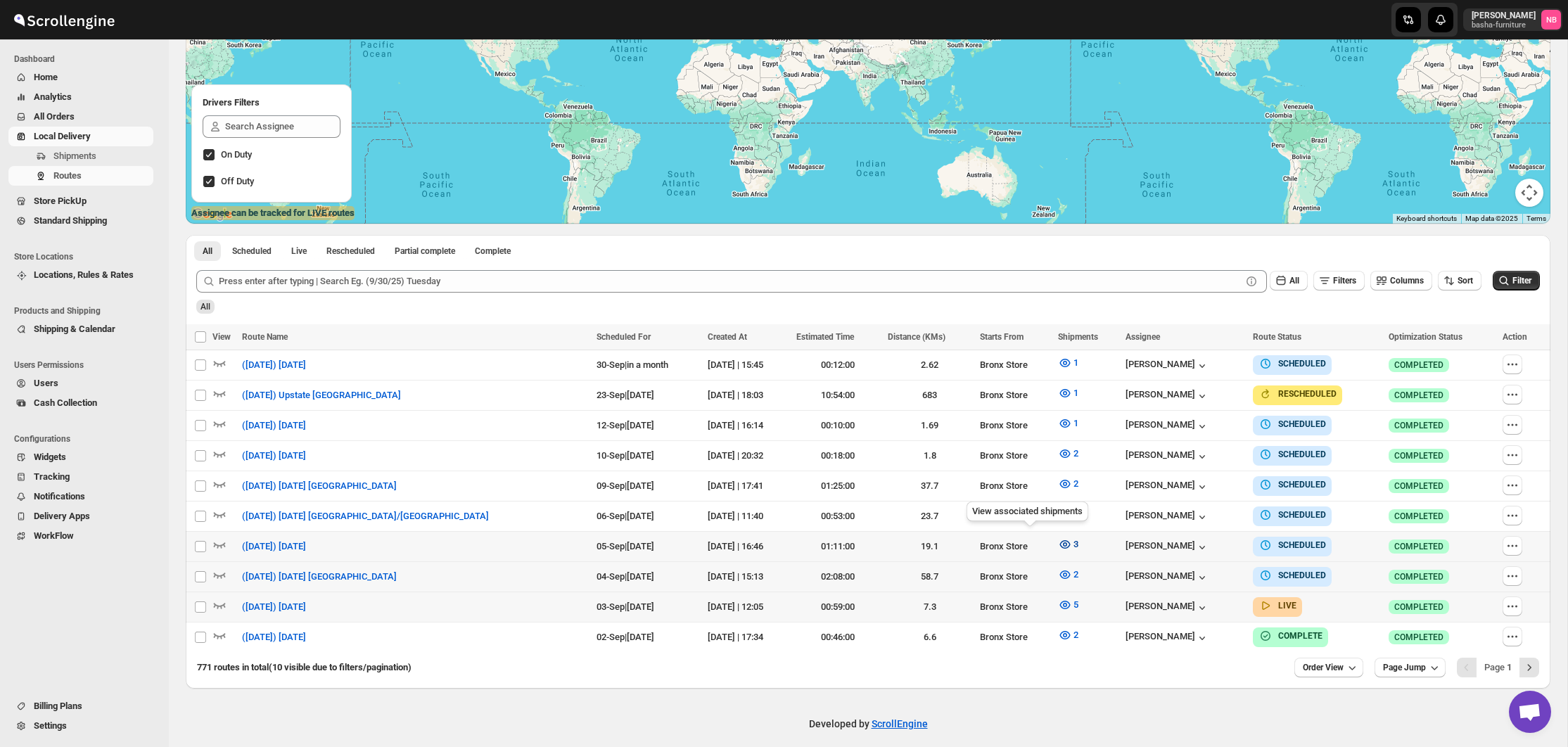
click at [1058, 540] on icon "button" at bounding box center [1064, 544] width 14 height 14
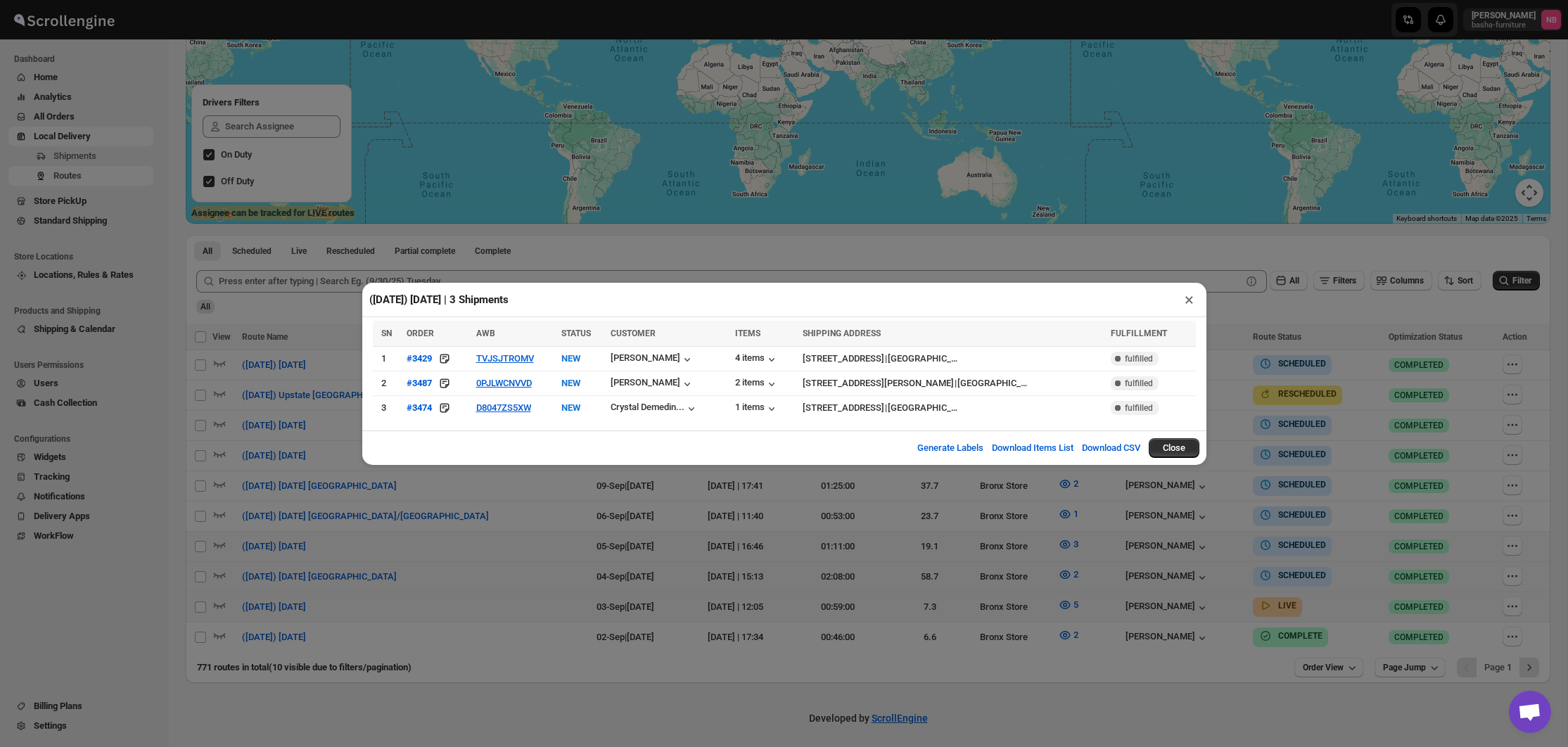
click at [967, 561] on div "([DATE]) [DATE] | 3 Shipments × SN ORDER AWB STATUS CUSTOMER ITEMS SHIPPING ADD…" at bounding box center [784, 374] width 1568 height 747
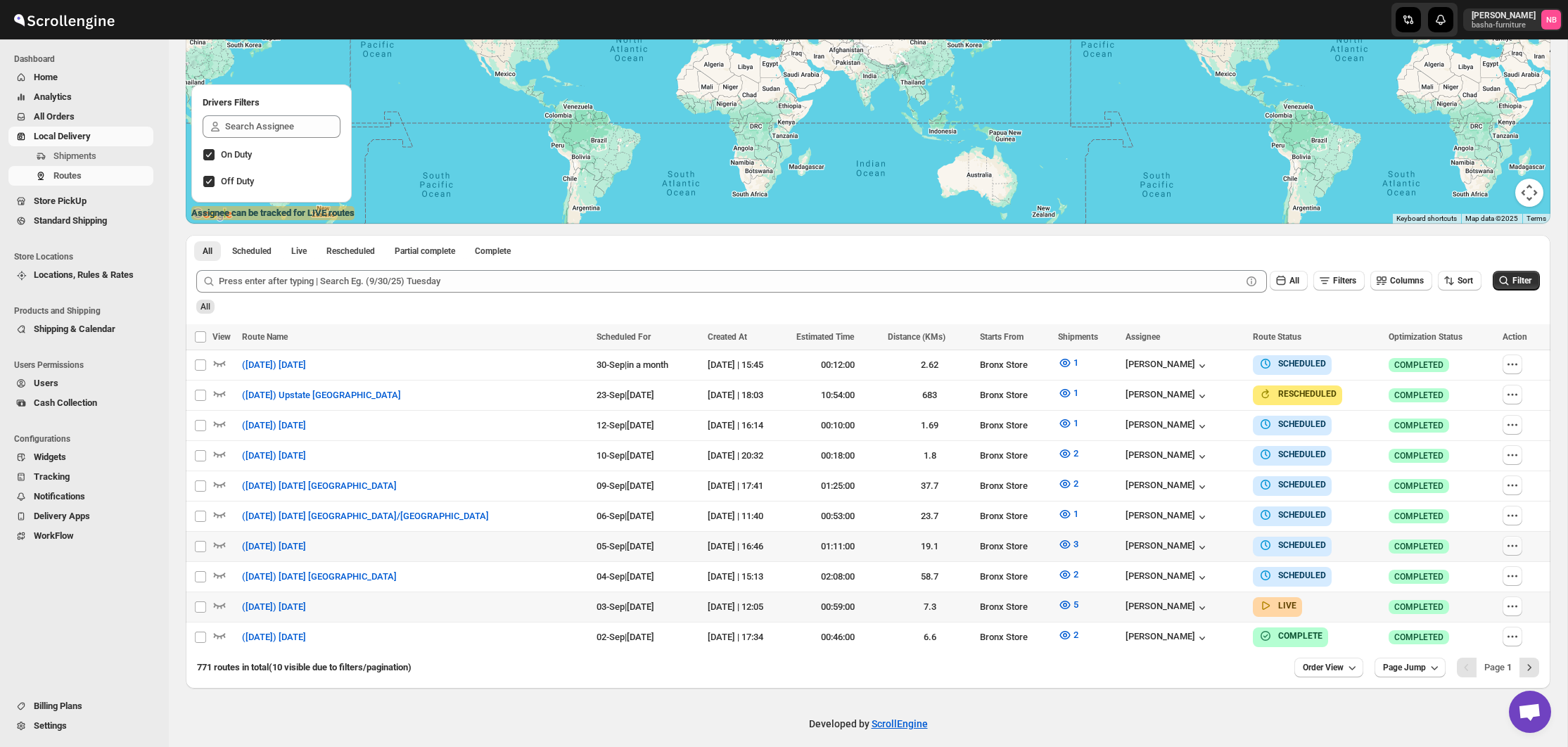
click at [1513, 542] on icon "button" at bounding box center [1512, 546] width 14 height 14
checkbox input "true"
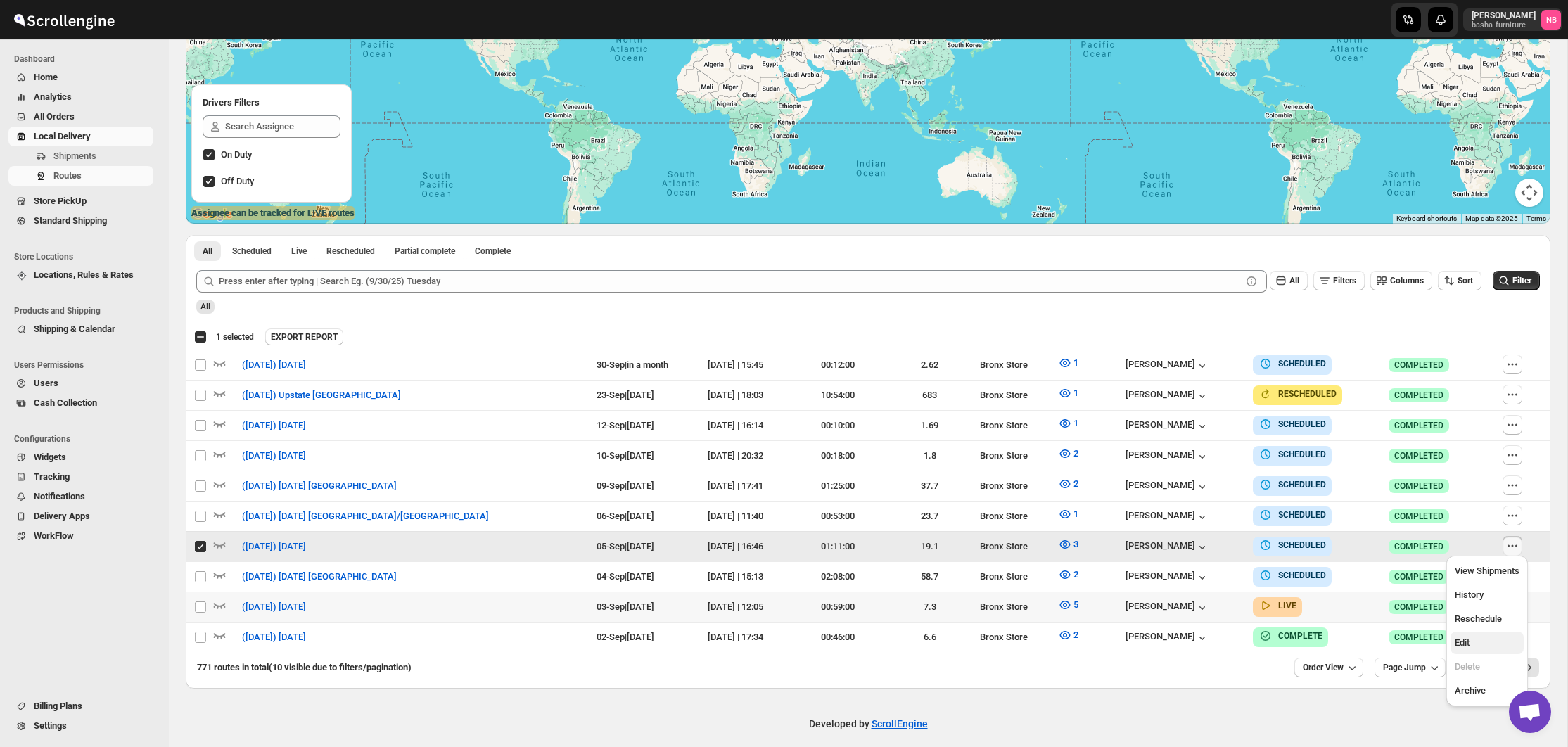
click at [1469, 647] on span "Edit" at bounding box center [1462, 643] width 14 height 11
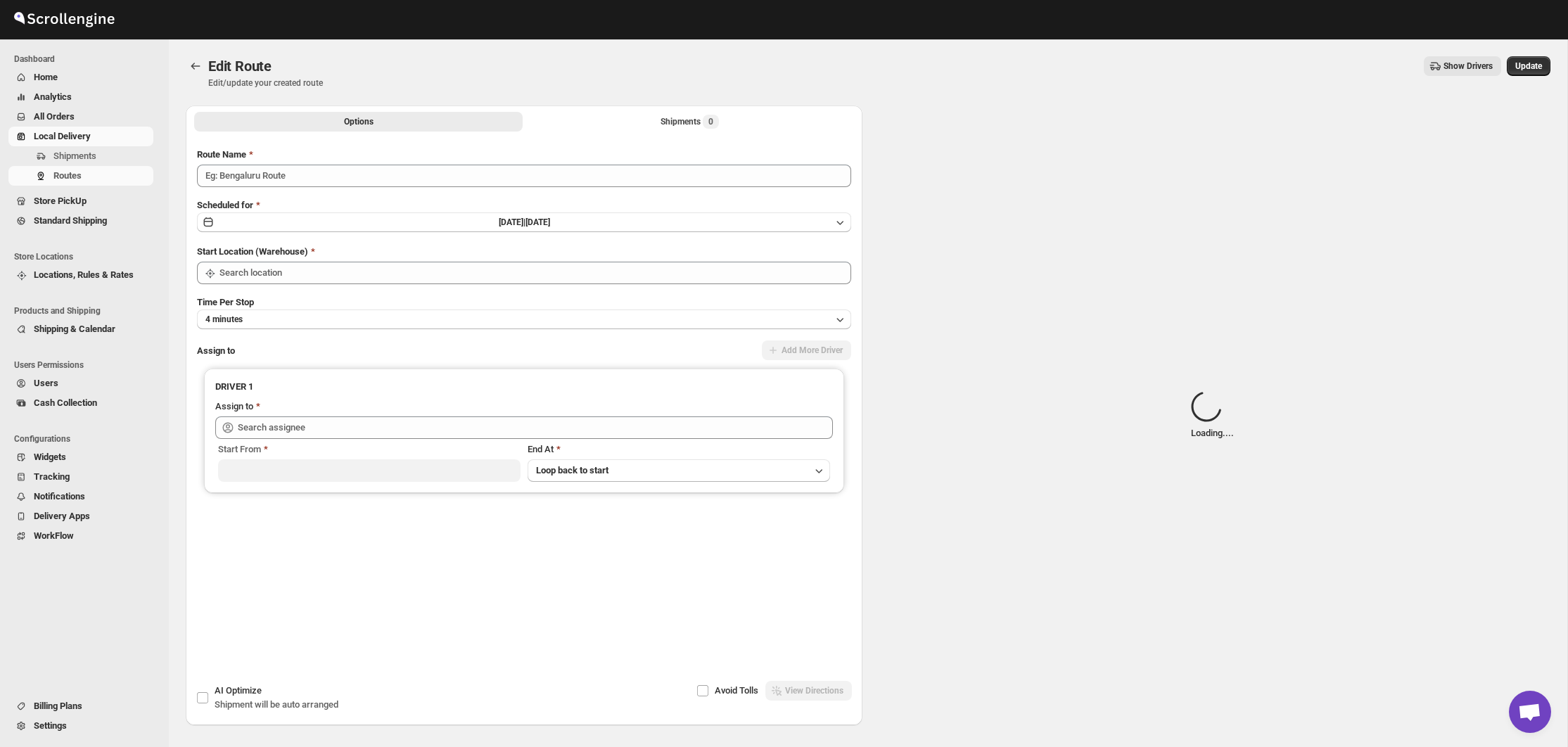
type input "([DATE]) [DATE]"
type input "Bronx Store"
type input "[PERSON_NAME] ([EMAIL_ADDRESS][DOMAIN_NAME])"
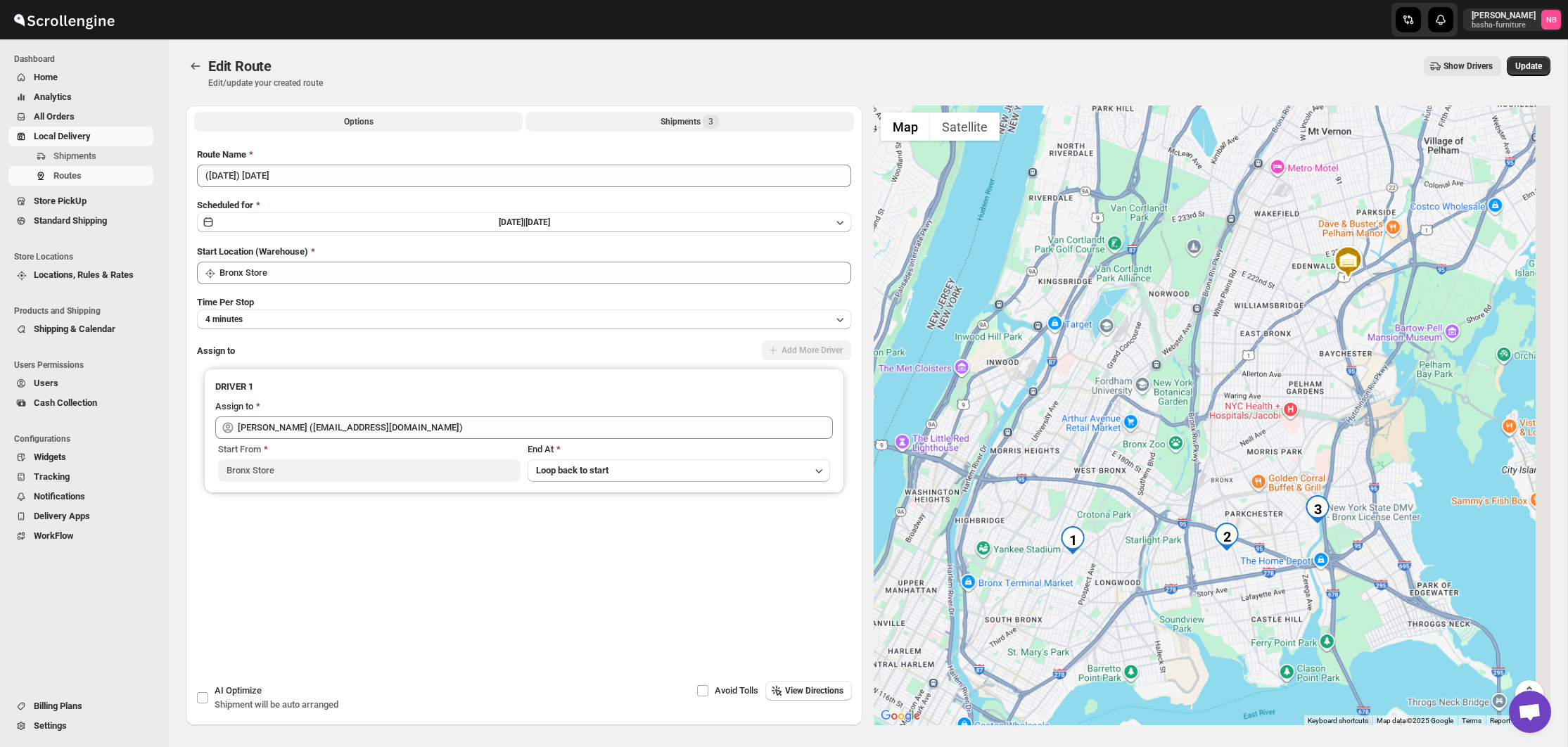
click at [640, 118] on button "Shipments 3" at bounding box center [689, 122] width 328 height 20
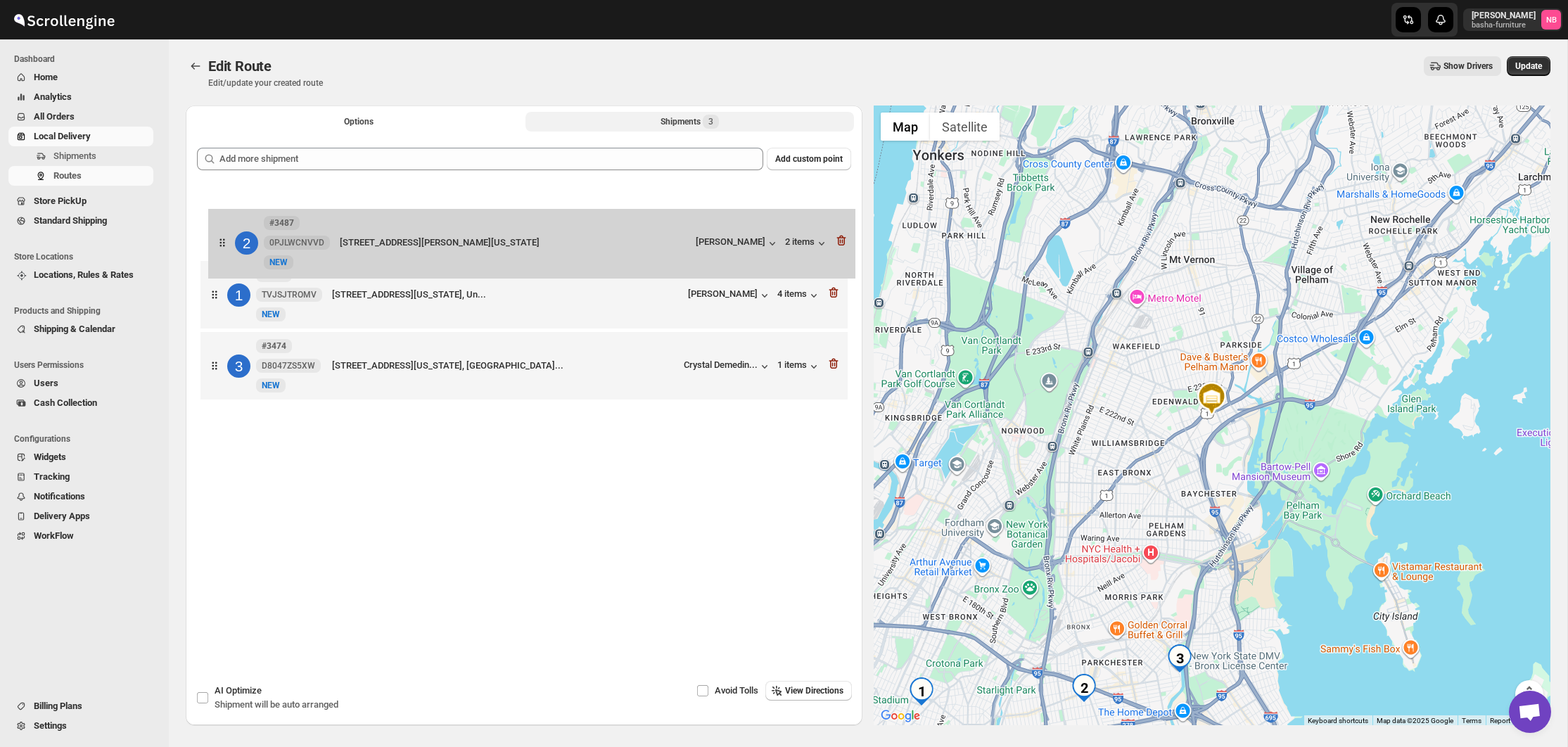
drag, startPoint x: 505, startPoint y: 283, endPoint x: 514, endPoint y: 223, distance: 60.7
click at [514, 223] on div "1 #3429 TVJSJTROMV New NEW [STREET_ADDRESS][US_STATE], Un... [PERSON_NAME] 4 it…" at bounding box center [524, 296] width 654 height 222
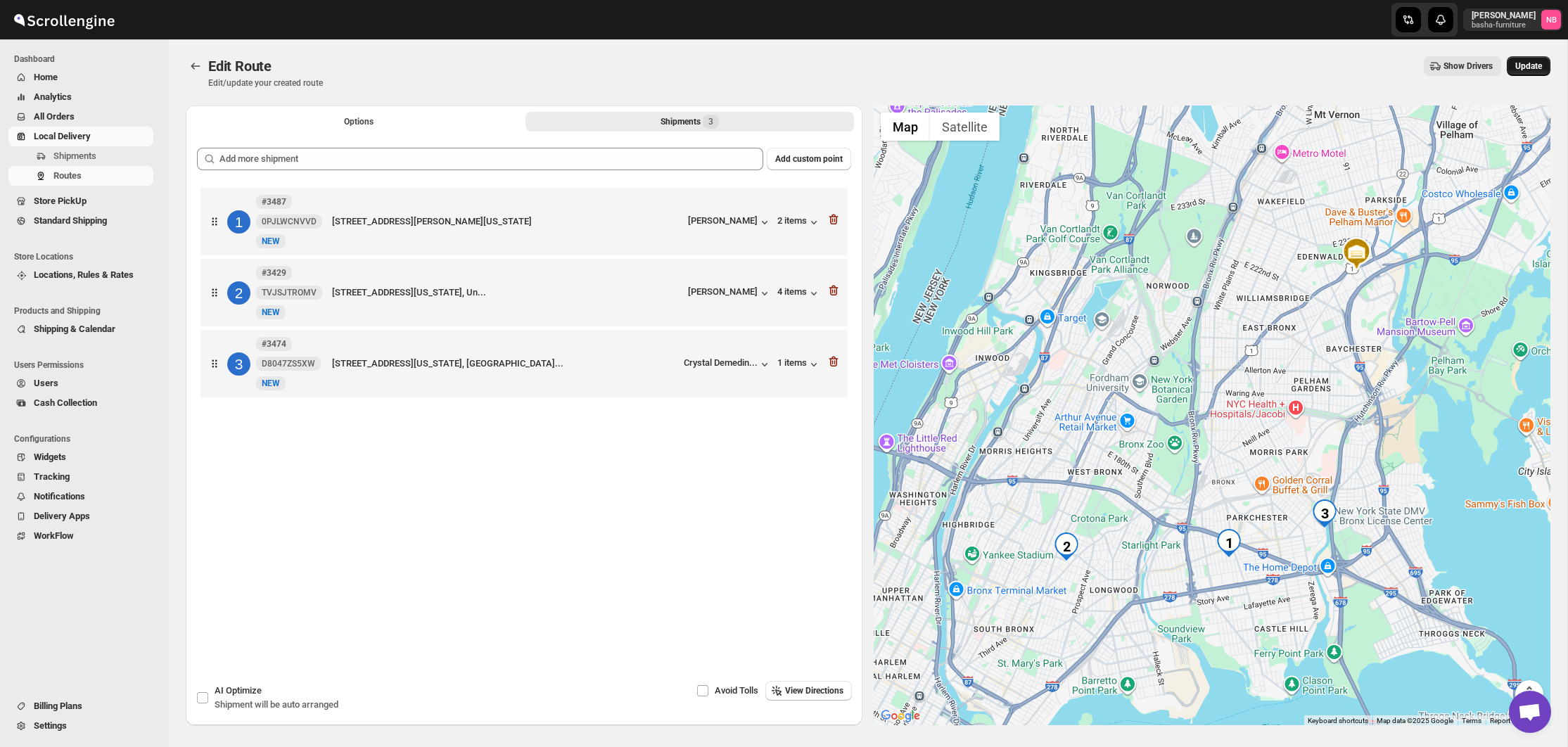
click at [1534, 64] on span "Update" at bounding box center [1529, 66] width 27 height 11
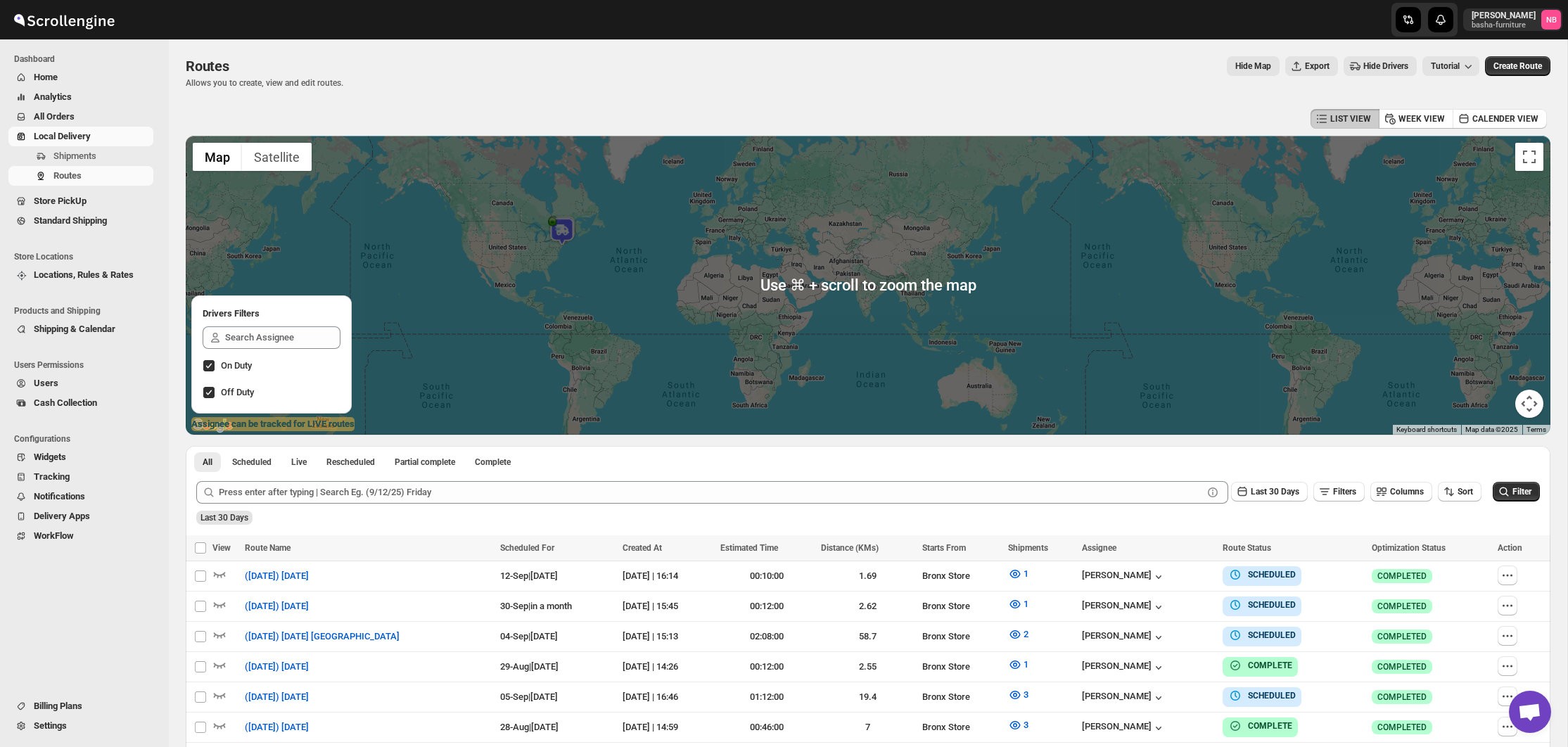
scroll to position [131, 0]
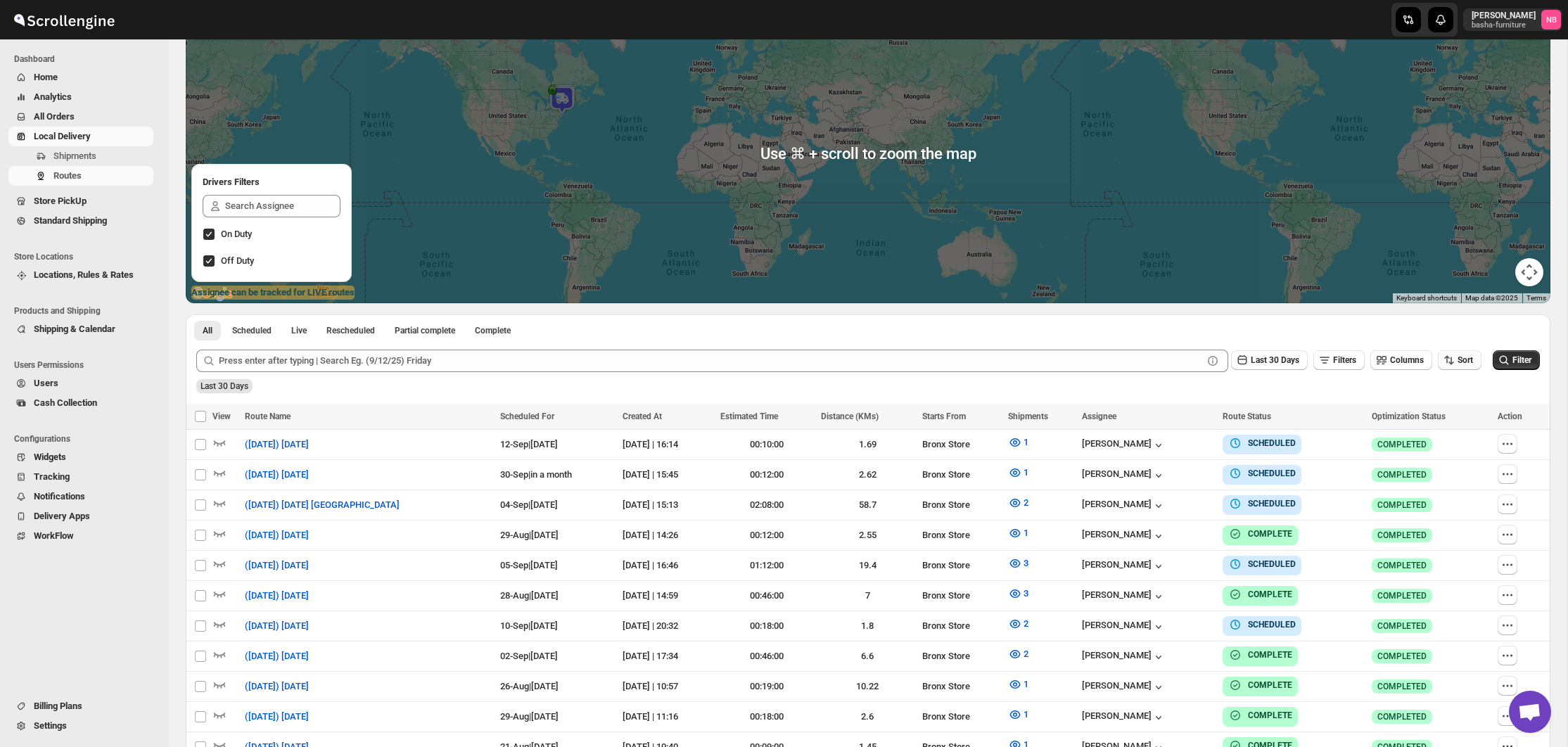
click at [1452, 362] on icon "button" at bounding box center [1448, 360] width 14 height 14
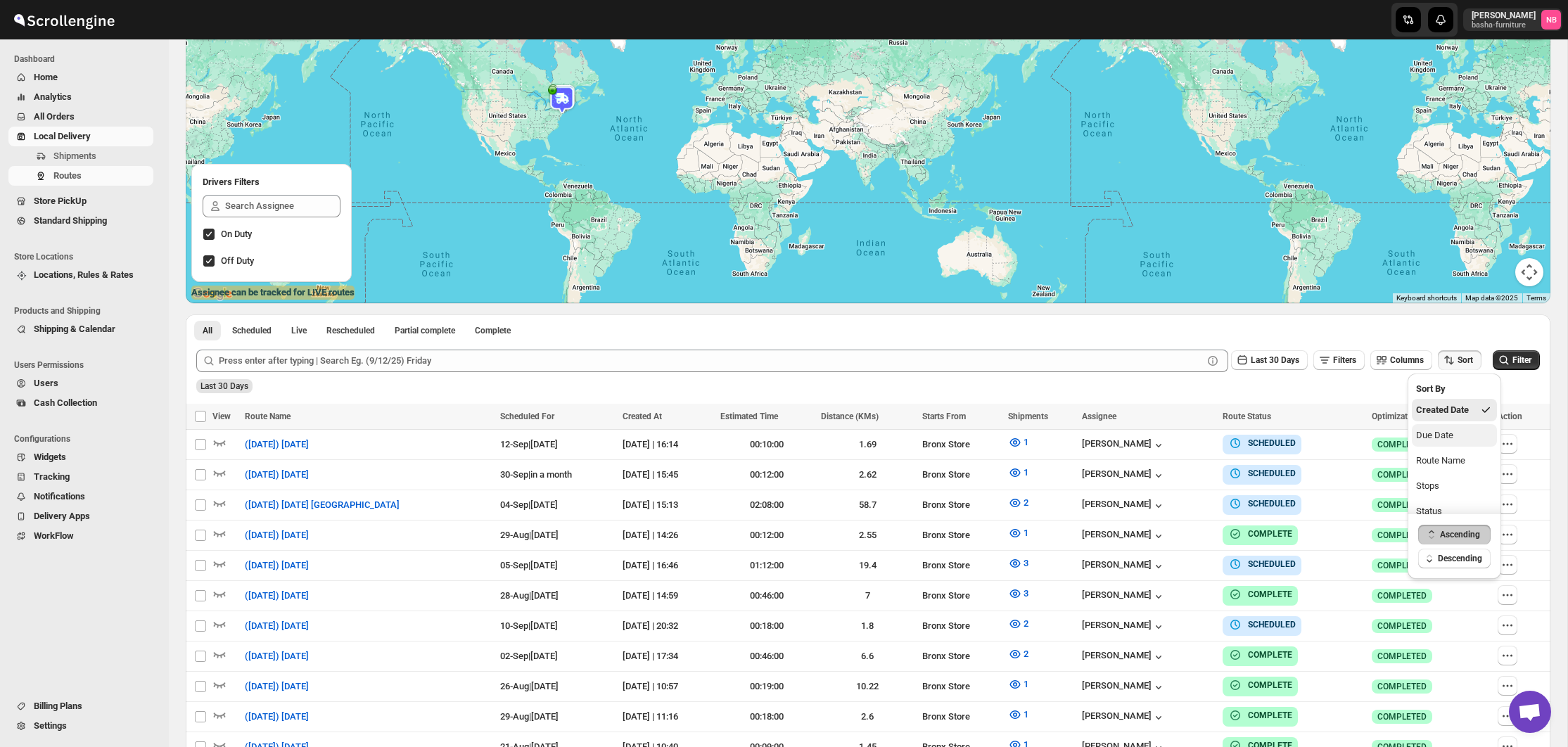
click at [1445, 433] on div "Due Date" at bounding box center [1434, 436] width 37 height 14
click at [1283, 366] on span "Last 30 Days" at bounding box center [1274, 360] width 49 height 11
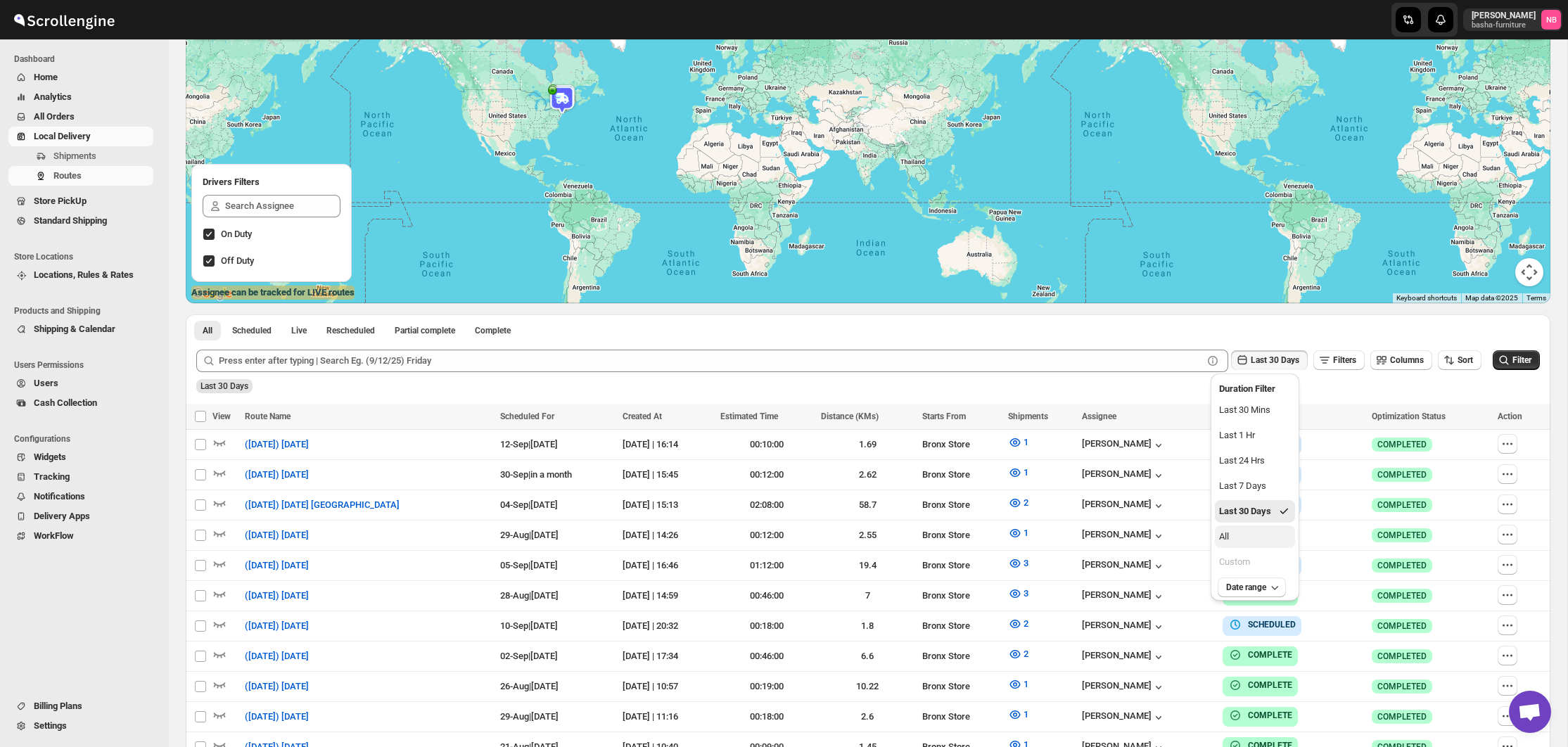
click at [1241, 537] on button "All" at bounding box center [1255, 537] width 80 height 23
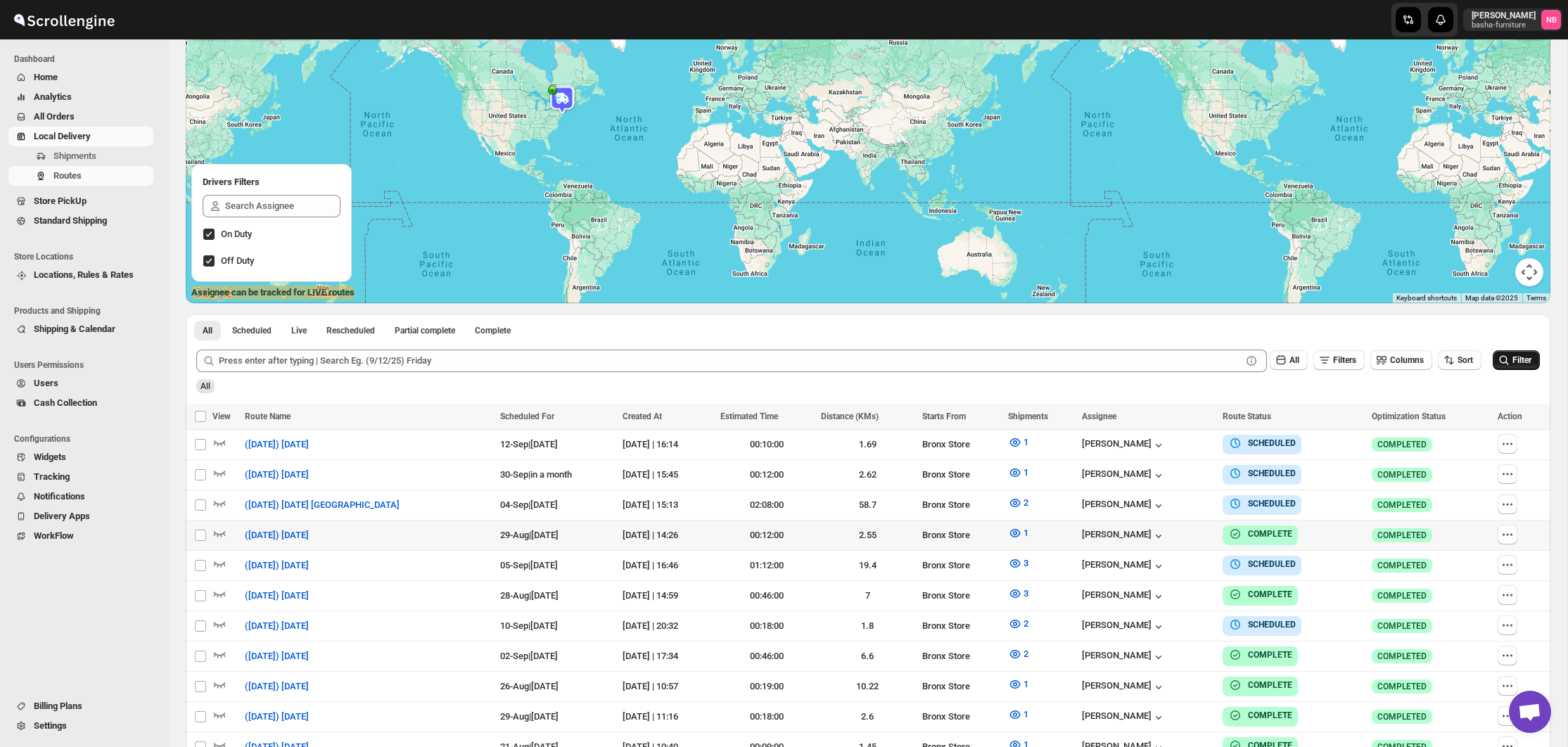
click at [1512, 360] on span "Filter" at bounding box center [1522, 360] width 19 height 10
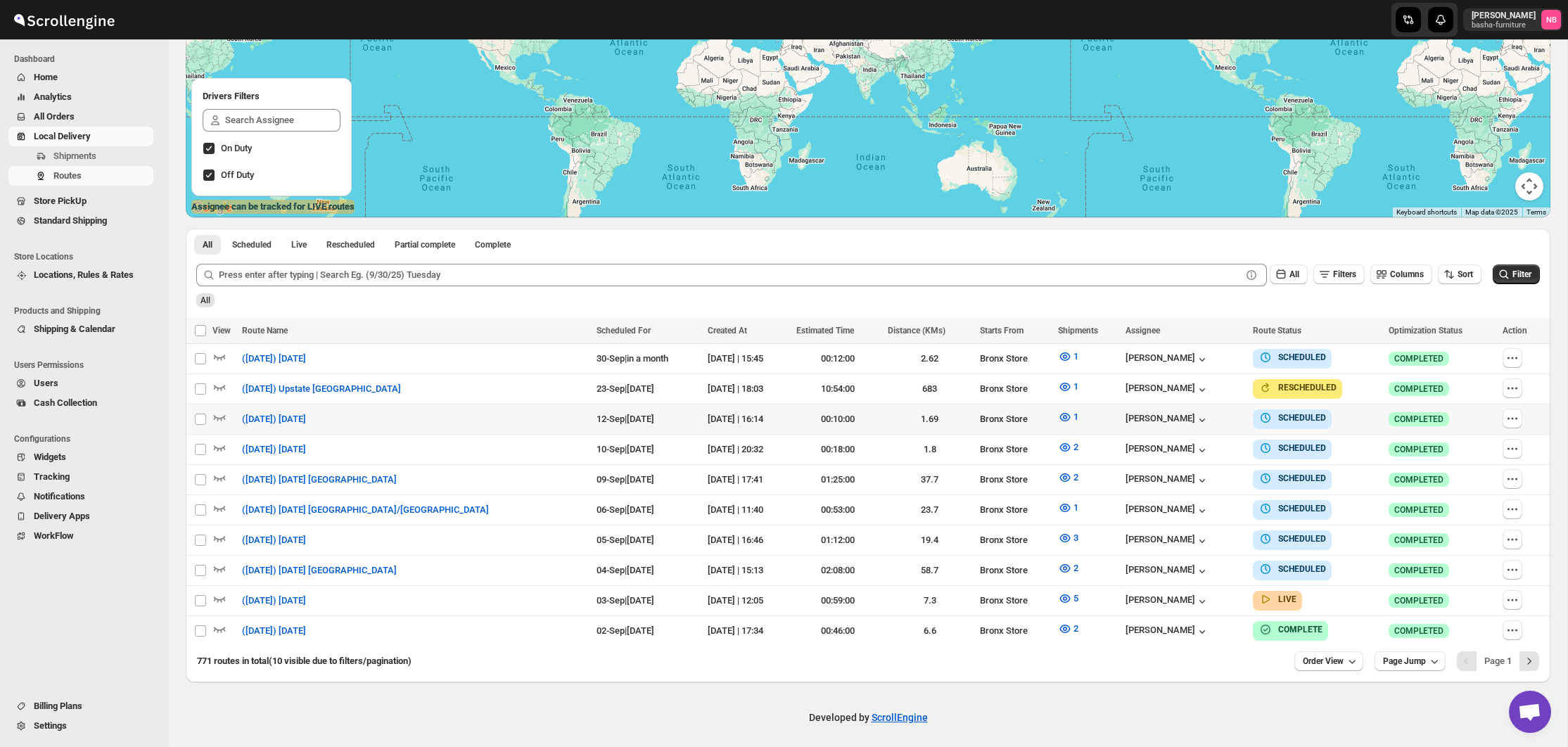
scroll to position [216, 0]
click at [1073, 596] on span "5" at bounding box center [1075, 599] width 5 height 11
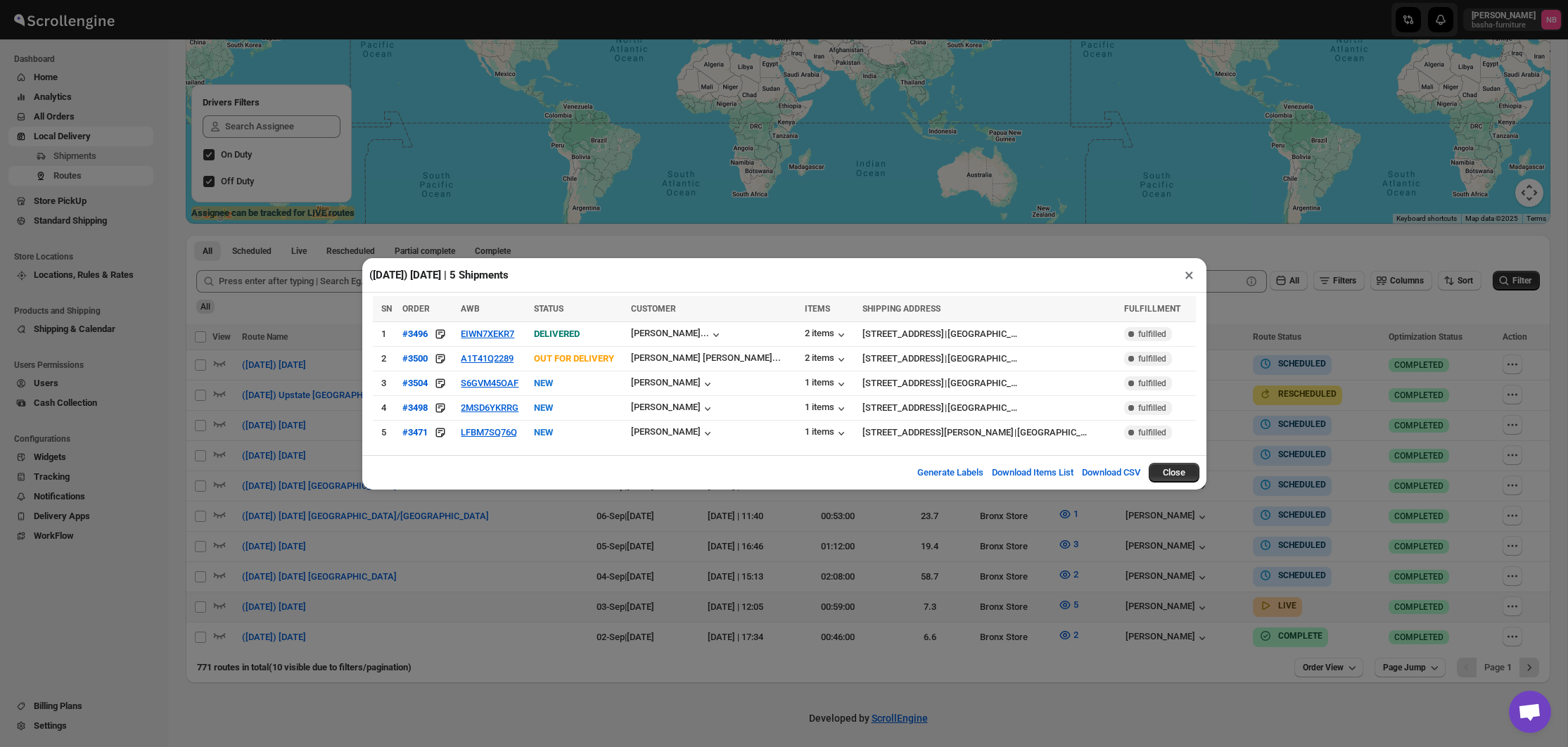
click at [161, 594] on div "([DATE]) [DATE] | 5 Shipments × SN ORDER AWB STATUS CUSTOMER ITEMS SHIPPING ADD…" at bounding box center [784, 374] width 1568 height 747
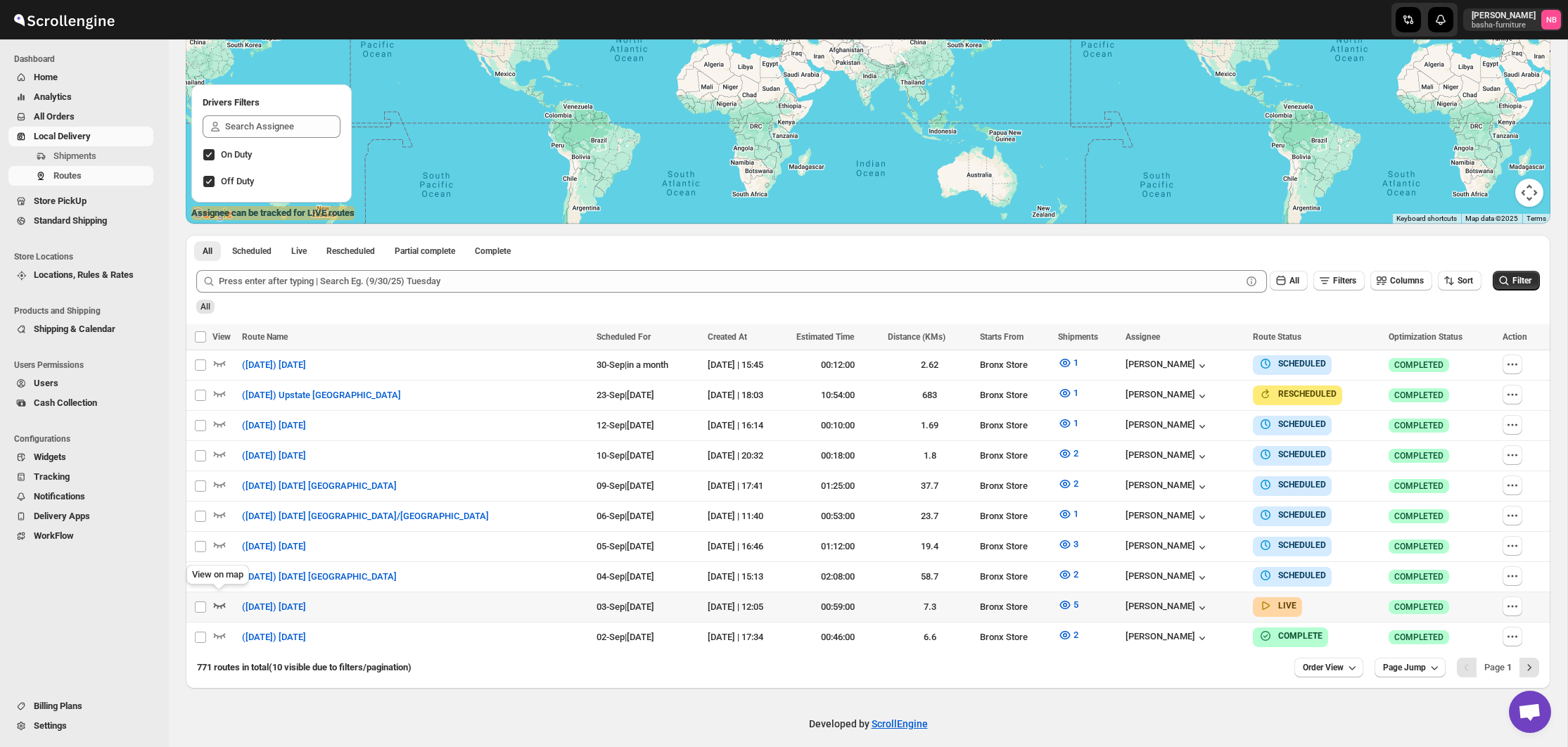
click at [214, 603] on icon "button" at bounding box center [219, 605] width 14 height 14
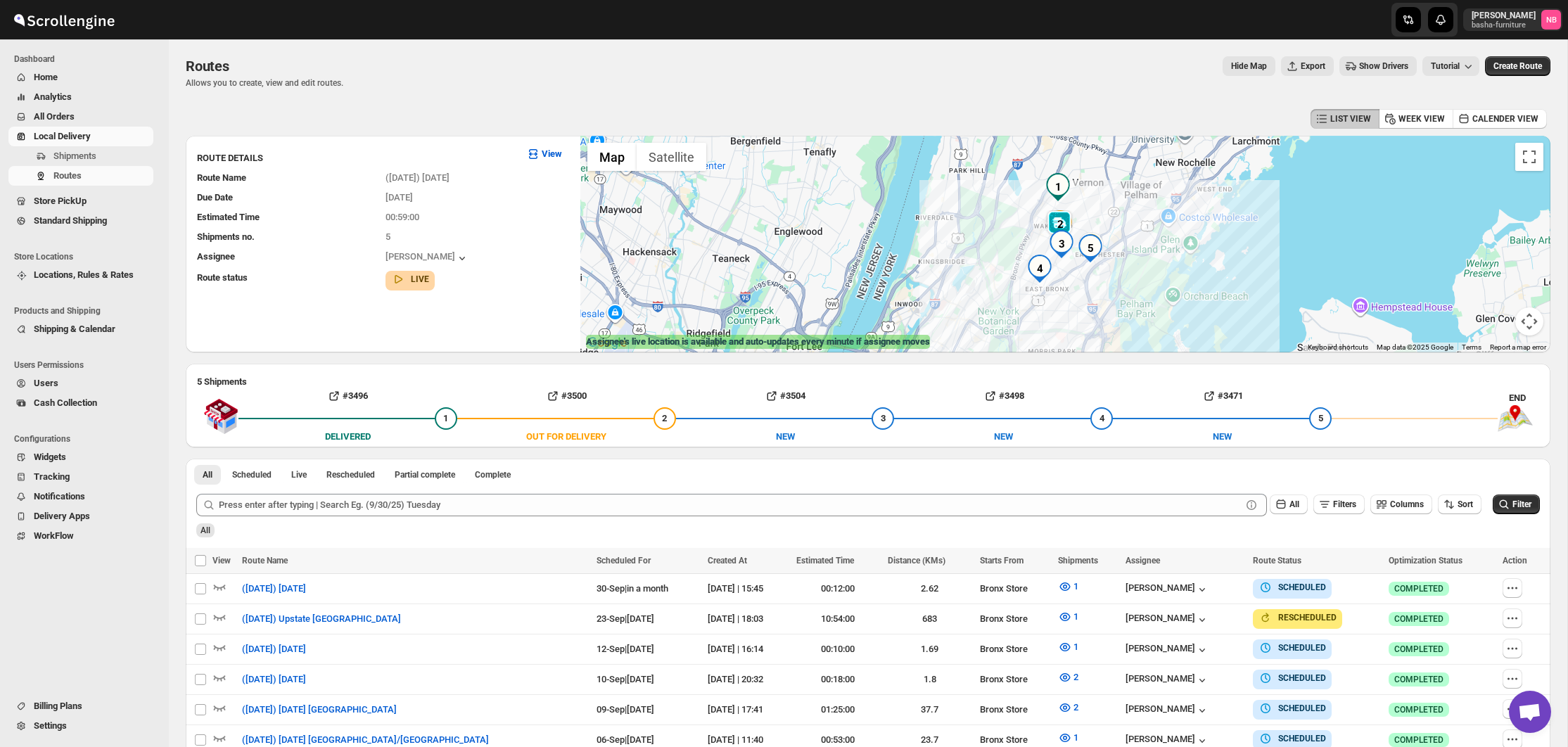
scroll to position [0, 0]
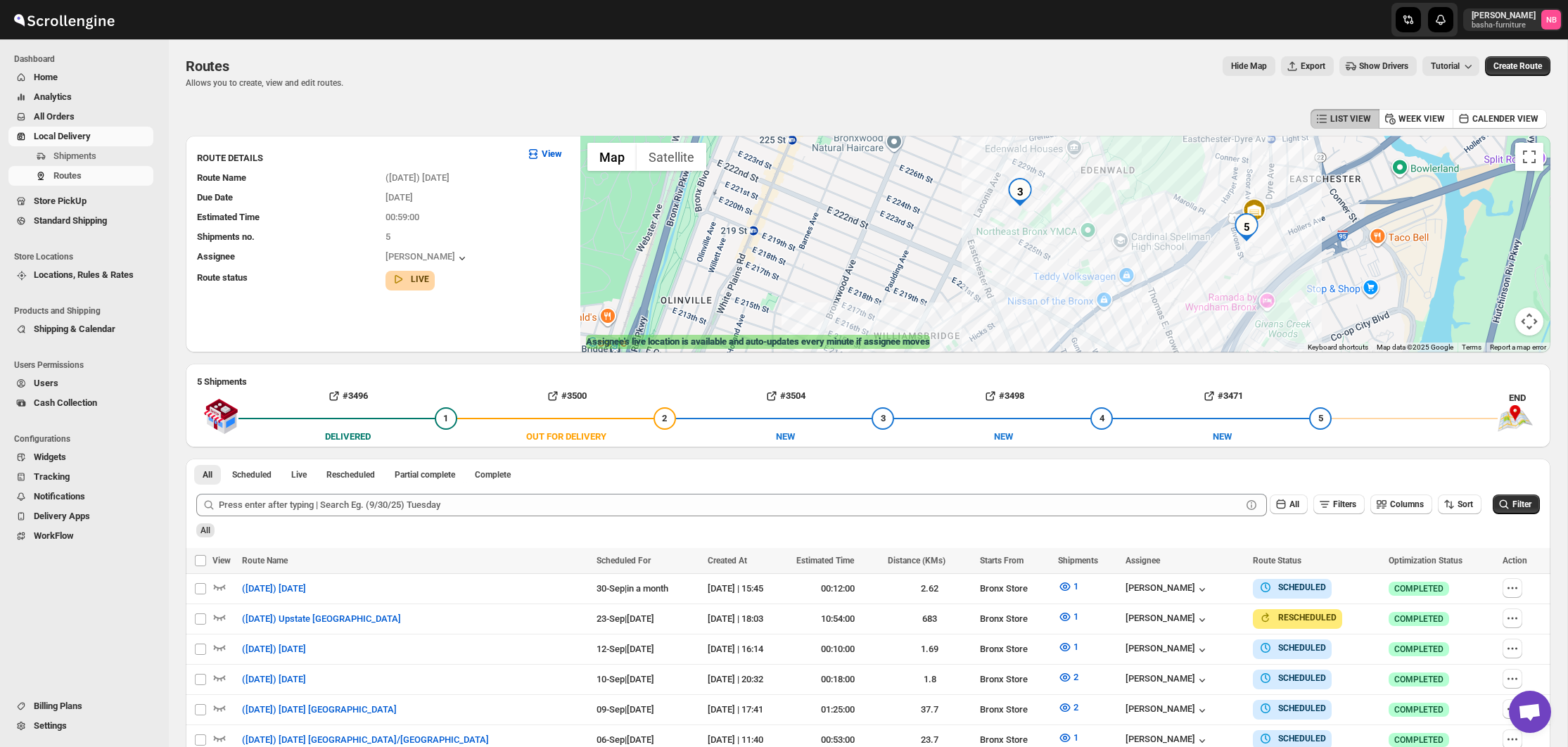
drag, startPoint x: 980, startPoint y: 238, endPoint x: 1256, endPoint y: 325, distance: 289.4
click at [1256, 325] on div at bounding box center [1064, 244] width 970 height 216
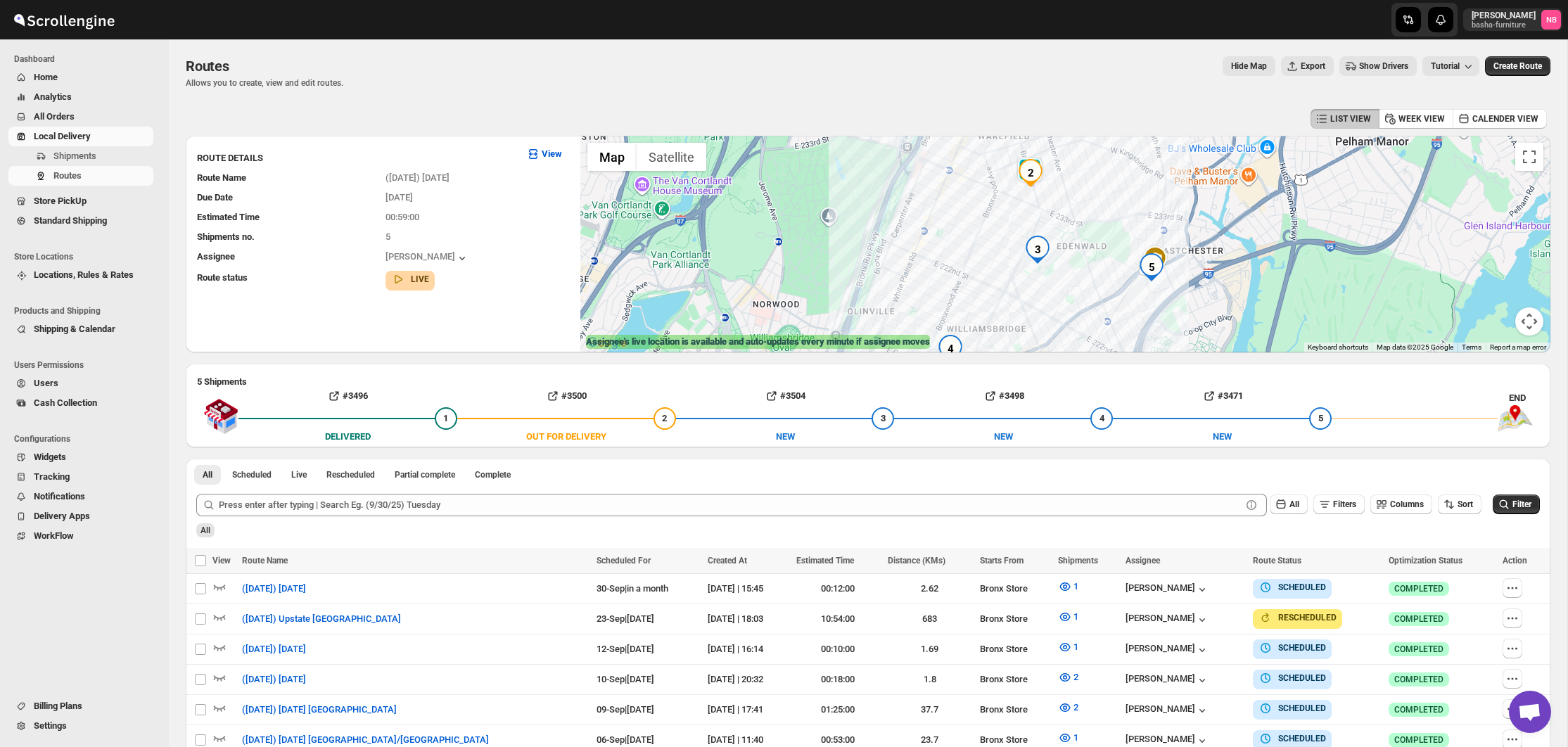
drag, startPoint x: 1042, startPoint y: 269, endPoint x: 1069, endPoint y: 297, distance: 38.9
click at [1069, 297] on div at bounding box center [1064, 244] width 970 height 216
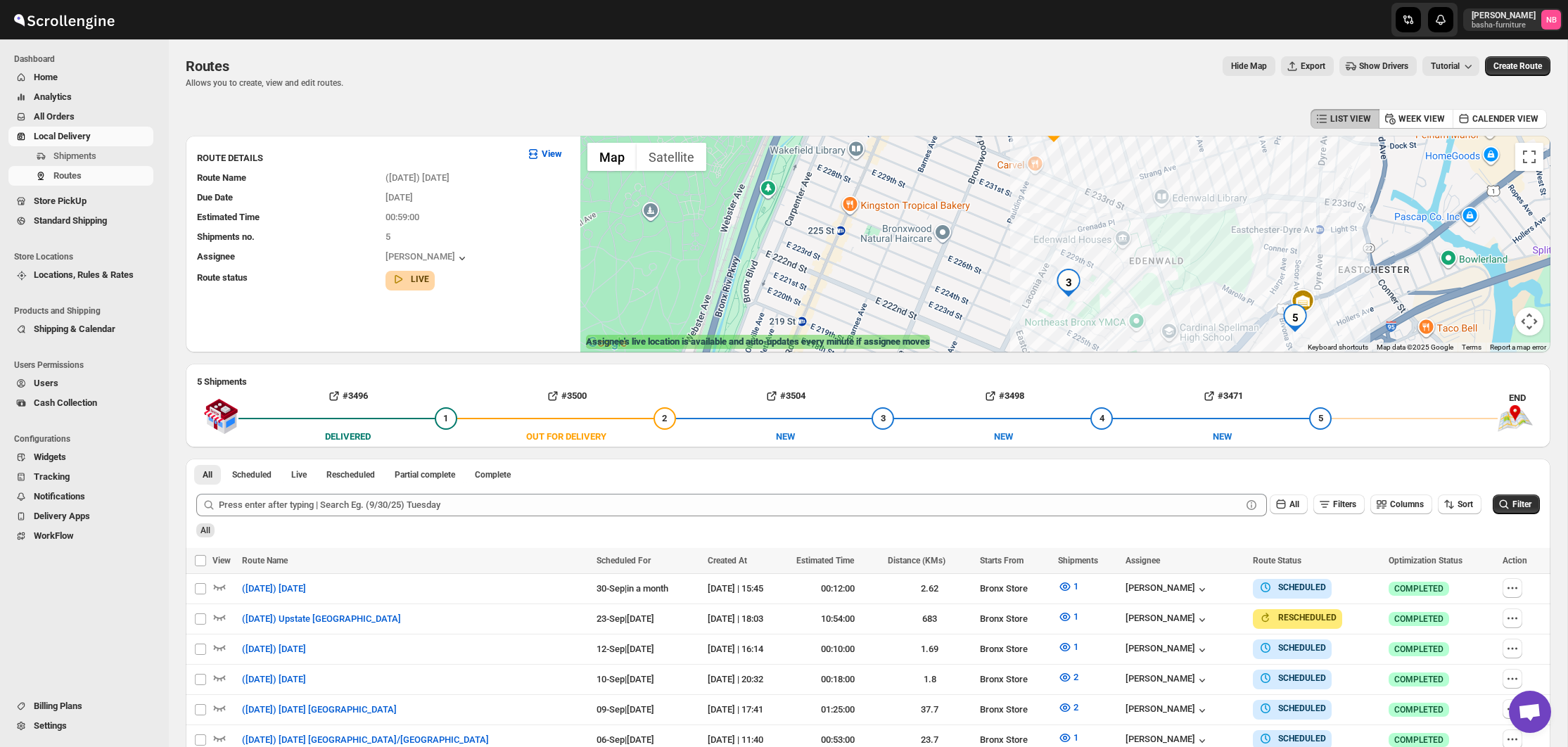
drag, startPoint x: 1070, startPoint y: 275, endPoint x: 1066, endPoint y: 326, distance: 51.2
click at [1066, 326] on div at bounding box center [1064, 244] width 970 height 216
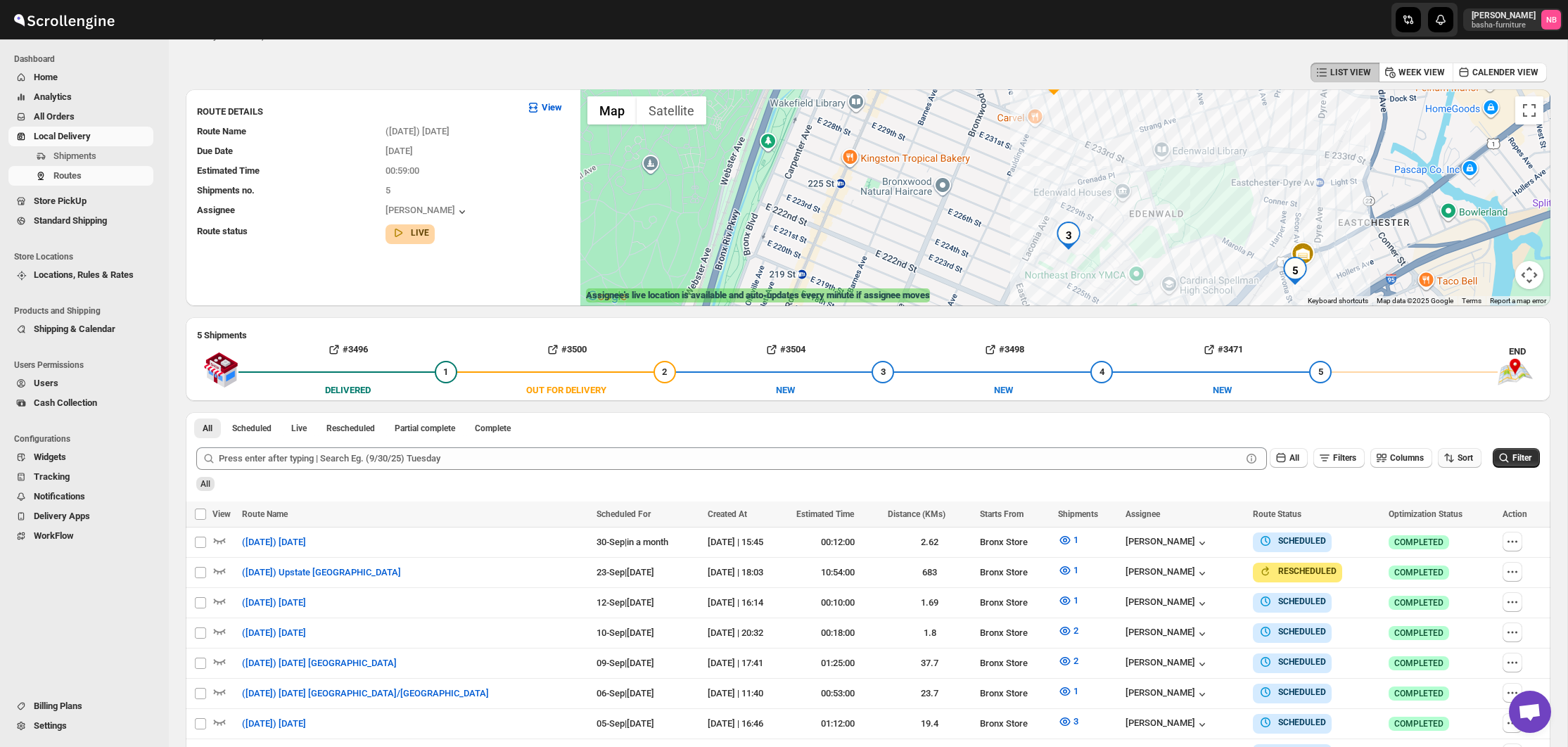
scroll to position [189, 0]
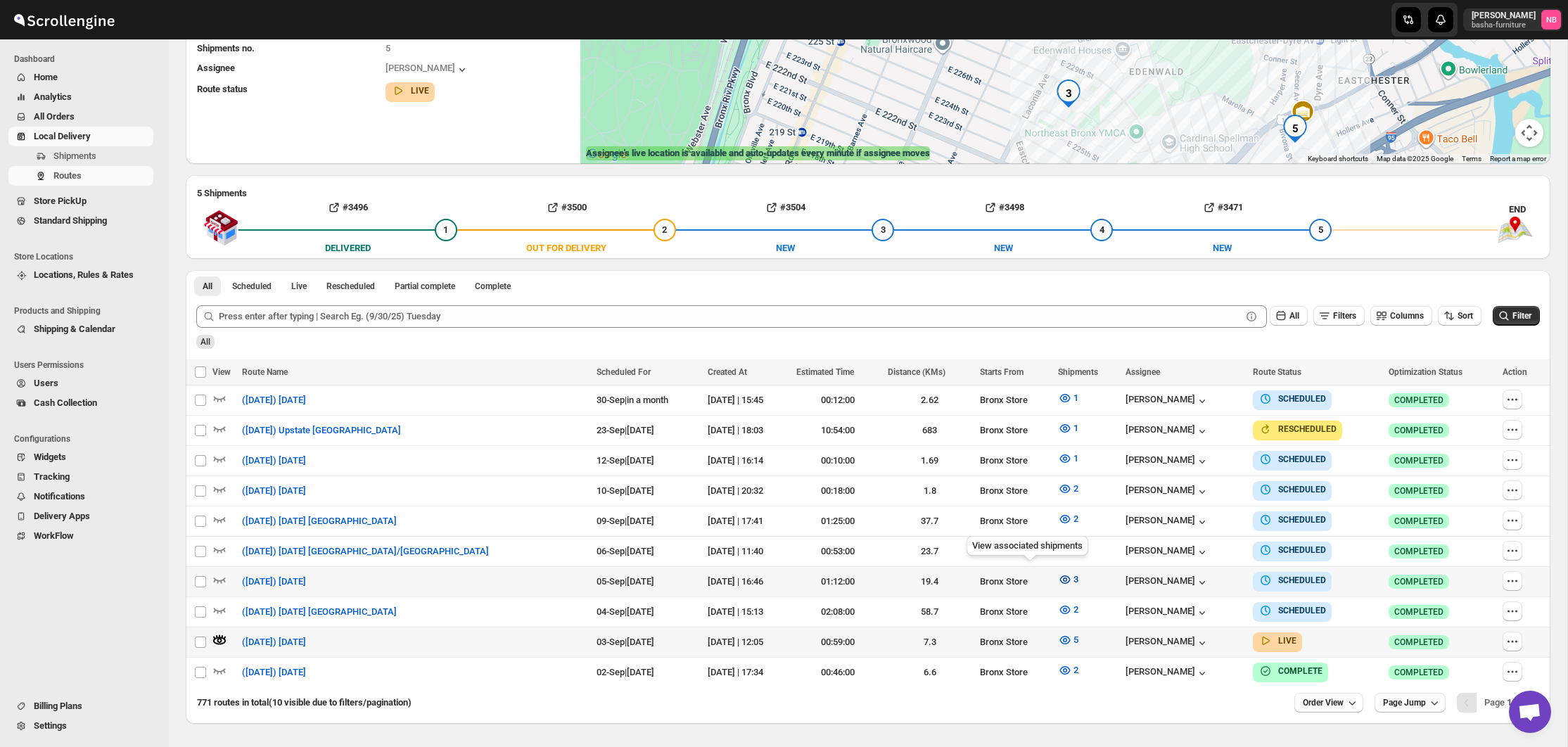
click at [1058, 578] on icon "button" at bounding box center [1064, 579] width 14 height 14
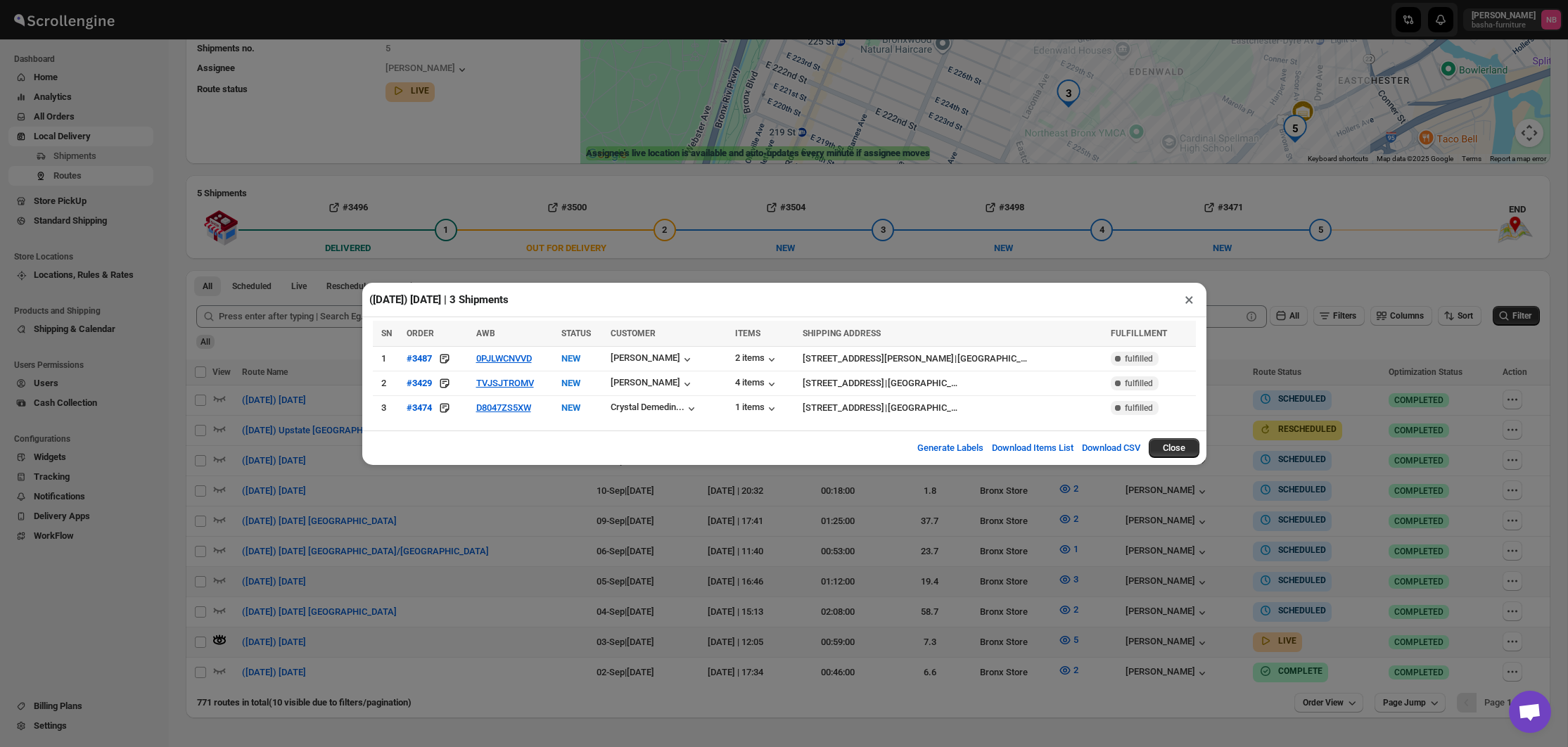
drag, startPoint x: 465, startPoint y: 498, endPoint x: 476, endPoint y: 343, distance: 155.4
click at [465, 498] on div "([DATE]) [DATE] | 3 Shipments × SN ORDER AWB STATUS CUSTOMER ITEMS SHIPPING ADD…" at bounding box center [784, 374] width 1568 height 747
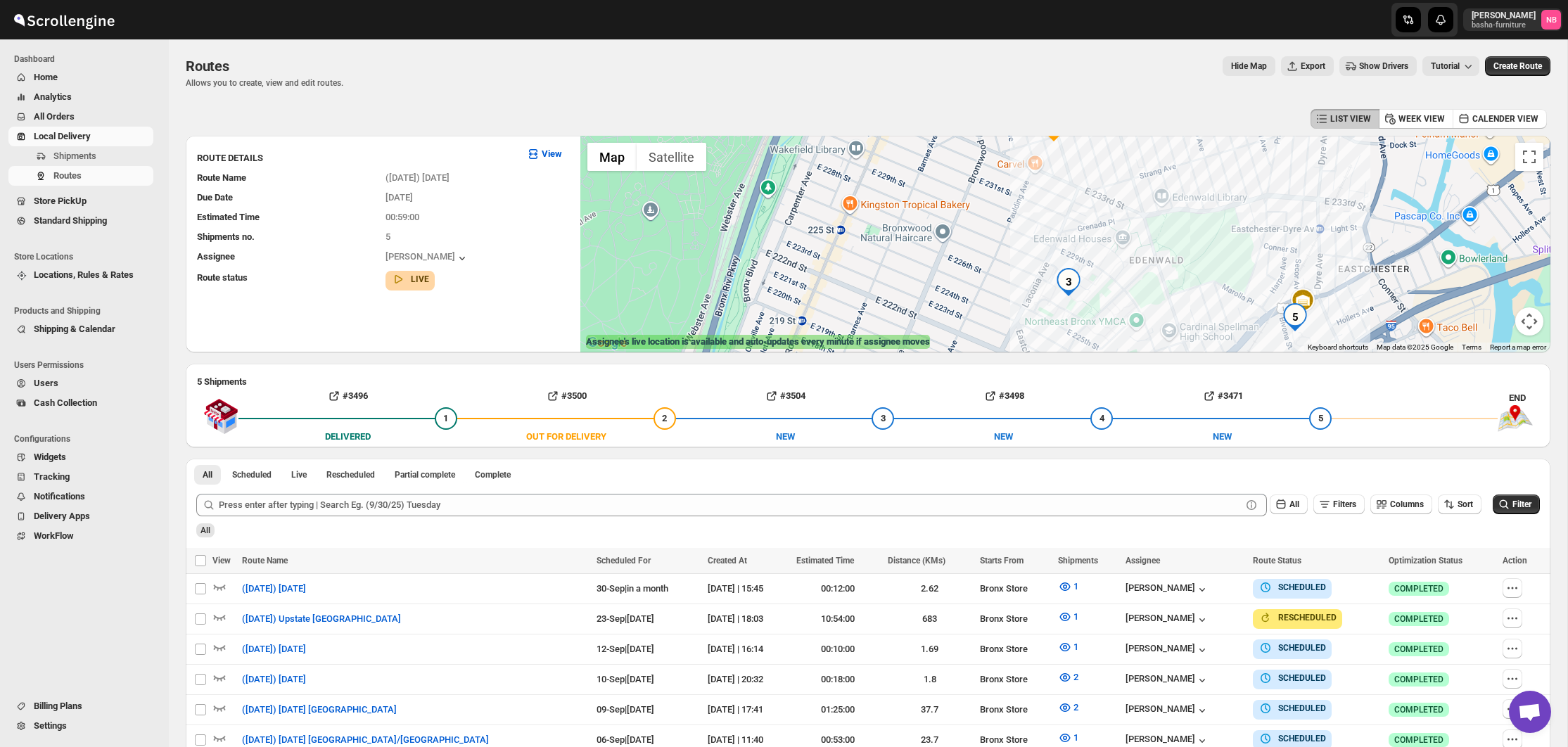
scroll to position [0, 0]
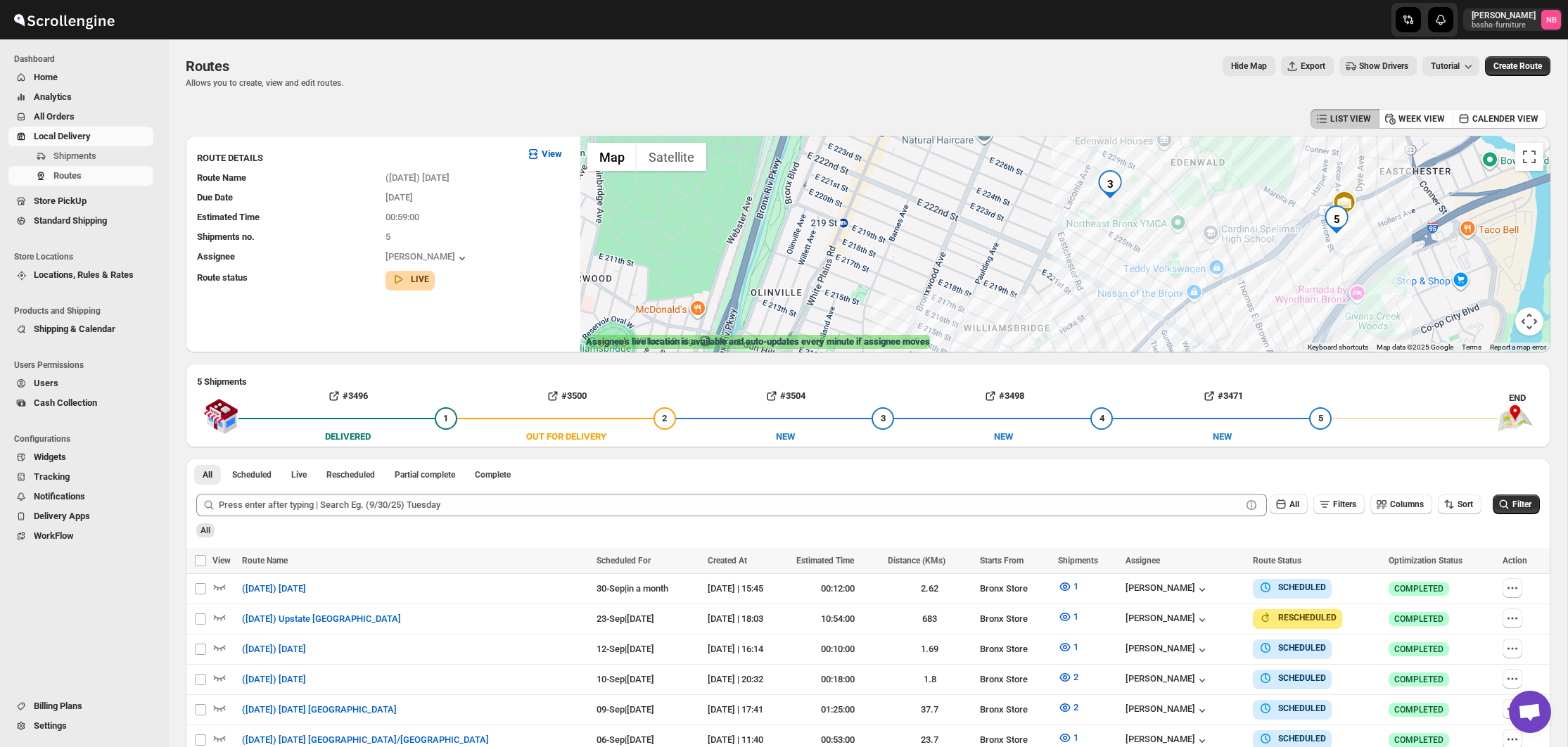
drag, startPoint x: 1176, startPoint y: 233, endPoint x: 1208, endPoint y: 126, distance: 111.7
click at [1209, 124] on div "LIST VIEW WEEK VIEW CALENDER VIEW ROUTE DETAILS View Route Name ([DATE]) [DATE]…" at bounding box center [868, 509] width 1365 height 807
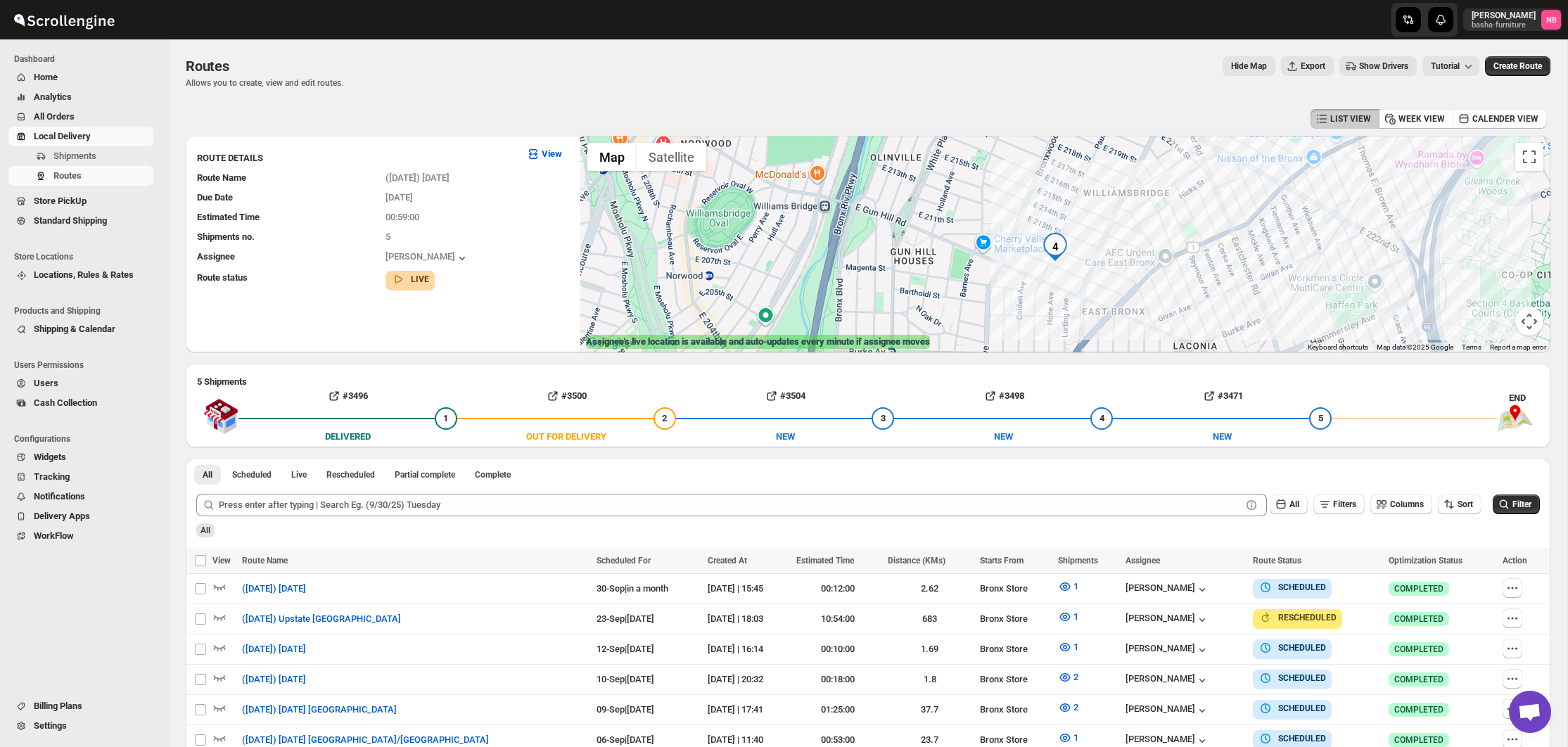
drag, startPoint x: 1243, startPoint y: 276, endPoint x: 1372, endPoint y: 163, distance: 171.5
click at [1372, 163] on div at bounding box center [1064, 244] width 970 height 216
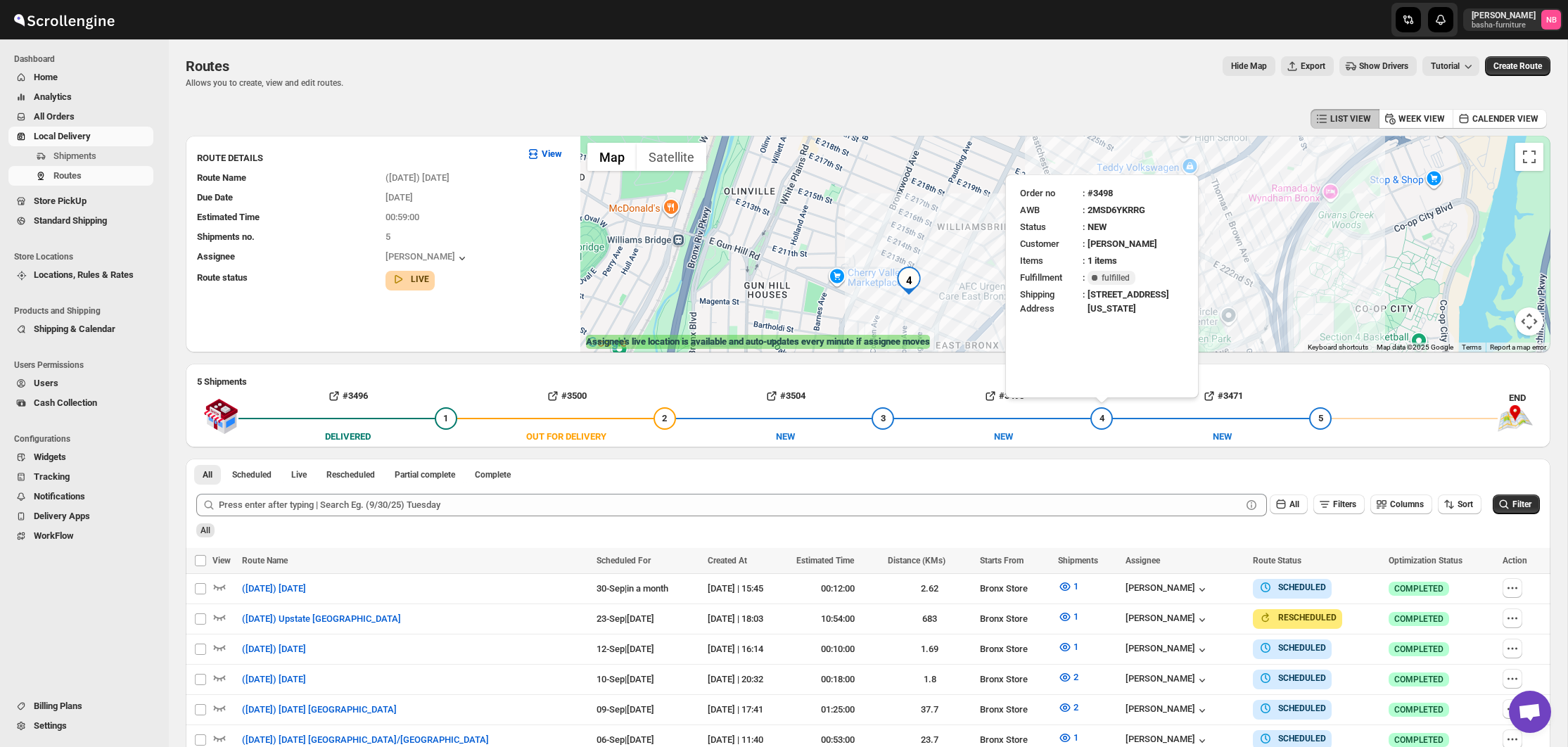
drag, startPoint x: 1314, startPoint y: 222, endPoint x: 1266, endPoint y: 256, distance: 58.8
click at [1197, 256] on div "Skip to content [PERSON_NAME] [PERSON_NAME]-furniture NB Dashboard Home Analyti…" at bounding box center [784, 491] width 1568 height 984
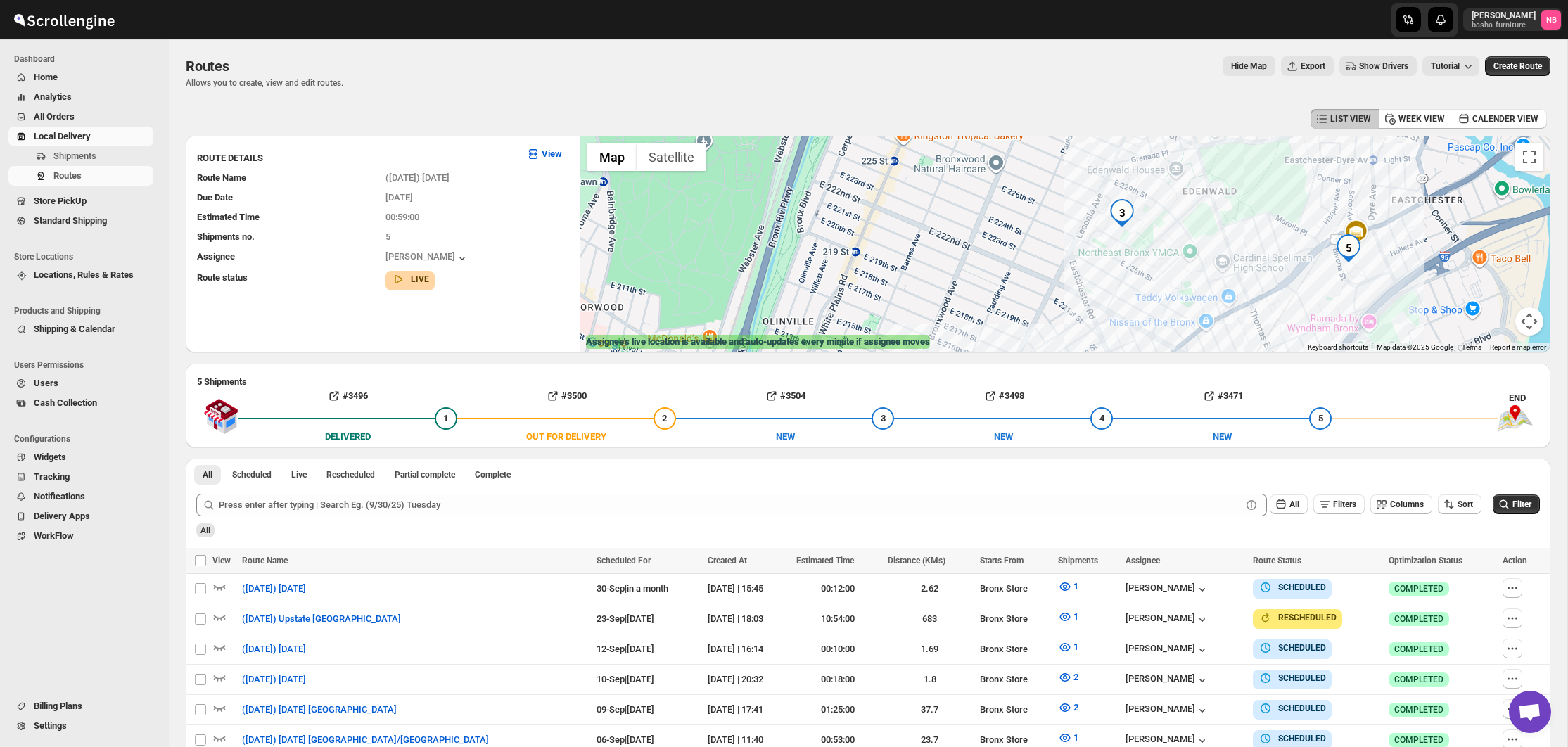
drag, startPoint x: 1235, startPoint y: 227, endPoint x: 1243, endPoint y: 358, distance: 131.2
click at [1243, 358] on div "LIST VIEW WEEK VIEW CALENDER VIEW ROUTE DETAILS View Route Name ([DATE]) [DATE]…" at bounding box center [868, 509] width 1365 height 807
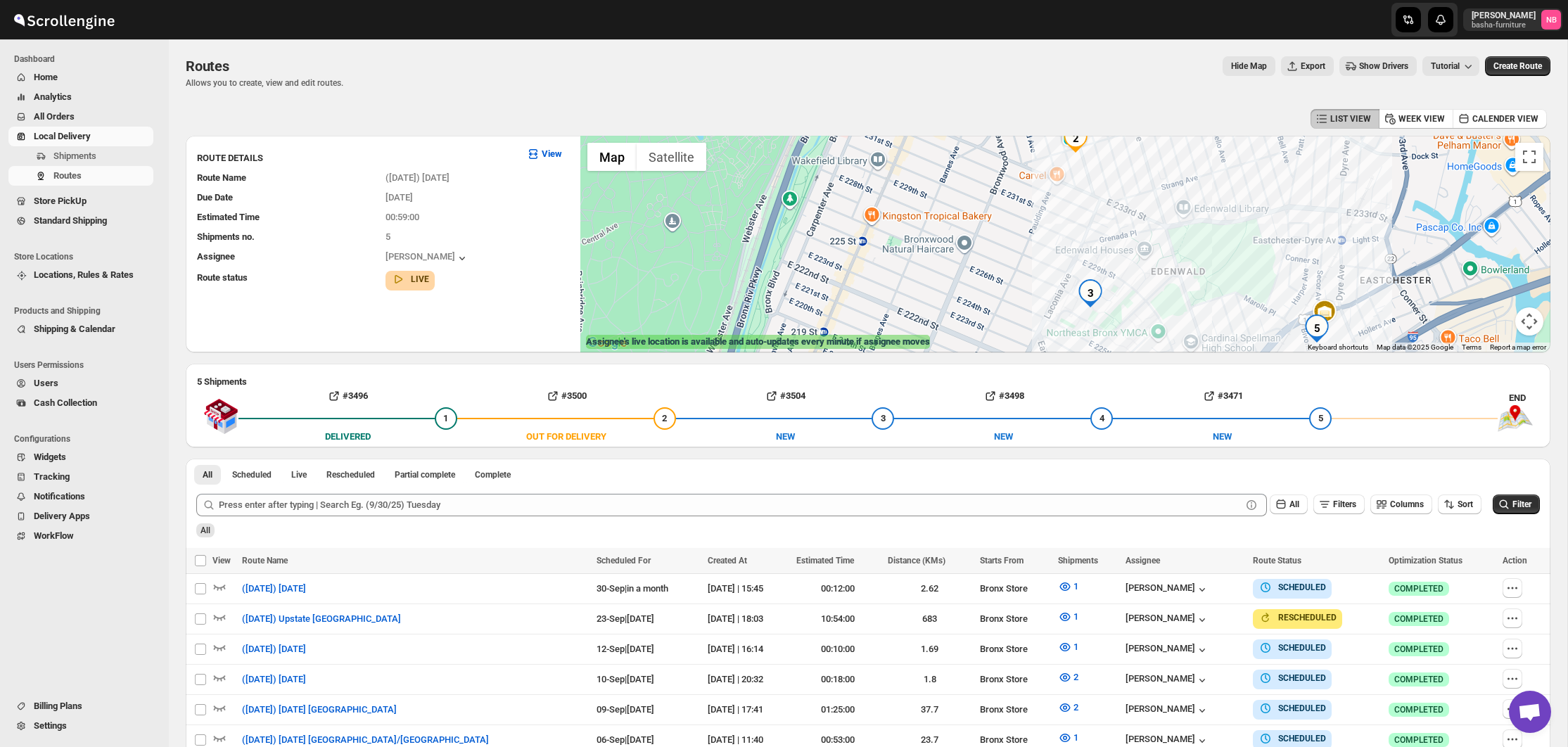
drag, startPoint x: 1237, startPoint y: 255, endPoint x: 1200, endPoint y: 328, distance: 81.8
click at [1200, 328] on div at bounding box center [1064, 244] width 970 height 216
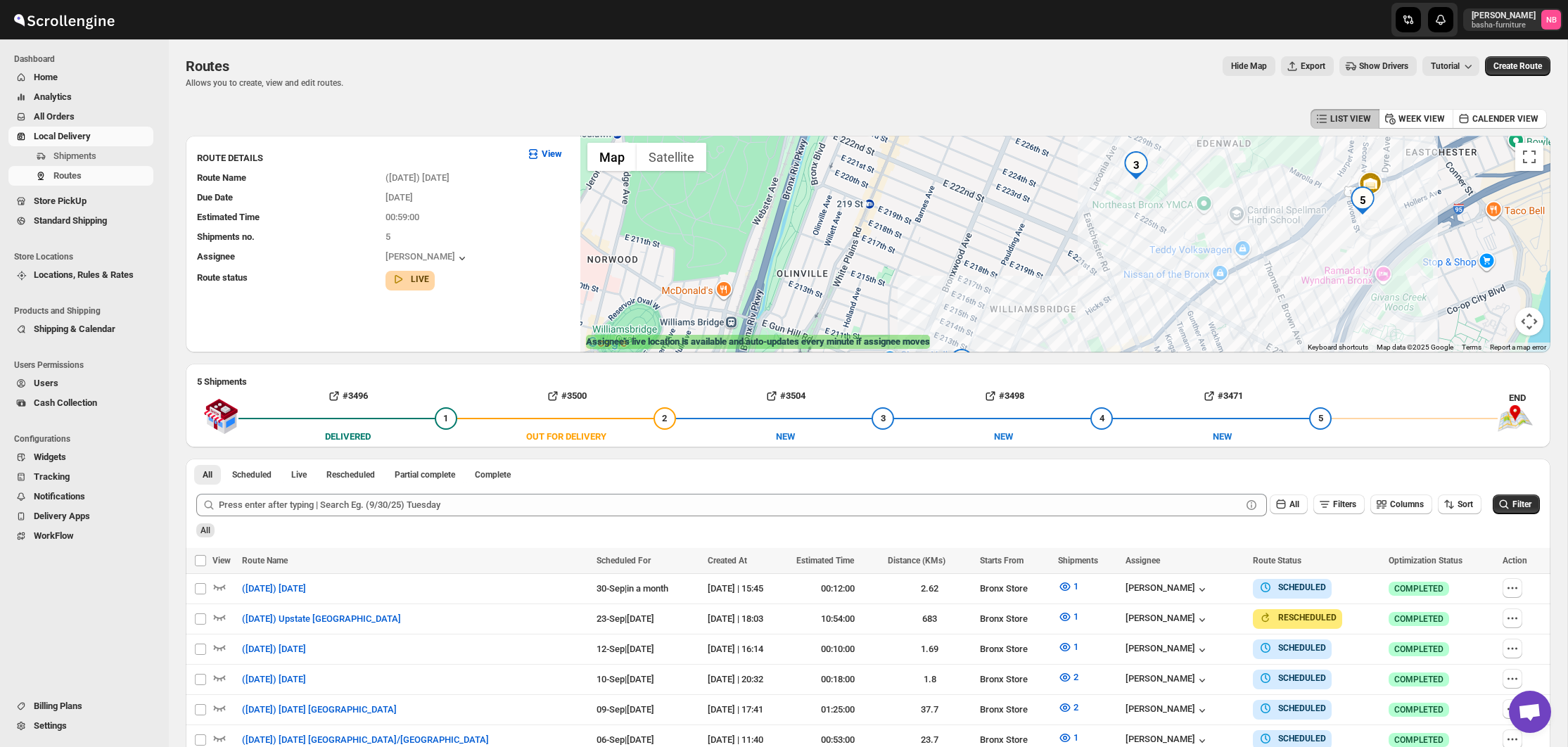
drag, startPoint x: 1211, startPoint y: 238, endPoint x: 1256, endPoint y: 112, distance: 133.8
click at [1256, 112] on div "LIST VIEW WEEK VIEW CALENDER VIEW ROUTE DETAILS View Route Name ([DATE]) [DATE]…" at bounding box center [868, 509] width 1365 height 807
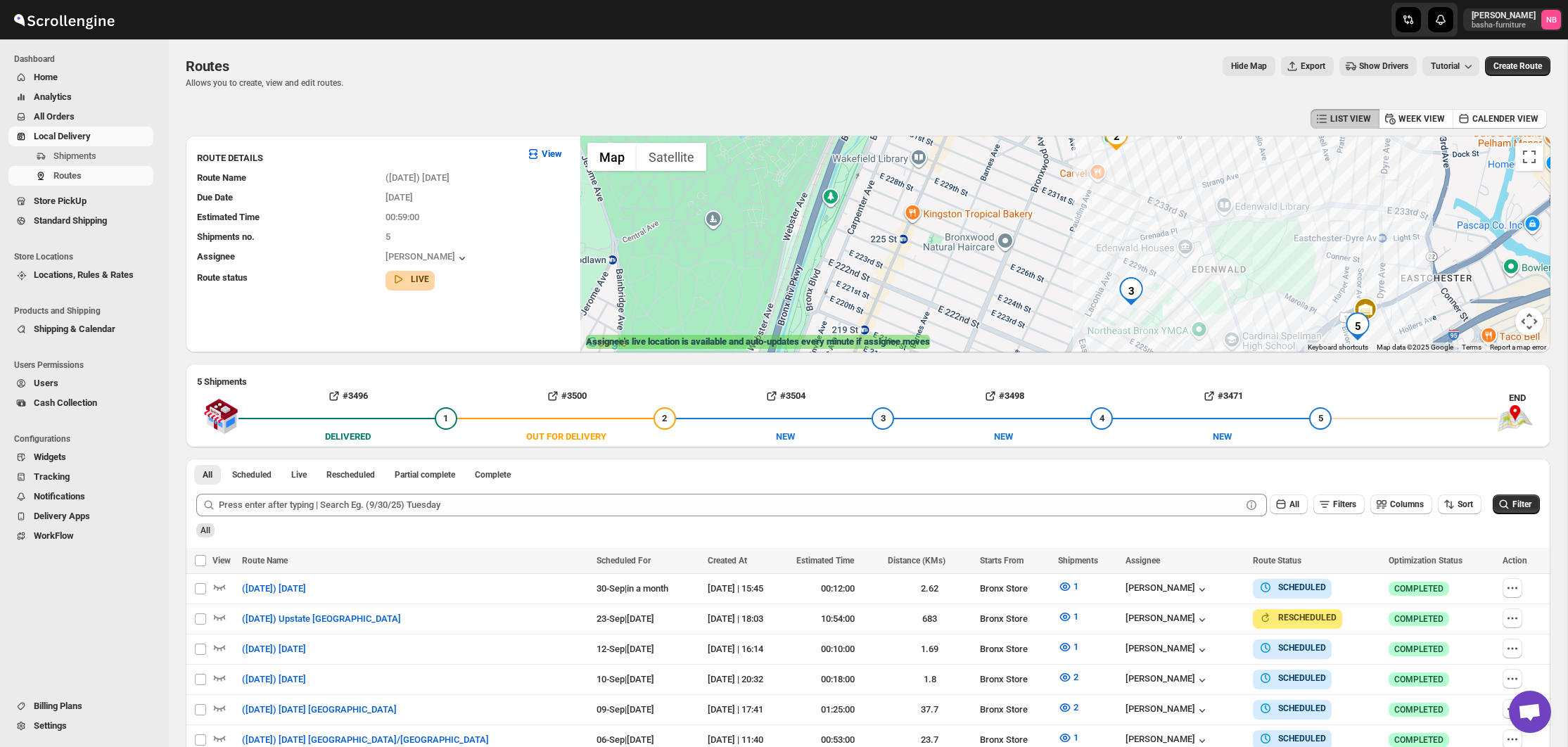
drag, startPoint x: 1188, startPoint y: 183, endPoint x: 1170, endPoint y: 359, distance: 176.9
click at [1170, 360] on div "LIST VIEW WEEK VIEW CALENDER VIEW ROUTE DETAILS View Route Name ([DATE]) [DATE]…" at bounding box center [868, 509] width 1365 height 807
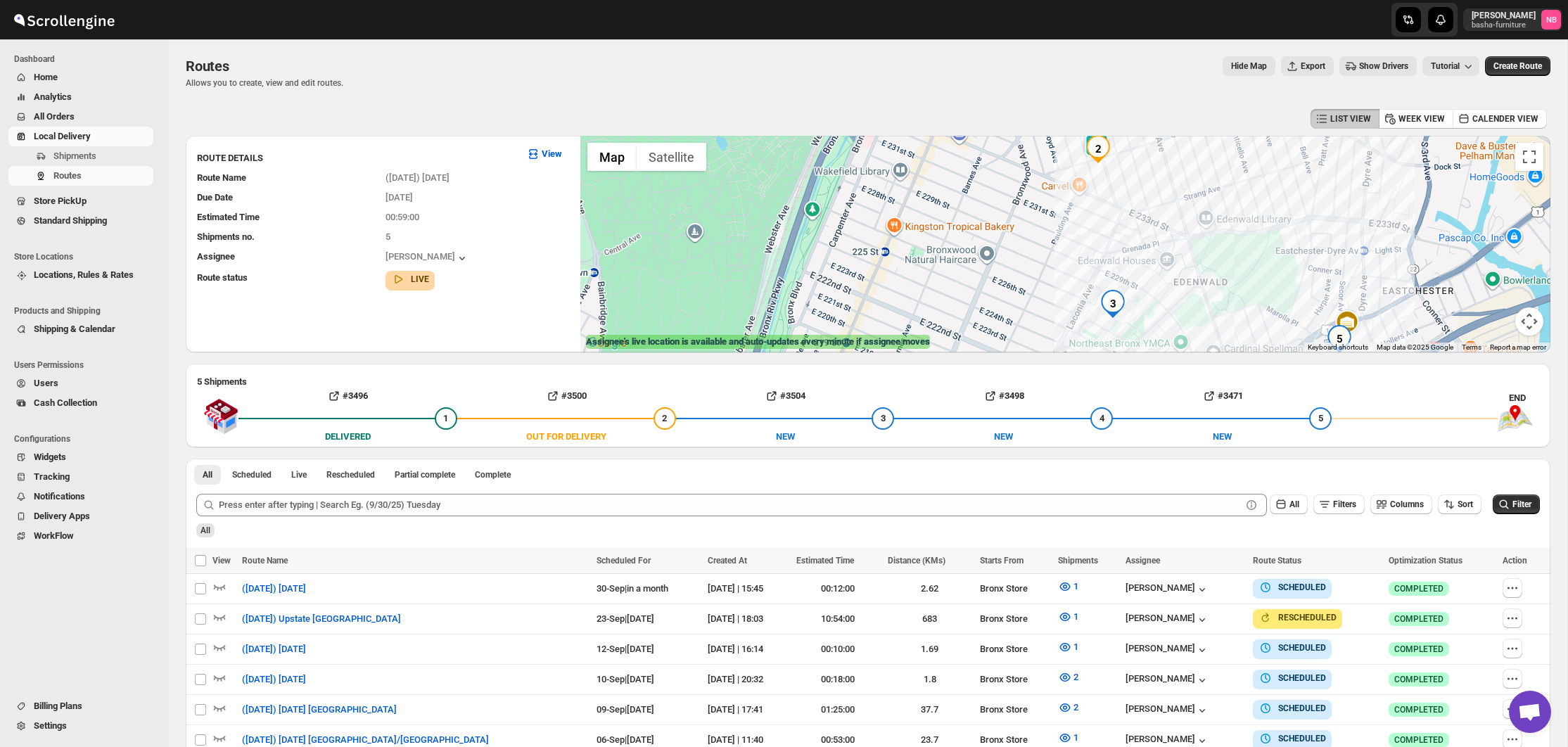
drag, startPoint x: 1171, startPoint y: 249, endPoint x: 1168, endPoint y: 227, distance: 22.2
click at [1168, 227] on div at bounding box center [1064, 244] width 970 height 216
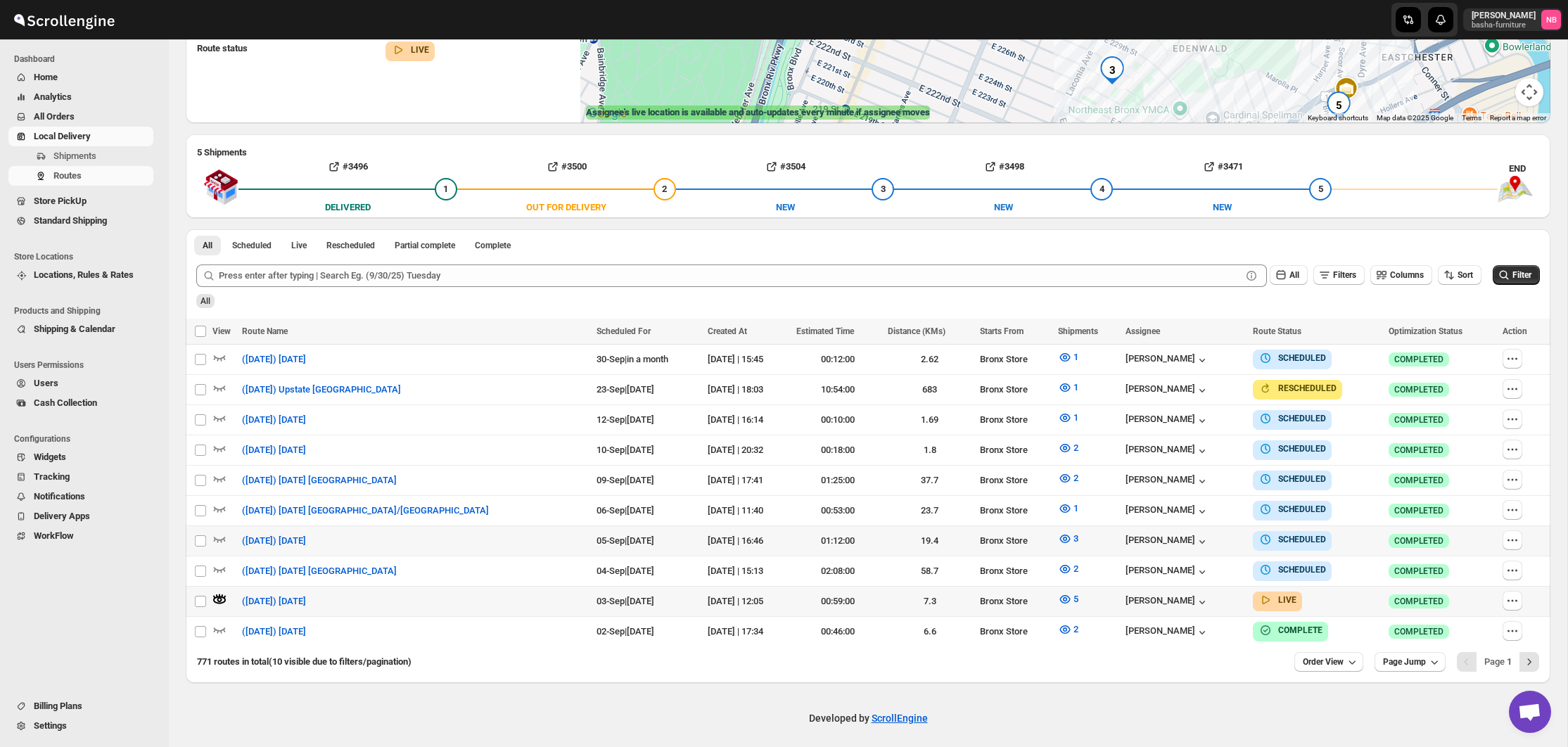
scroll to position [229, 0]
click at [1512, 595] on icon "button" at bounding box center [1512, 601] width 14 height 14
checkbox input "true"
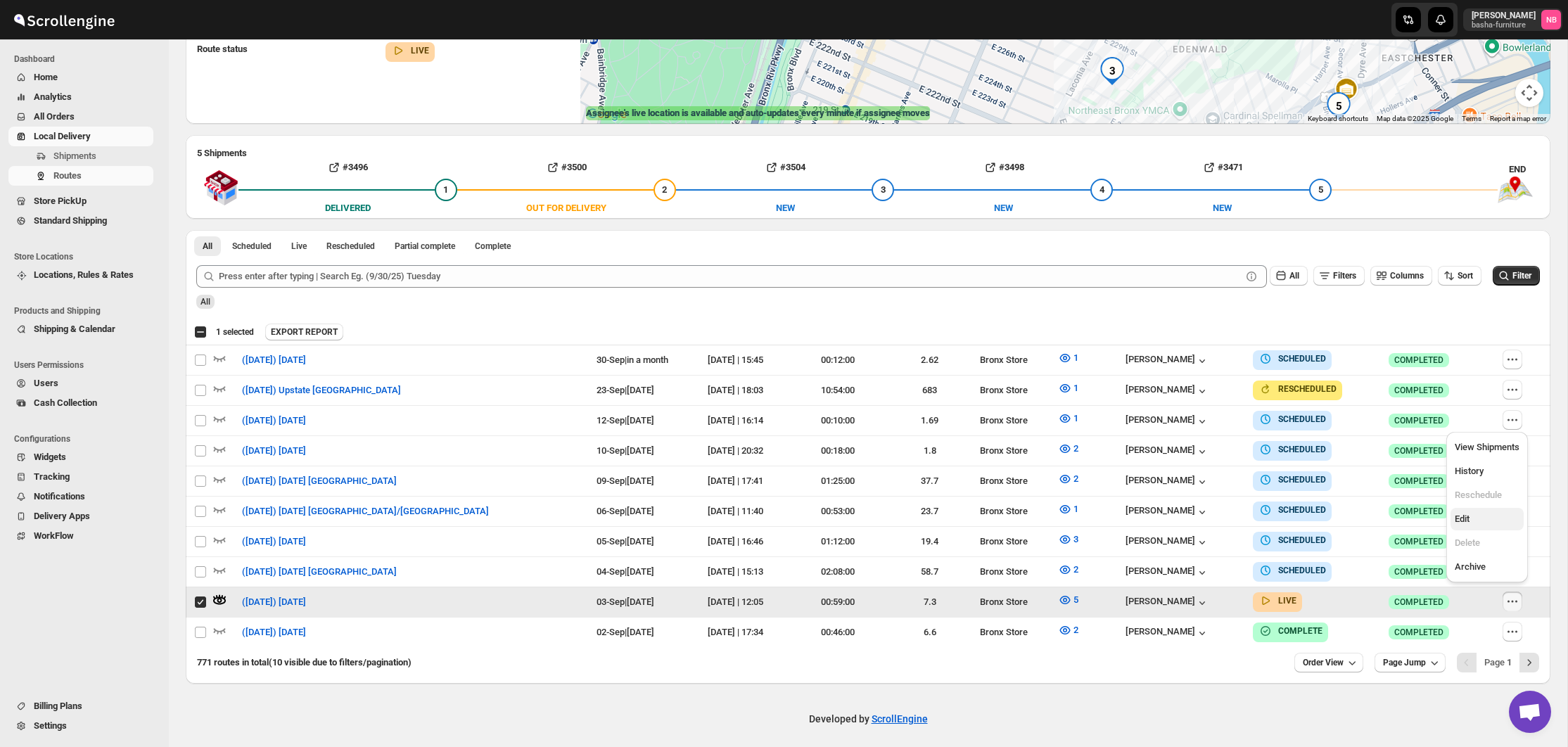
click at [1484, 522] on span "Edit" at bounding box center [1488, 519] width 65 height 14
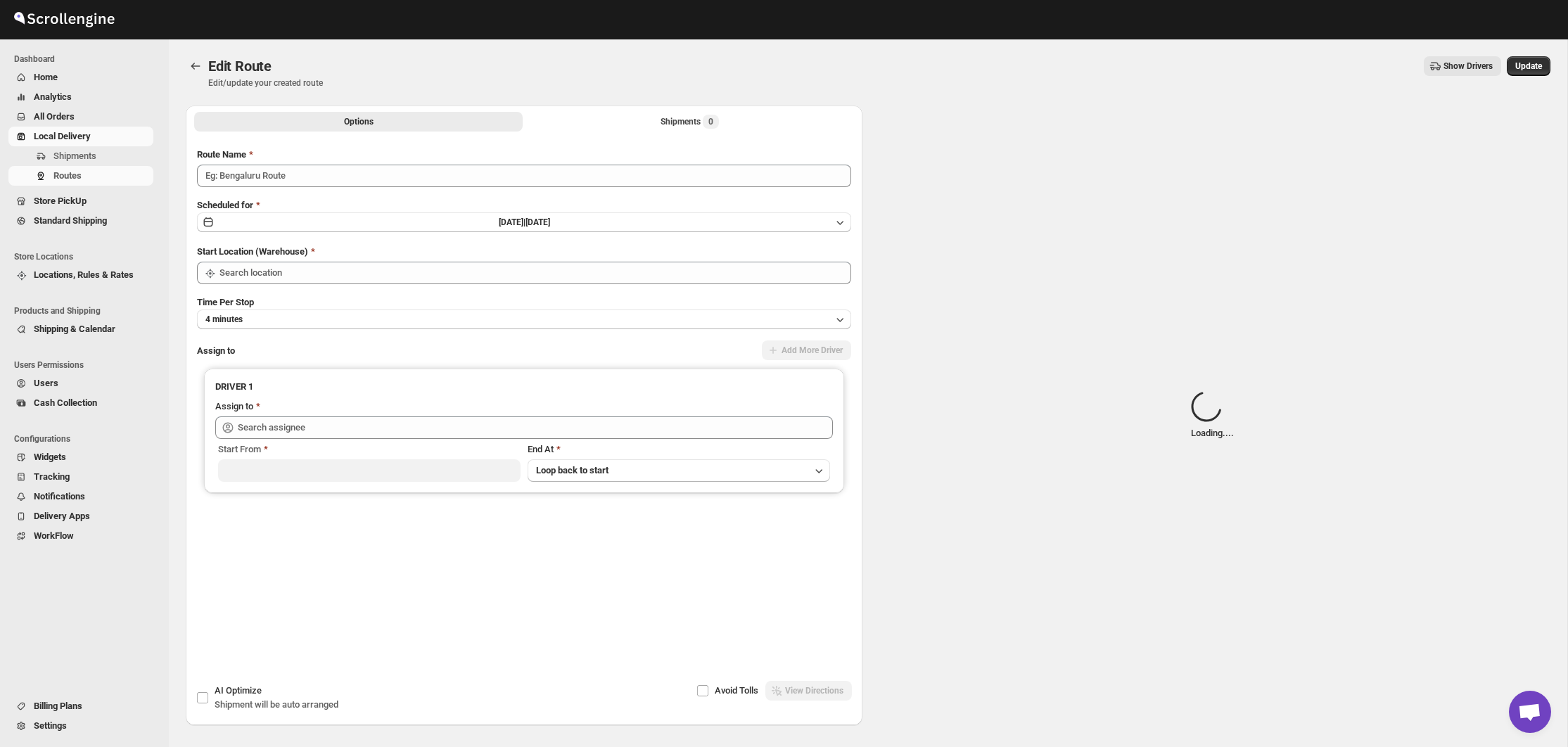
type input "([DATE]) [DATE]"
type input "Bronx Store"
type input "[PERSON_NAME] ([EMAIL_ADDRESS][DOMAIN_NAME])"
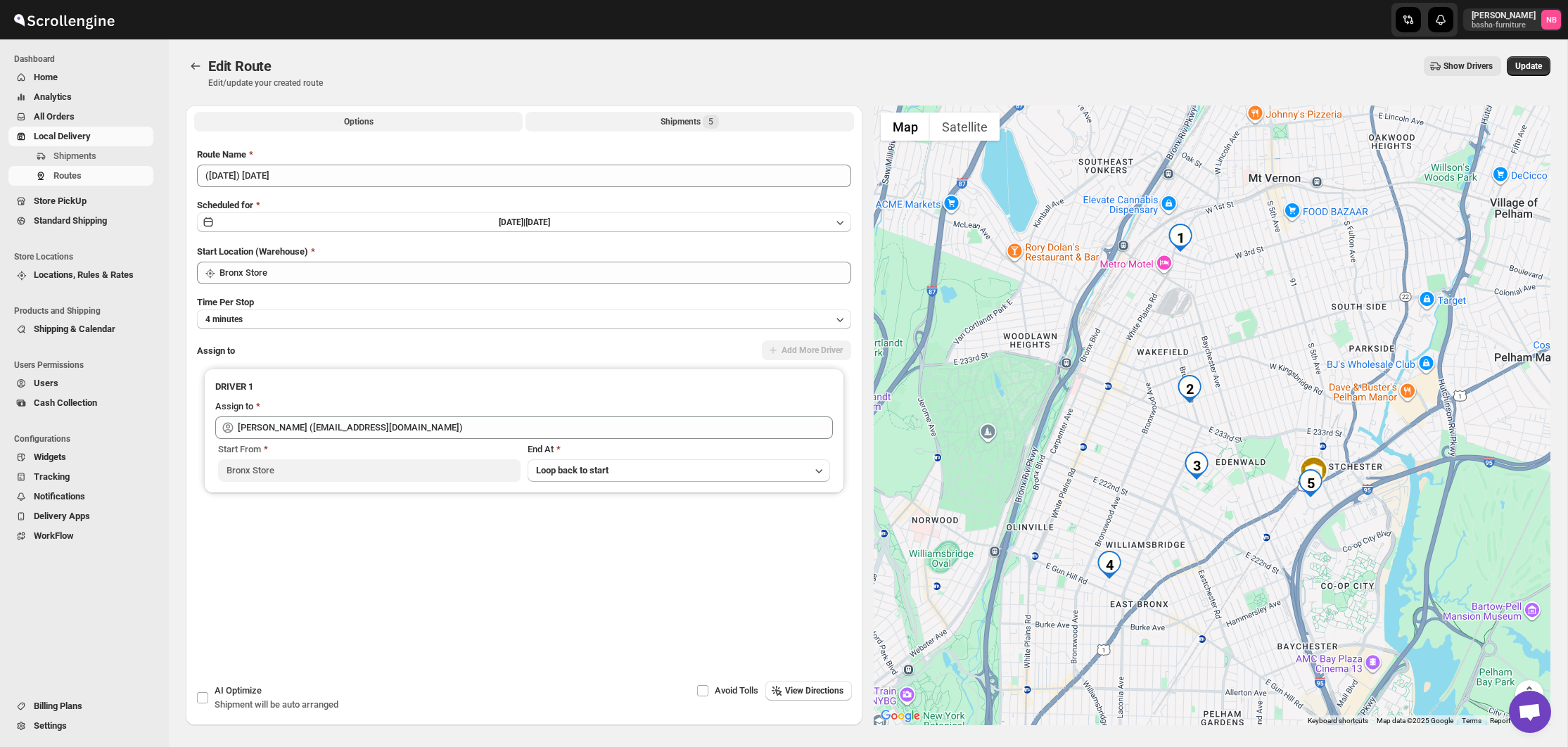
click at [656, 125] on button "Shipments 5" at bounding box center [689, 122] width 328 height 20
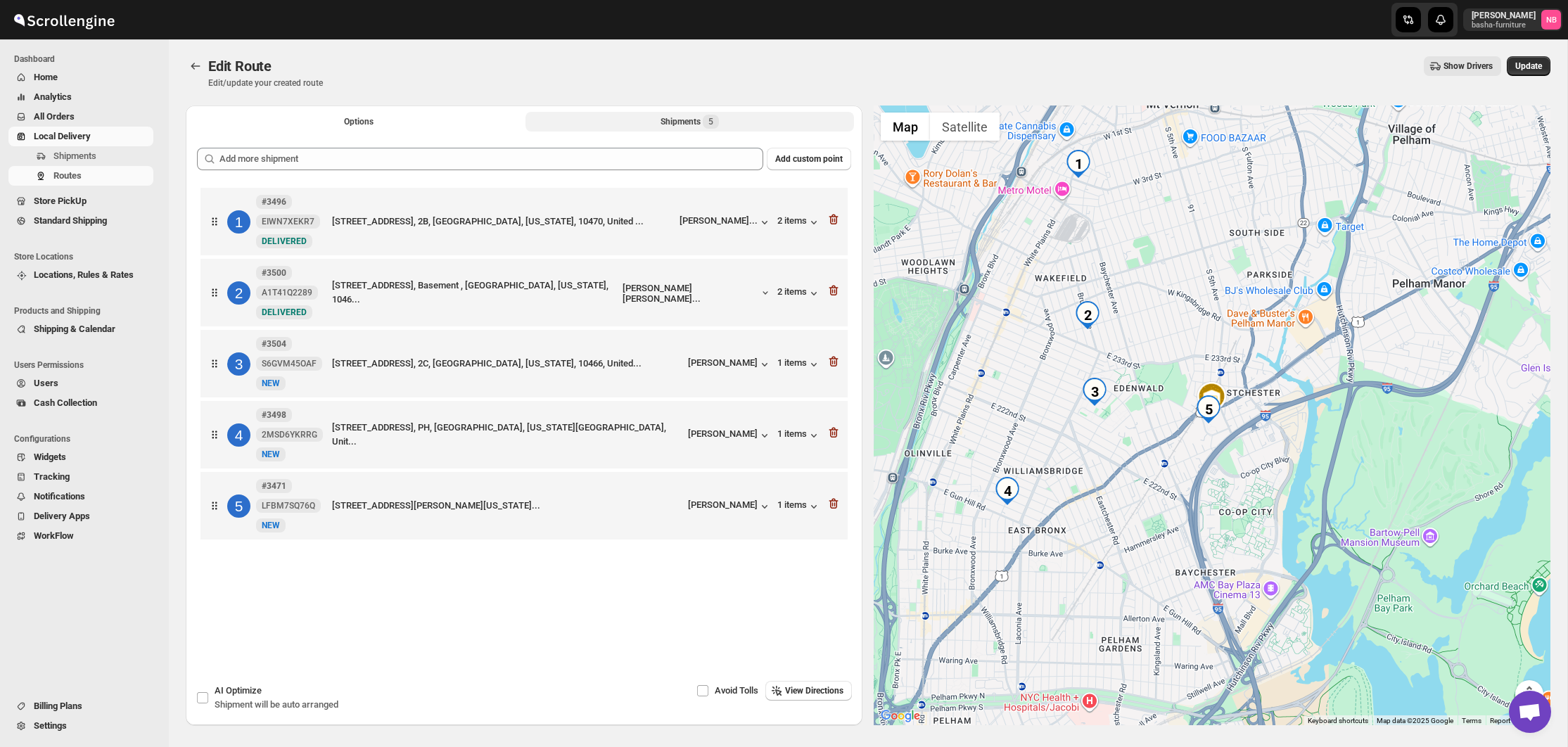
scroll to position [49, 0]
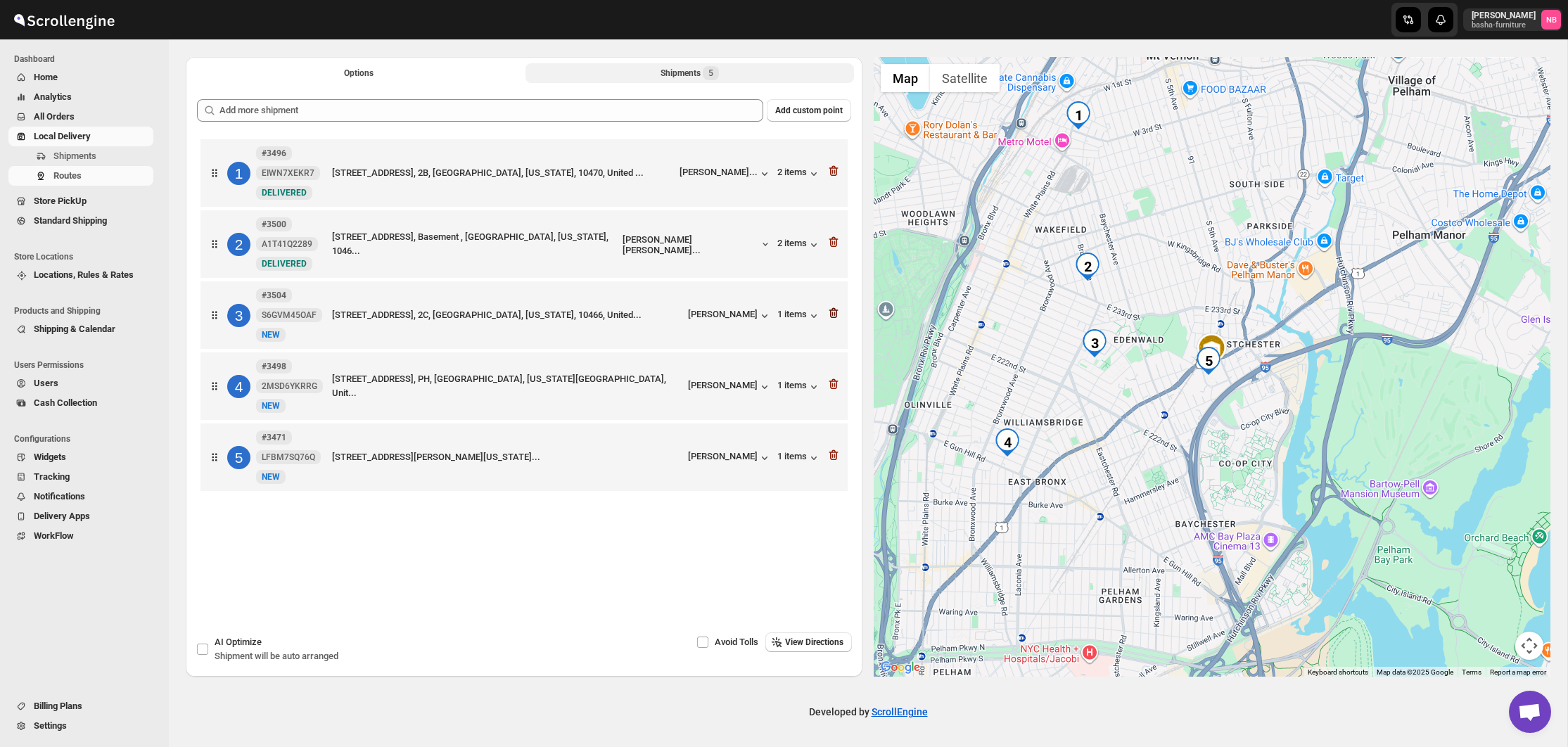
click at [832, 316] on icon "button" at bounding box center [834, 313] width 10 height 11
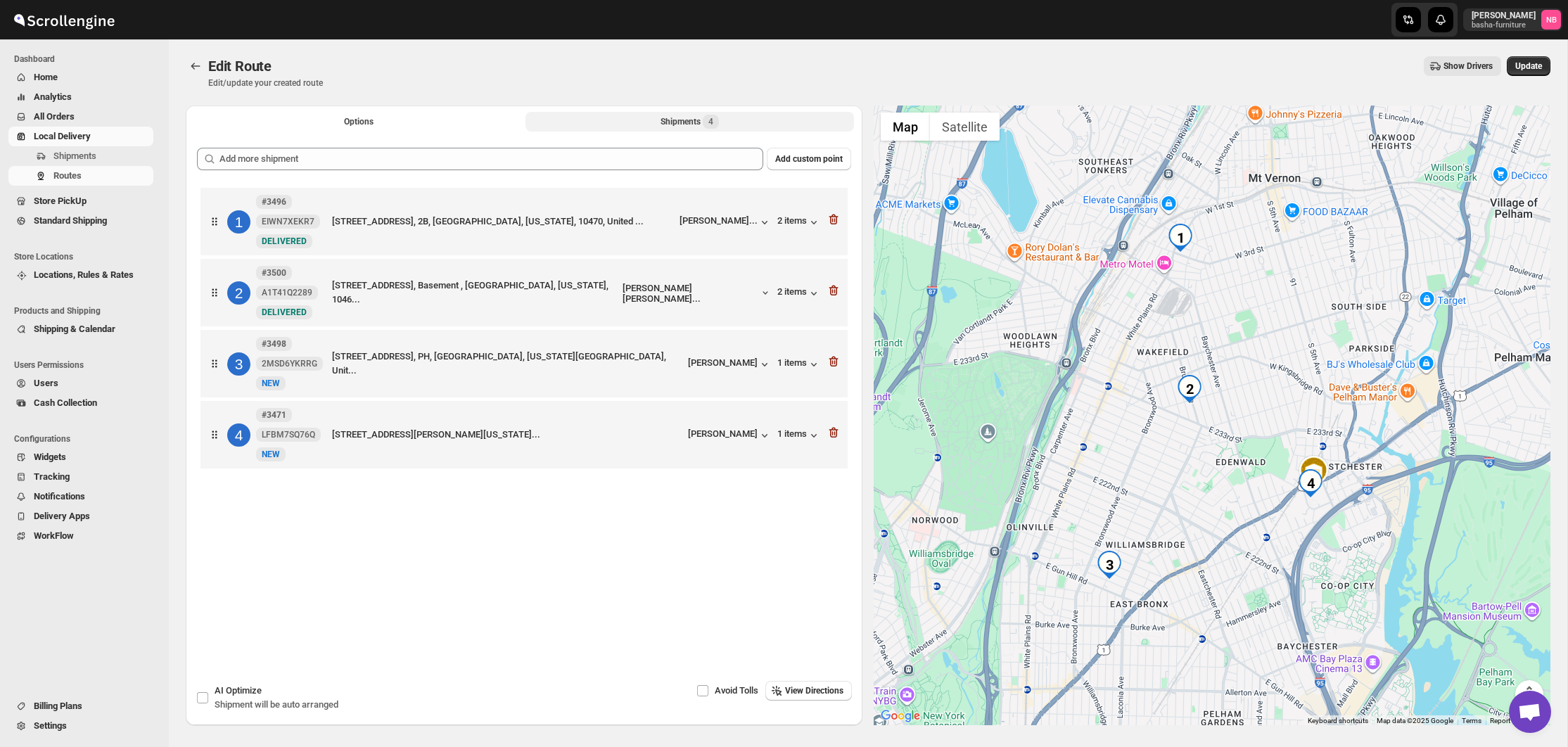
scroll to position [0, 0]
click at [1531, 63] on span "Update" at bounding box center [1529, 66] width 27 height 11
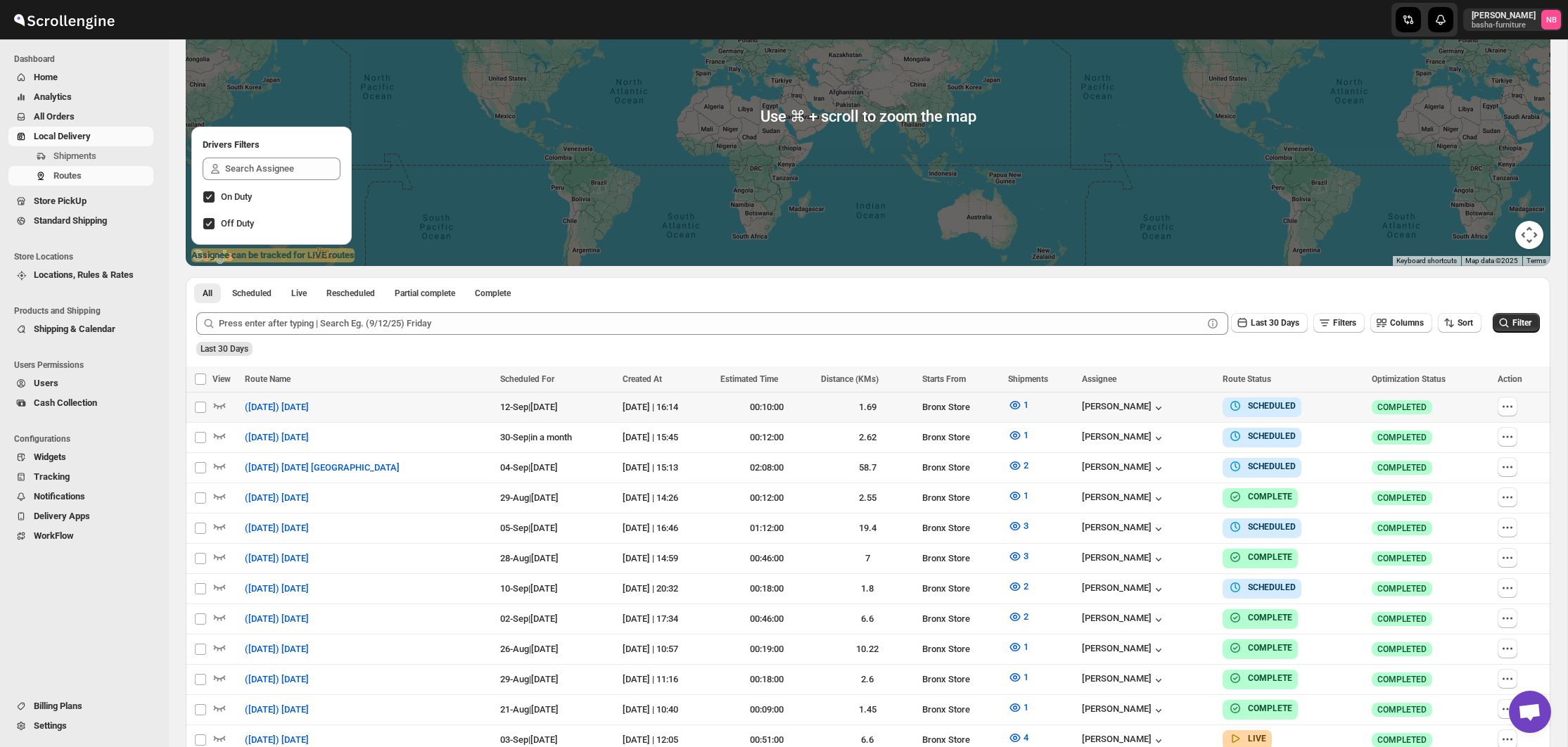
scroll to position [309, 0]
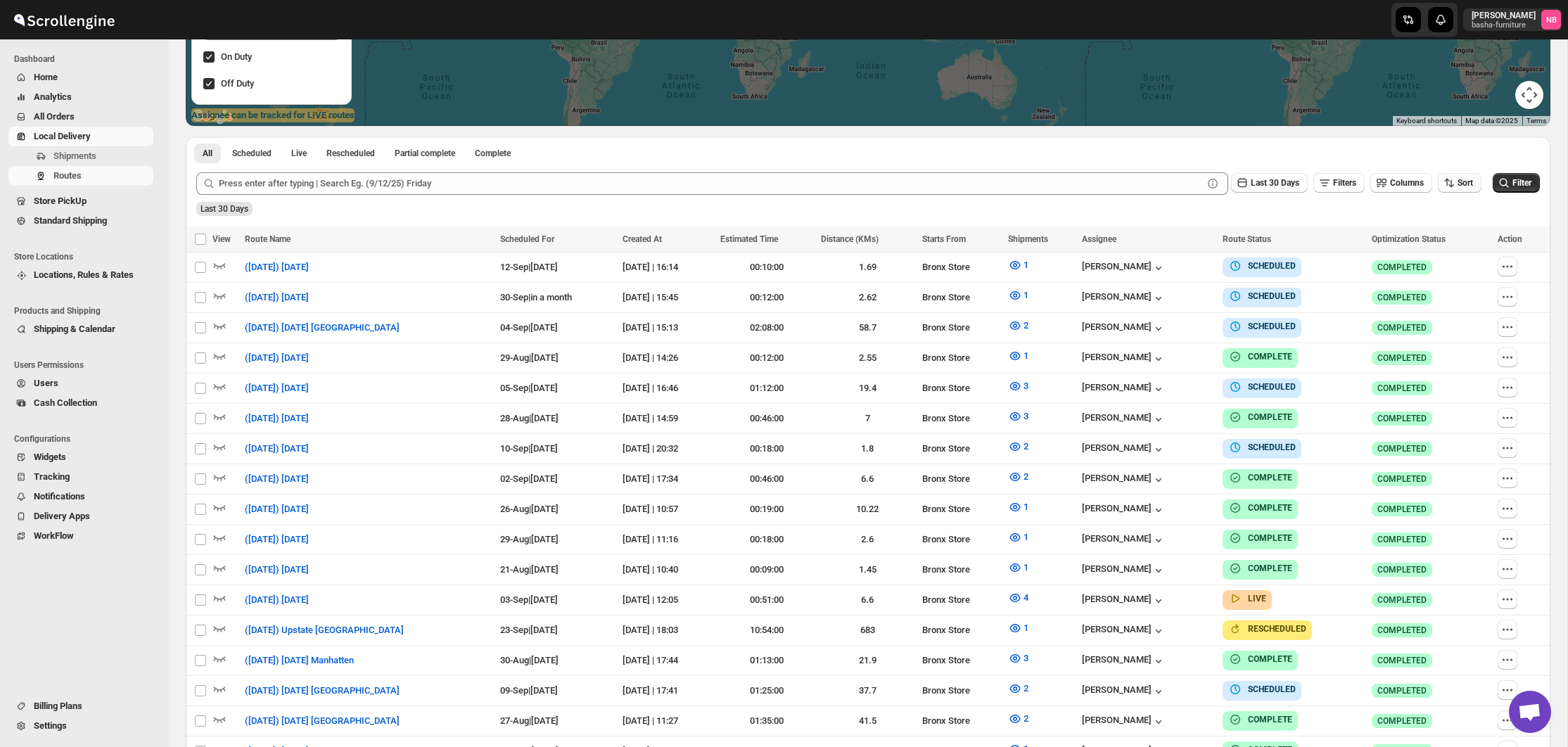
click at [1452, 185] on button "Sort" at bounding box center [1460, 183] width 44 height 20
click at [1449, 254] on div "Due Date" at bounding box center [1434, 258] width 37 height 14
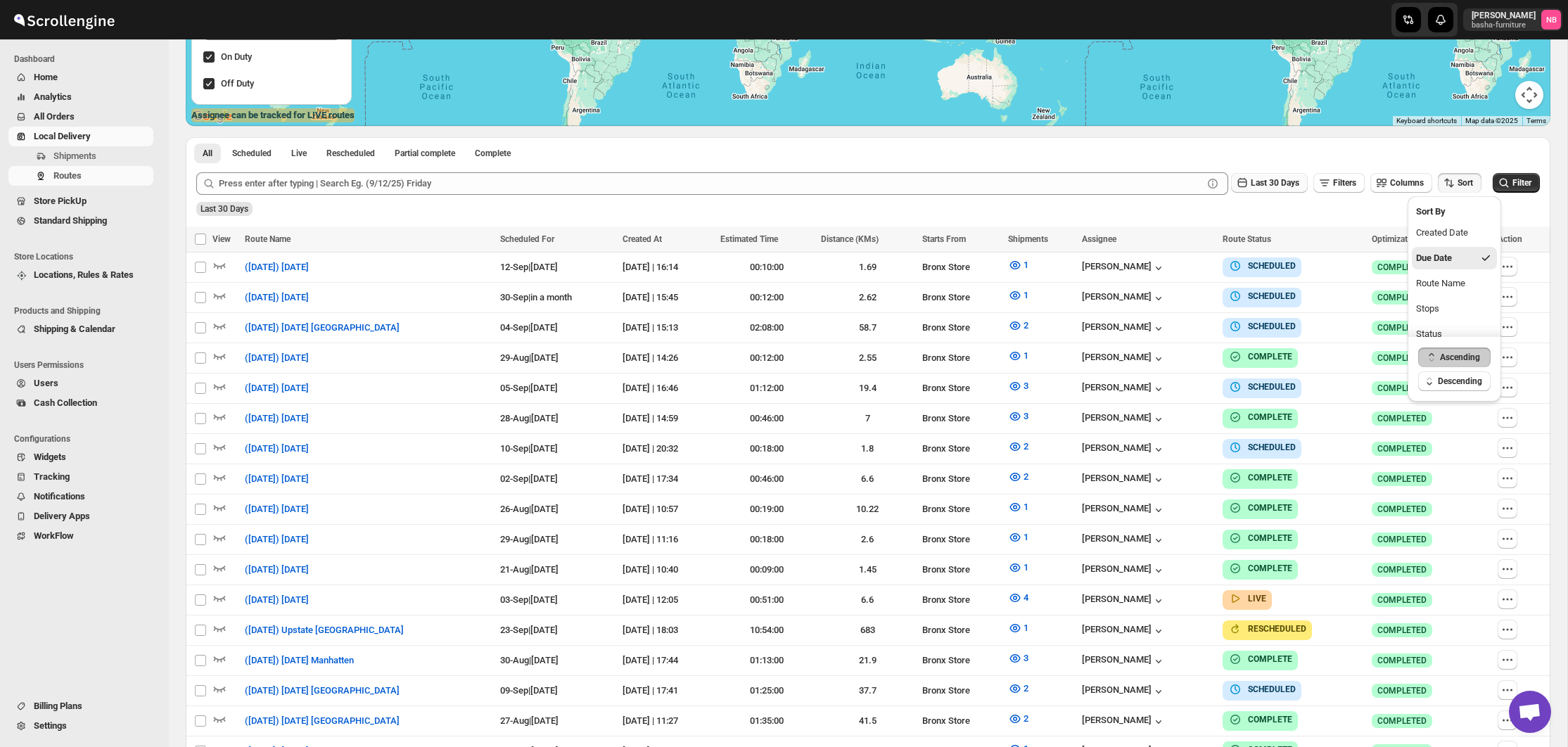
click at [1268, 189] on span "Last 30 Days" at bounding box center [1274, 183] width 49 height 11
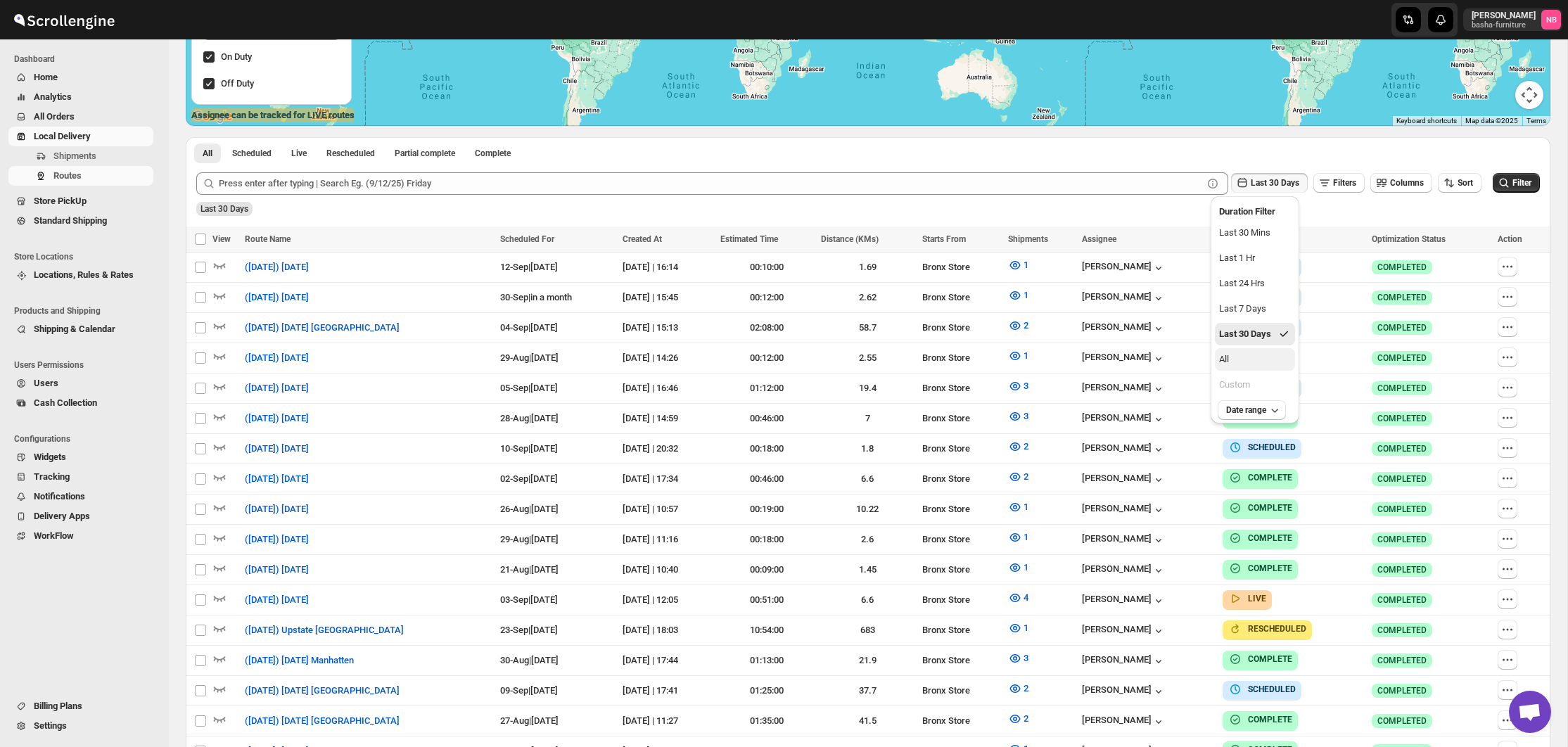
click at [1264, 361] on button "All" at bounding box center [1255, 360] width 80 height 23
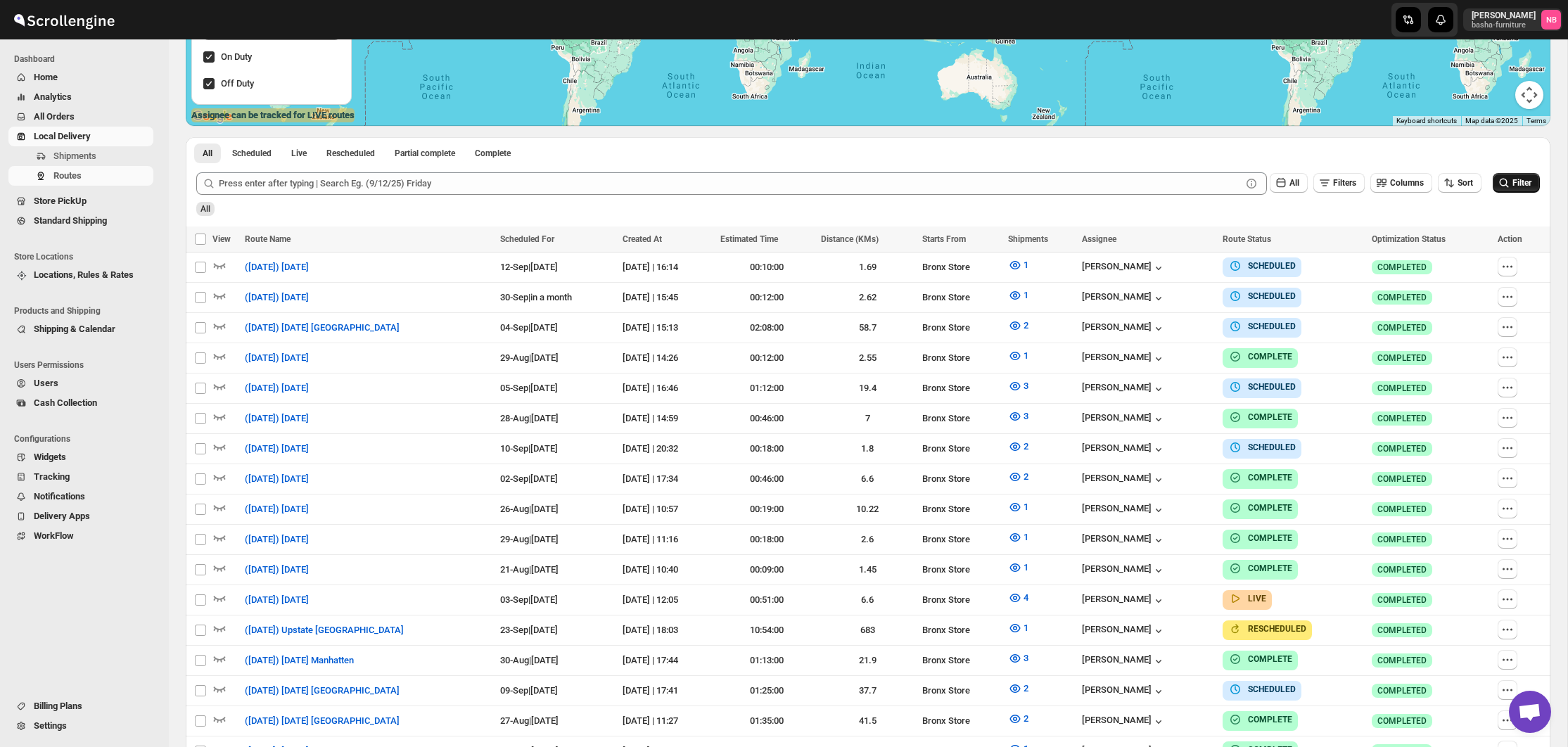
click at [1503, 187] on icon "submit" at bounding box center [1504, 183] width 14 height 14
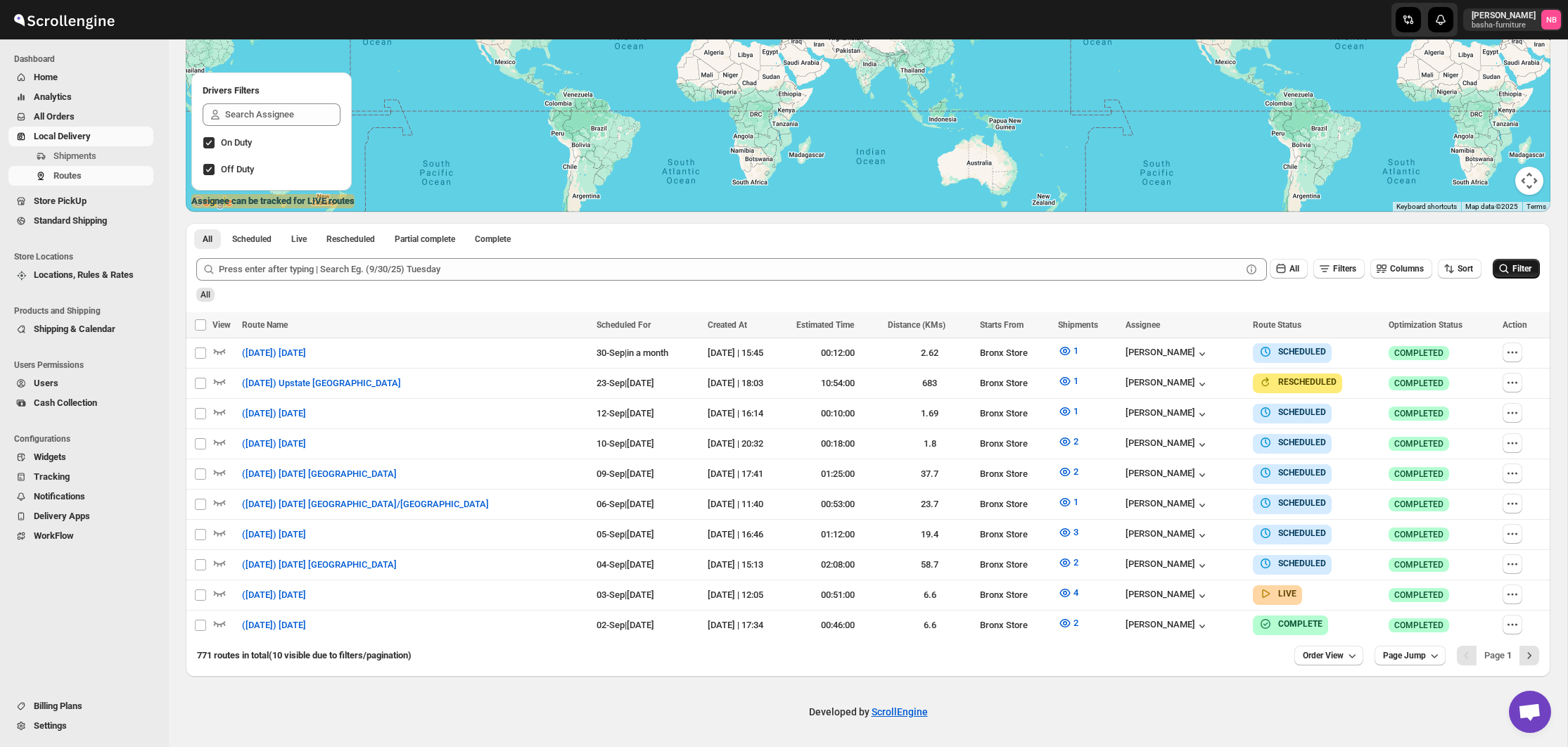
scroll to position [216, 0]
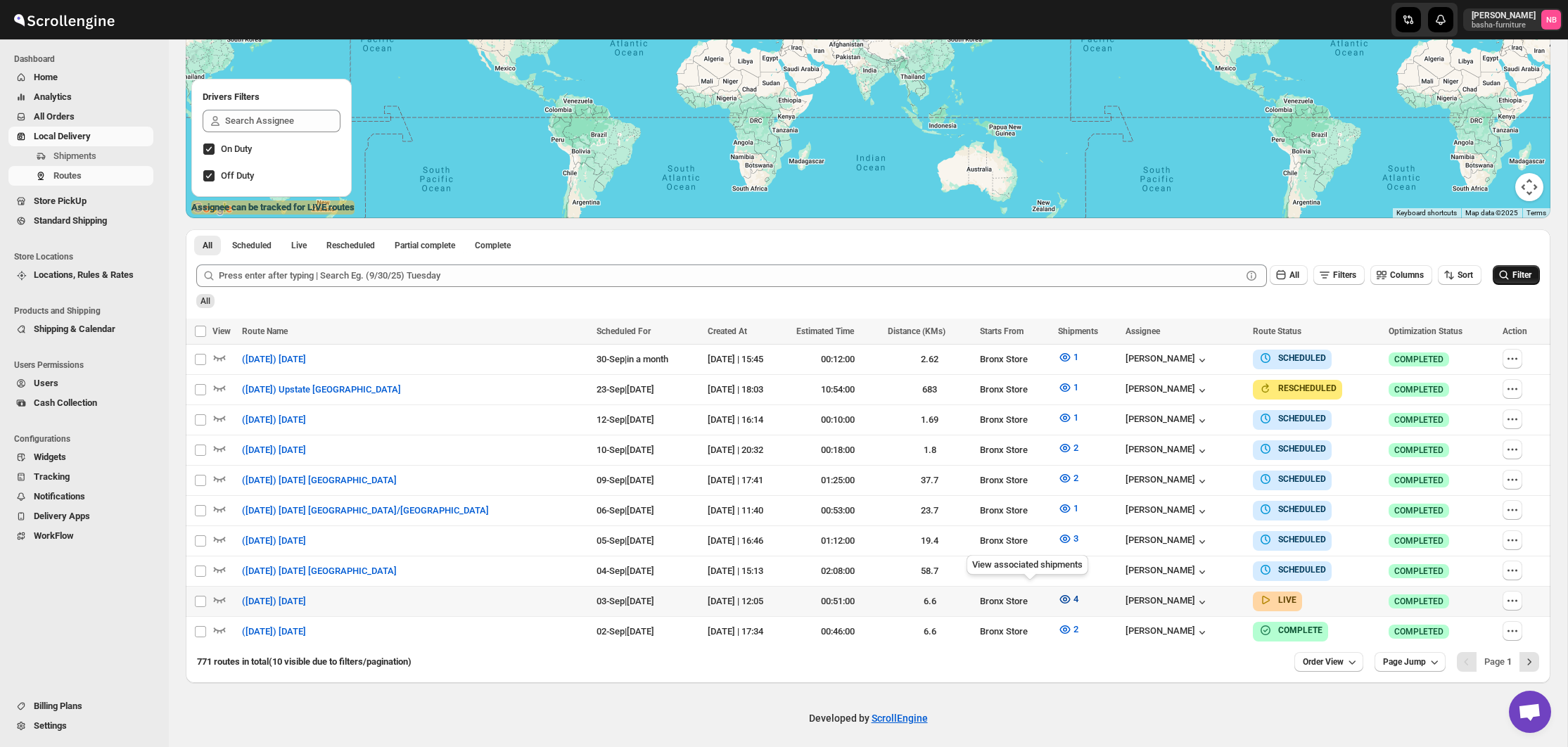
click at [1058, 593] on icon "button" at bounding box center [1064, 600] width 14 height 14
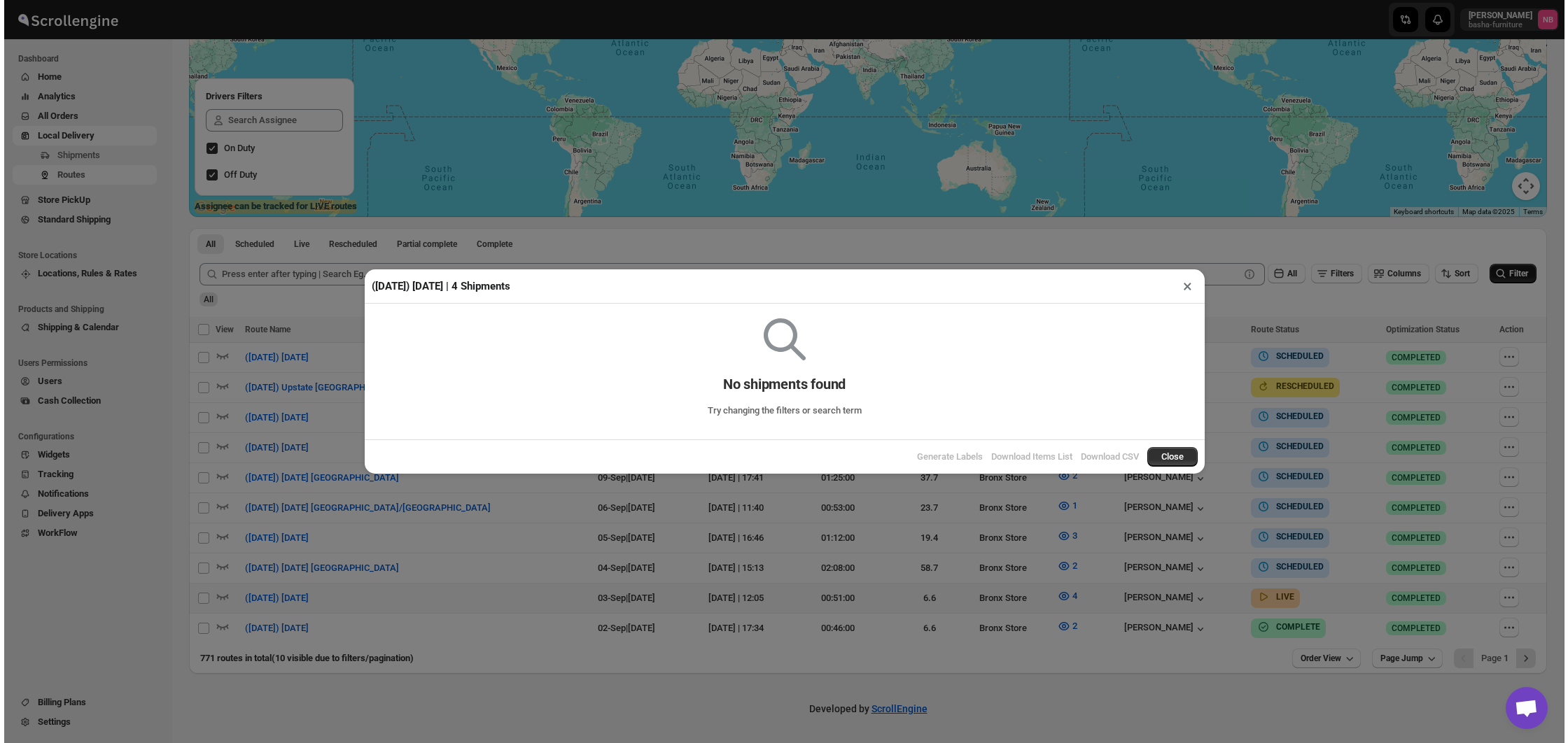
scroll to position [210, 0]
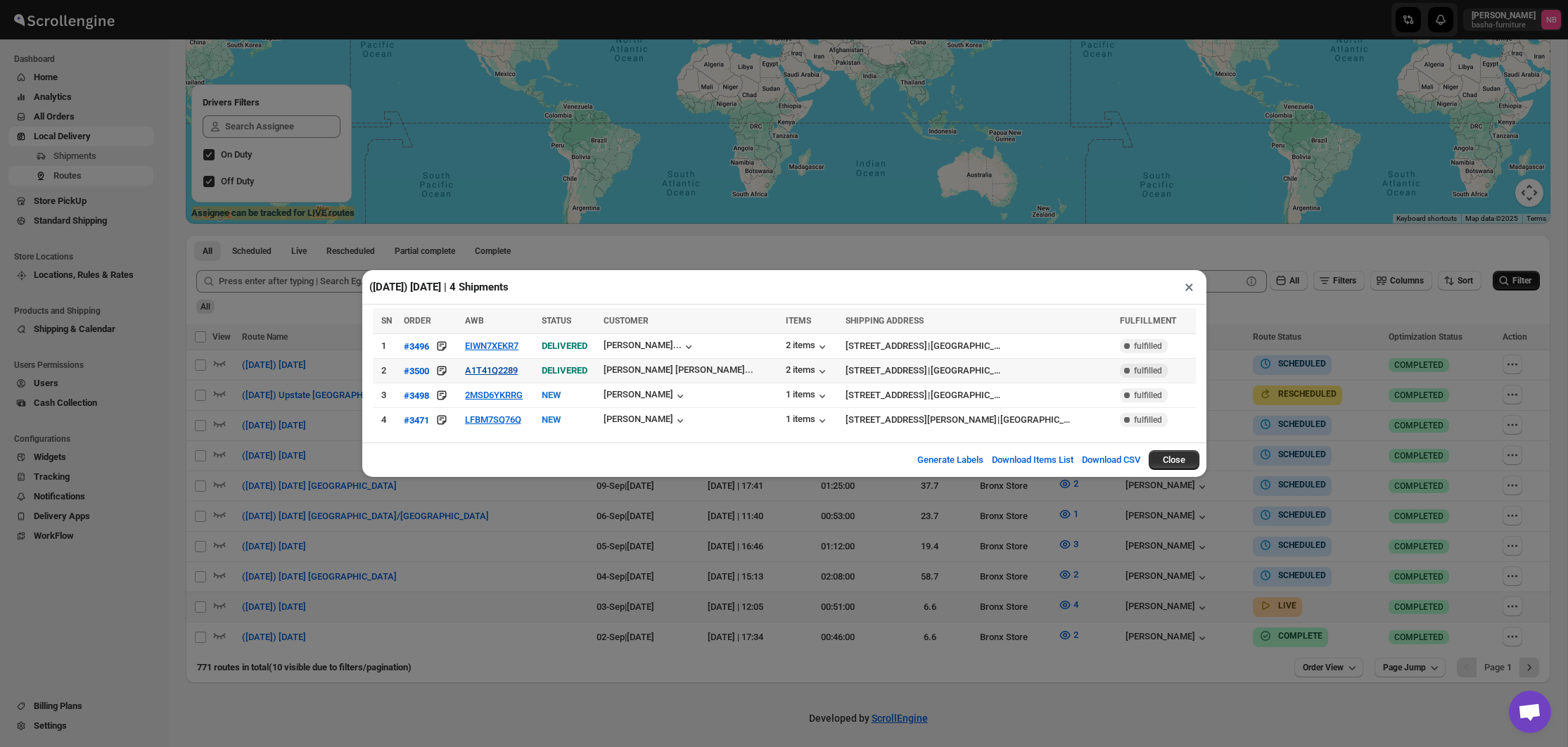
click at [495, 368] on button "A1T41Q2289" at bounding box center [491, 370] width 53 height 11
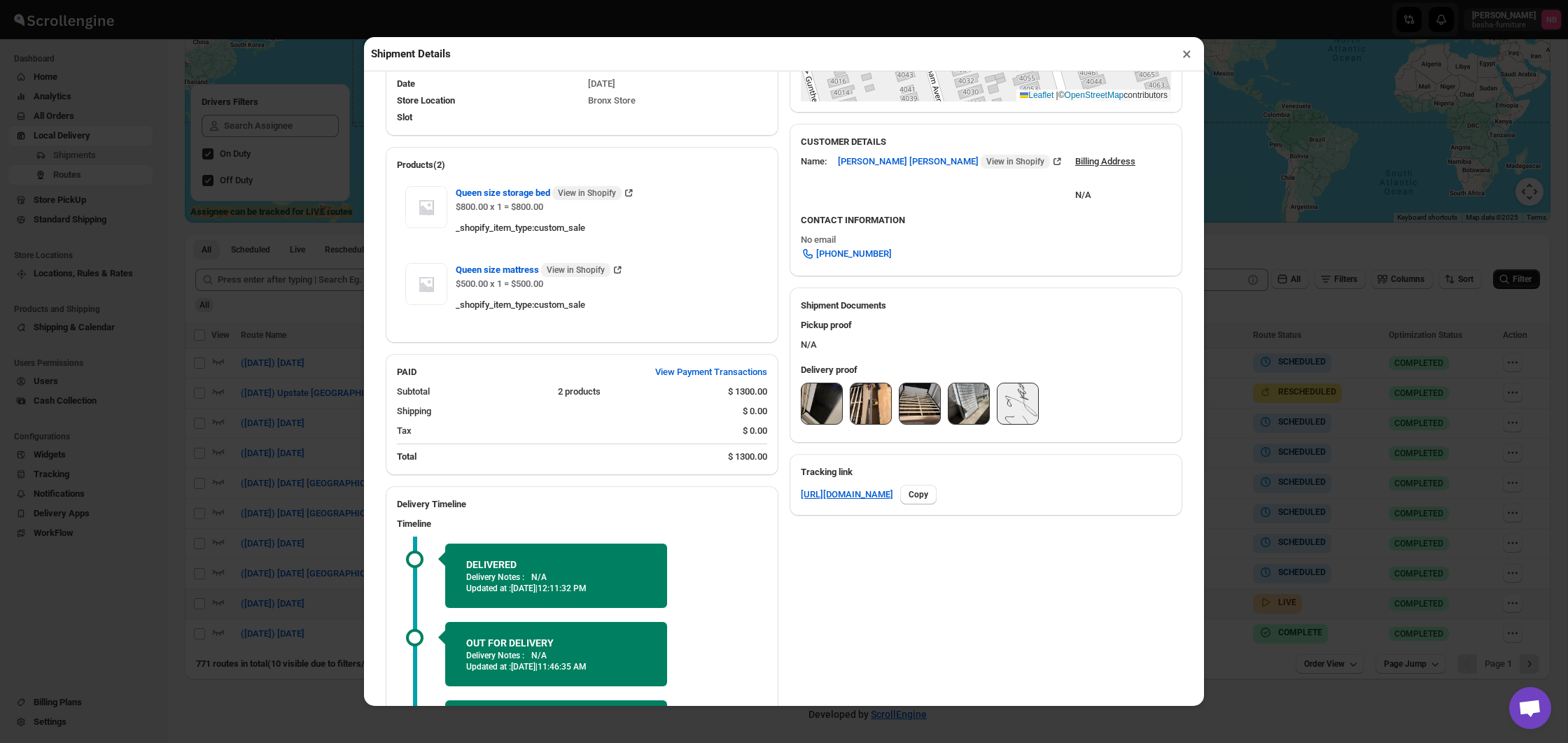
scroll to position [365, 0]
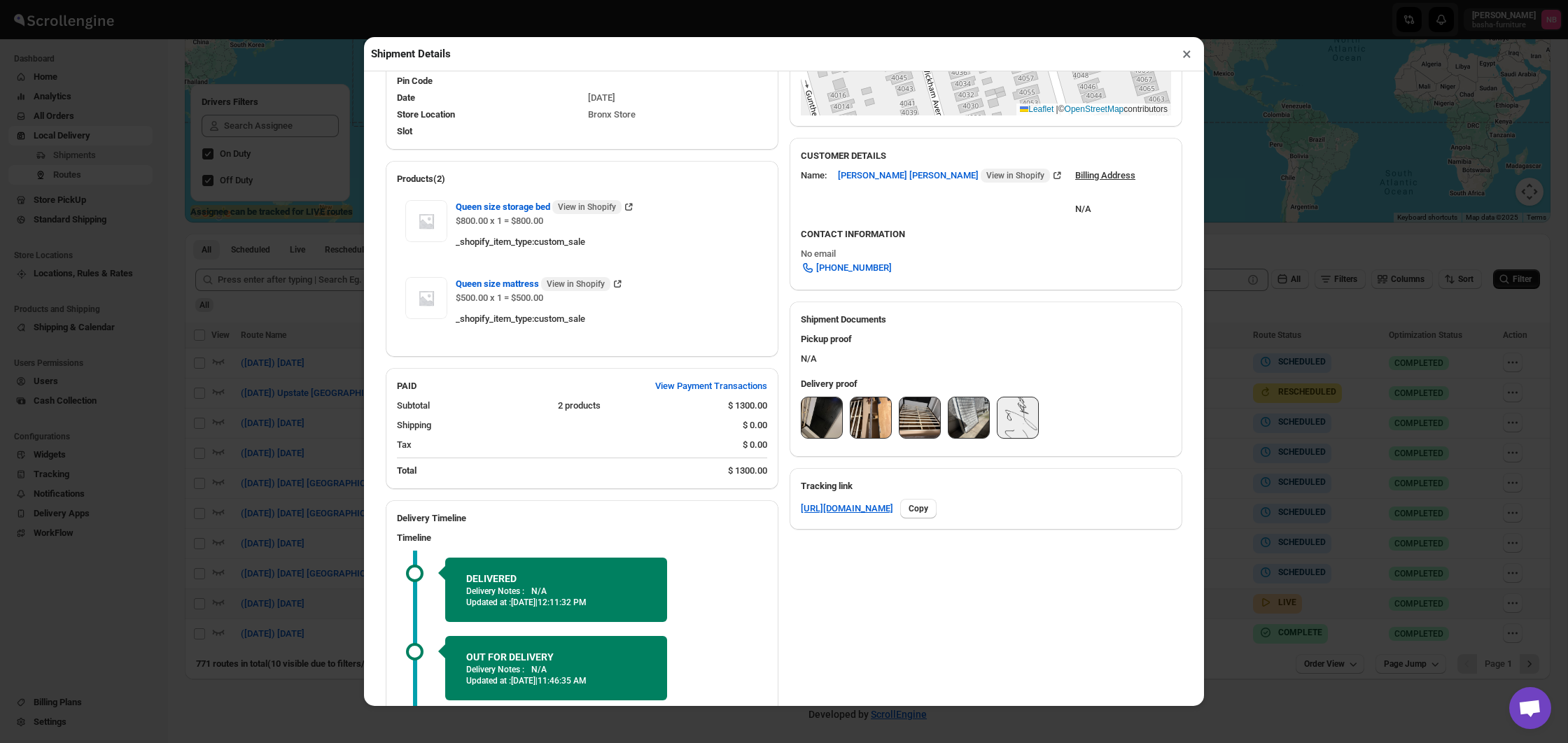
click at [807, 433] on img at bounding box center [821, 417] width 41 height 41
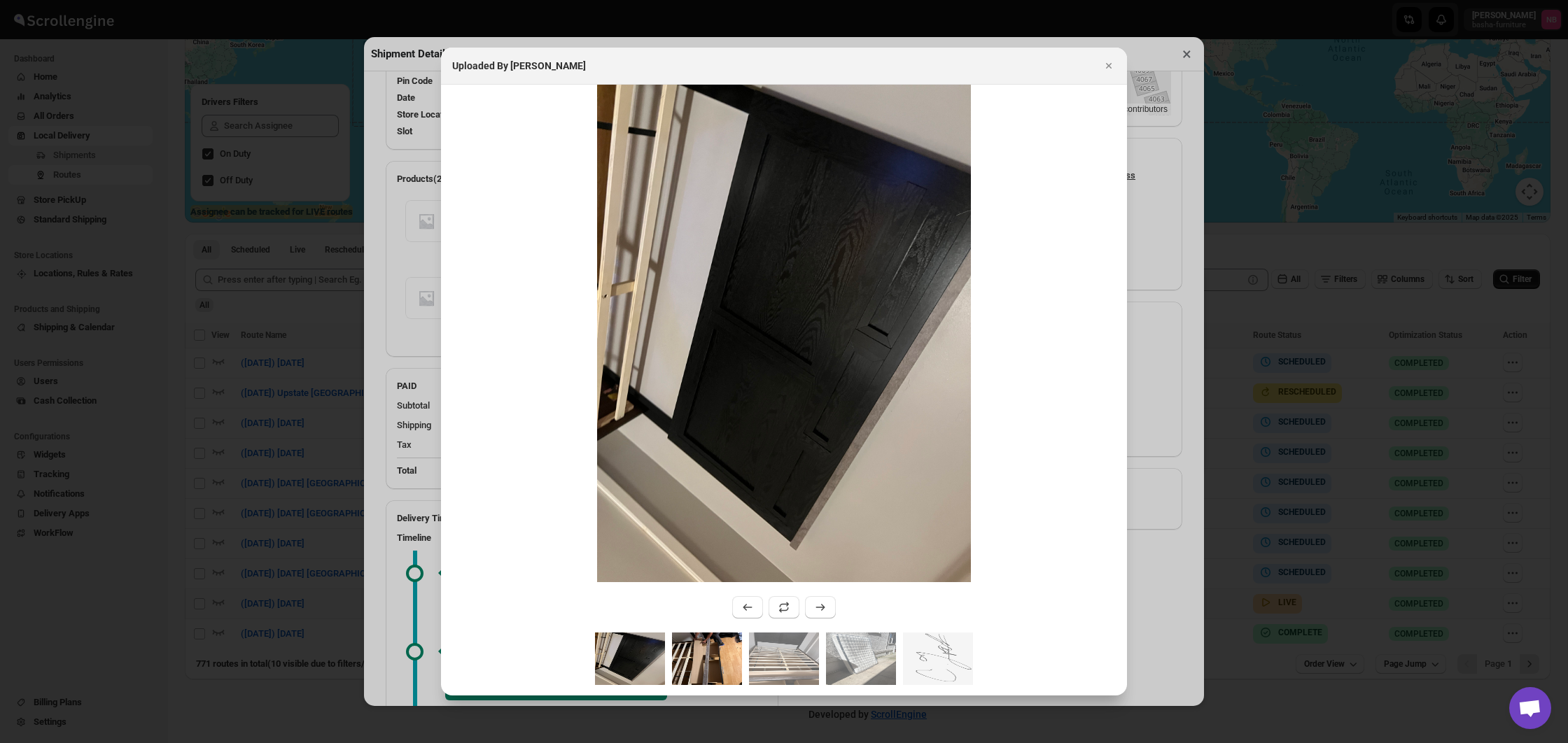
click at [694, 662] on img ":r12jj:" at bounding box center [706, 658] width 70 height 52
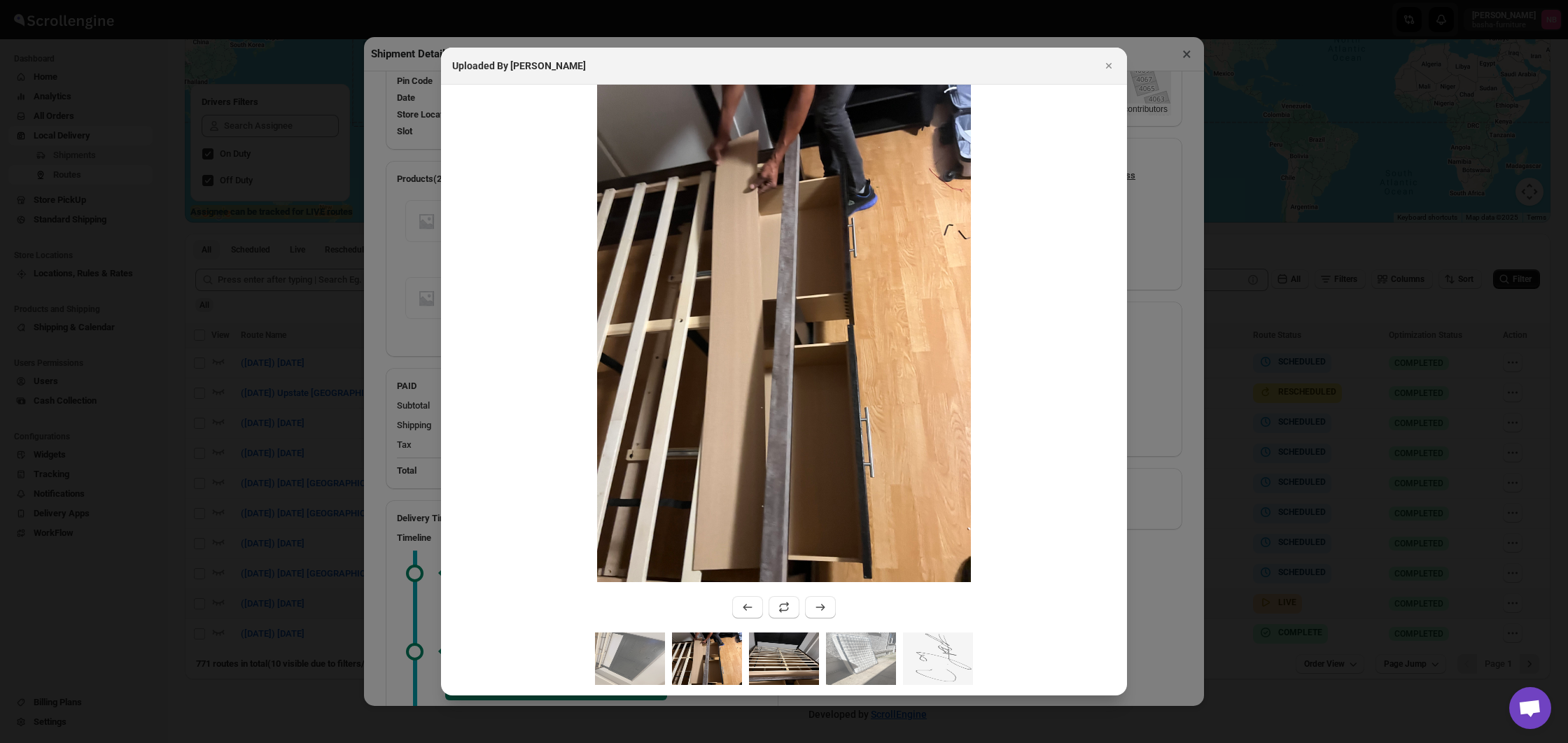
click at [779, 660] on img ":r12jj:" at bounding box center [783, 658] width 70 height 52
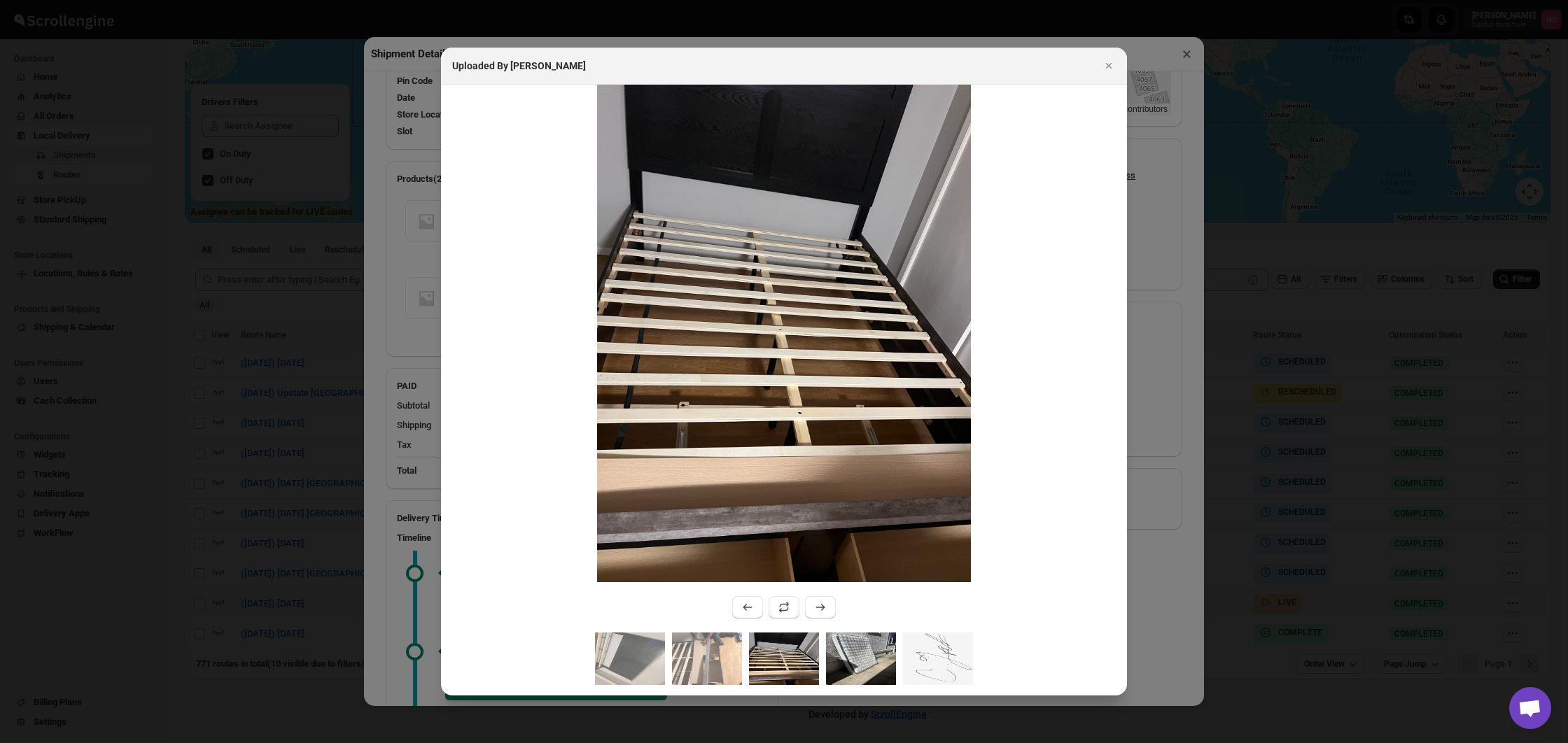
click at [843, 661] on img ":r12jj:" at bounding box center [860, 658] width 70 height 52
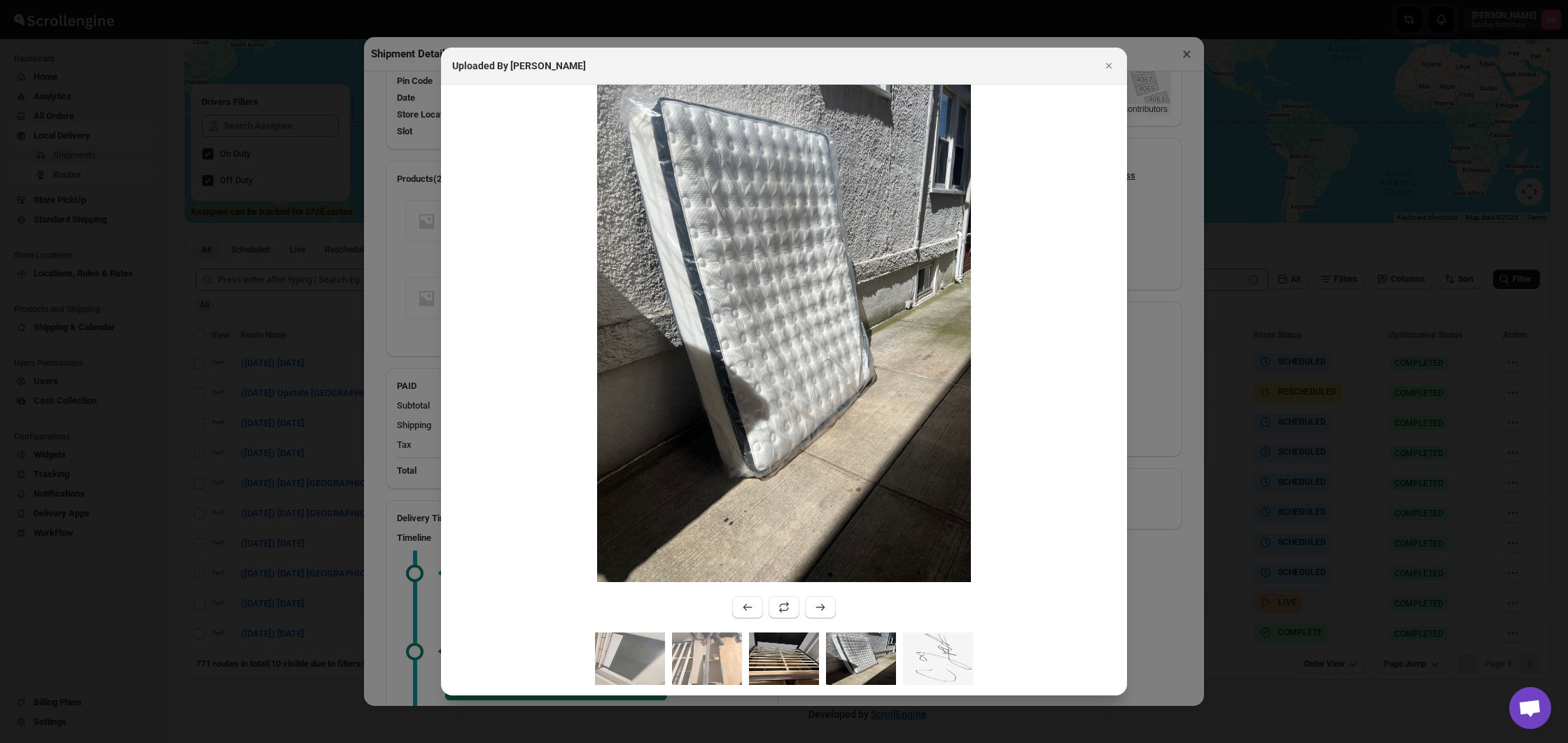
click at [804, 661] on img ":r12jj:" at bounding box center [783, 658] width 70 height 52
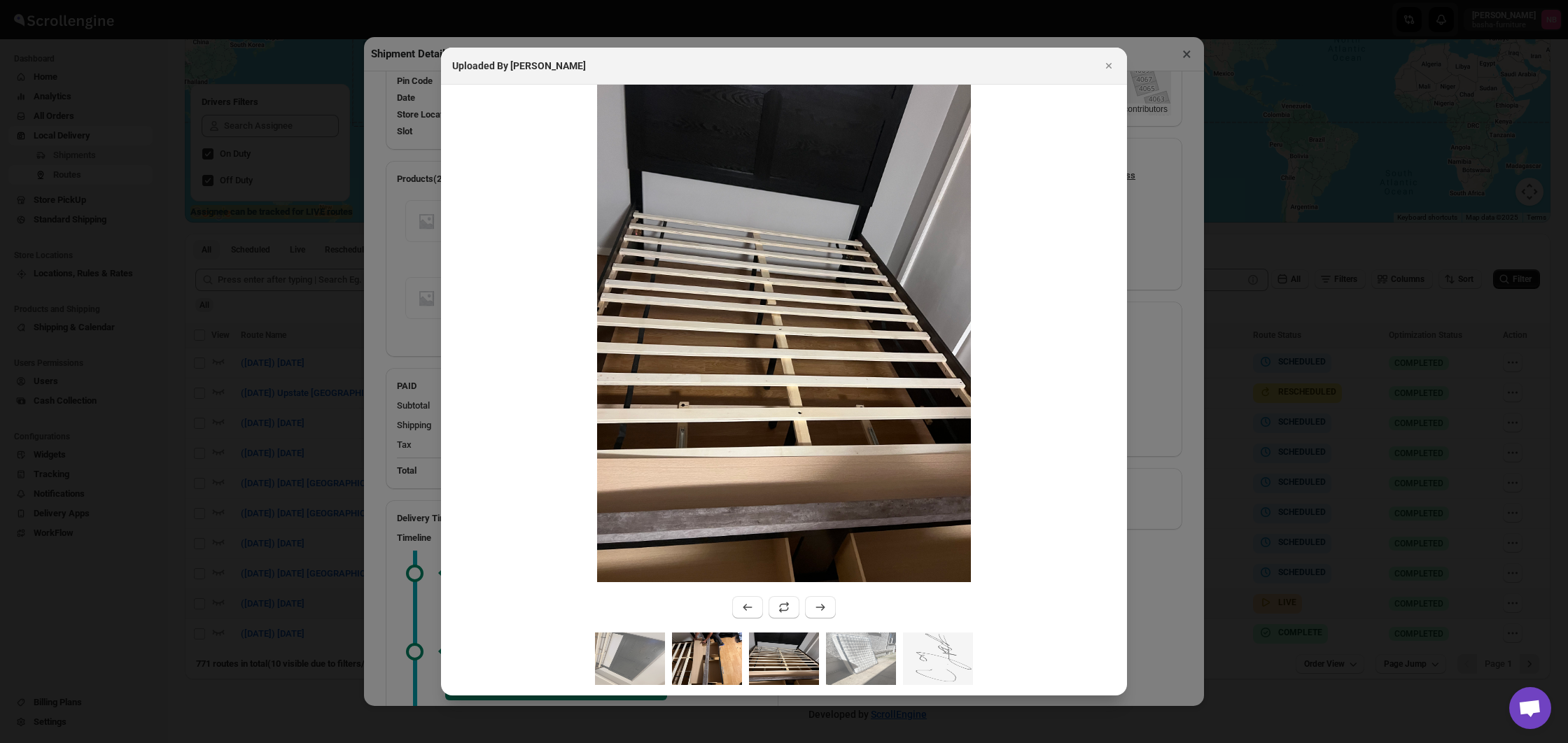
click at [734, 658] on img ":r12jj:" at bounding box center [706, 658] width 70 height 52
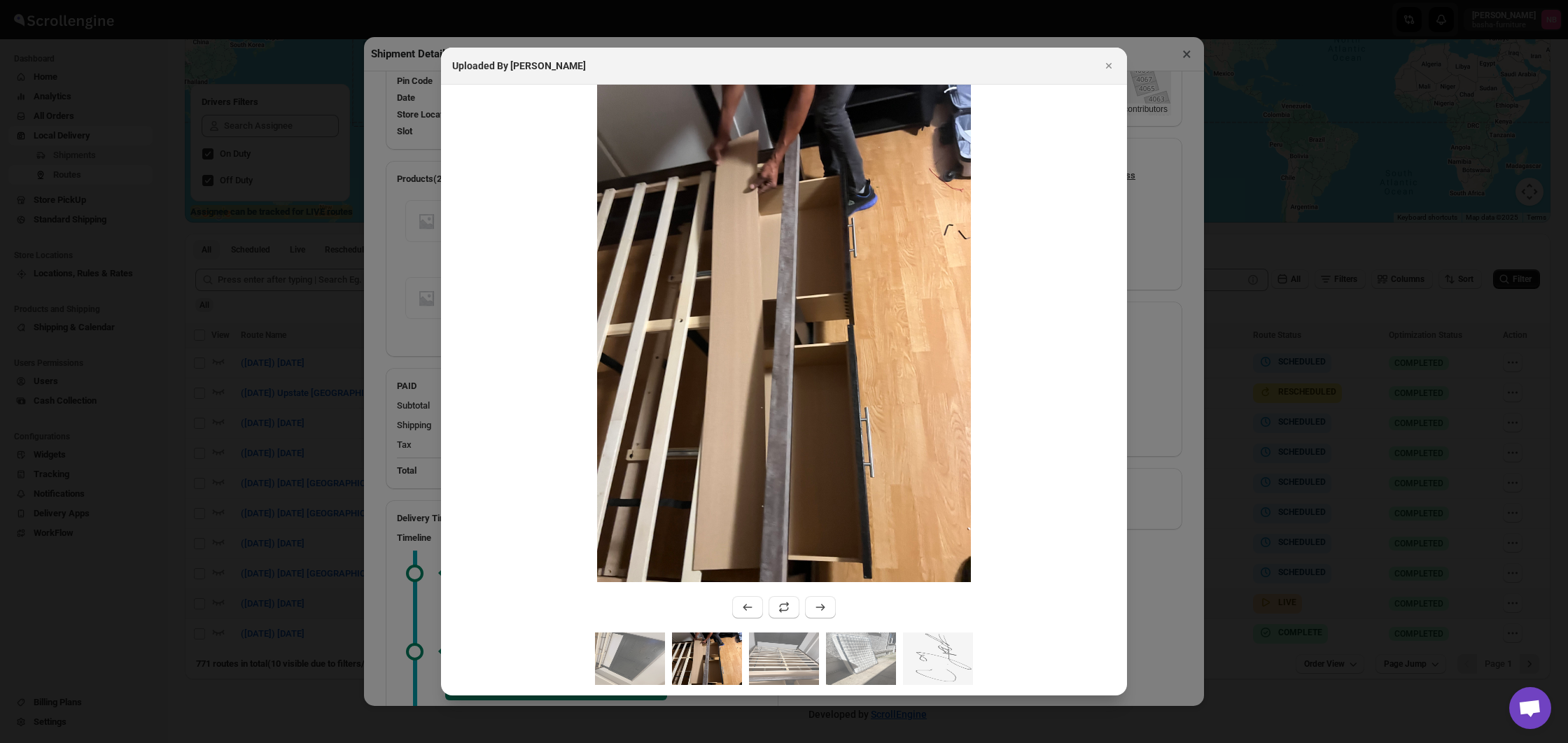
click at [674, 659] on img ":r12jj:" at bounding box center [706, 658] width 70 height 52
click at [855, 660] on img ":r12jj:" at bounding box center [860, 658] width 70 height 52
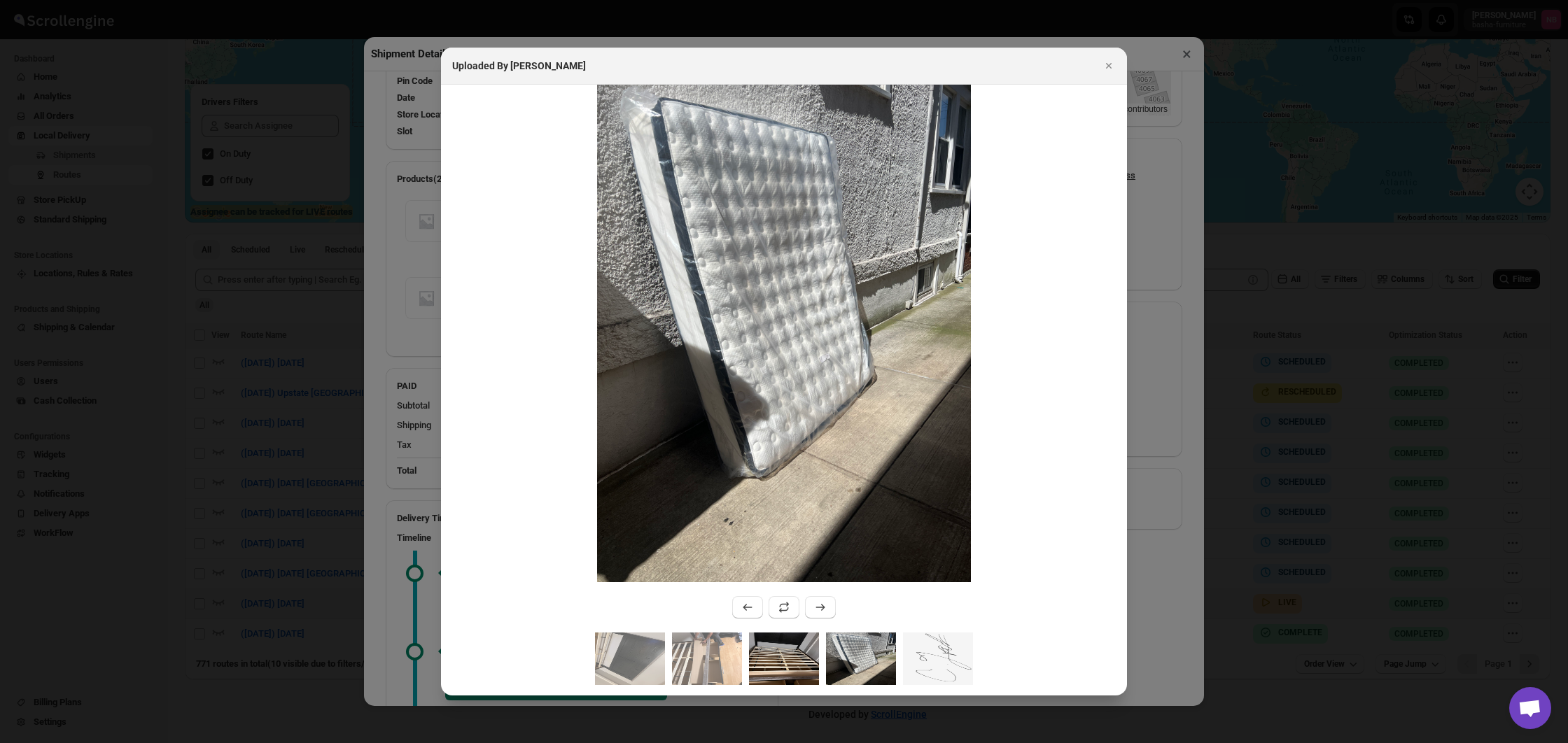
click at [784, 661] on img ":r12jj:" at bounding box center [783, 658] width 70 height 52
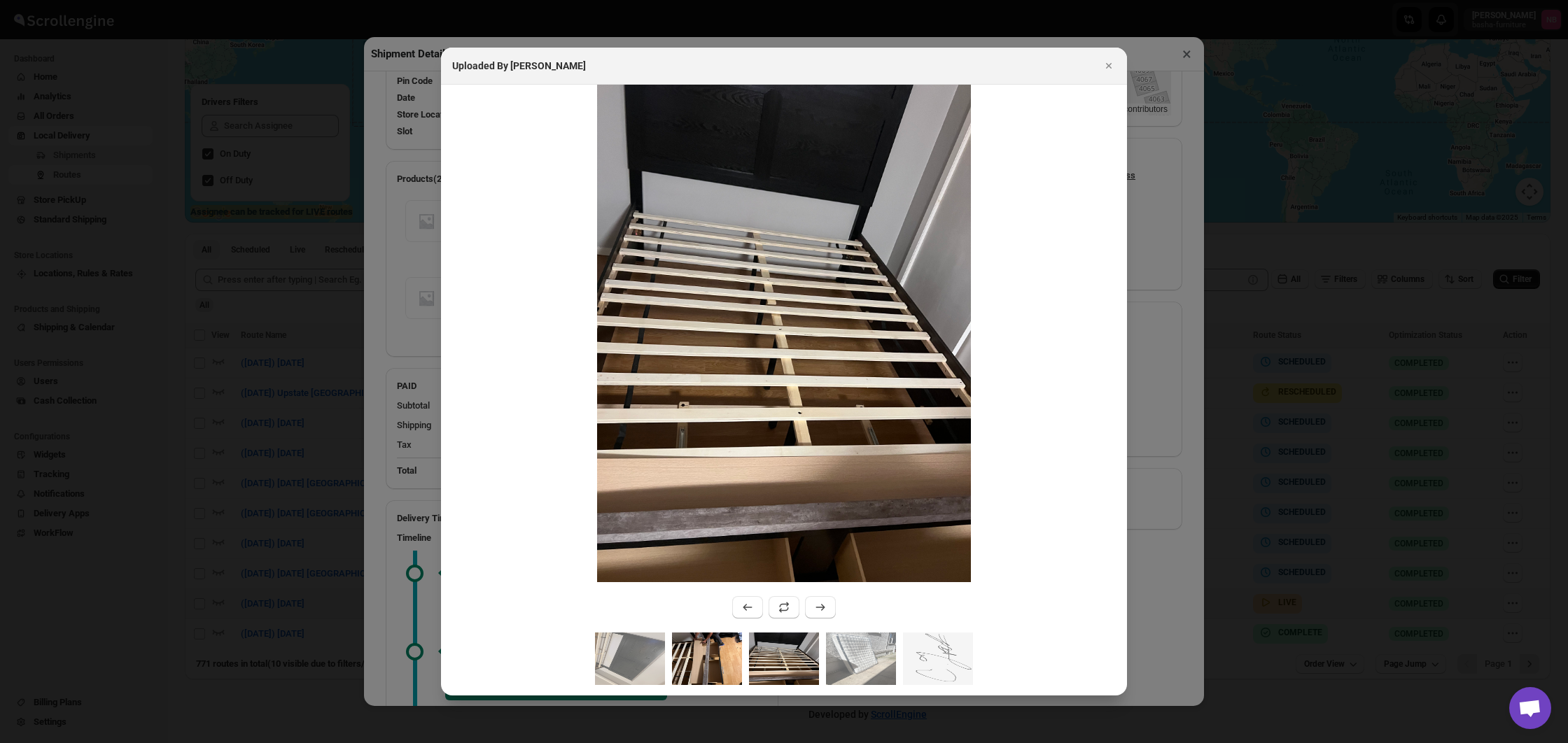
drag, startPoint x: 721, startPoint y: 656, endPoint x: 709, endPoint y: 656, distance: 12.0
click at [721, 656] on img ":r12jj:" at bounding box center [706, 658] width 70 height 52
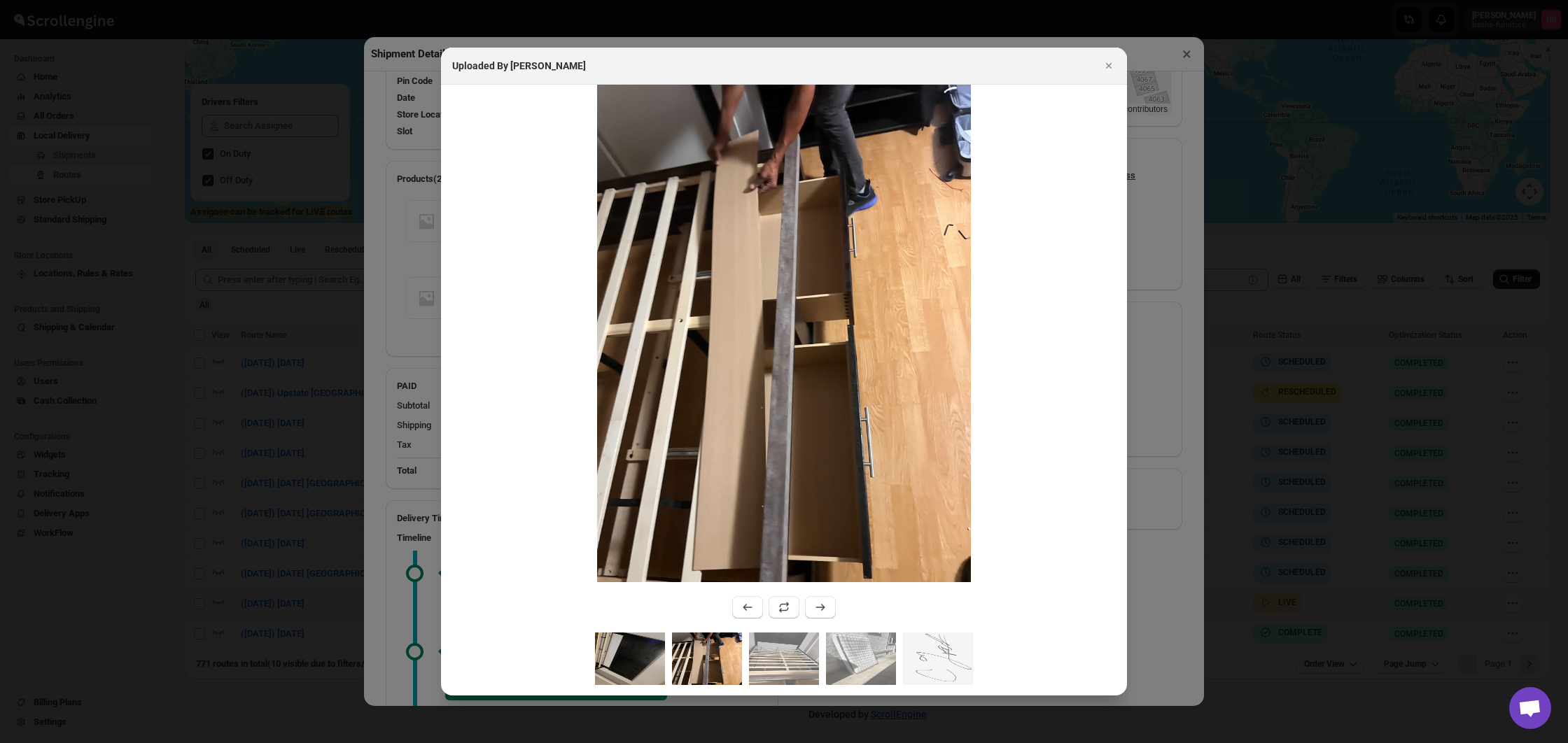
click at [657, 654] on img ":r12jj:" at bounding box center [630, 658] width 70 height 52
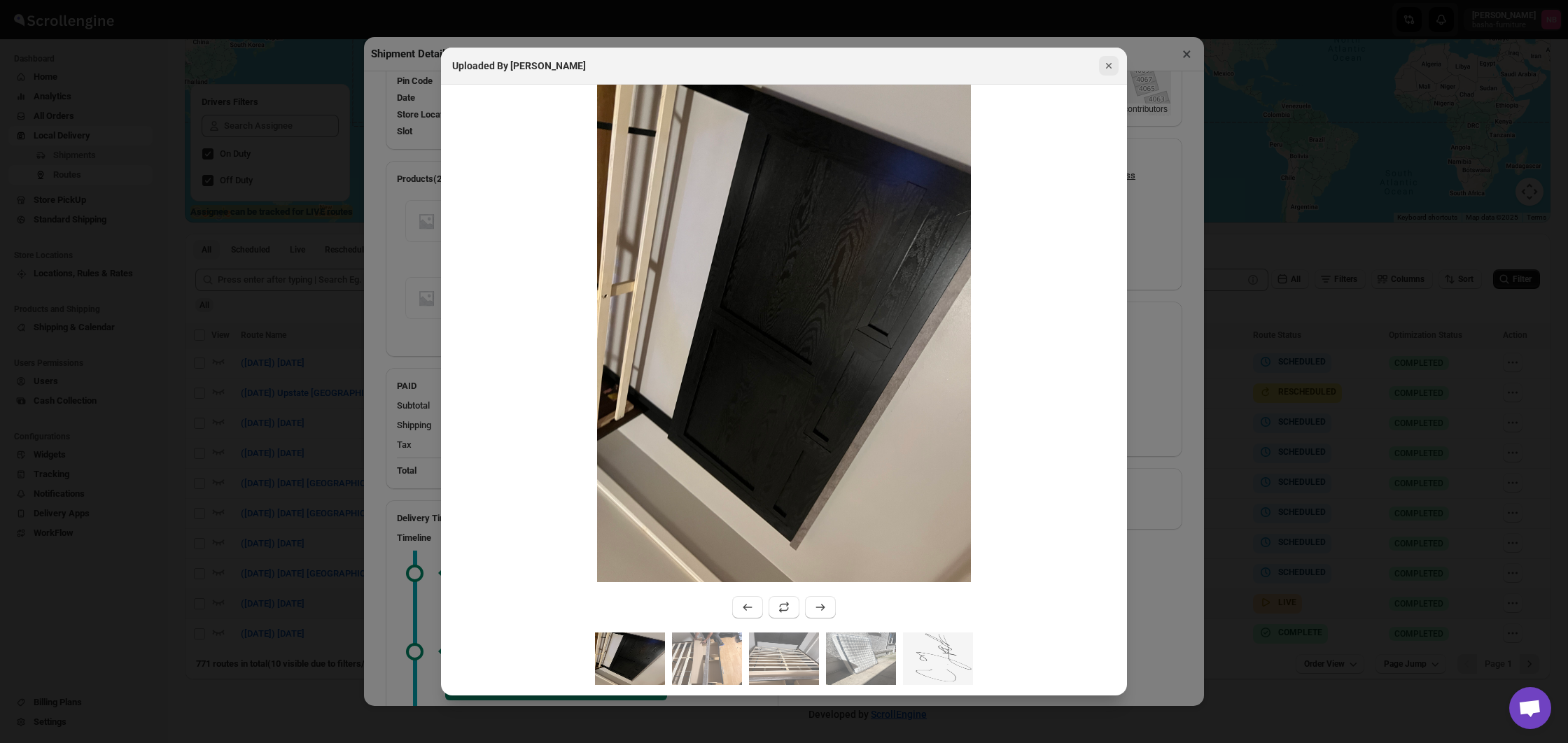
click at [1112, 62] on icon "Close" at bounding box center [1109, 66] width 14 height 14
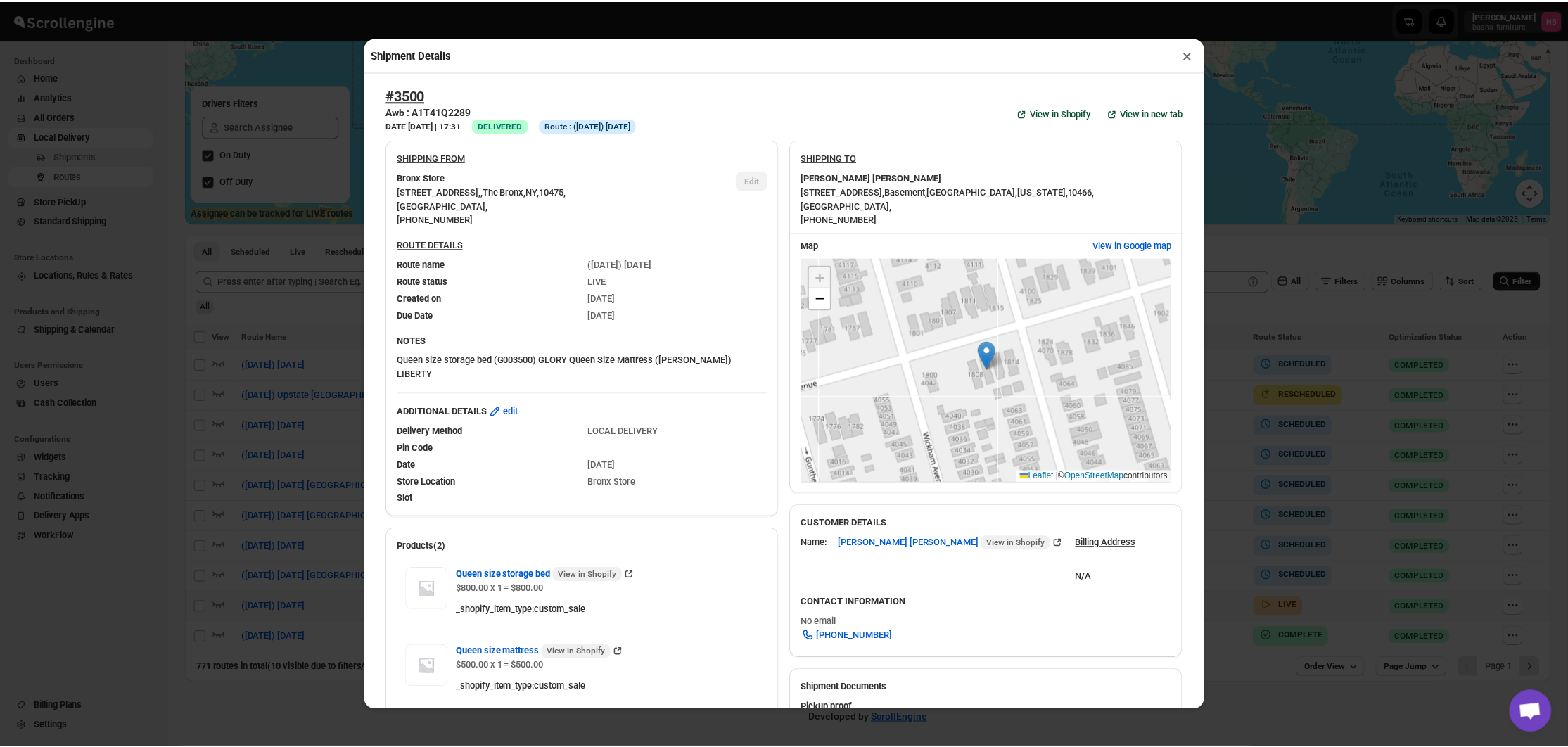
scroll to position [0, 0]
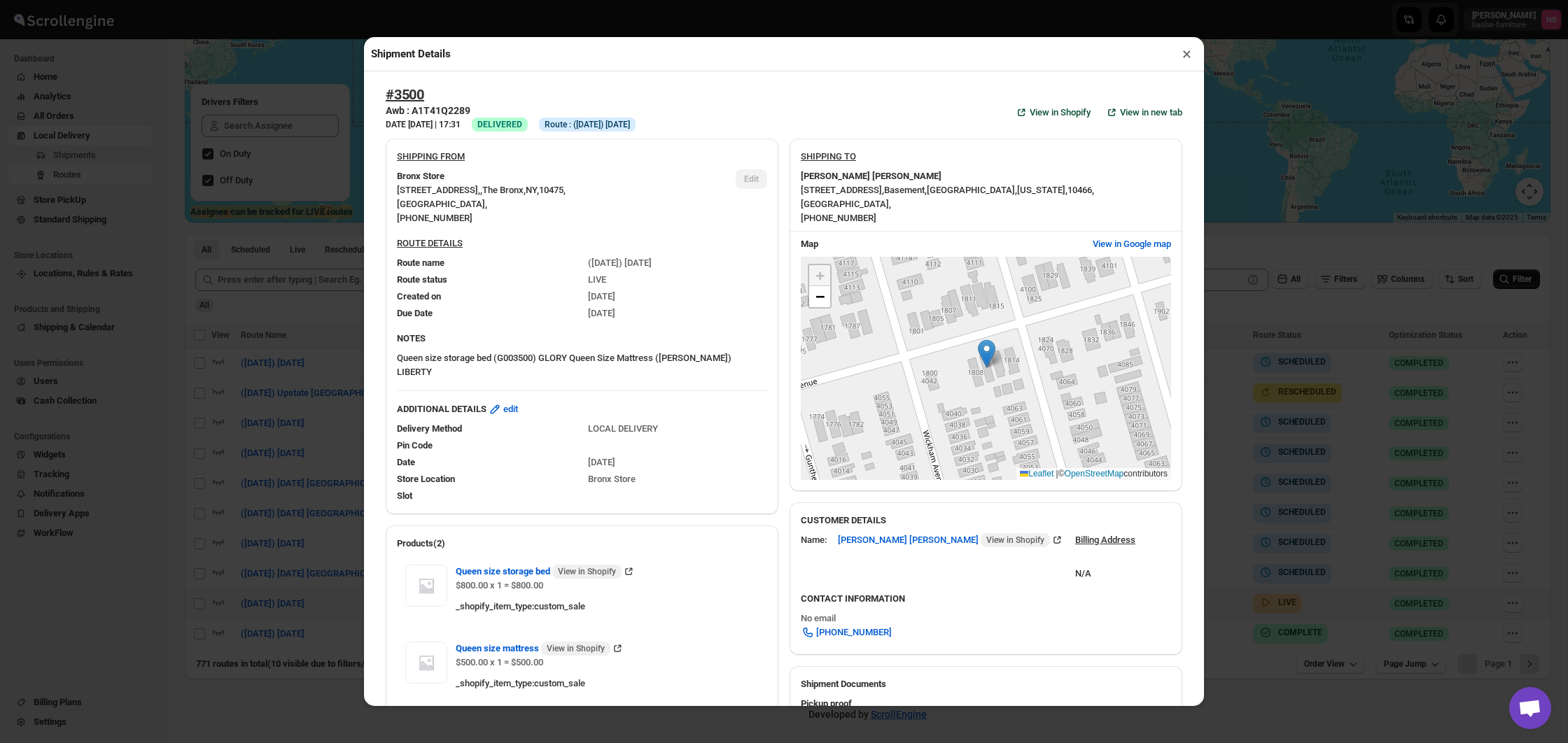
click at [1182, 57] on button "×" at bounding box center [1186, 53] width 20 height 20
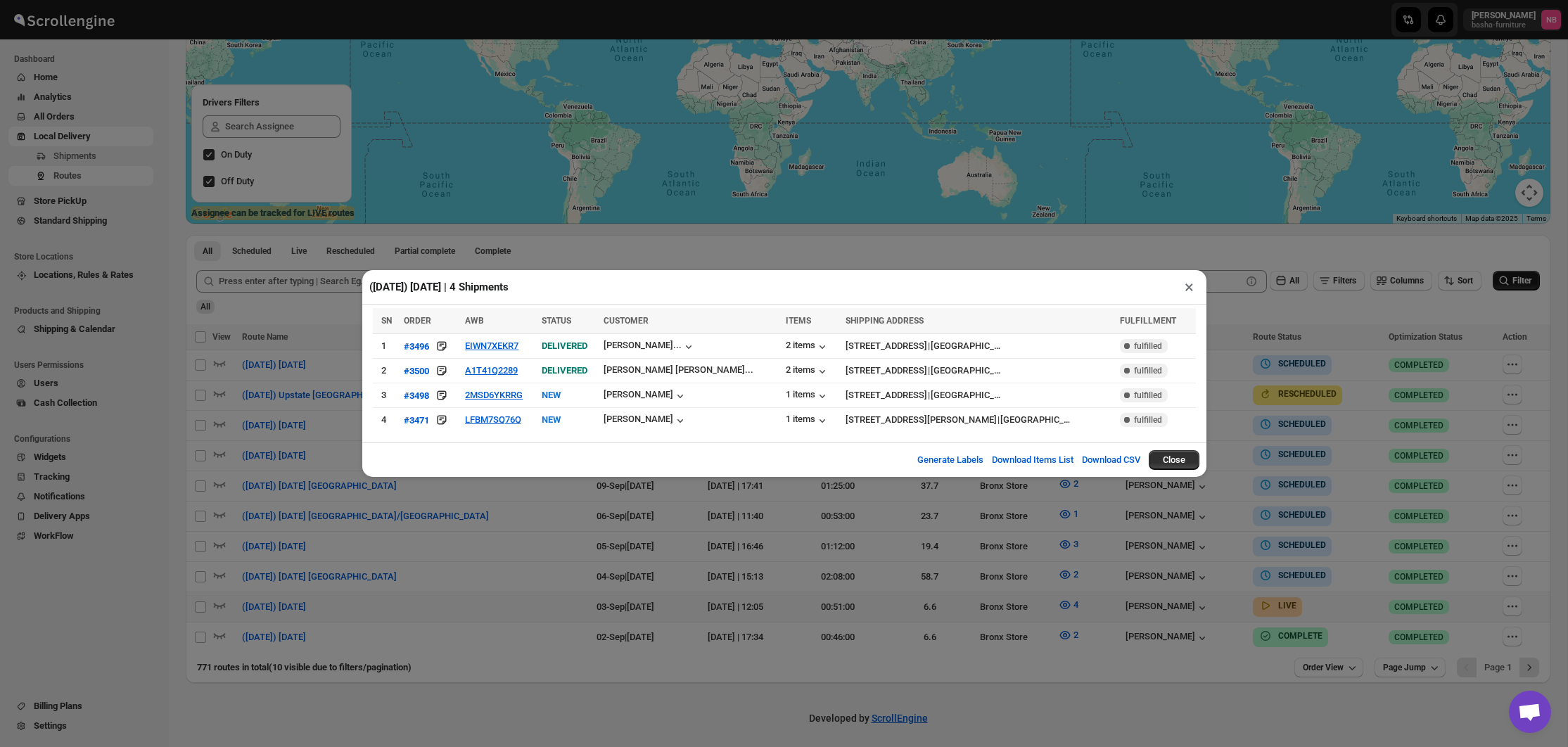
click at [885, 596] on div "([DATE]) [DATE] | 4 Shipments × SN ORDER AWB STATUS CUSTOMER ITEMS SHIPPING ADD…" at bounding box center [784, 374] width 1568 height 747
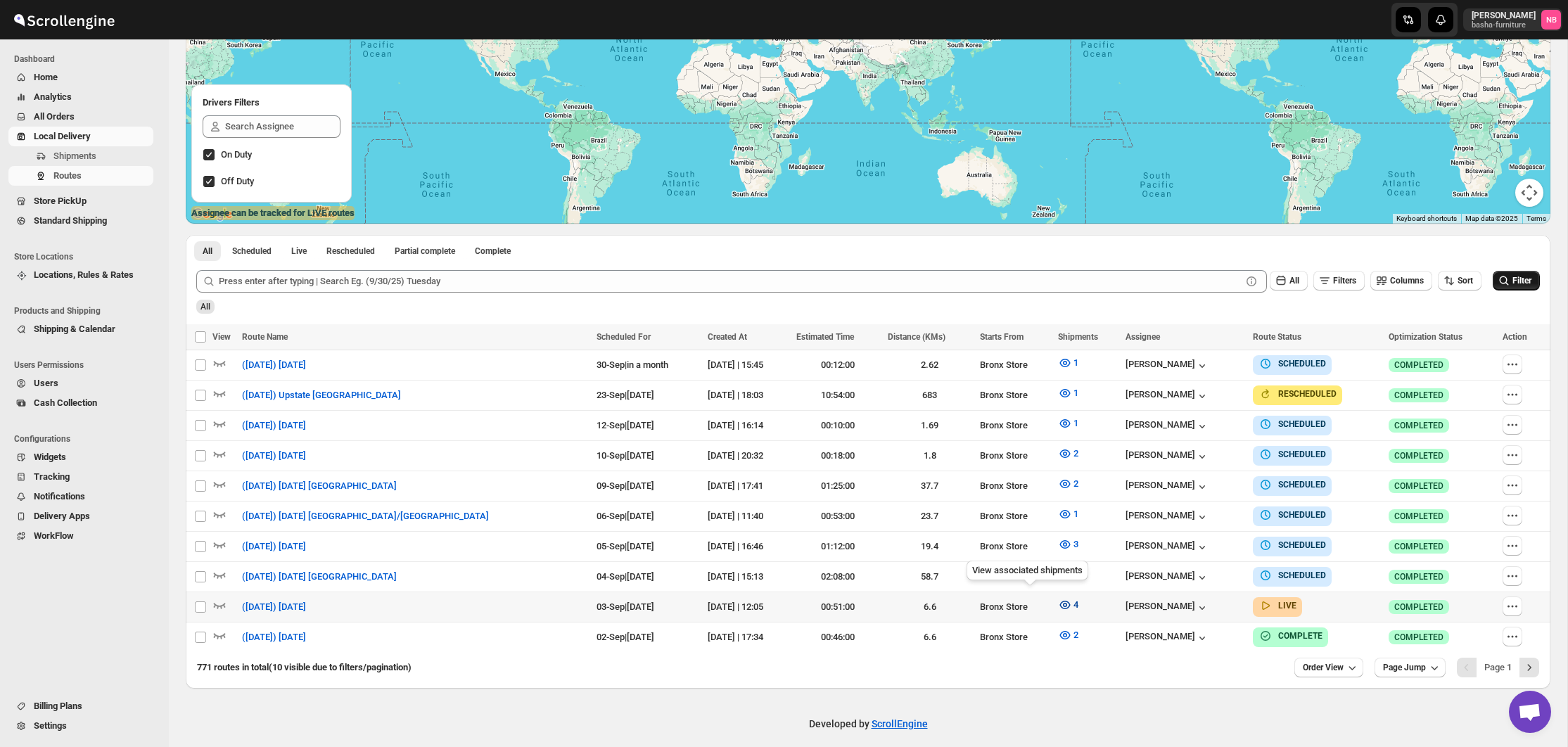
click at [1058, 606] on icon "button" at bounding box center [1064, 605] width 14 height 14
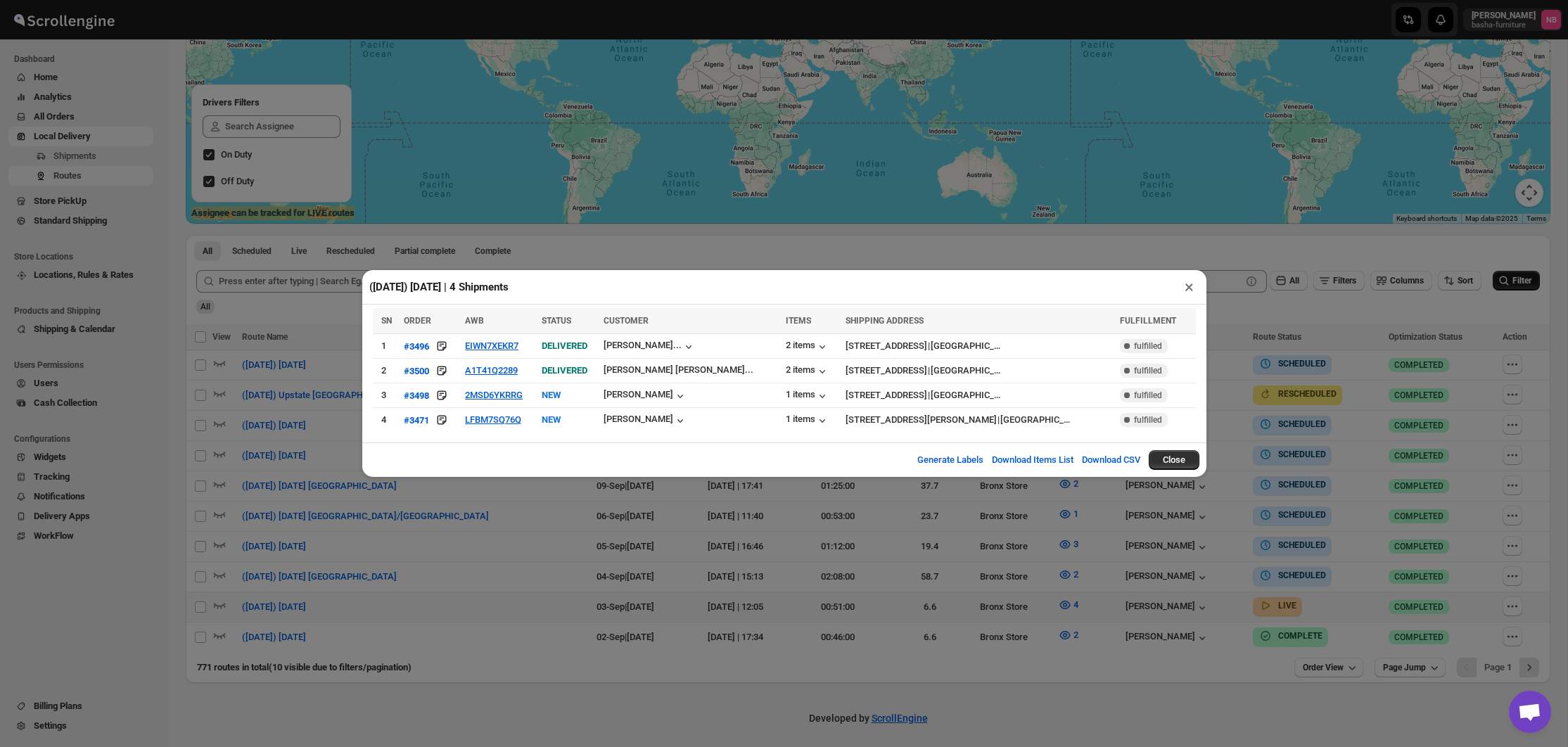
click at [1022, 600] on div "([DATE]) [DATE] | 4 Shipments × SN ORDER AWB STATUS CUSTOMER ITEMS SHIPPING ADD…" at bounding box center [784, 374] width 1568 height 747
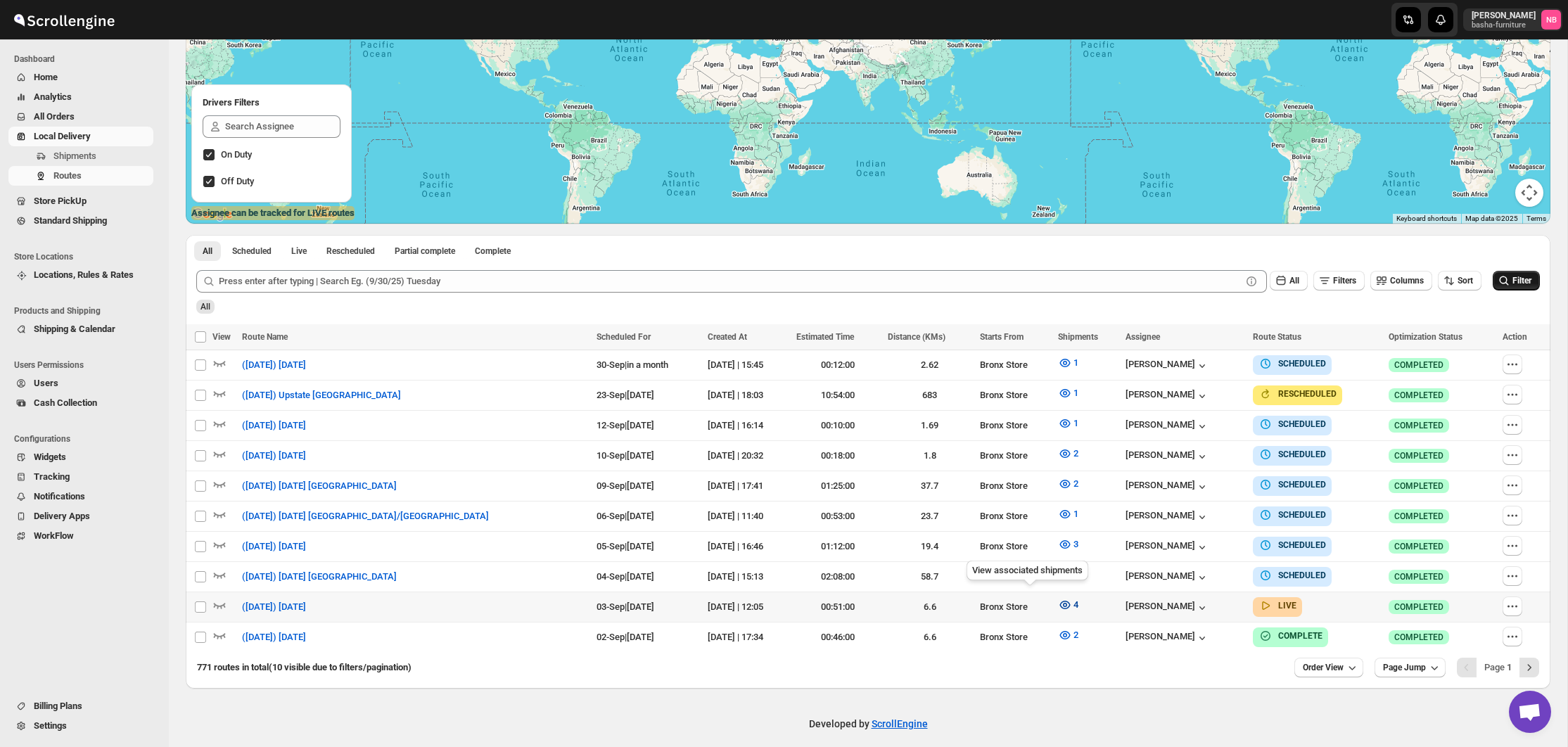
click at [1049, 602] on button "4" at bounding box center [1067, 605] width 37 height 23
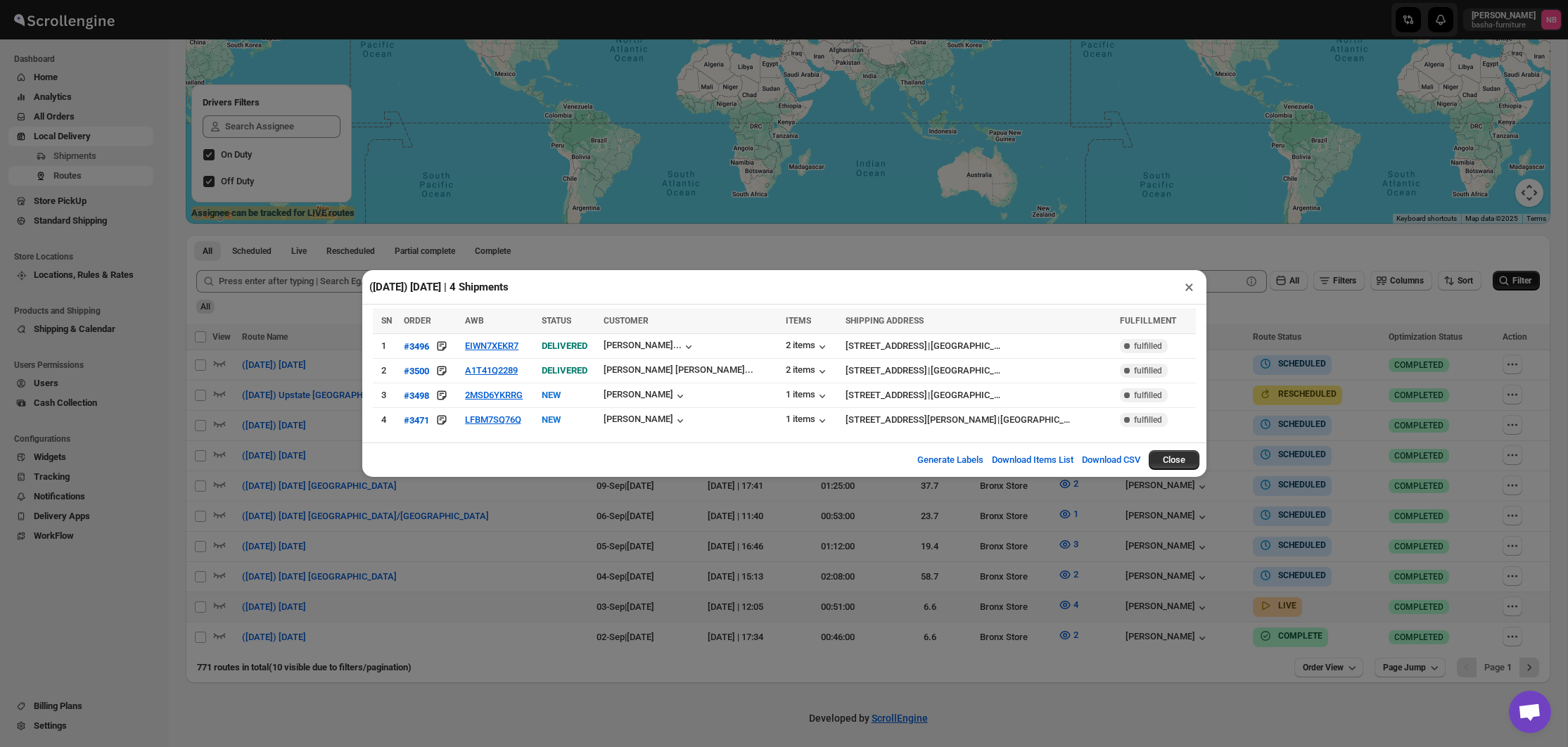
click at [710, 527] on div "([DATE]) [DATE] | 4 Shipments × SN ORDER AWB STATUS CUSTOMER ITEMS SHIPPING ADD…" at bounding box center [784, 374] width 1568 height 747
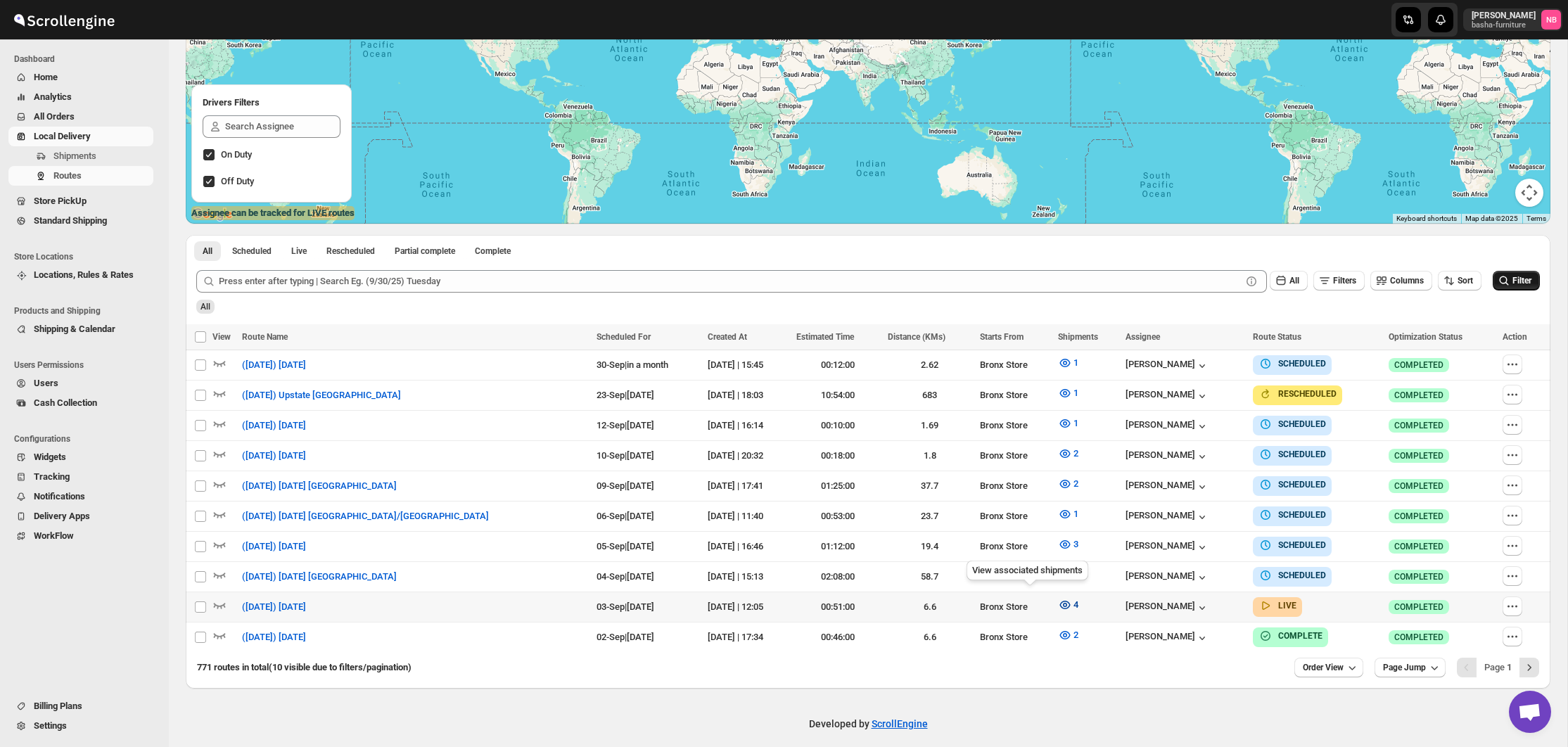
click at [1058, 602] on icon "button" at bounding box center [1064, 605] width 14 height 14
